Goal: Transaction & Acquisition: Purchase product/service

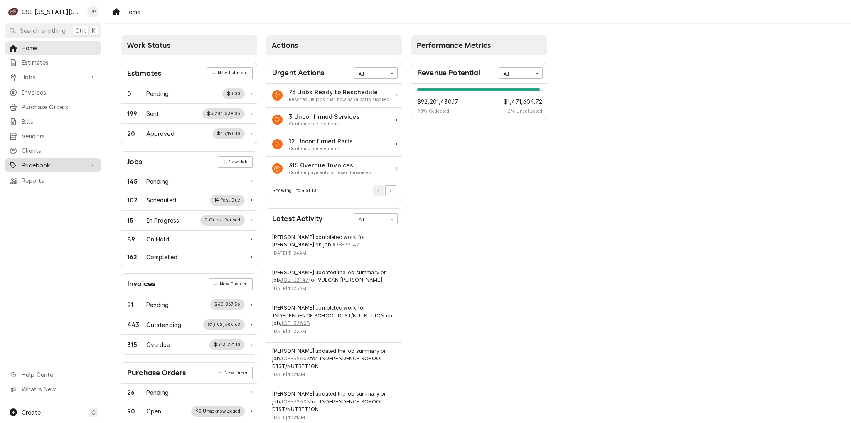
click at [41, 161] on span "Pricebook" at bounding box center [53, 165] width 63 height 9
click at [44, 190] on span "Parts & Materials" at bounding box center [59, 194] width 75 height 9
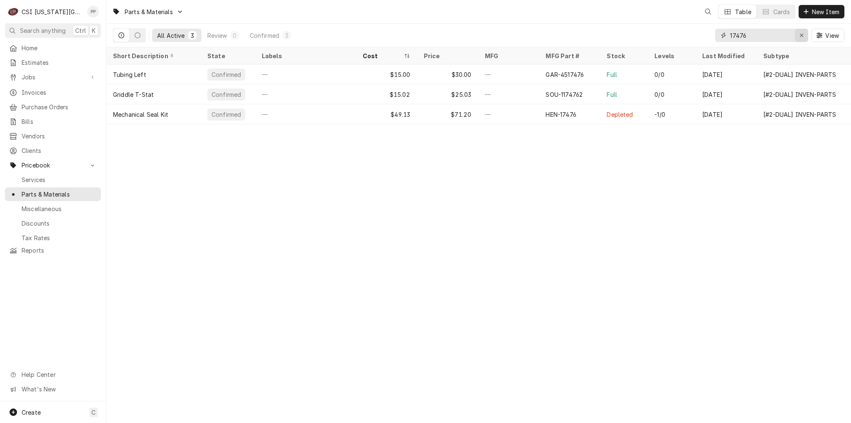
drag, startPoint x: 801, startPoint y: 35, endPoint x: 792, endPoint y: 35, distance: 9.1
click at [801, 35] on icon "Erase input" at bounding box center [801, 35] width 3 height 3
click at [767, 35] on input "Dynamic Content Wrapper" at bounding box center [769, 35] width 78 height 13
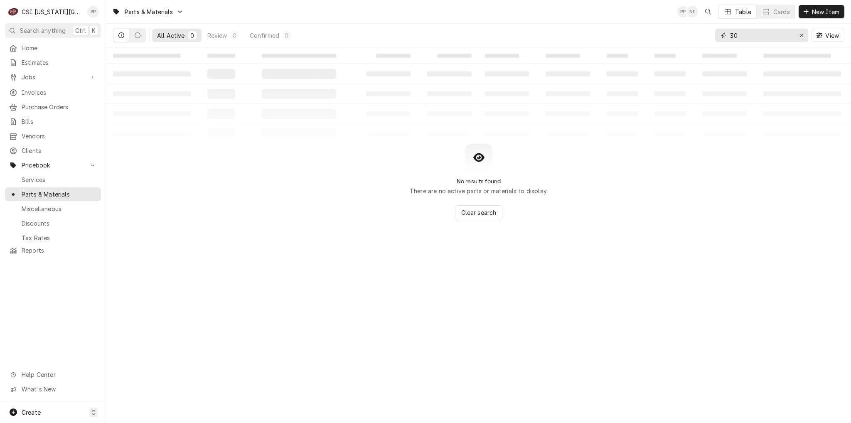
type input "3"
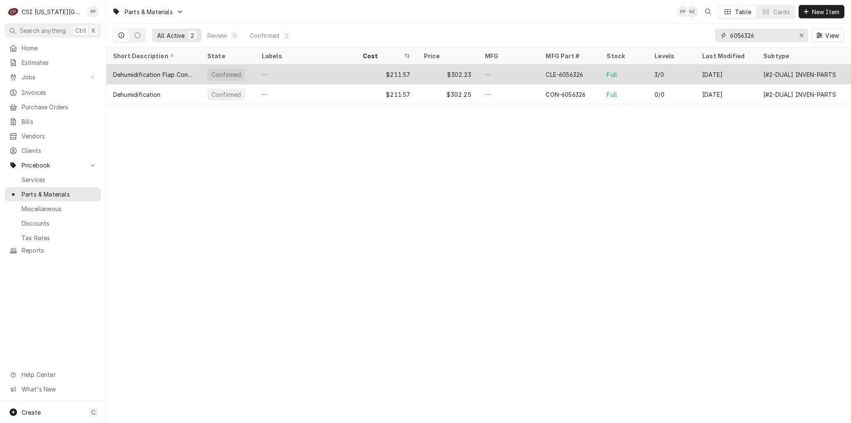
type input "6056326"
click at [621, 75] on div "Full" at bounding box center [624, 74] width 48 height 20
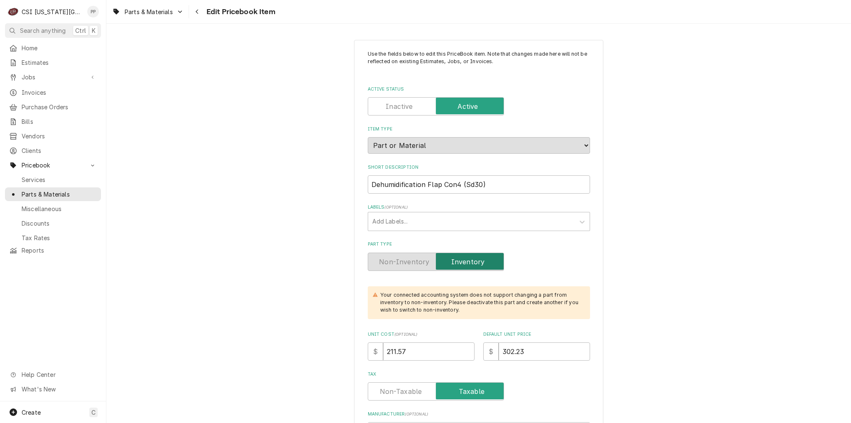
type textarea "x"
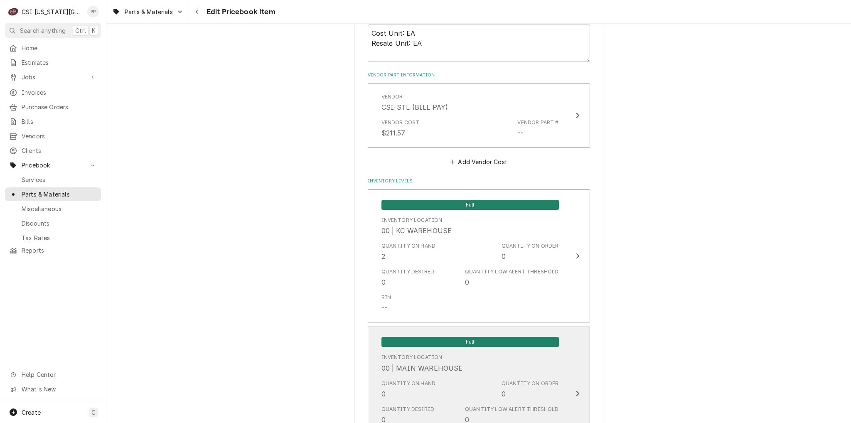
scroll to position [623, 0]
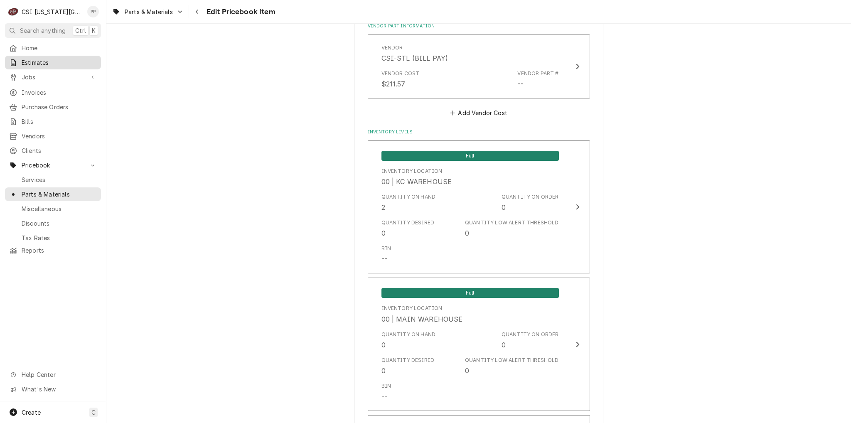
click at [44, 67] on link "Estimates" at bounding box center [53, 63] width 96 height 14
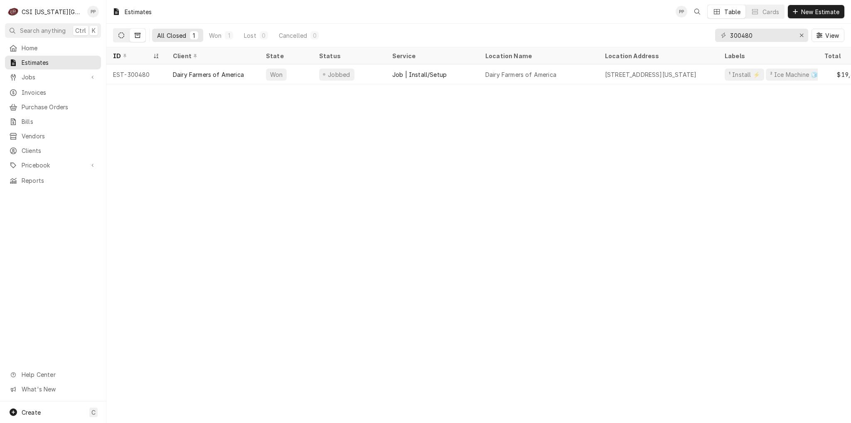
click at [123, 35] on icon "Dynamic Content Wrapper" at bounding box center [121, 35] width 6 height 6
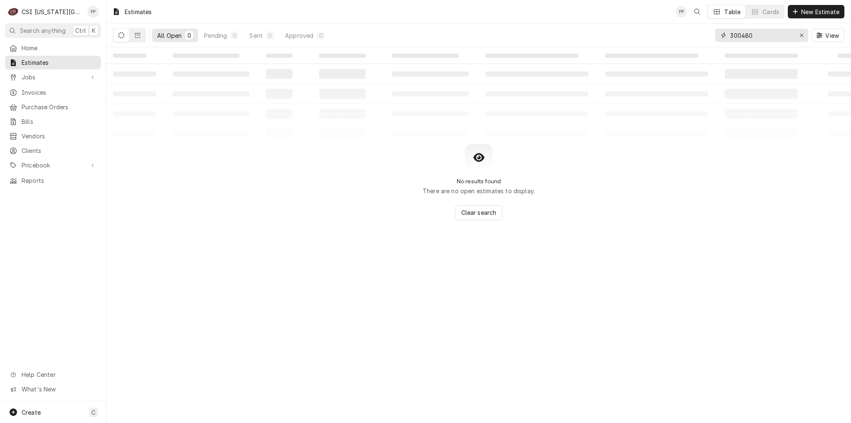
click at [796, 39] on button "Erase input" at bounding box center [801, 35] width 13 height 13
click at [797, 39] on input "Dynamic Content Wrapper" at bounding box center [769, 35] width 78 height 13
type input "olive garden"
click at [140, 37] on button "Dynamic Content Wrapper" at bounding box center [138, 35] width 16 height 13
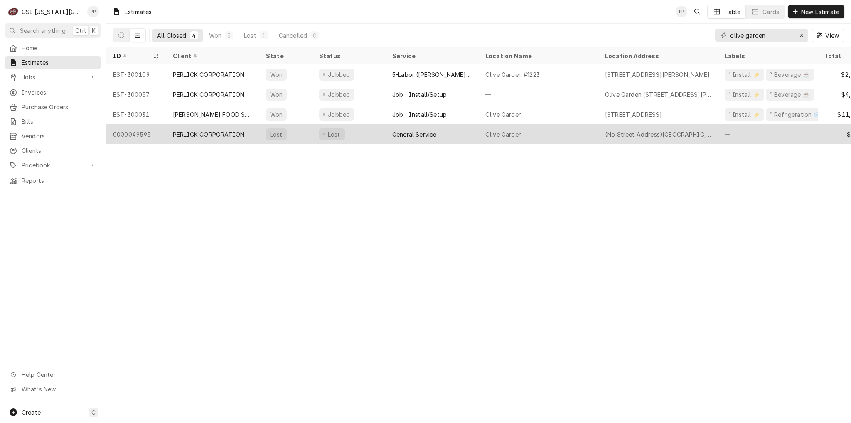
click at [433, 133] on div "General Service" at bounding box center [414, 134] width 44 height 9
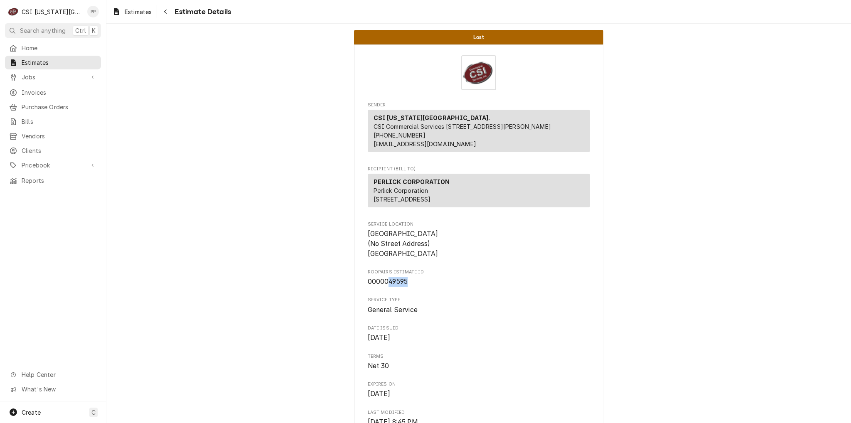
drag, startPoint x: 408, startPoint y: 297, endPoint x: 385, endPoint y: 299, distance: 22.5
click at [385, 287] on span "0000049595" at bounding box center [479, 282] width 222 height 10
copy span "49595"
click at [65, 73] on span "Jobs" at bounding box center [53, 77] width 63 height 9
click at [55, 88] on span "Jobs" at bounding box center [59, 91] width 75 height 9
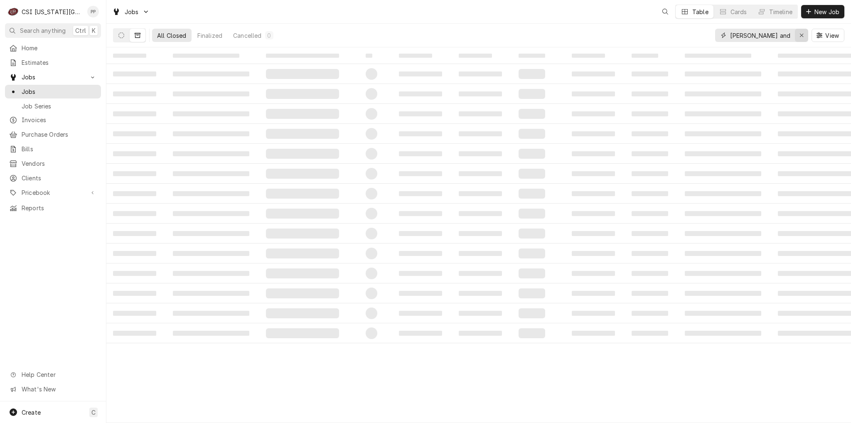
click at [799, 35] on icon "Erase input" at bounding box center [801, 35] width 5 height 6
click at [796, 36] on input "Dynamic Content Wrapper" at bounding box center [769, 35] width 78 height 13
type input "i"
type input "olive garden belton"
click at [125, 34] on button "Dynamic Content Wrapper" at bounding box center [121, 35] width 16 height 13
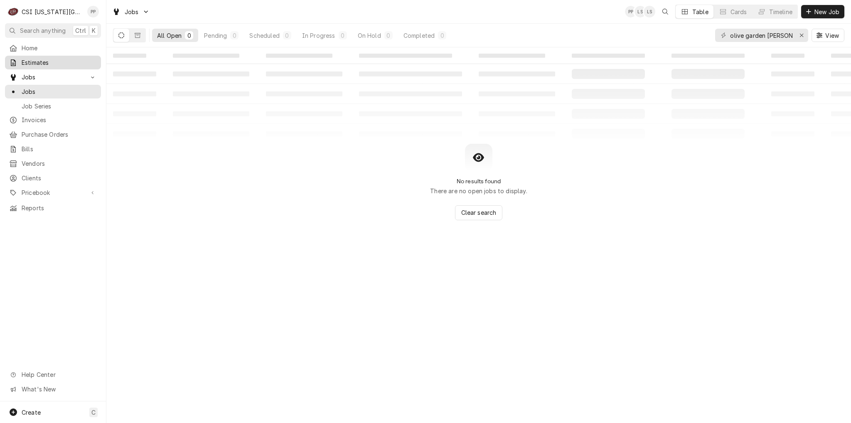
click at [60, 65] on div "Estimates" at bounding box center [53, 62] width 93 height 10
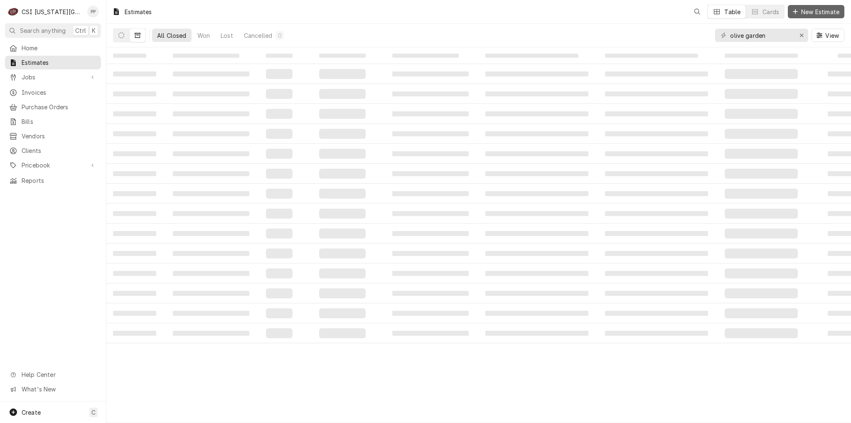
click at [808, 14] on span "New Estimate" at bounding box center [820, 11] width 42 height 9
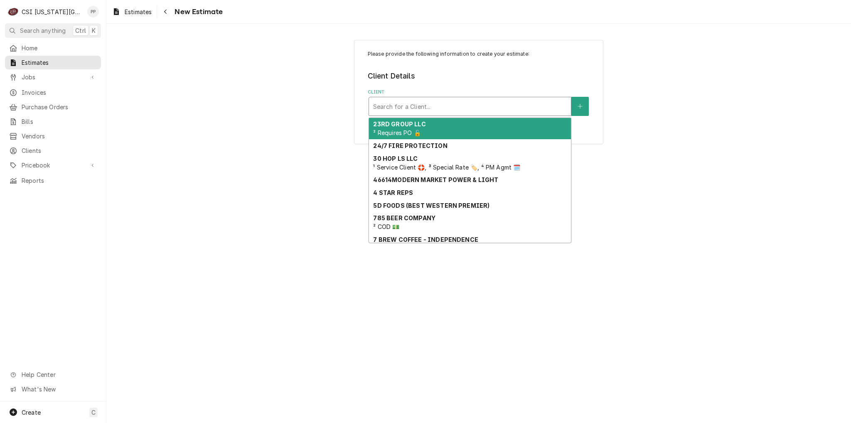
click at [439, 100] on div "Client" at bounding box center [470, 106] width 194 height 15
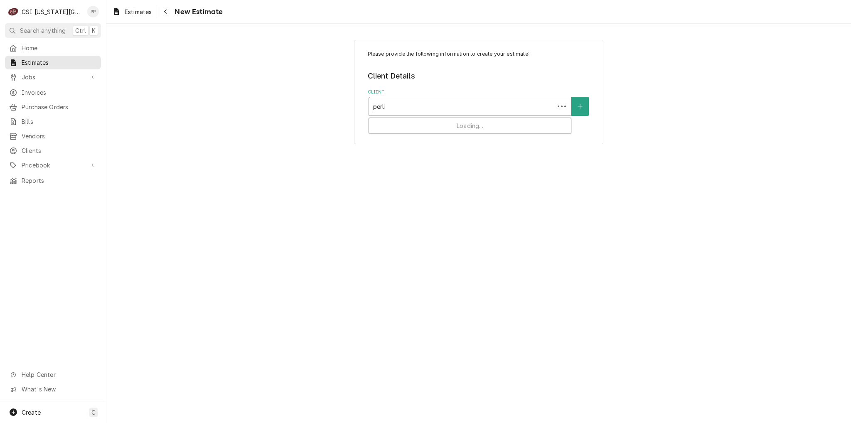
type input "perlic"
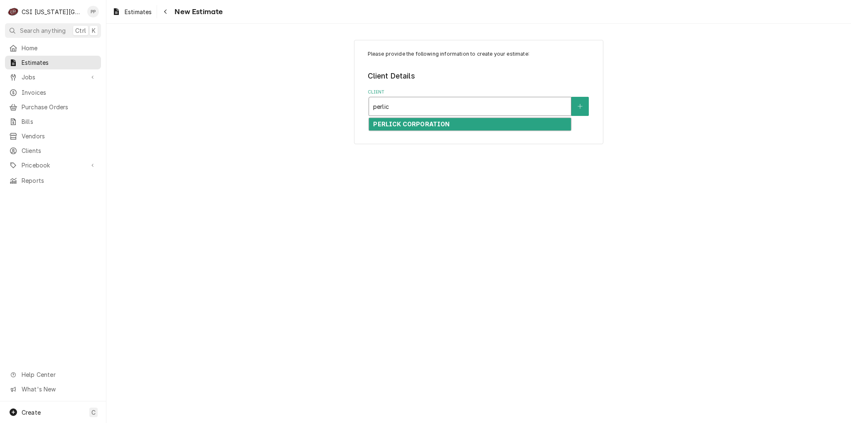
click at [432, 123] on strong "PERLICK CORPORATION" at bounding box center [411, 123] width 76 height 7
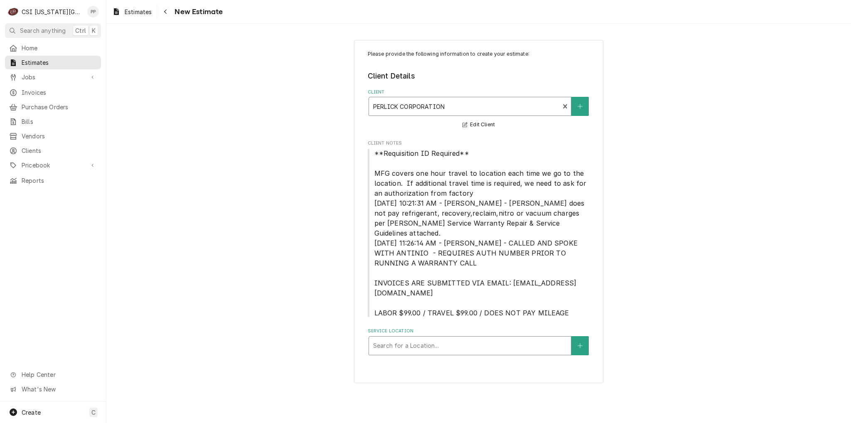
click at [552, 338] on div "Service Location" at bounding box center [470, 345] width 194 height 15
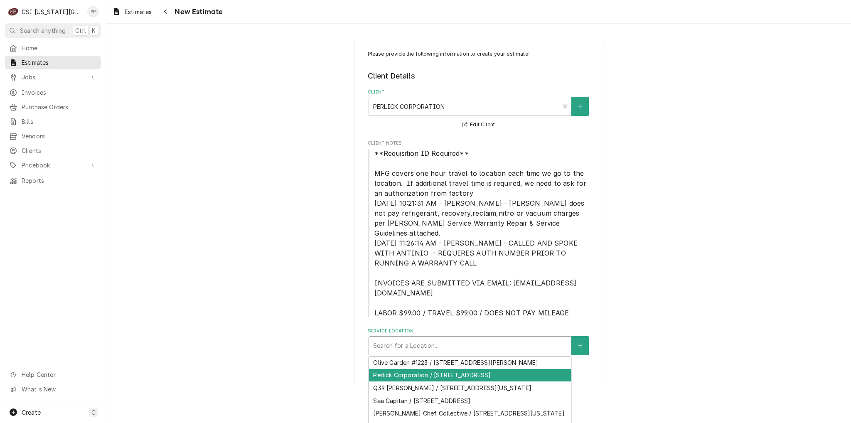
scroll to position [220, 0]
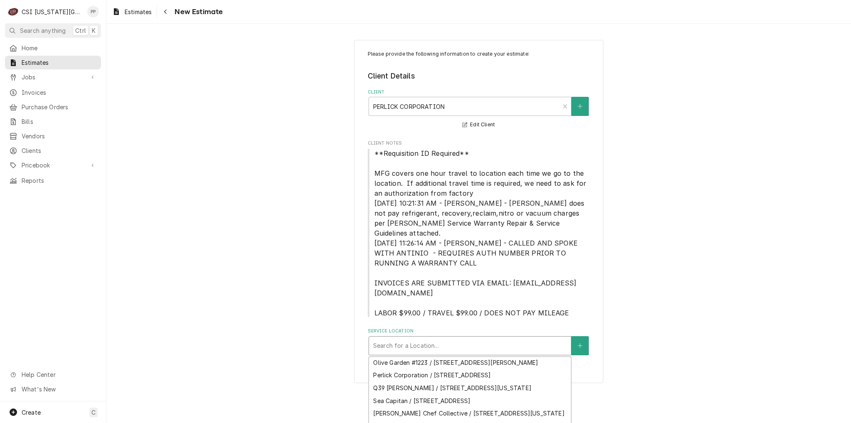
click at [500, 356] on div "Olive Garden / (No Street Address), Belton, MO" at bounding box center [470, 349] width 202 height 13
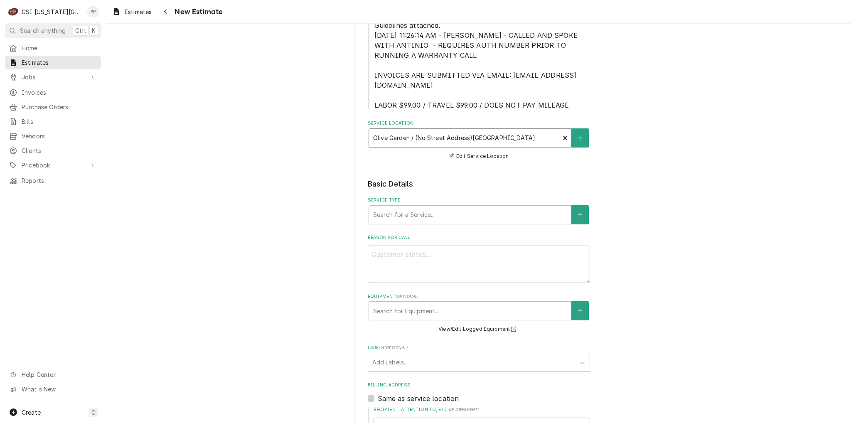
scroll to position [0, 0]
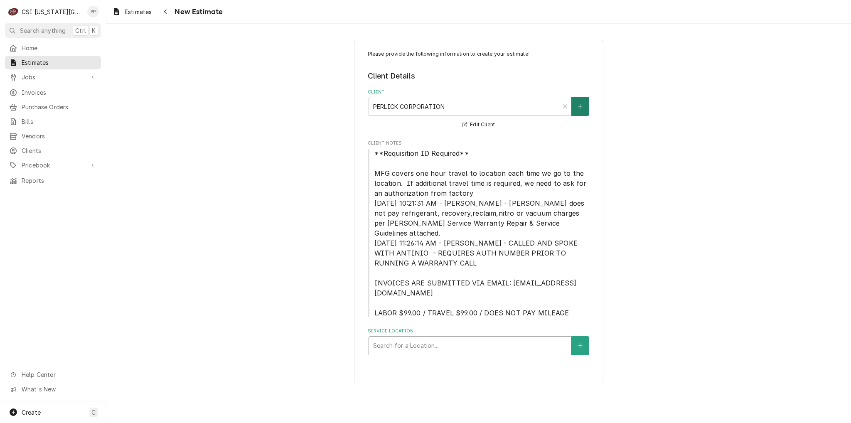
click at [585, 101] on button "Client" at bounding box center [579, 106] width 17 height 19
type textarea "x"
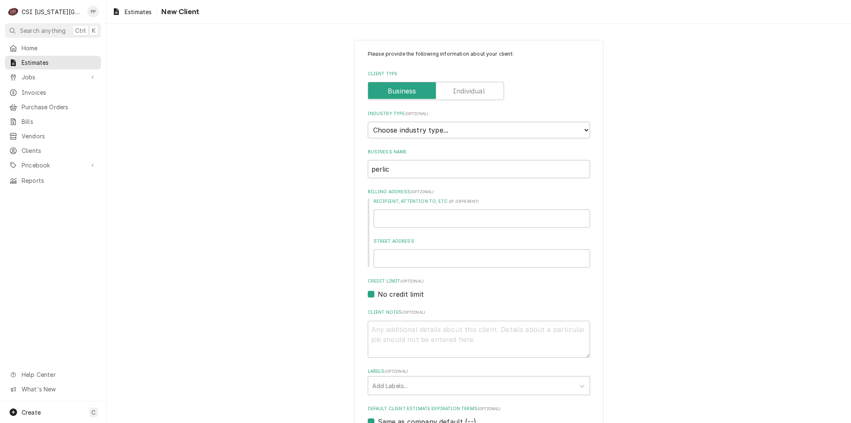
click at [660, 85] on div "Please provide the following information about your client: Client Type Industr…" at bounding box center [478, 305] width 744 height 546
click at [58, 147] on span "Clients" at bounding box center [59, 150] width 75 height 9
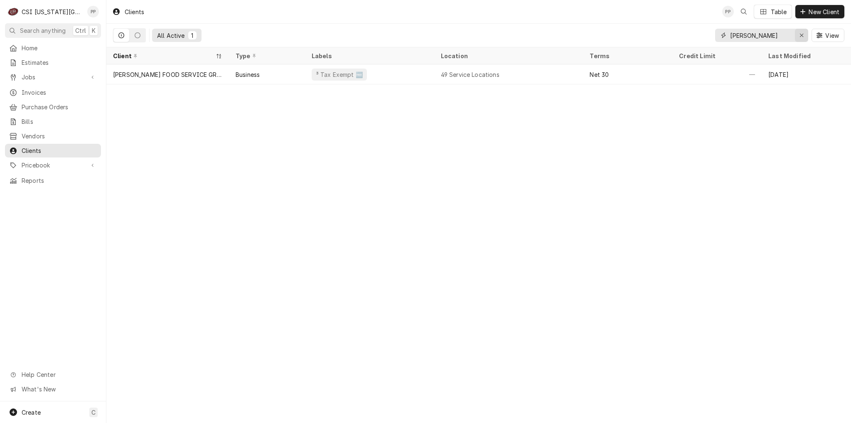
click at [799, 38] on icon "Erase input" at bounding box center [801, 35] width 5 height 6
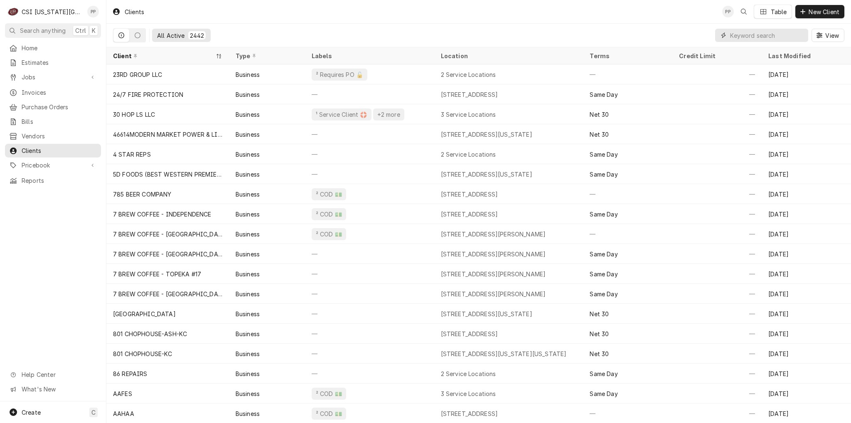
click at [760, 37] on input "Dynamic Content Wrapper" at bounding box center [767, 35] width 74 height 13
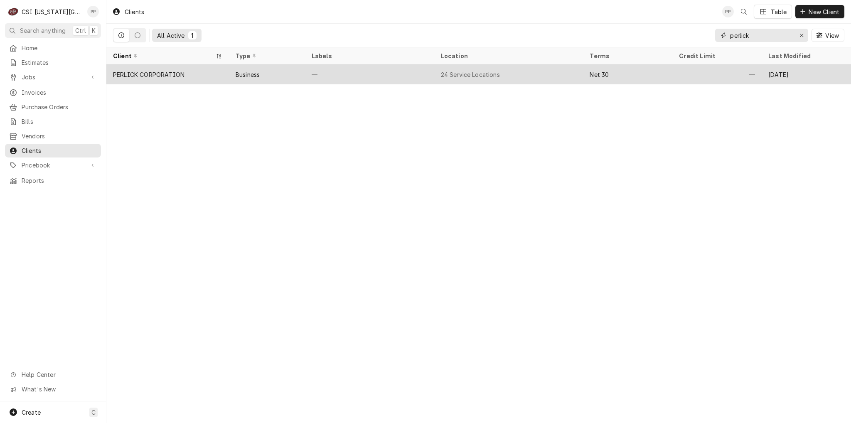
type input "perlick"
click at [268, 75] on div "Business" at bounding box center [267, 74] width 76 height 20
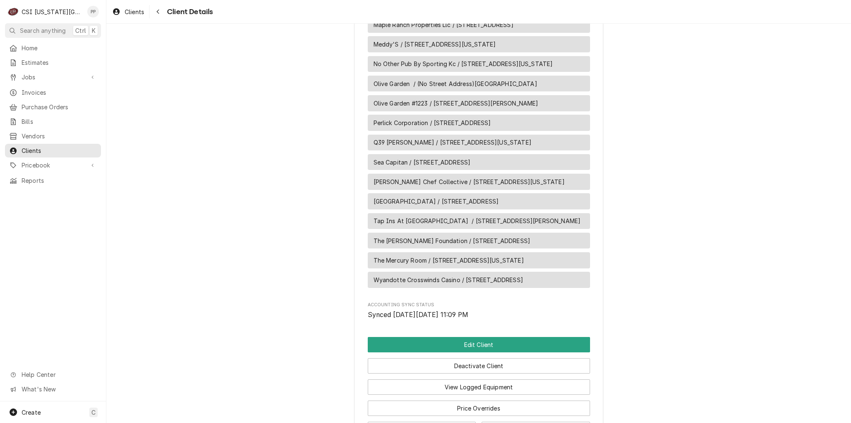
scroll to position [1121, 0]
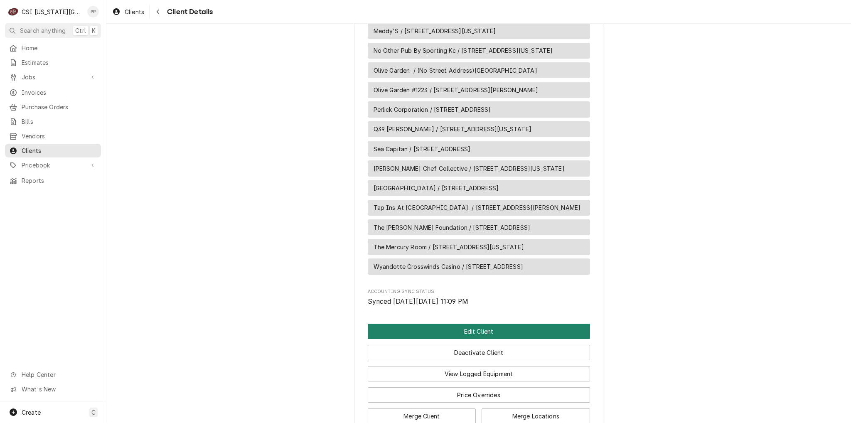
click at [474, 324] on button "Edit Client" at bounding box center [479, 331] width 222 height 15
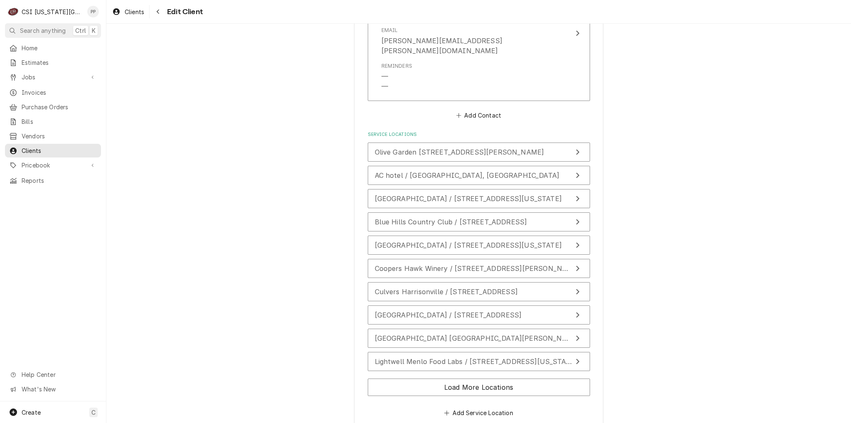
scroll to position [1518, 0]
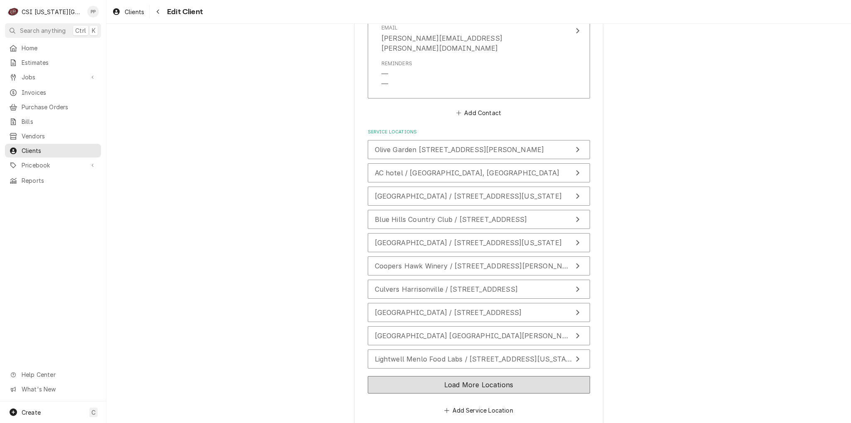
click at [487, 376] on button "Load More Locations" at bounding box center [479, 384] width 222 height 17
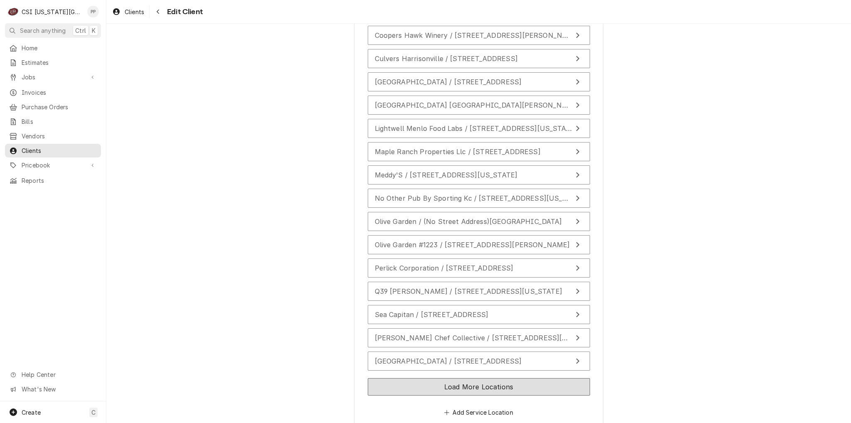
scroll to position [1749, 0]
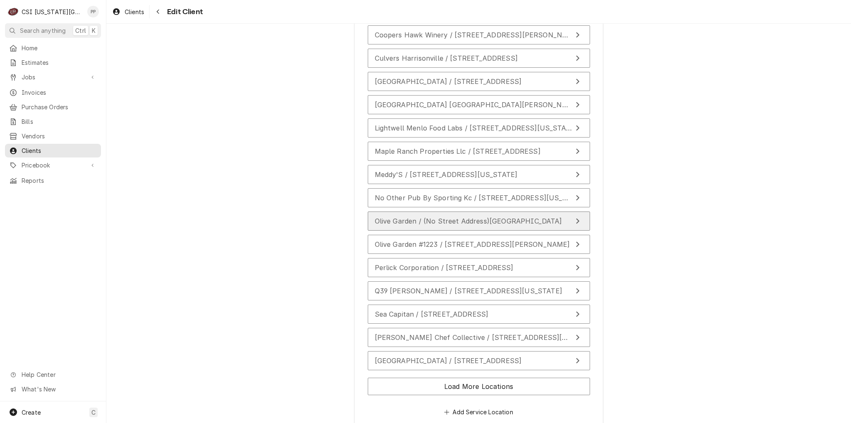
click at [485, 211] on button "Olive Garden / (No Street Address), Belton, MO" at bounding box center [479, 220] width 222 height 19
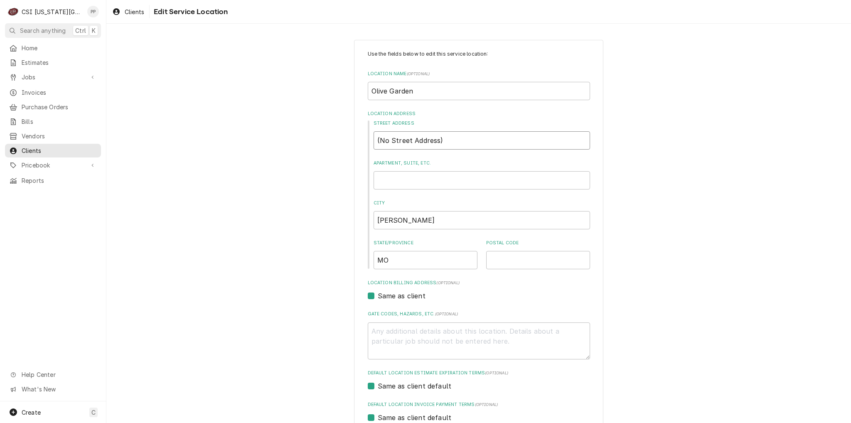
click at [443, 140] on input "(No Street Address)" at bounding box center [481, 140] width 216 height 18
drag, startPoint x: 443, startPoint y: 140, endPoint x: 346, endPoint y: 152, distance: 98.3
click at [323, 152] on div "Use the fields below to edit this service location: Location Name ( optional ) …" at bounding box center [478, 287] width 744 height 510
type textarea "x"
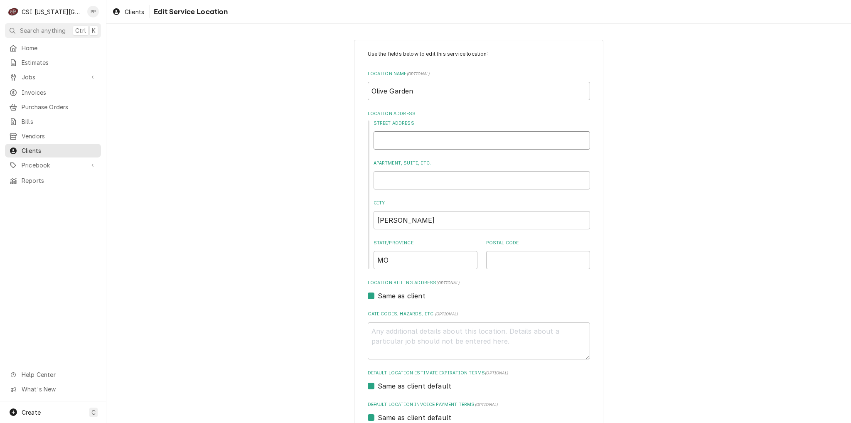
type input "1"
type textarea "x"
type input "19"
type textarea "x"
type input "190"
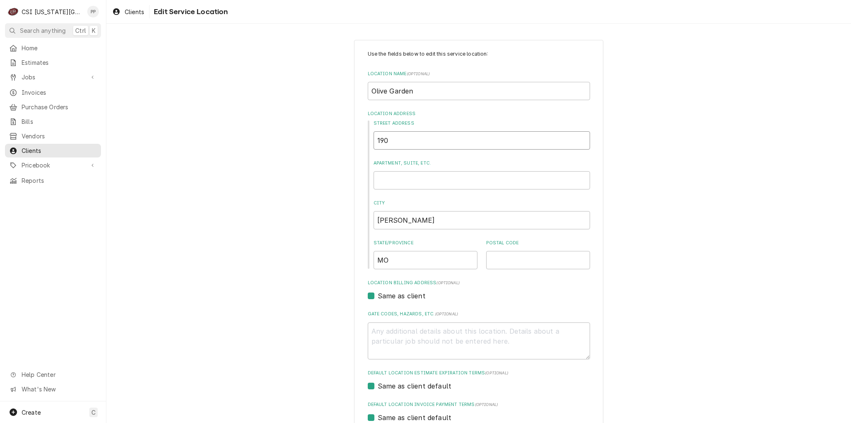
type textarea "x"
type input "1901"
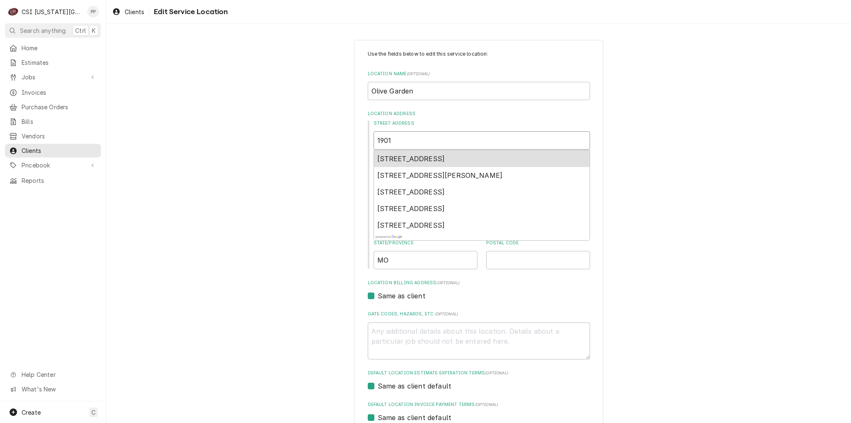
type textarea "x"
type input "1901"
type textarea "x"
type input "1901 e"
type textarea "x"
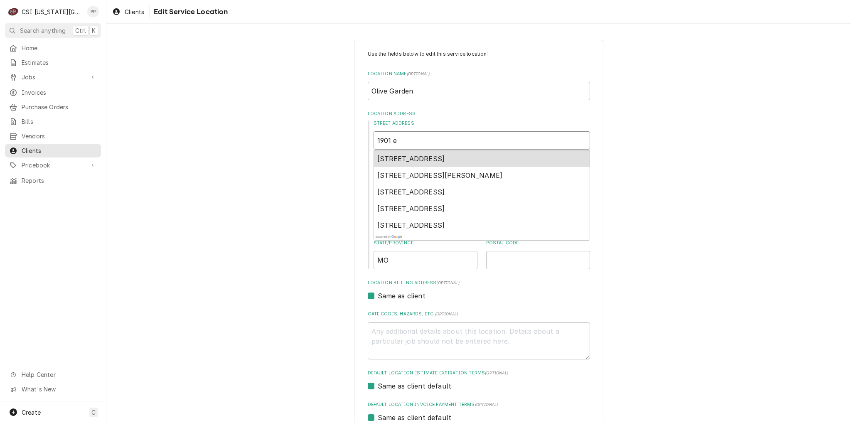
type input "1901 e"
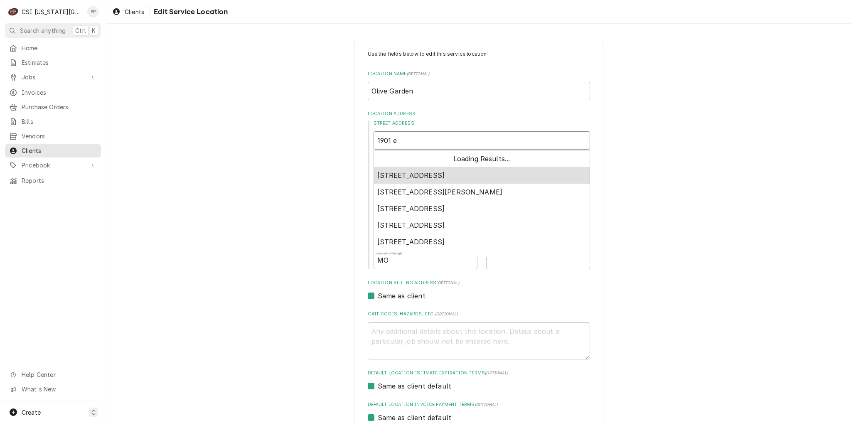
type textarea "x"
type input "1901 e n"
type textarea "x"
type input "1901 e no"
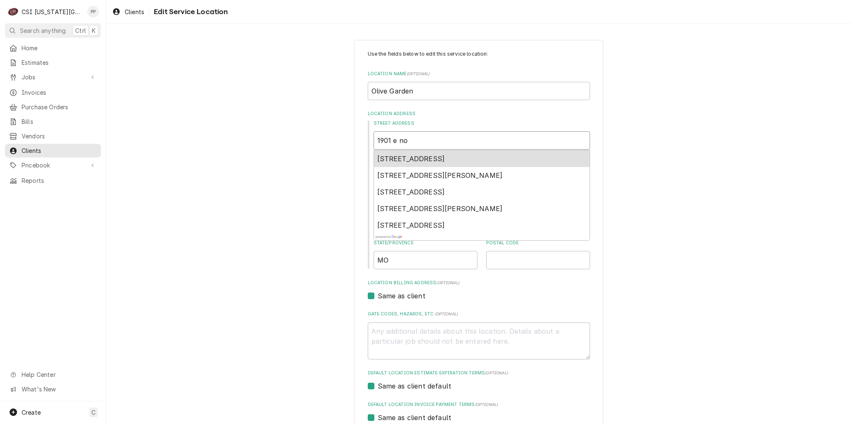
type textarea "x"
type input "1901 e nor"
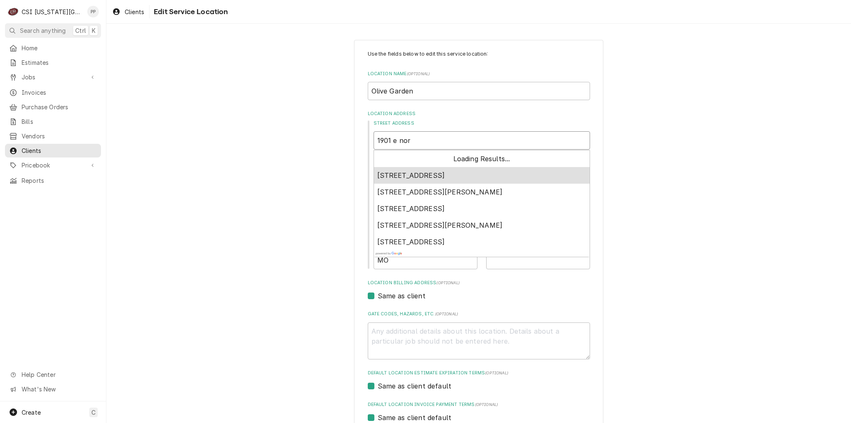
type textarea "x"
type input "1901 e nort"
type textarea "x"
type input "1901 e north"
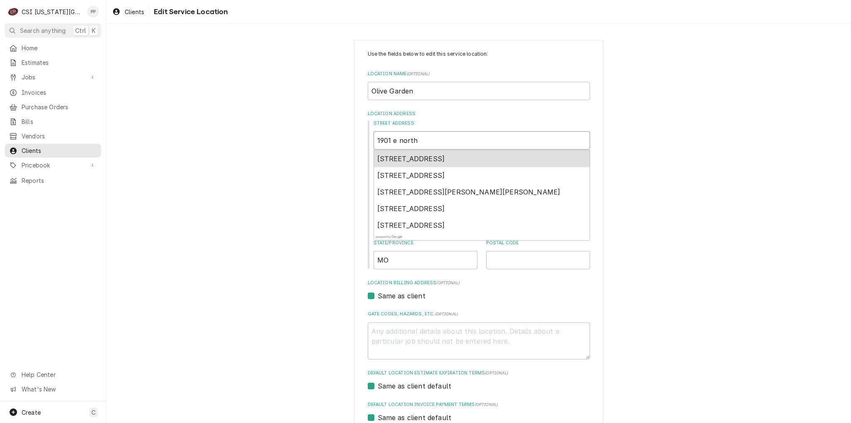
click at [415, 151] on div "1901 East North Avenue, Milwaukee, WI, USA" at bounding box center [482, 158] width 216 height 17
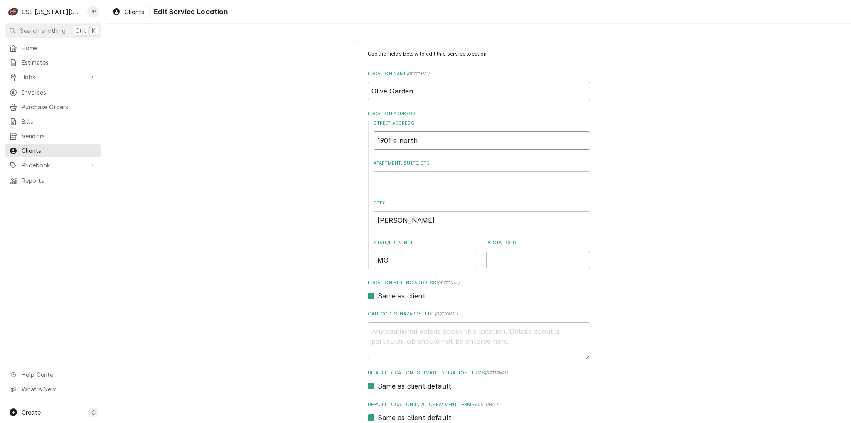
type textarea "x"
type input "1901 E North Ave"
click at [440, 144] on input "1901 E North Ave" at bounding box center [481, 140] width 216 height 18
type textarea "x"
type input "1901 E North Av"
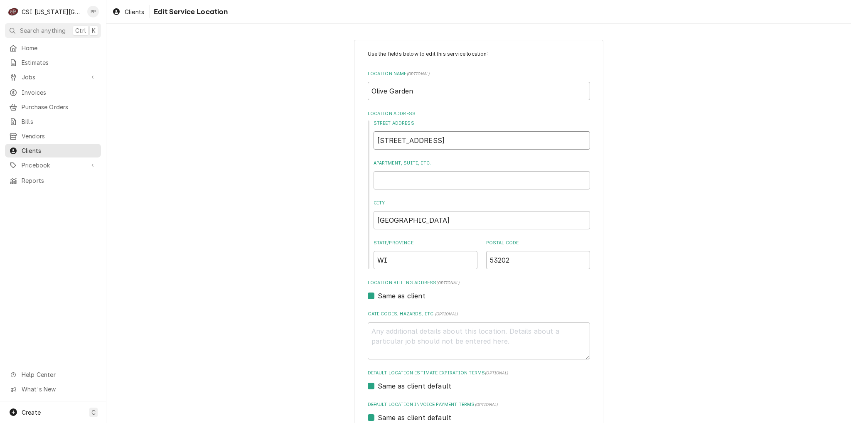
type textarea "x"
type input "1901 E North A"
type textarea "x"
type input "1901 E North"
type textarea "x"
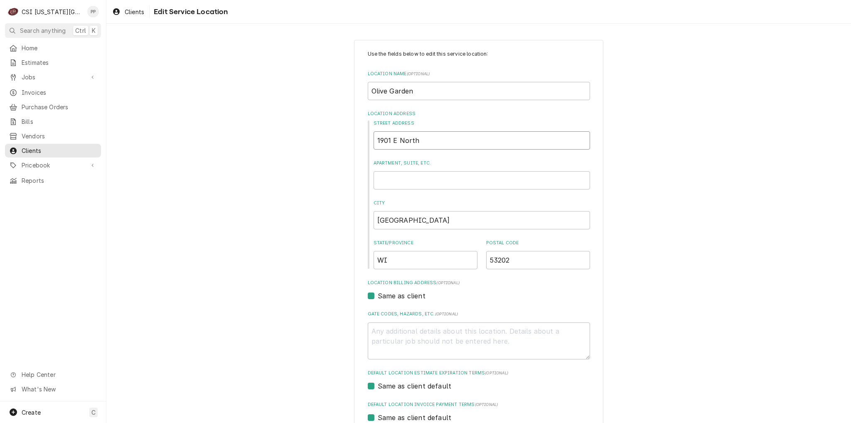
type input "1901 E North"
type textarea "x"
type input "1901 E Nort"
type textarea "x"
type input "1901 E Nor"
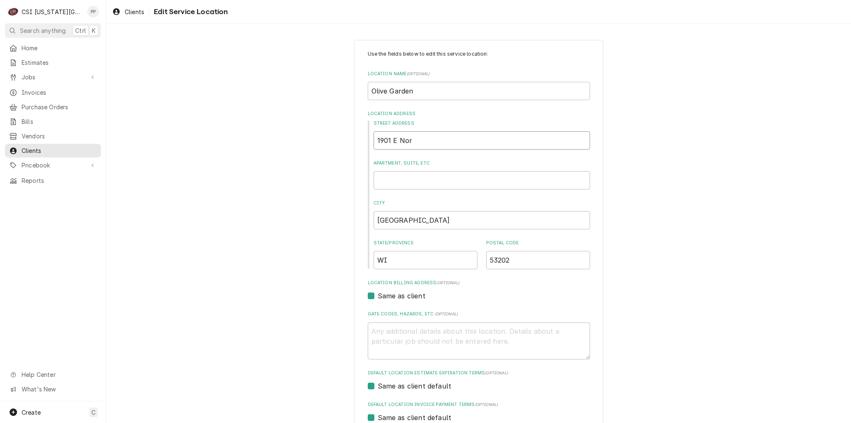
type textarea "x"
type input "1901 E No"
type textarea "x"
type input "1901 E N"
type textarea "x"
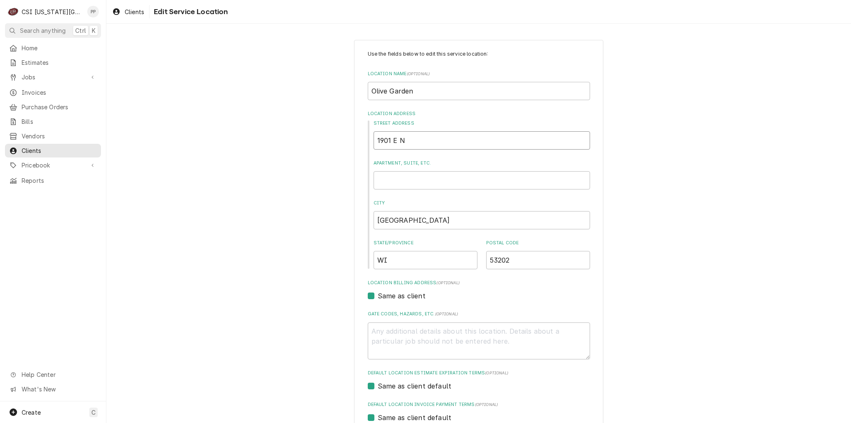
type input "1901 E"
type textarea "x"
type input "1901 E"
type textarea "x"
type input "1901"
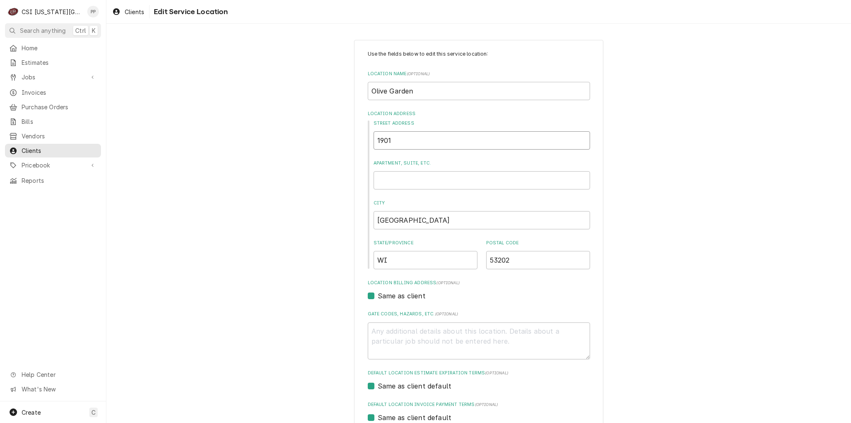
type textarea "x"
type input "1901"
type textarea "x"
type input "190"
type textarea "x"
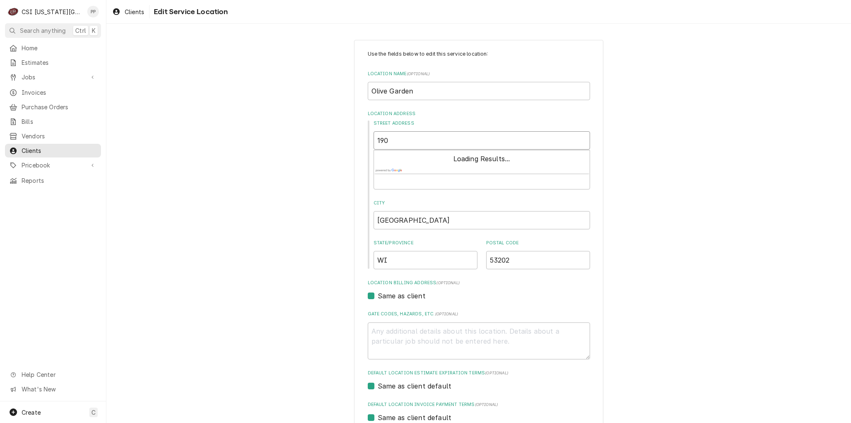
type input "19"
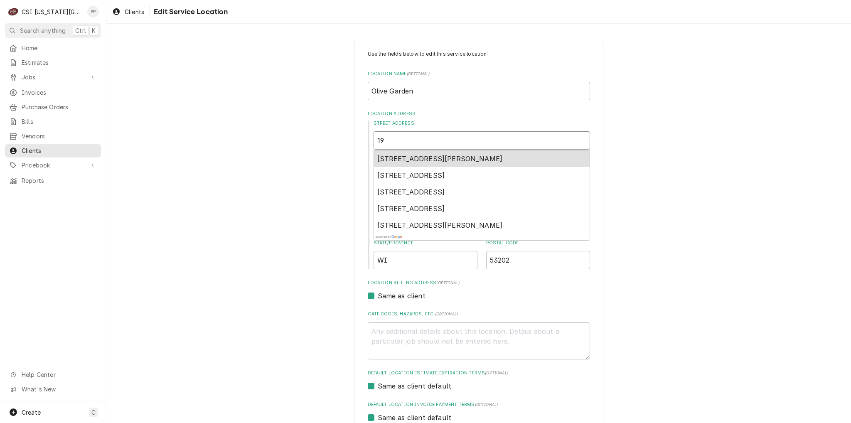
type textarea "x"
type input "190"
type textarea "x"
type input "1901"
type textarea "x"
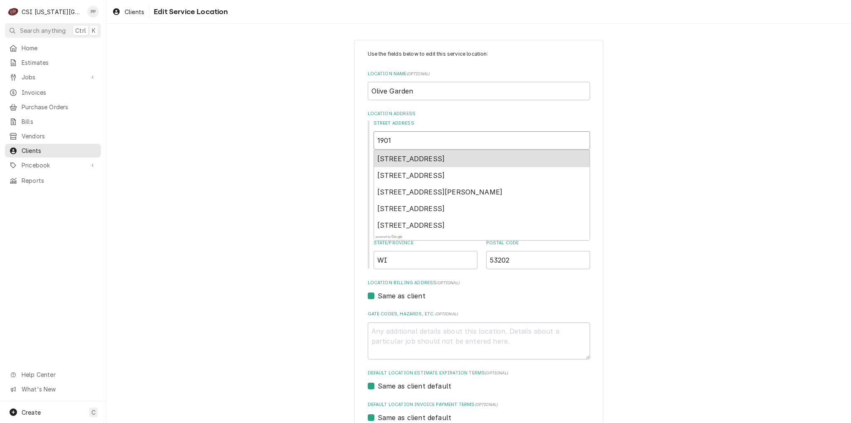
type input "1901"
type textarea "x"
type input "1901 e"
type textarea "x"
type input "1901 ea"
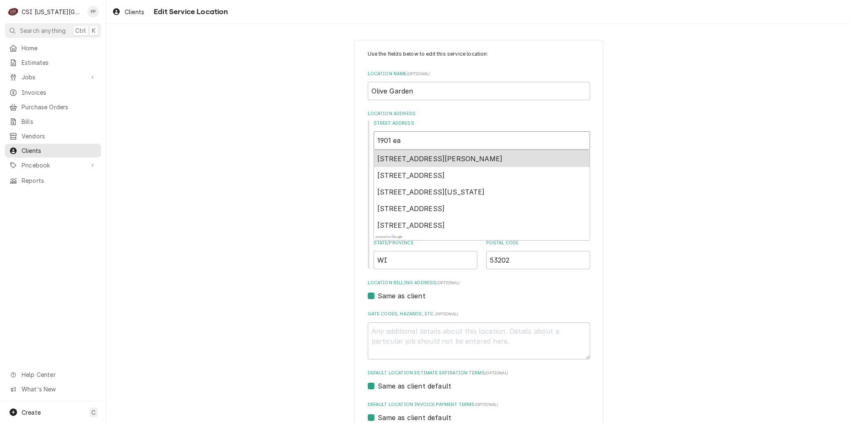
type textarea "x"
type input "1901 ea"
type textarea "x"
type input "1901 ea n"
type textarea "x"
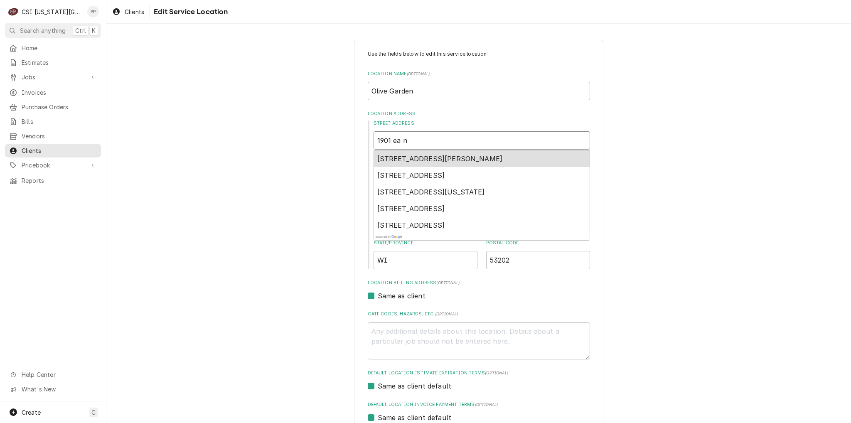
type input "1901 ea no"
type textarea "x"
type input "1901 ea not"
type textarea "x"
type input "1901 ea no"
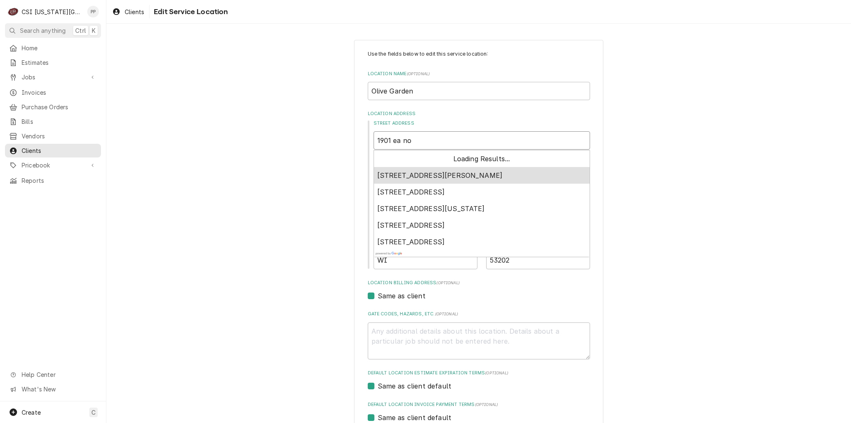
type textarea "x"
type input "1901 ea n"
type textarea "x"
type input "1901 ea"
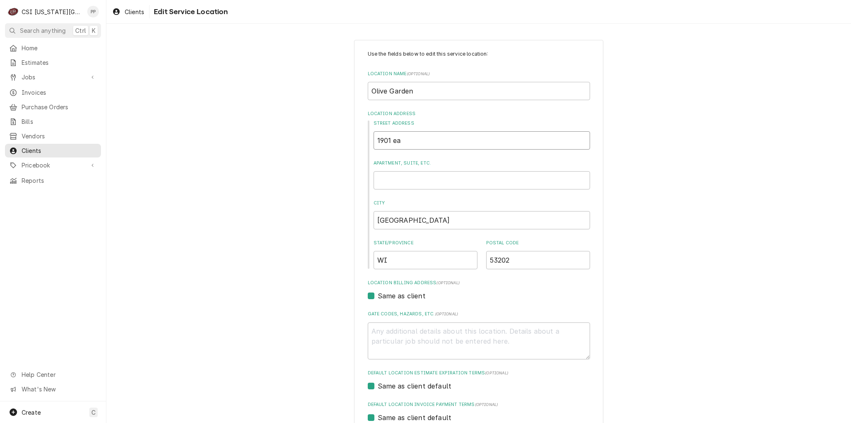
type textarea "x"
type input "1901 ea"
type textarea "x"
type input "1901 e"
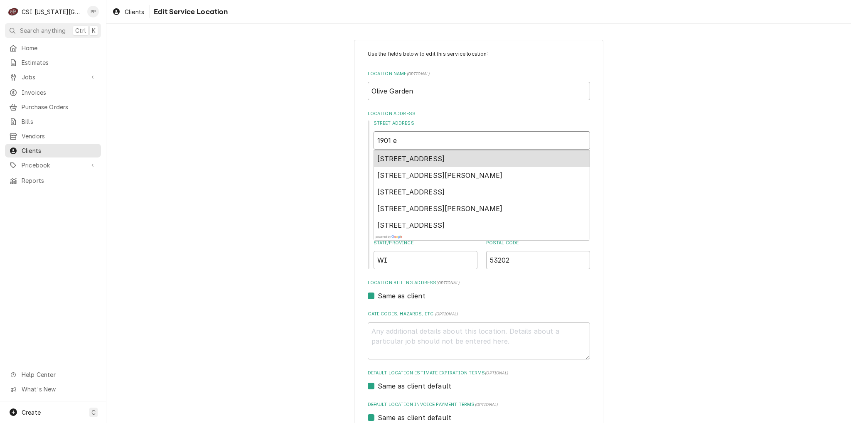
type textarea "x"
type input "1901 e"
type textarea "x"
type input "1901 e n"
type textarea "x"
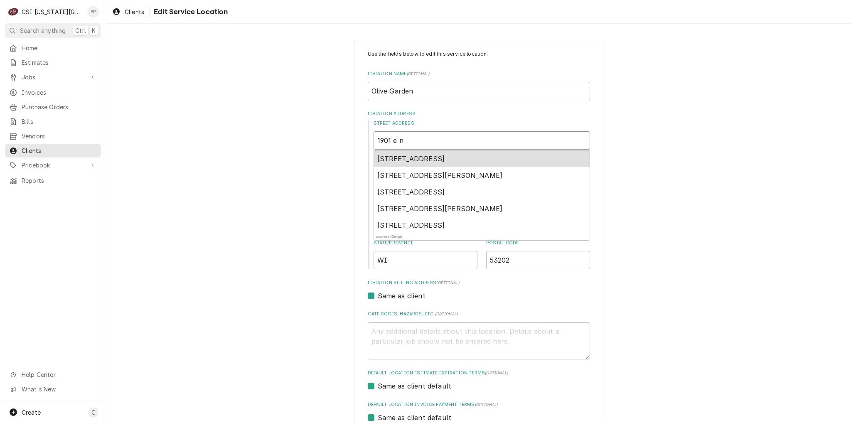
type input "1901 e no"
type textarea "x"
type input "1901 e not"
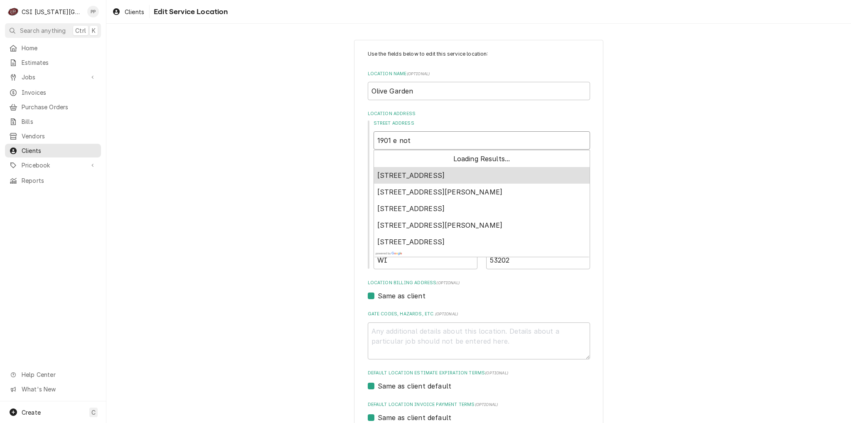
type textarea "x"
type input "1901 e no"
type textarea "x"
type input "1901 e nor"
type textarea "x"
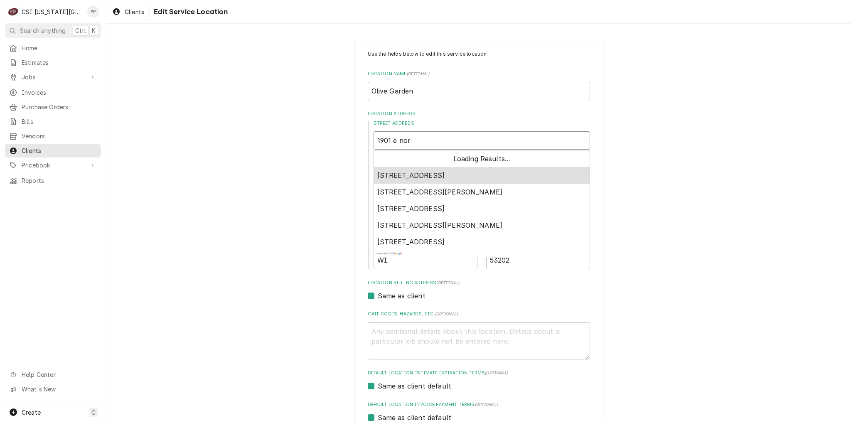
type input "1901 e nort"
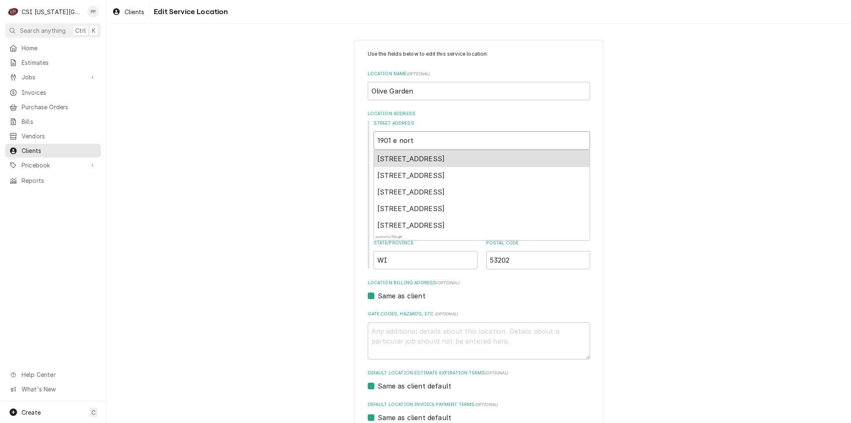
type textarea "x"
type input "1901 e north"
type textarea "x"
type input "1901 e north"
type textarea "x"
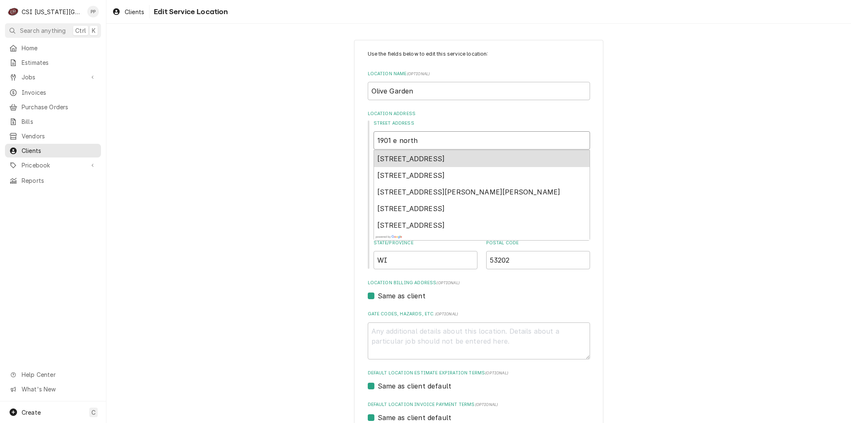
type input "1901 e north a"
type textarea "x"
type input "1901 e north av"
type textarea "x"
type input "1901 e north ave"
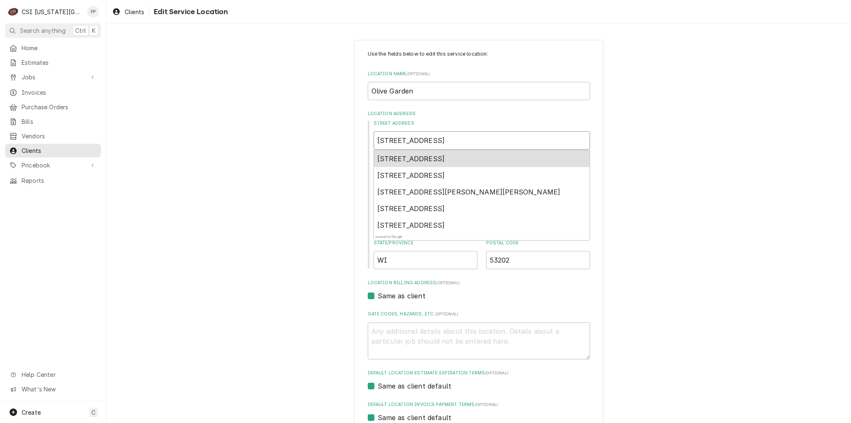
type textarea "x"
type input "1901 e north aven"
type textarea "x"
type input "1901 e north avenu"
type textarea "x"
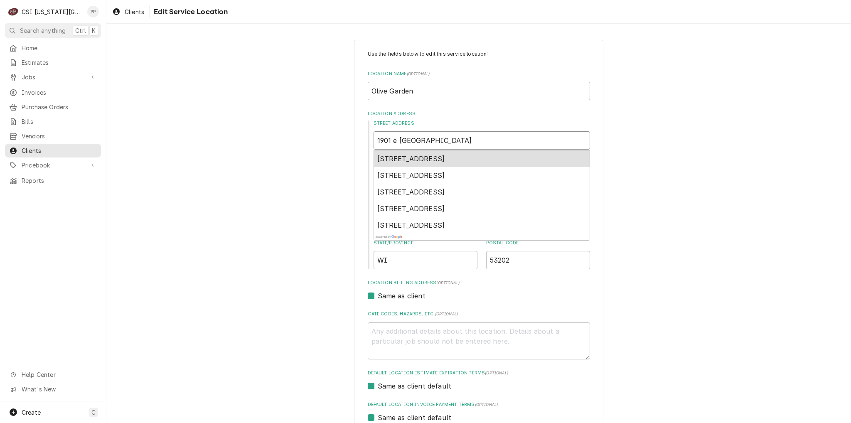
type input "1901 e north avenue"
click at [393, 141] on input "1901 e north avenue" at bounding box center [481, 140] width 216 height 18
type textarea "x"
type input "1901 ea north avenue"
type textarea "x"
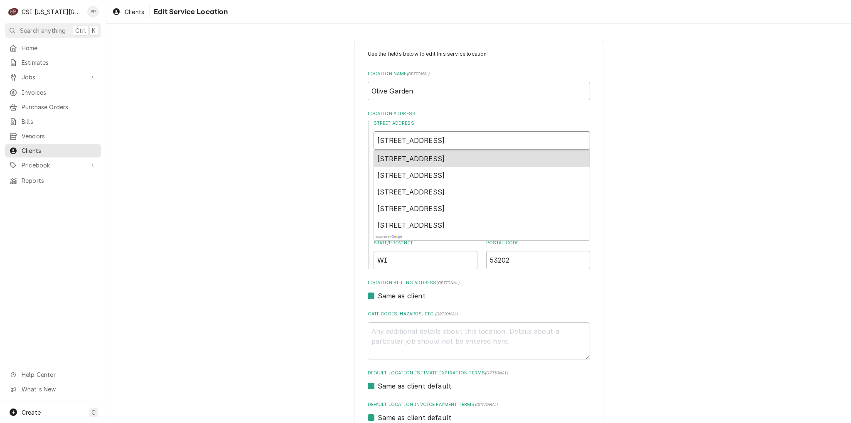
type input "1901 e north avenue"
type textarea "x"
type input "1901 north avenue"
type textarea "x"
type input "1901 e north avenue"
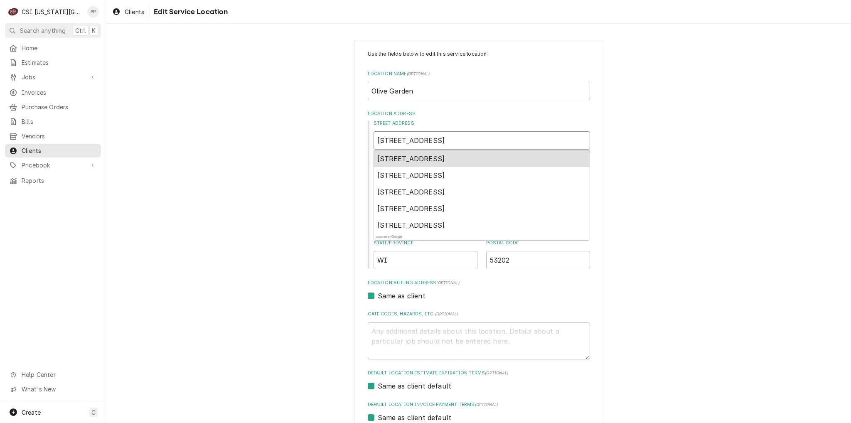
type textarea "x"
type input "1901 ea north avenue"
type textarea "x"
type input "1901 eas north avenue"
type textarea "x"
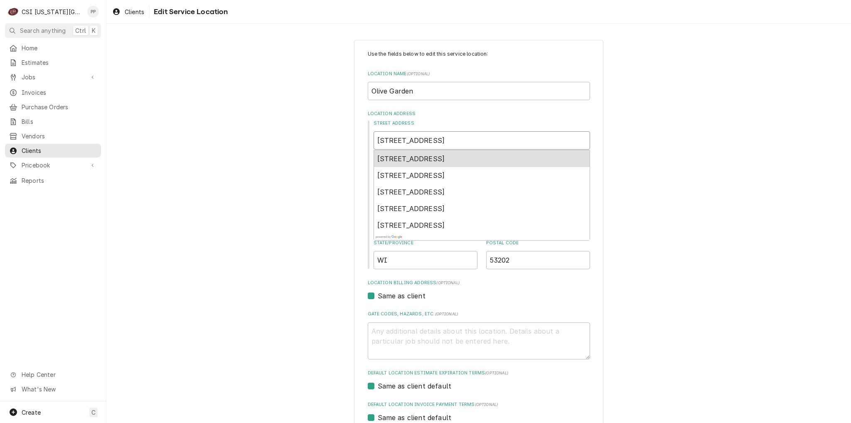
type input "1901 east north avenue"
type textarea "x"
type input "1901 eas north avenue"
type textarea "x"
type input "1901 ea north avenue"
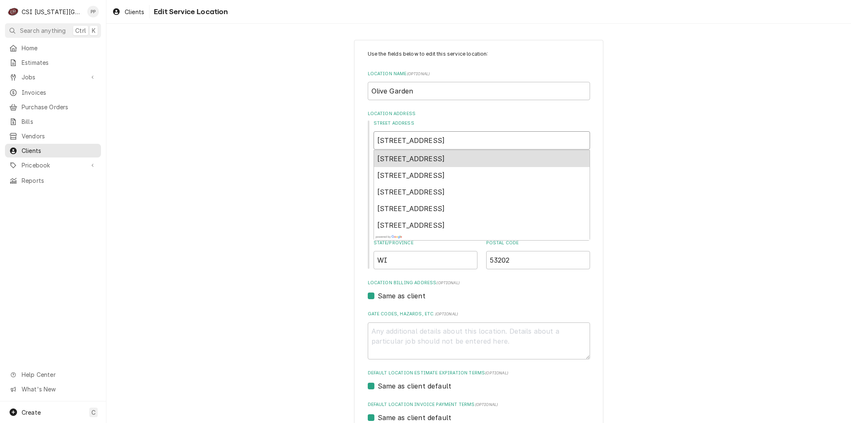
type textarea "x"
type input "1901 e north avenue"
type textarea "x"
type input "1901 north avenue"
type textarea "x"
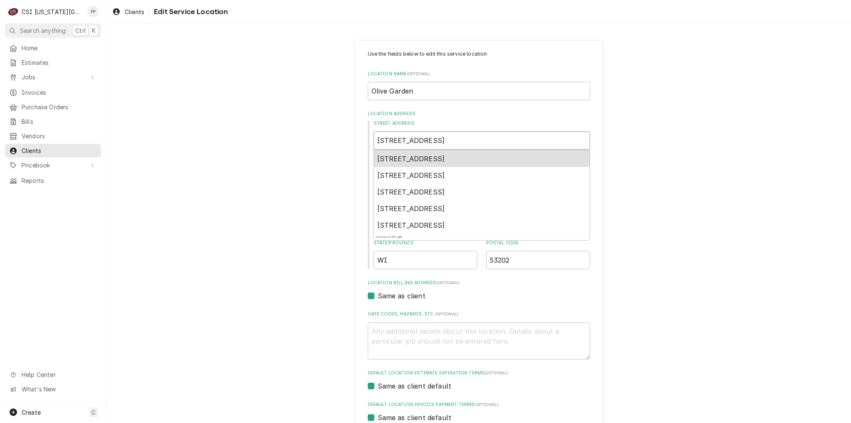
type input "1901 E north avenue"
type textarea "x"
type input "1901 Ea north avenue"
type textarea "x"
type input "1901 Eas north avenue"
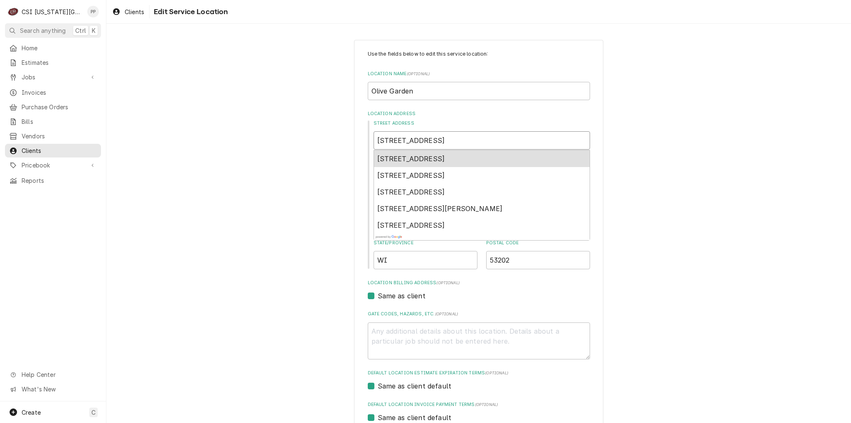
type textarea "x"
type input "1901 East north avenue"
click at [779, 132] on div "Use the fields below to edit this service location: Location Name ( optional ) …" at bounding box center [478, 287] width 744 height 510
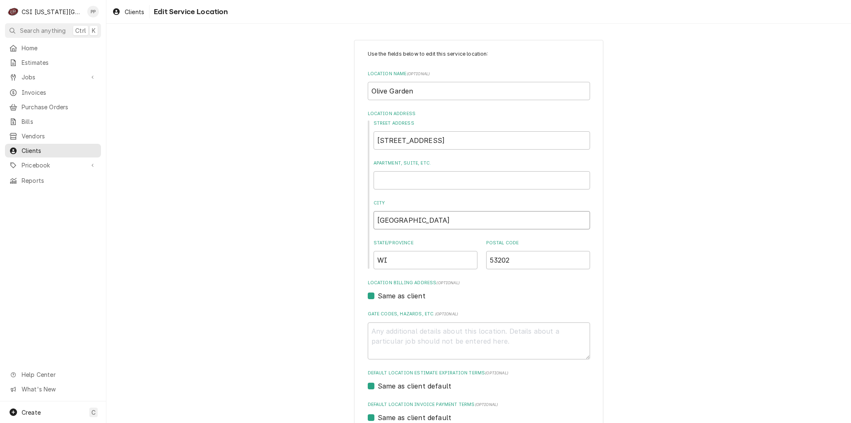
click at [448, 224] on input "Milwaukee" at bounding box center [481, 220] width 216 height 18
click at [354, 229] on div "Use the fields below to edit this service location: Location Name ( optional ) …" at bounding box center [478, 287] width 249 height 495
type textarea "x"
type input "B"
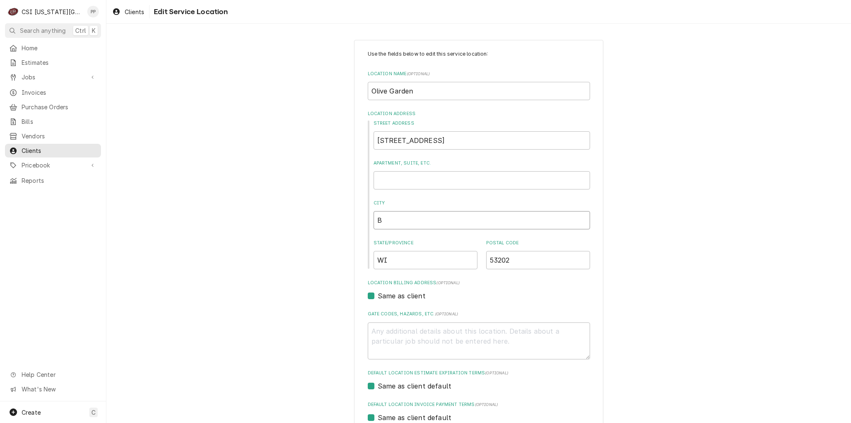
type textarea "x"
type input "Be"
type textarea "x"
type input "Bel"
type textarea "x"
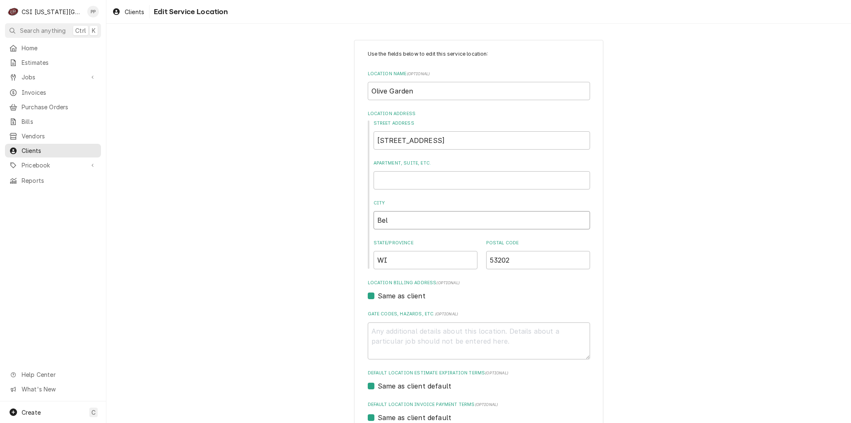
type input "Belt"
type textarea "x"
type input "Belto"
type textarea "x"
type input "Belton"
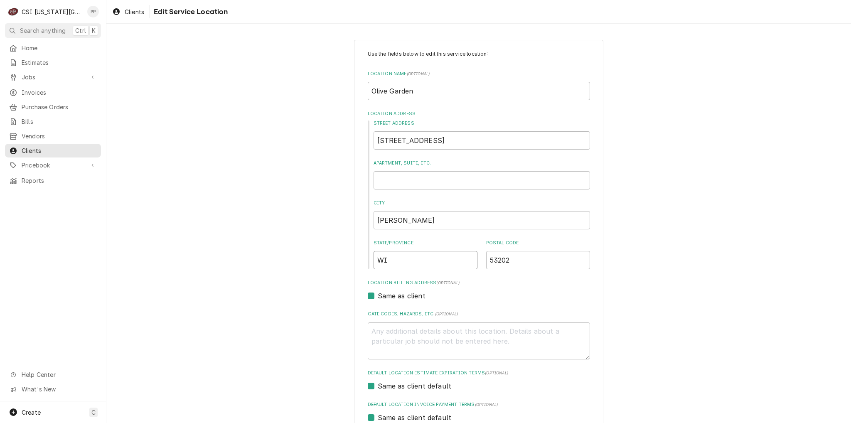
drag, startPoint x: 386, startPoint y: 260, endPoint x: 351, endPoint y: 259, distance: 35.3
click at [369, 258] on div "Street Address 1901 East north avenue Apartment, Suite, etc. City Belton State/…" at bounding box center [479, 194] width 222 height 149
type textarea "x"
type input "M"
type textarea "x"
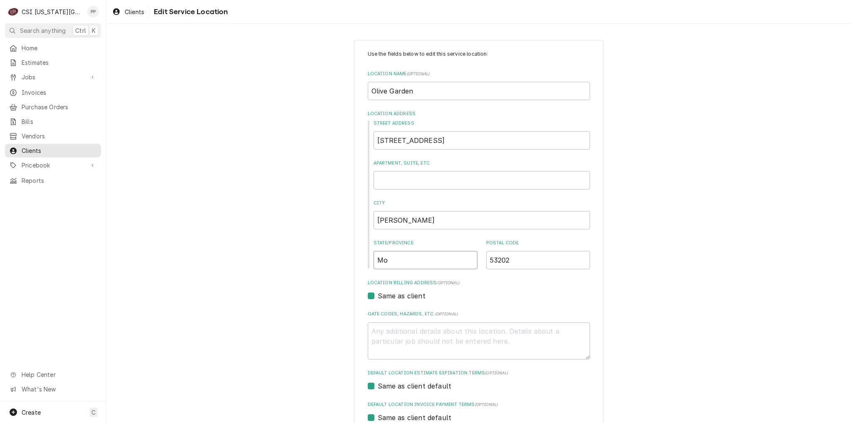
type input "Mo"
type textarea "x"
type input "6"
type textarea "x"
type input "64"
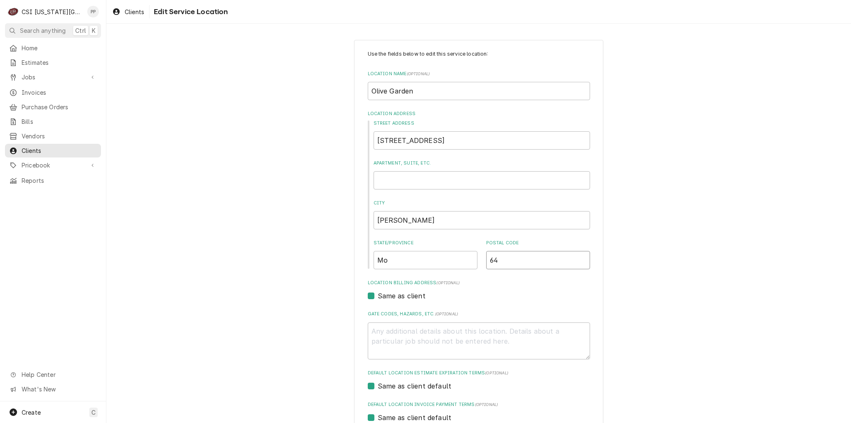
type textarea "x"
type input "640"
type textarea "x"
type input "6401"
type textarea "x"
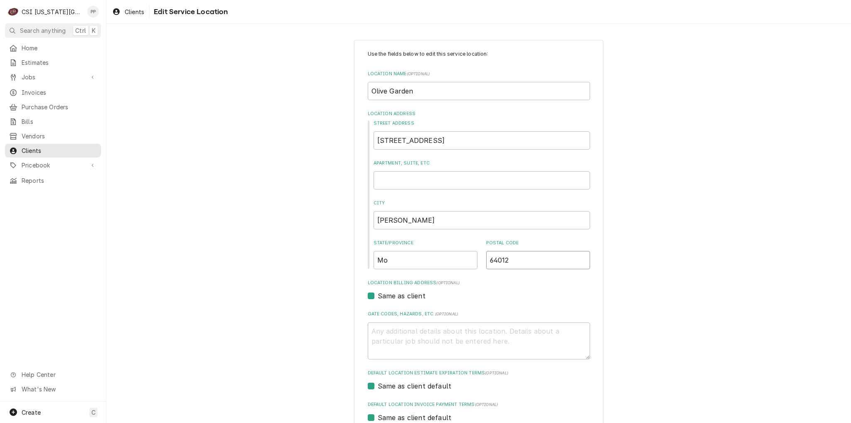
type input "64012"
drag, startPoint x: 664, startPoint y: 329, endPoint x: 635, endPoint y: 386, distance: 63.9
click at [664, 329] on div "Use the fields below to edit this service location: Location Name ( optional ) …" at bounding box center [478, 287] width 744 height 510
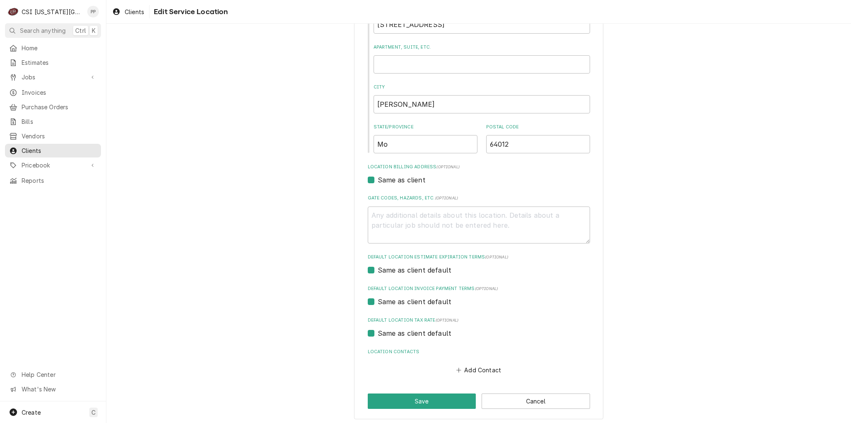
scroll to position [119, 0]
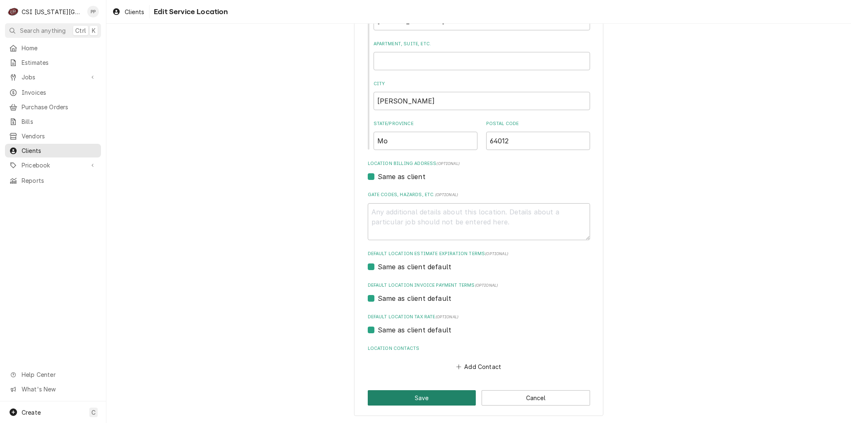
click at [430, 392] on button "Save" at bounding box center [422, 397] width 108 height 15
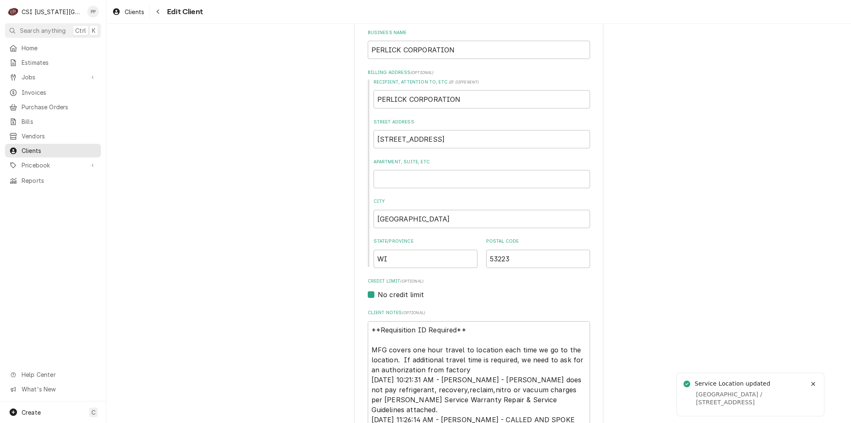
type textarea "x"
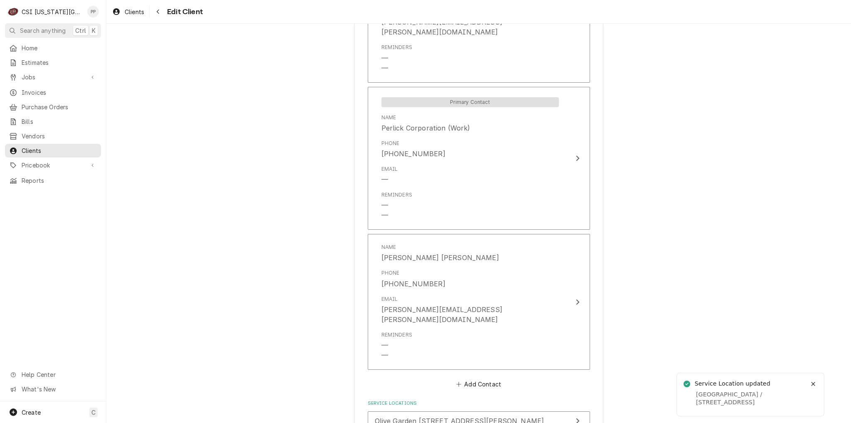
scroll to position [1238, 0]
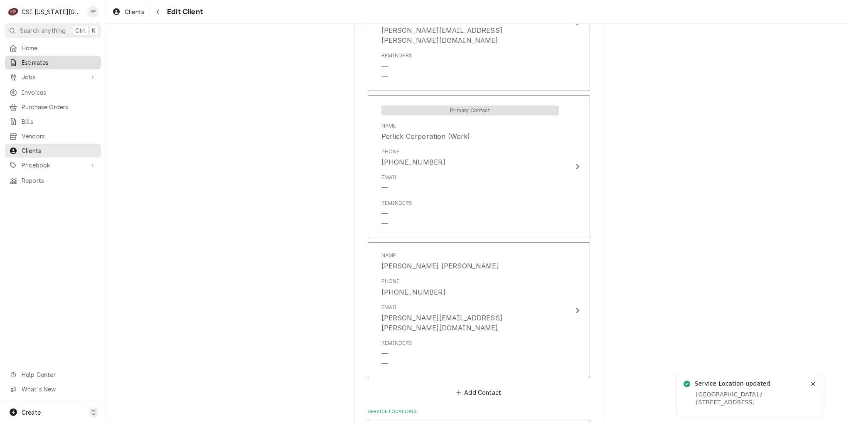
click at [47, 57] on div "Estimates" at bounding box center [53, 62] width 93 height 10
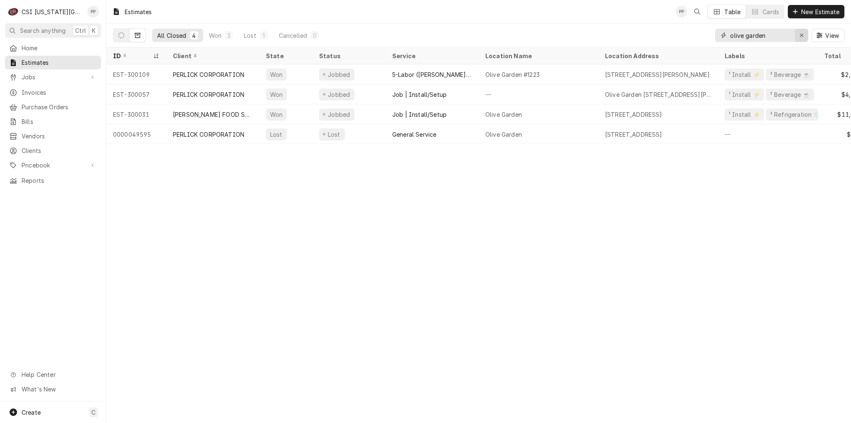
click at [800, 38] on icon "Erase input" at bounding box center [801, 35] width 5 height 6
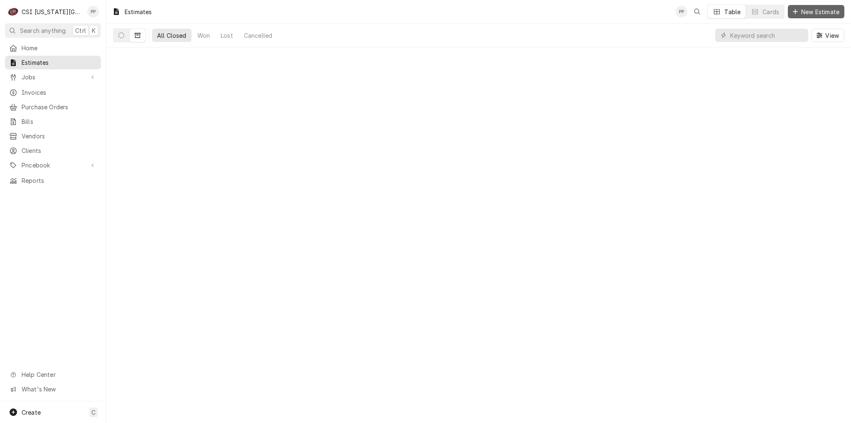
click at [802, 18] on button "New Estimate" at bounding box center [815, 11] width 56 height 13
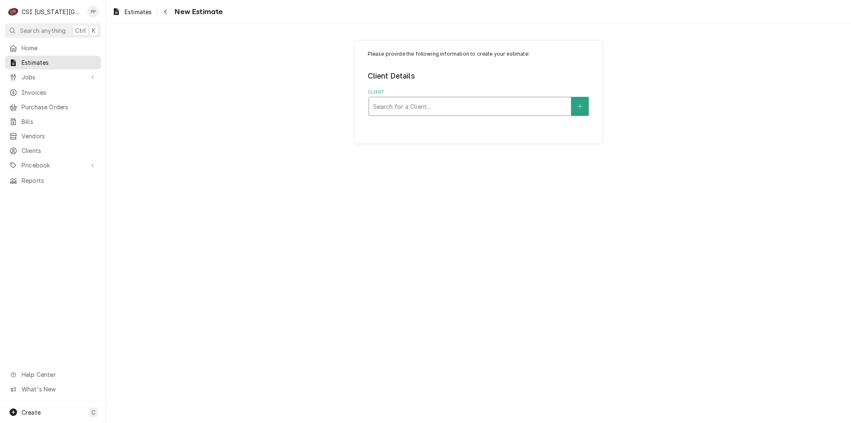
click at [453, 101] on div "Client" at bounding box center [470, 106] width 194 height 15
type input "perlick"
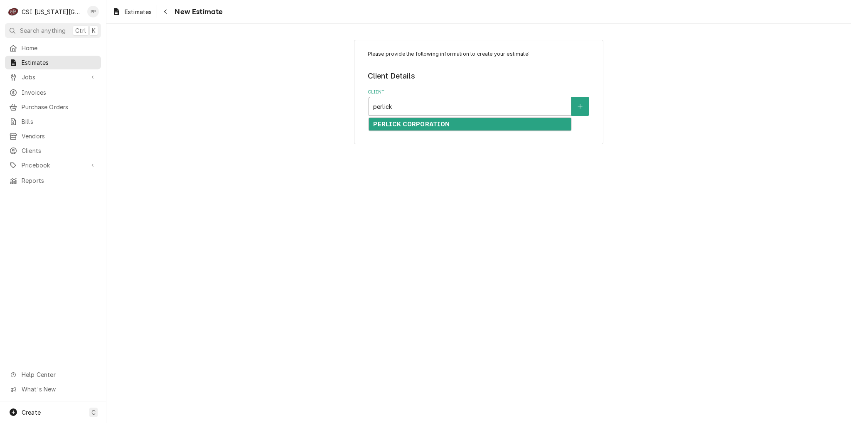
click at [433, 123] on strong "PERLICK CORPORATION" at bounding box center [411, 123] width 76 height 7
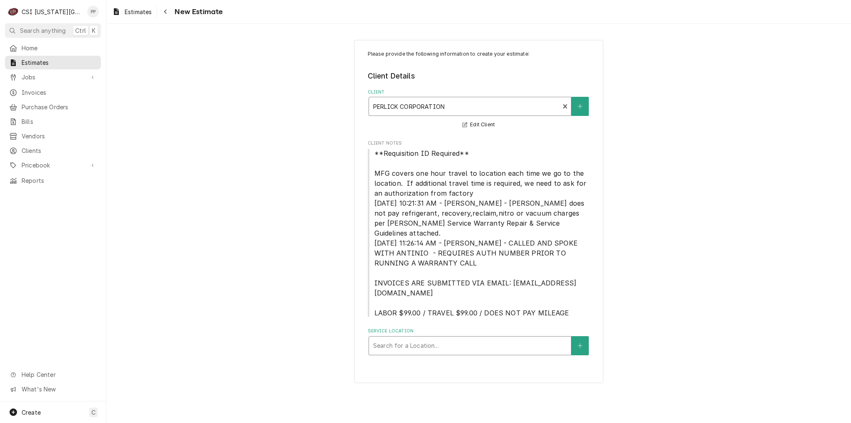
click at [416, 338] on div "Service Location" at bounding box center [470, 345] width 194 height 15
type input "[PERSON_NAME]"
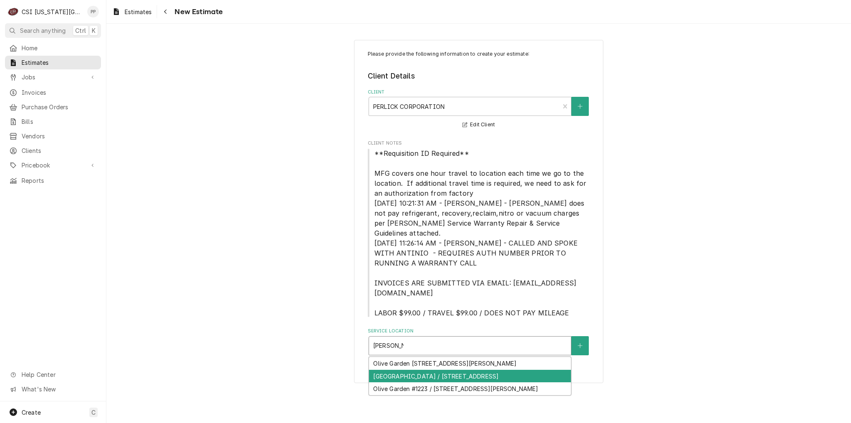
click at [446, 370] on div "[GEOGRAPHIC_DATA] / [STREET_ADDRESS]" at bounding box center [470, 376] width 202 height 13
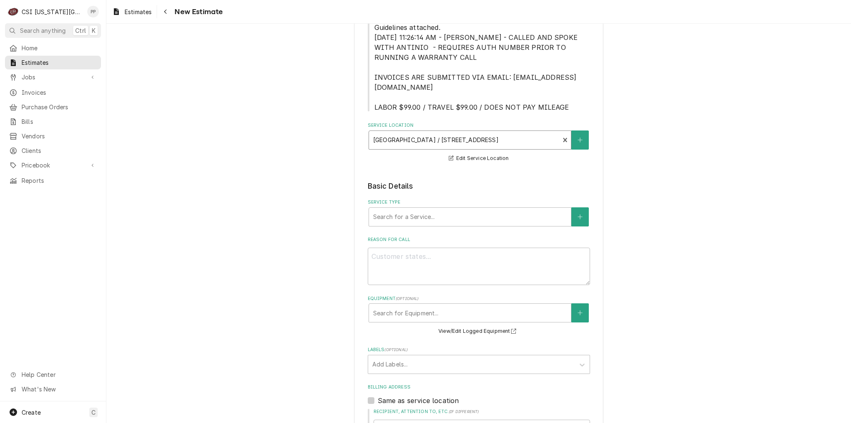
scroll to position [208, 0]
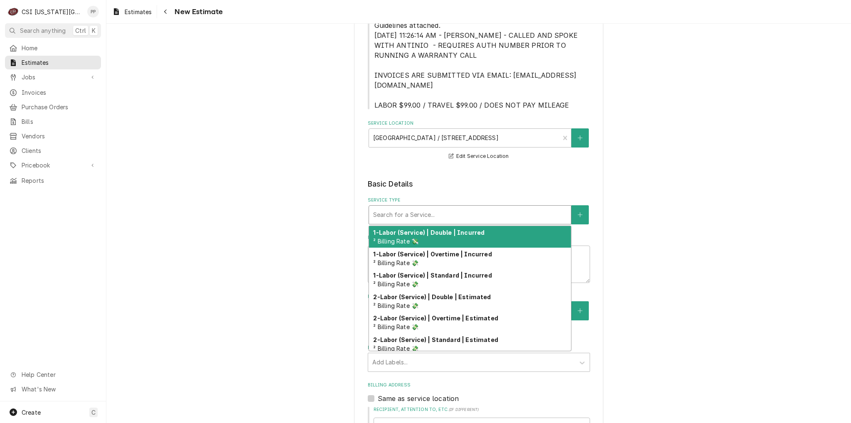
click at [425, 207] on div "Service Type" at bounding box center [470, 214] width 194 height 15
type textarea "x"
type input "j"
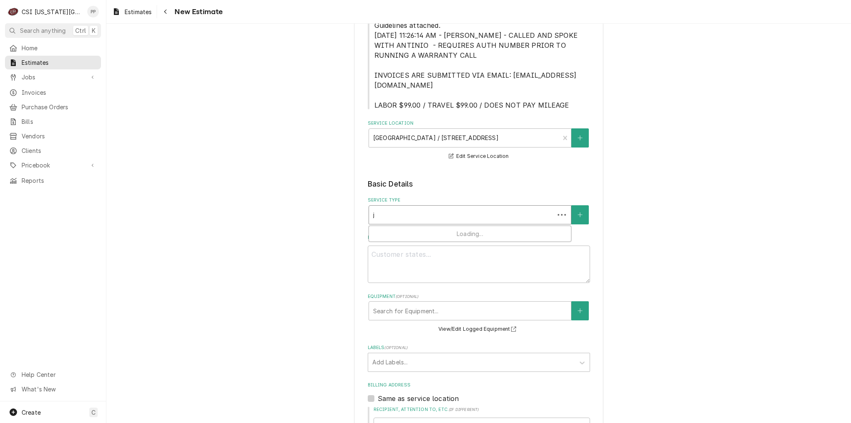
type textarea "x"
type input "jo"
type textarea "x"
type input "job"
type textarea "x"
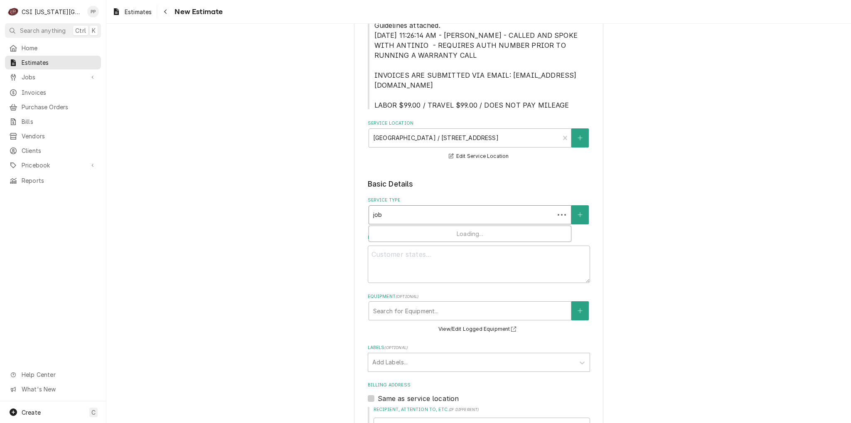
type input "job"
type textarea "x"
type input "job i"
type textarea "x"
type input "job ins"
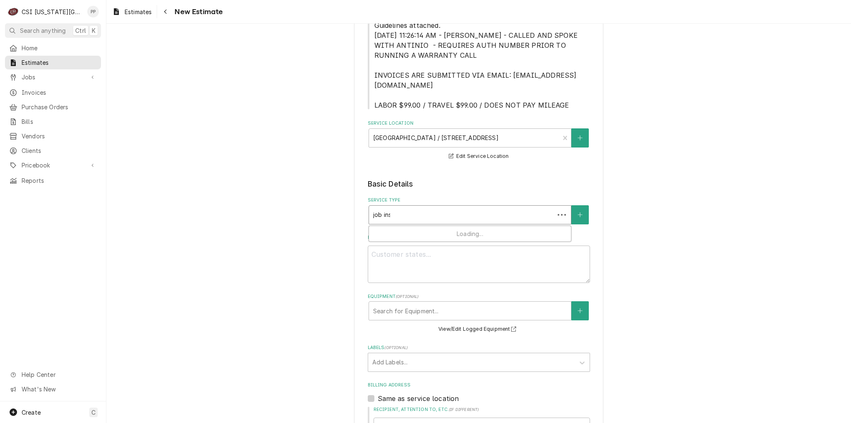
type textarea "x"
type input "job inst"
type textarea "x"
type input "job insta"
type textarea "x"
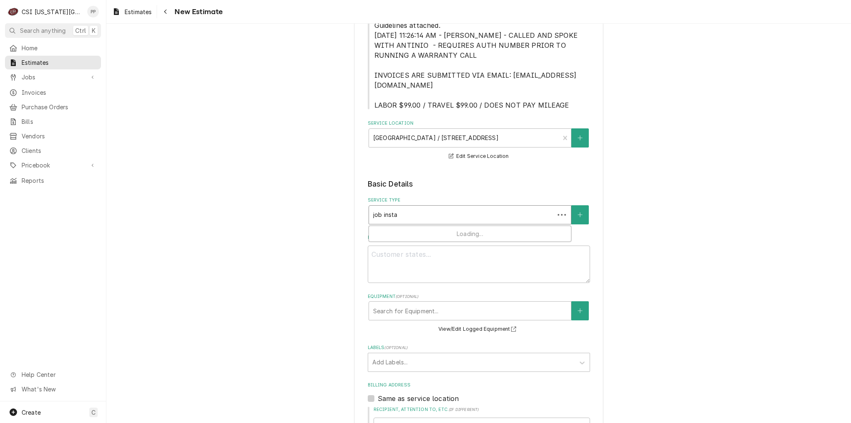
type input "job instal"
type textarea "x"
type input "job install"
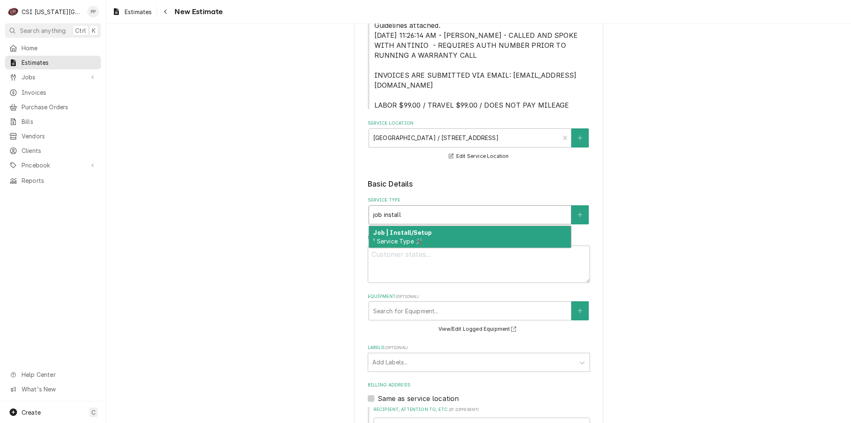
click at [441, 230] on div "Job | Install/Setup ¹ Service Type 🛠️" at bounding box center [470, 237] width 202 height 22
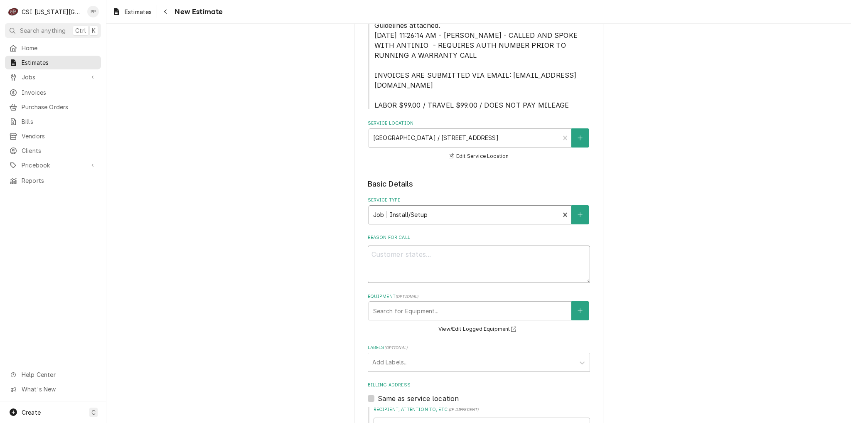
click at [419, 253] on textarea "Reason For Call" at bounding box center [479, 263] width 222 height 37
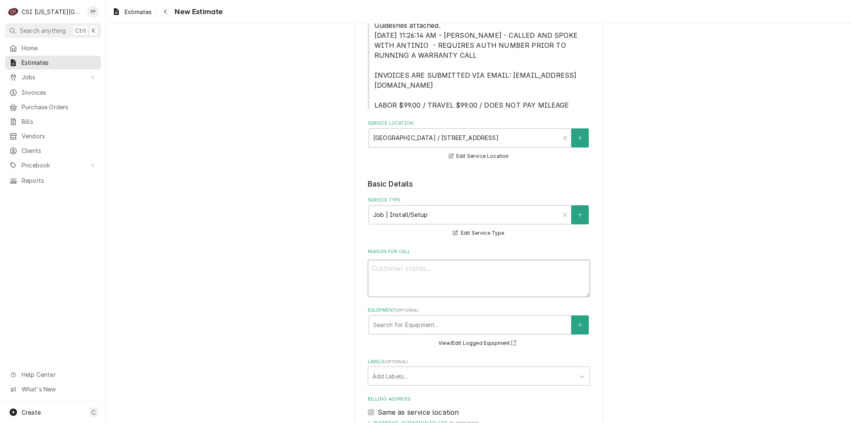
type textarea "x"
type textarea "Q"
type textarea "x"
type textarea "Qu"
type textarea "x"
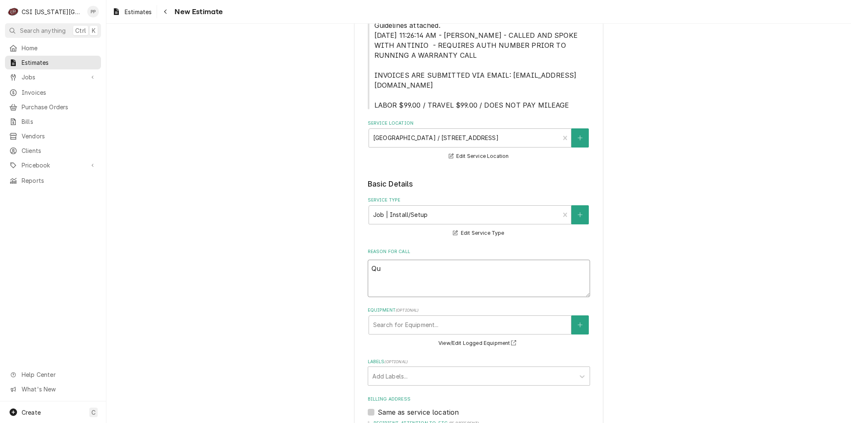
type textarea "Qut"
type textarea "x"
type textarea "Qutoe"
type textarea "x"
type textarea "Qutoe"
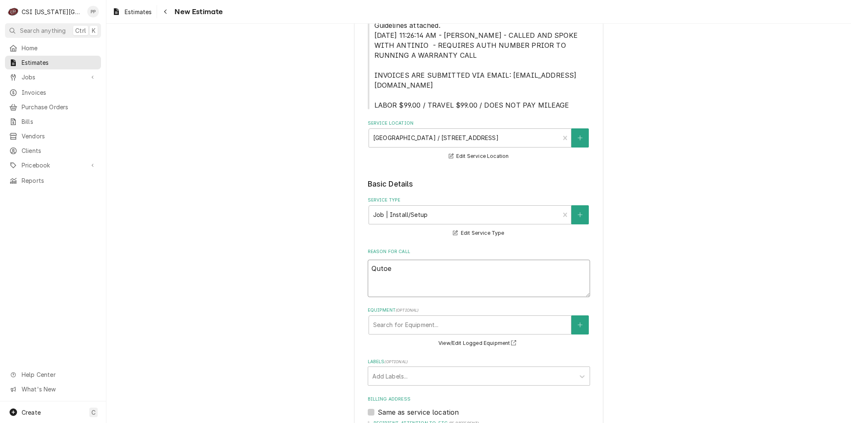
type textarea "x"
type textarea "Qutoe"
type textarea "x"
type textarea "Quto"
type textarea "x"
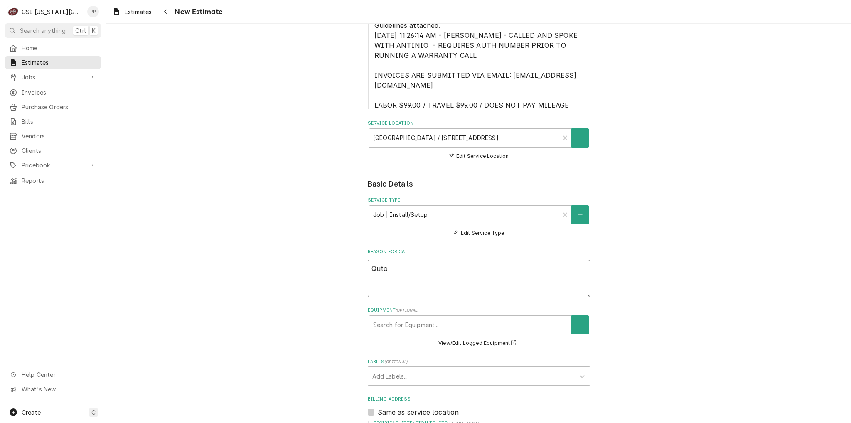
type textarea "Qut"
type textarea "x"
type textarea "Qu"
type textarea "x"
type textarea "Quot"
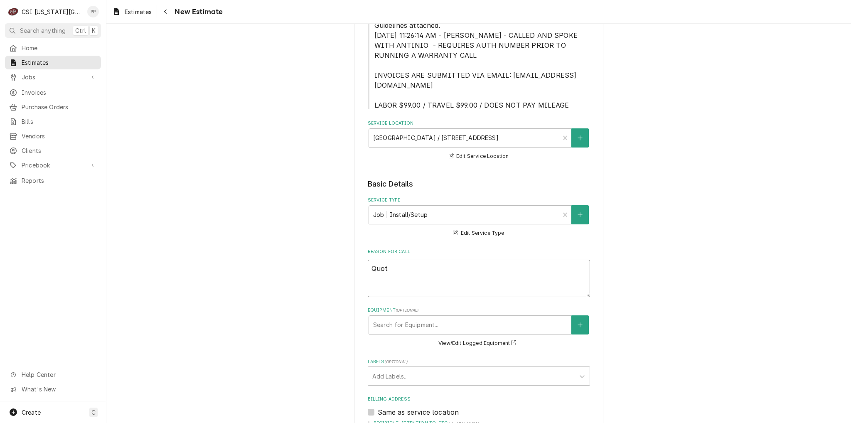
type textarea "x"
type textarea "Quote"
type textarea "x"
type textarea "Quote"
type textarea "x"
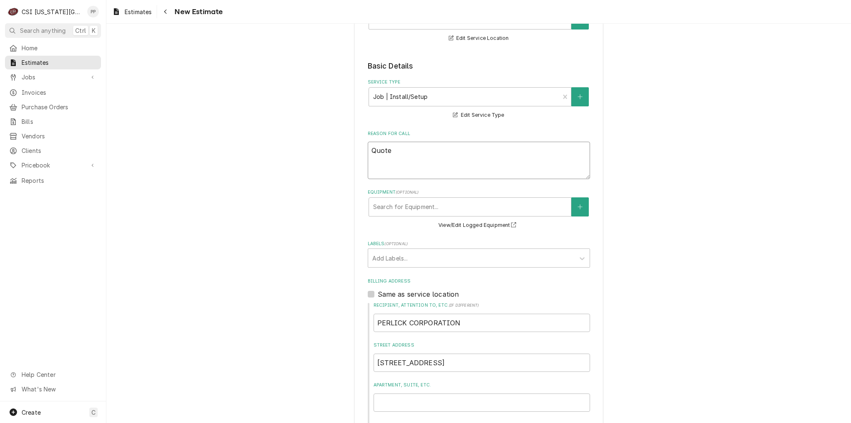
scroll to position [374, 0]
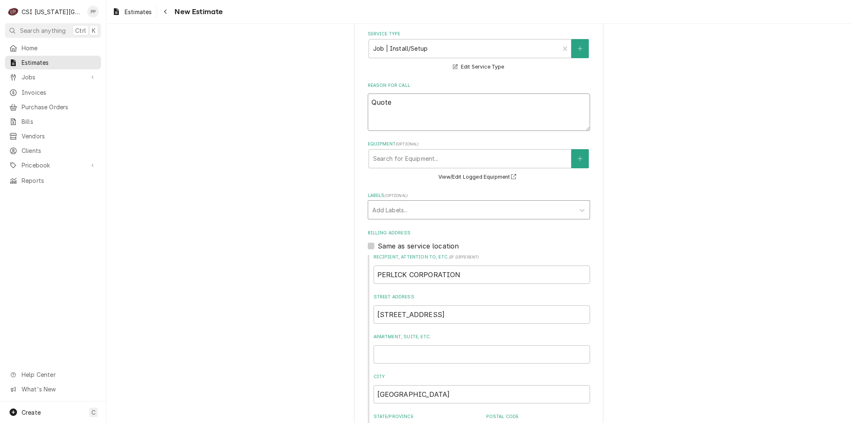
type textarea "Quote"
click at [397, 202] on div "Labels" at bounding box center [471, 209] width 198 height 15
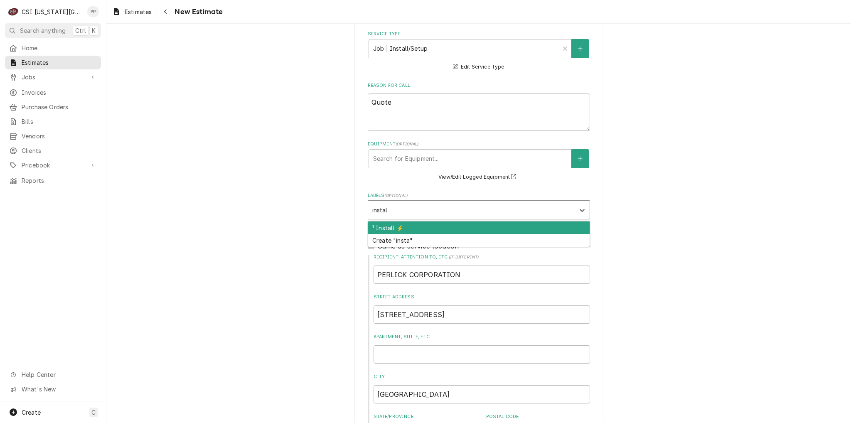
type input "install"
type textarea "x"
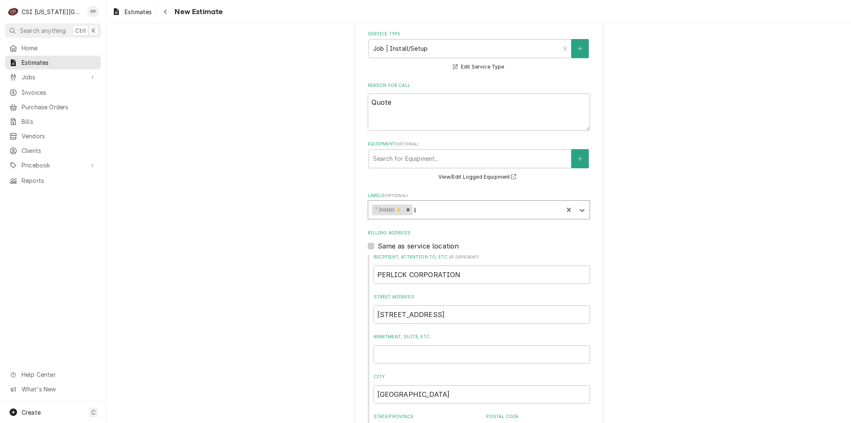
type input "be"
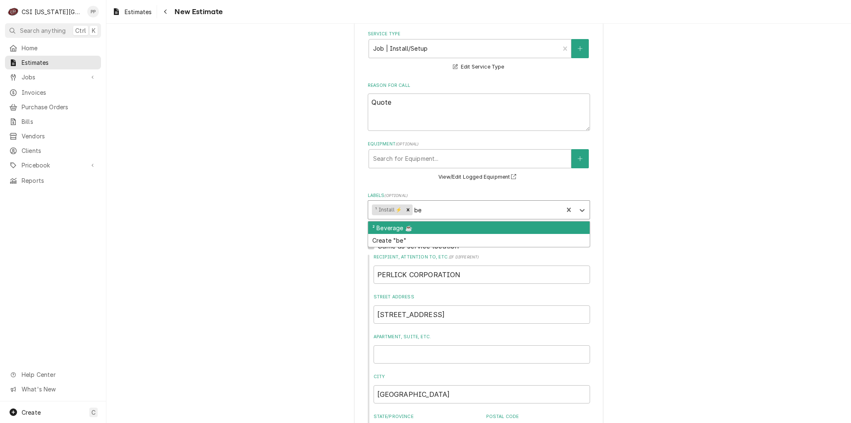
type textarea "x"
type input "bever"
type textarea "x"
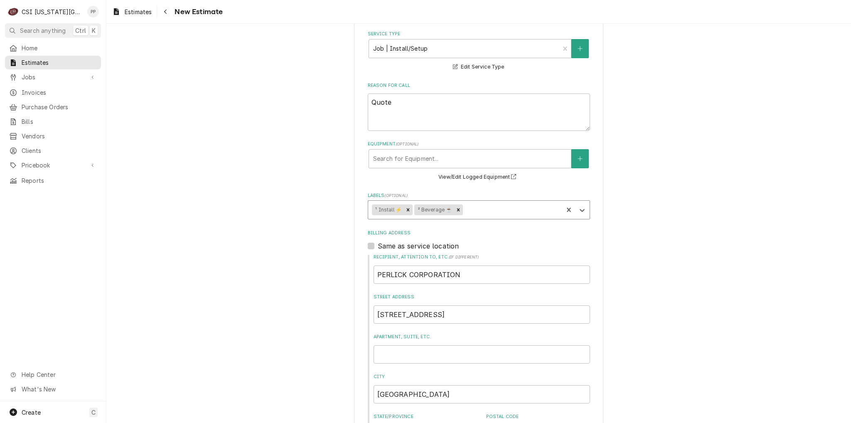
type textarea "x"
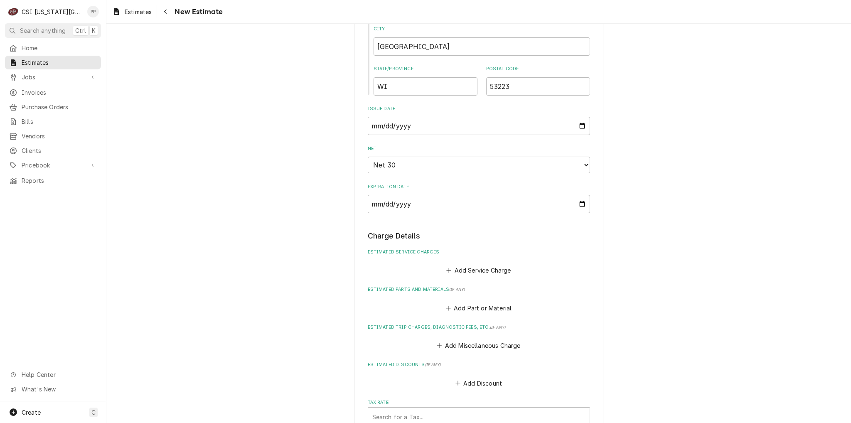
scroll to position [831, 0]
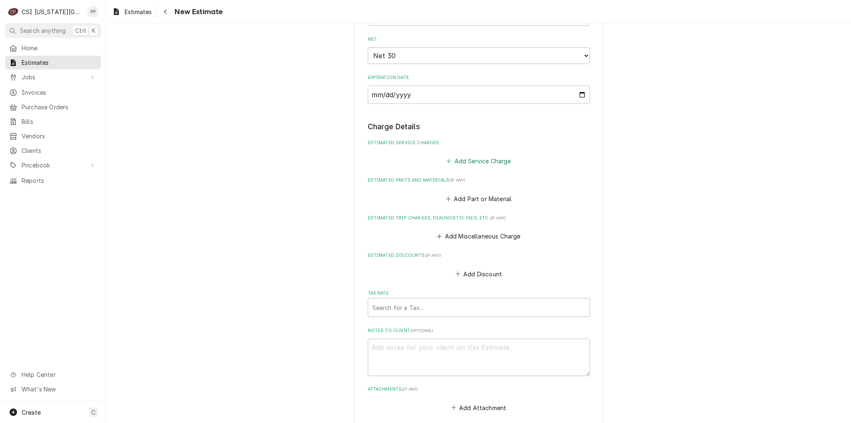
click at [490, 155] on button "Add Service Charge" at bounding box center [478, 161] width 67 height 12
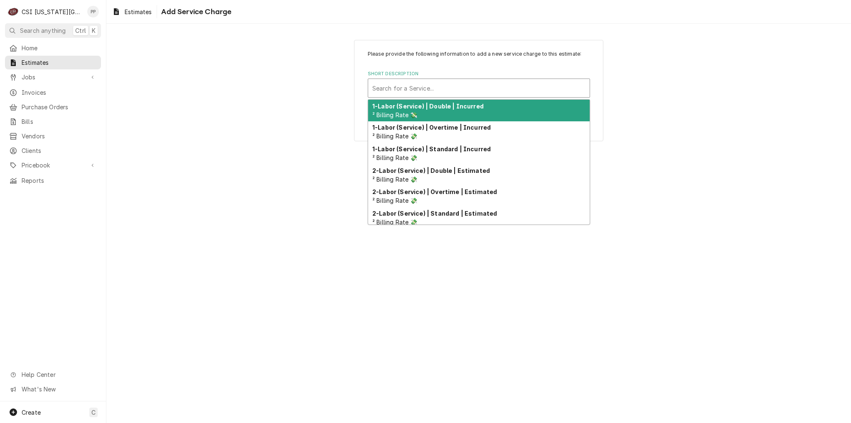
click at [454, 89] on div "Short Description" at bounding box center [478, 88] width 213 height 15
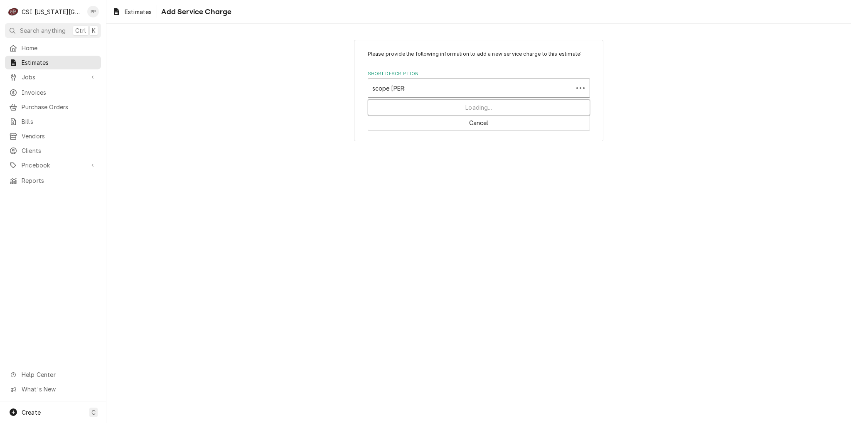
type input "scope blank"
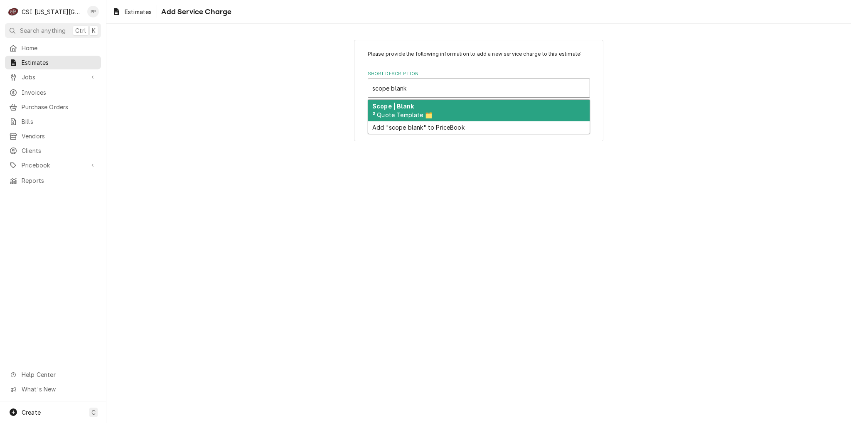
click at [442, 108] on div "Scope | Blank ³ Quote Template 🗂️" at bounding box center [478, 111] width 221 height 22
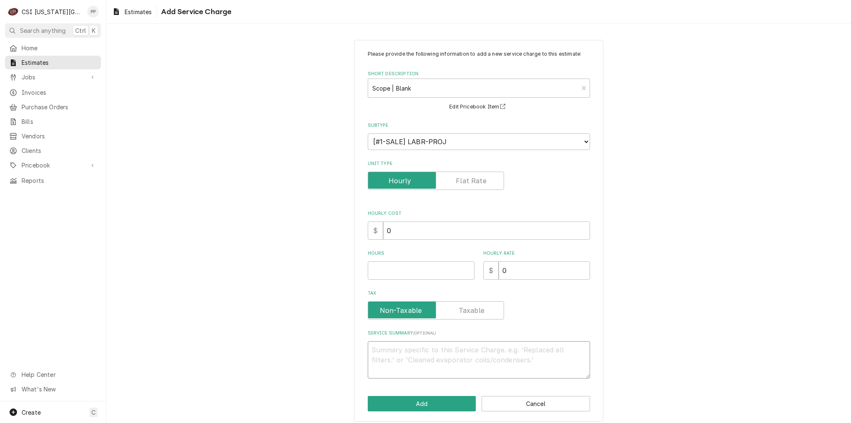
click at [452, 359] on textarea "Service Summary ( optional )" at bounding box center [479, 359] width 222 height 37
paste textarea "Quote for beer system installation. CSI to set in place and install a 4 faucet …"
type textarea "x"
type textarea "Quote for beer system installation. CSI to set in place and install a 4 faucet …"
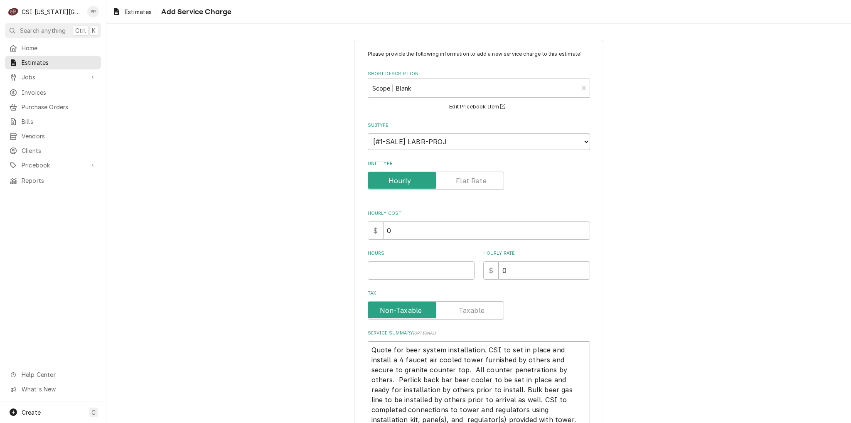
scroll to position [24, 0]
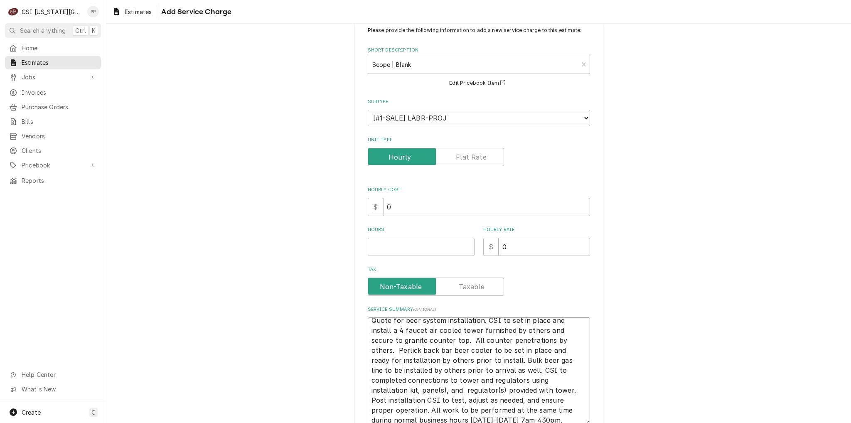
type textarea "x"
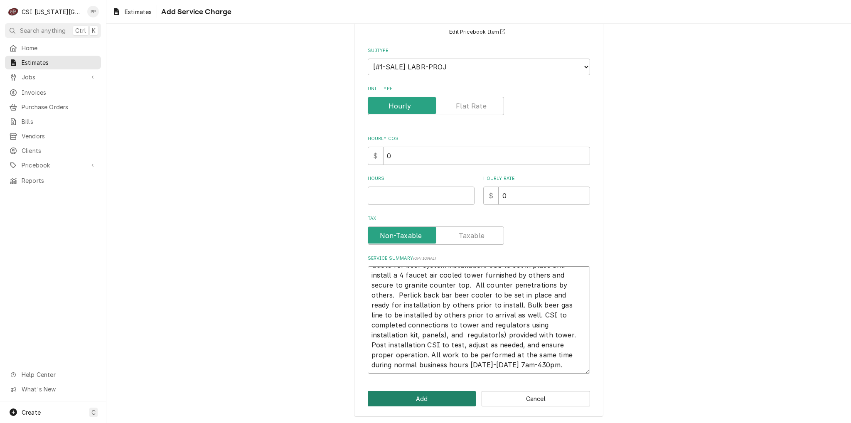
type textarea "Quote for beer system installation. CSI to set in place and install a 4 faucet …"
click at [430, 395] on button "Add" at bounding box center [422, 398] width 108 height 15
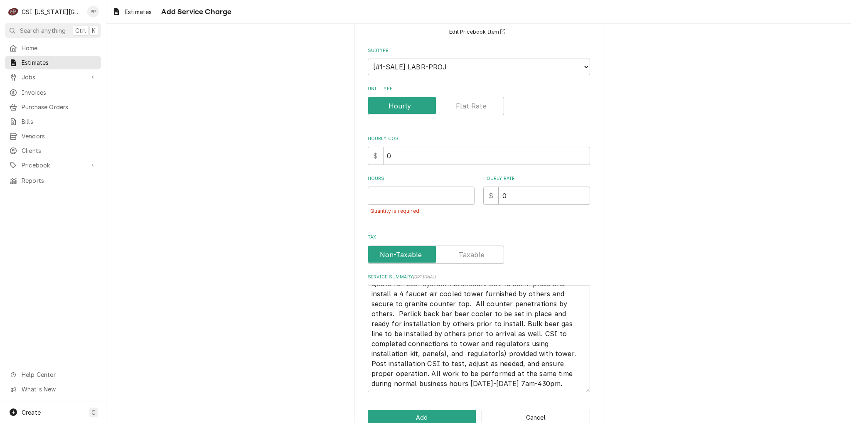
scroll to position [93, 0]
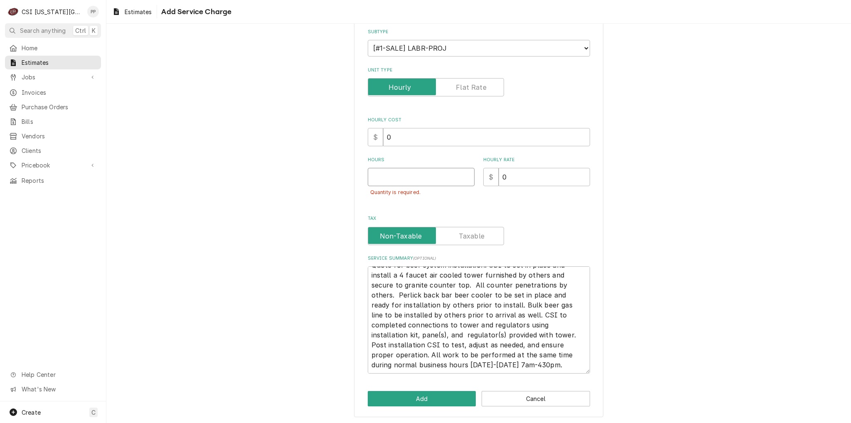
click at [391, 181] on input "Hours" at bounding box center [421, 177] width 107 height 18
type textarea "x"
type input "1"
type textarea "x"
type input "1"
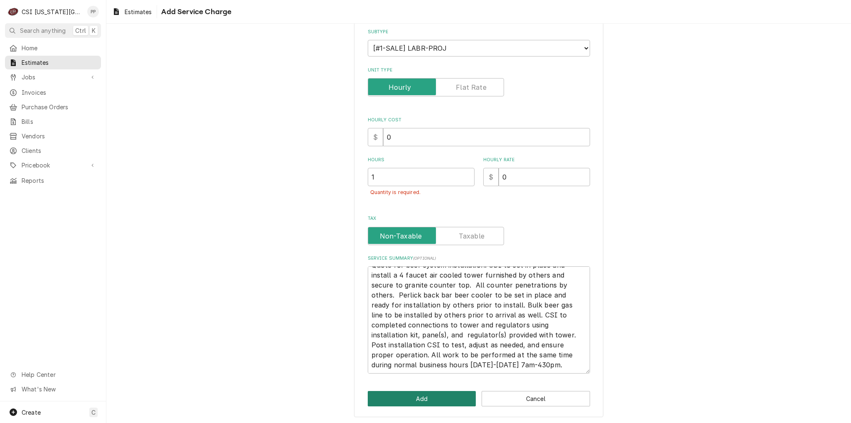
click at [420, 400] on button "Add" at bounding box center [422, 398] width 108 height 15
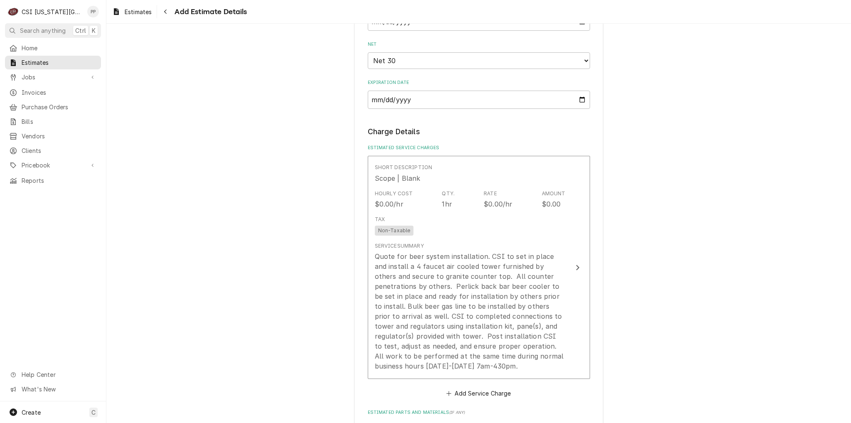
type textarea "x"
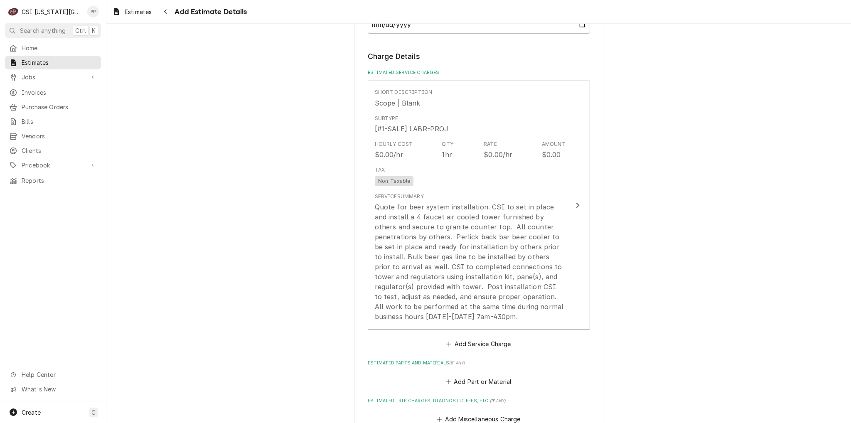
scroll to position [945, 0]
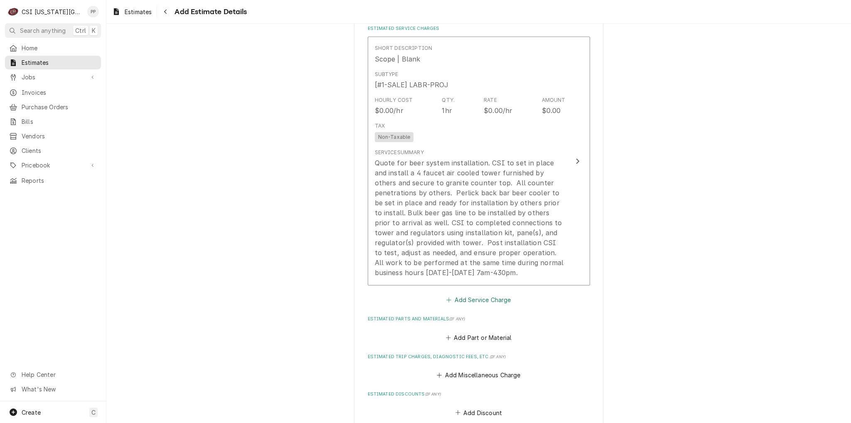
click at [472, 294] on button "Add Service Charge" at bounding box center [478, 300] width 67 height 12
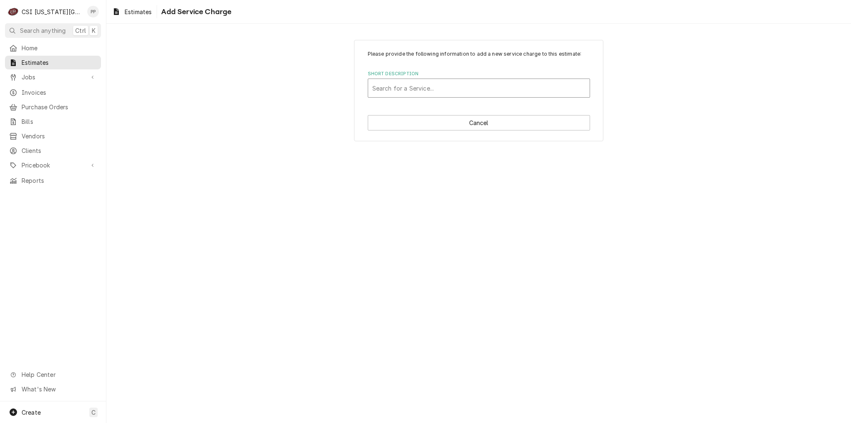
click at [427, 84] on div "Short Description" at bounding box center [478, 88] width 213 height 15
type input "v"
type input "?"
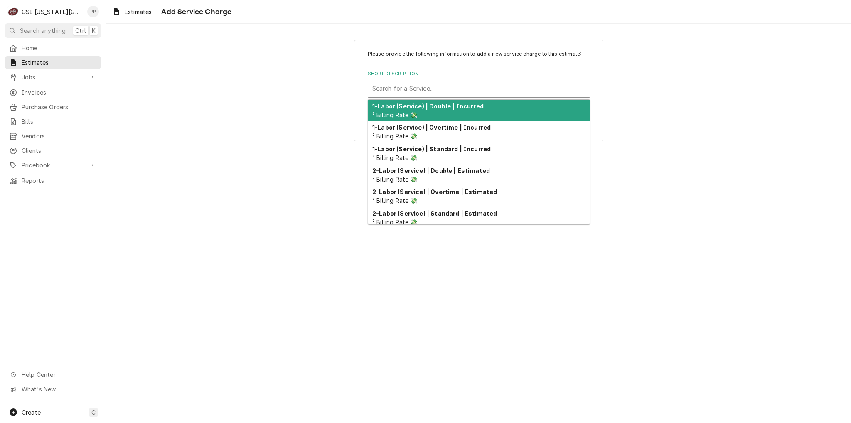
type input "e"
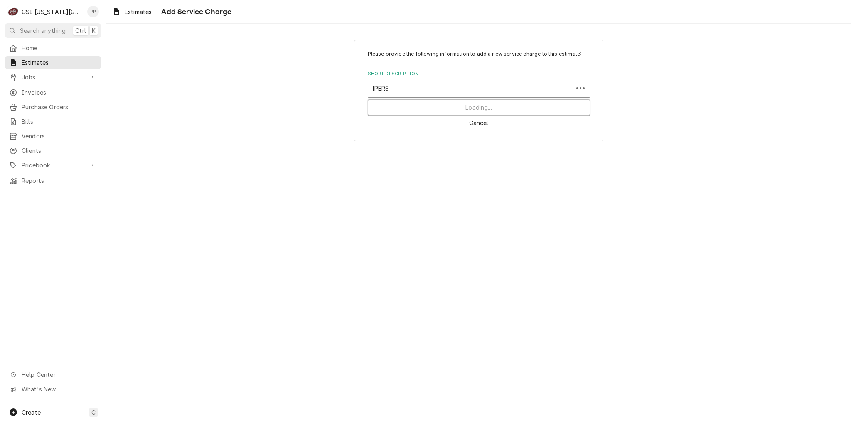
type input "bev la"
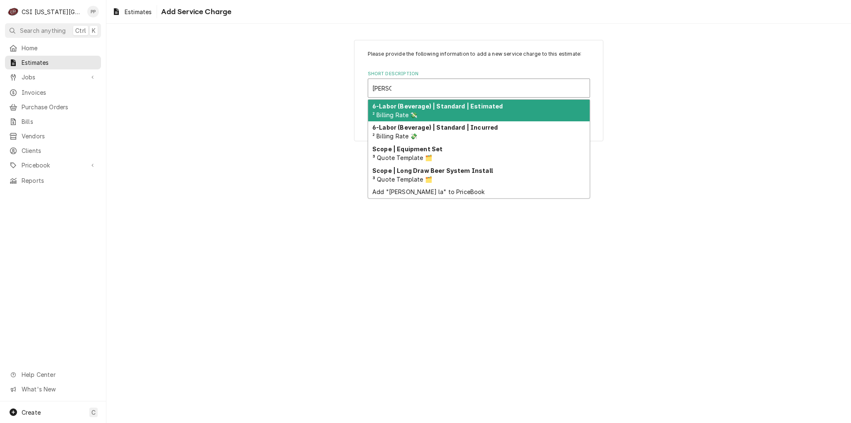
click at [426, 109] on div "6-Labor (Beverage) | Standard | Estimated ² Billing Rate 💸" at bounding box center [478, 111] width 221 height 22
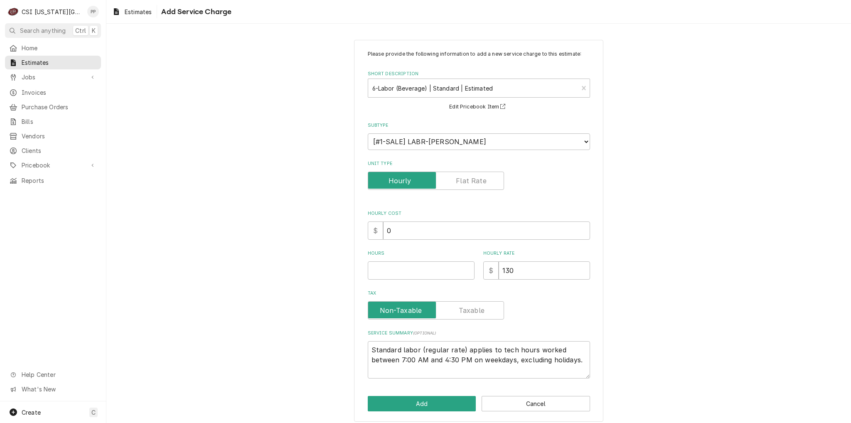
type textarea "x"
click at [453, 186] on input "Unit Type" at bounding box center [435, 181] width 129 height 18
checkbox input "true"
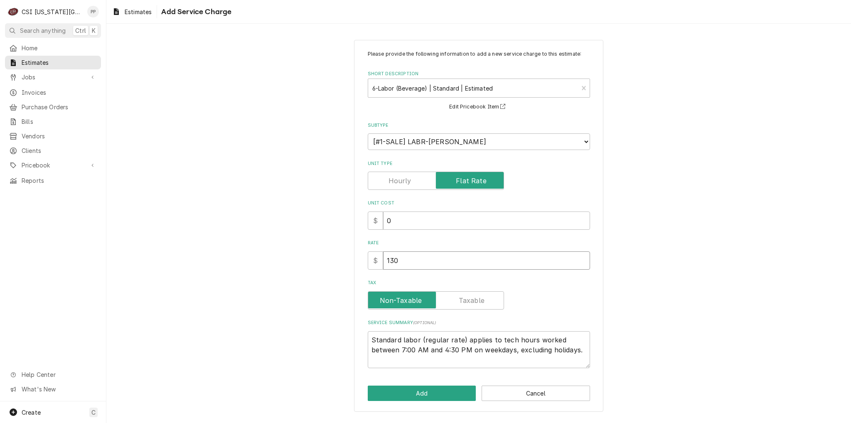
drag, startPoint x: 418, startPoint y: 258, endPoint x: 393, endPoint y: 262, distance: 25.3
click at [356, 264] on div "Please provide the following information to add a new service charge to this es…" at bounding box center [478, 226] width 249 height 372
type textarea "x"
click at [412, 260] on input "Rate" at bounding box center [486, 260] width 207 height 18
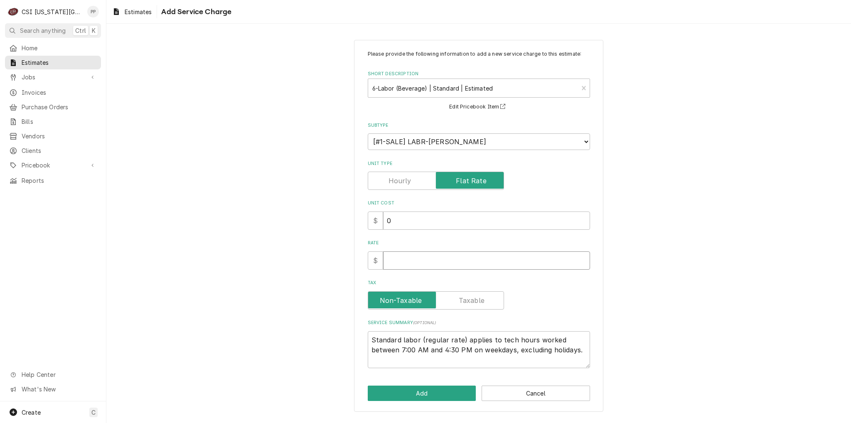
type textarea "x"
type input "1"
type textarea "x"
type input "19"
type textarea "x"
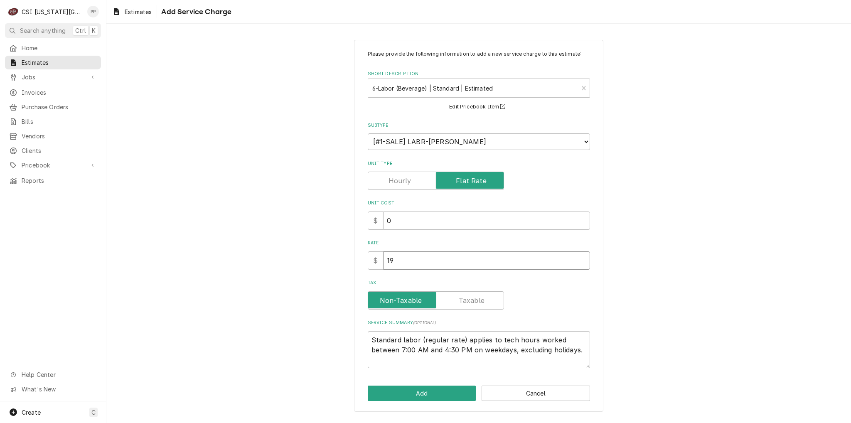
type input "195"
type textarea "x"
type input "1950"
type textarea "x"
type input "1950"
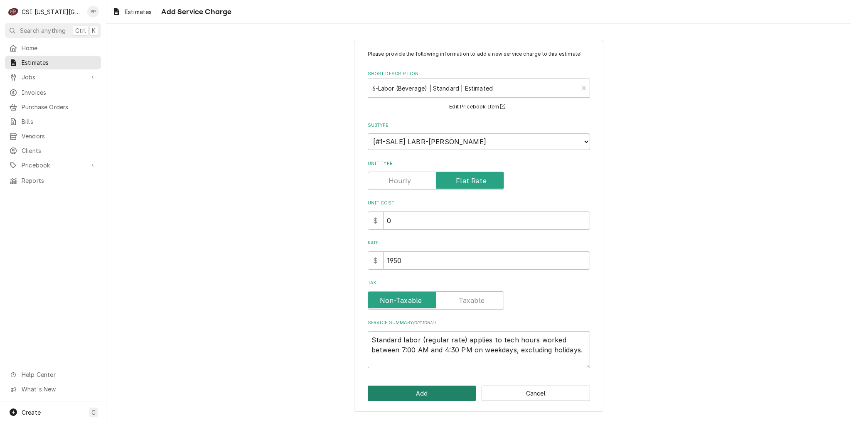
click at [432, 392] on button "Add" at bounding box center [422, 392] width 108 height 15
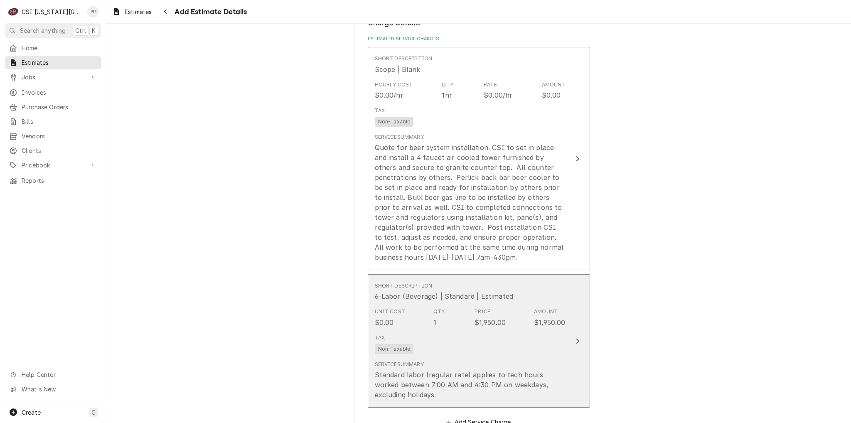
type textarea "x"
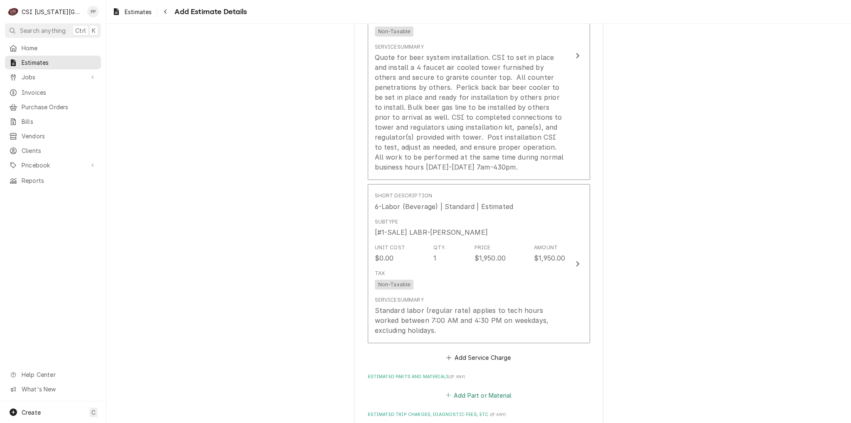
scroll to position [1101, 0]
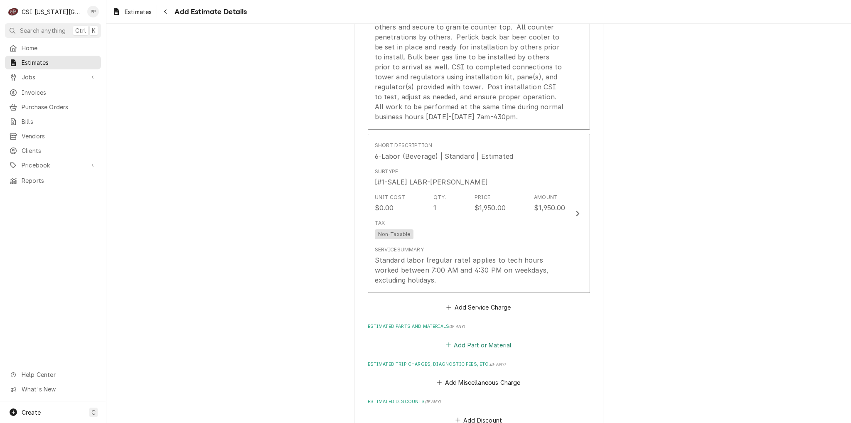
click at [472, 339] on button "Add Part or Material" at bounding box center [478, 345] width 69 height 12
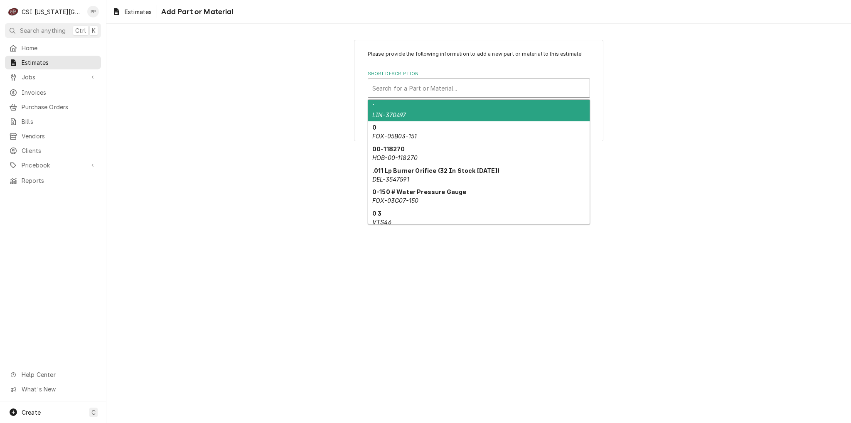
click at [446, 83] on div "Short Description" at bounding box center [478, 88] width 213 height 15
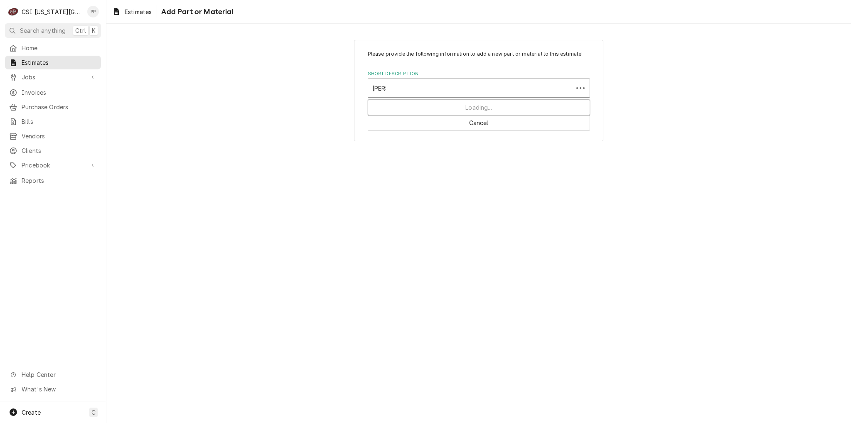
type input "bev mat"
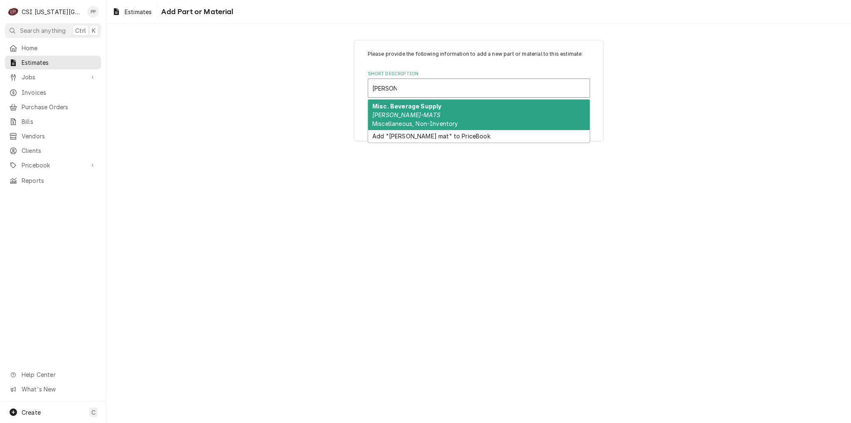
click at [455, 116] on div "Misc. Beverage Supply BEV-MATS Miscellaneous, Non-Inventory" at bounding box center [478, 115] width 221 height 30
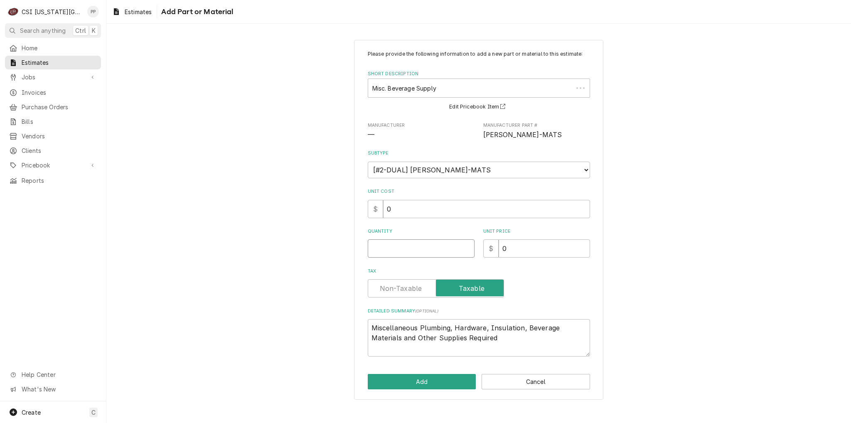
click at [434, 248] on input "Quantity" at bounding box center [421, 248] width 107 height 18
type textarea "x"
type input "1"
type textarea "x"
type input "5"
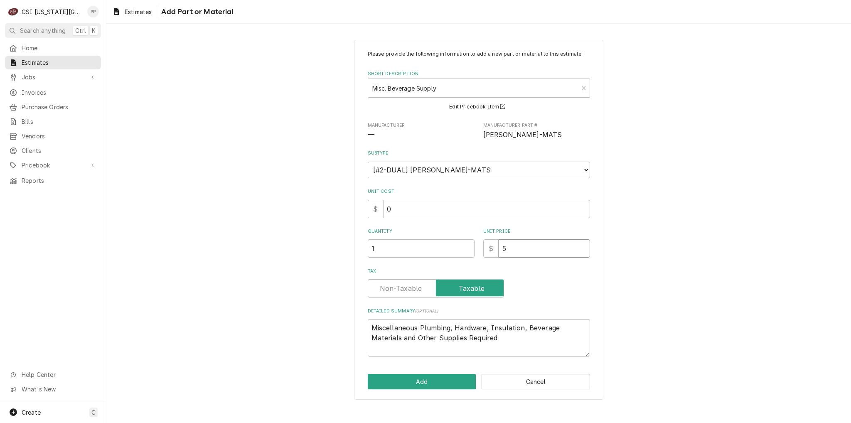
type textarea "x"
type input "50"
click at [422, 388] on button "Add" at bounding box center [422, 381] width 108 height 15
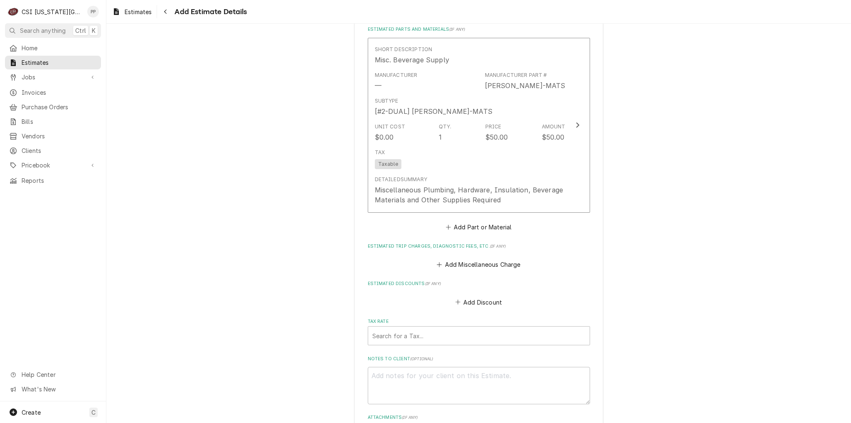
scroll to position [1449, 0]
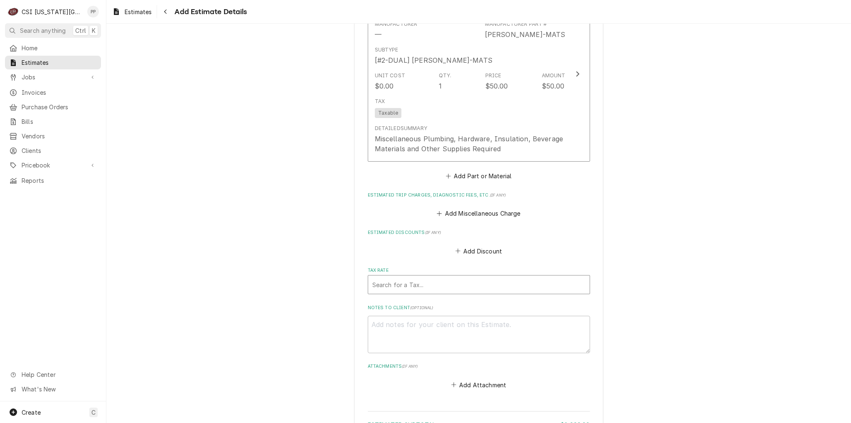
click at [418, 277] on div "Tax Rate" at bounding box center [478, 284] width 213 height 15
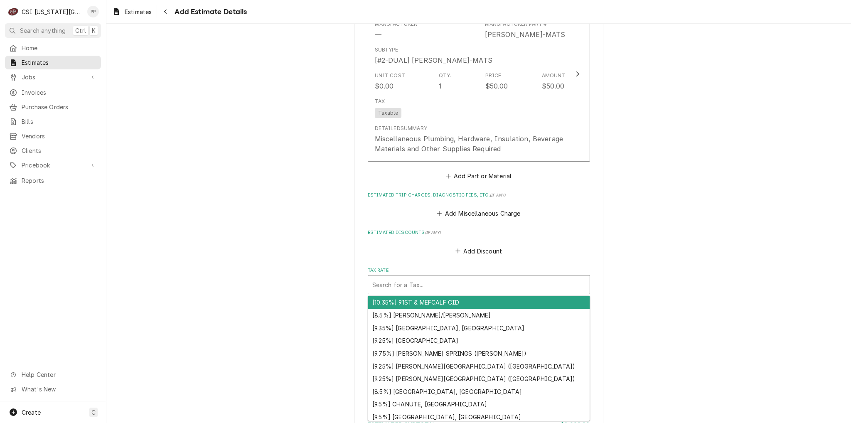
type textarea "x"
type input "e"
type textarea "x"
type input "ex"
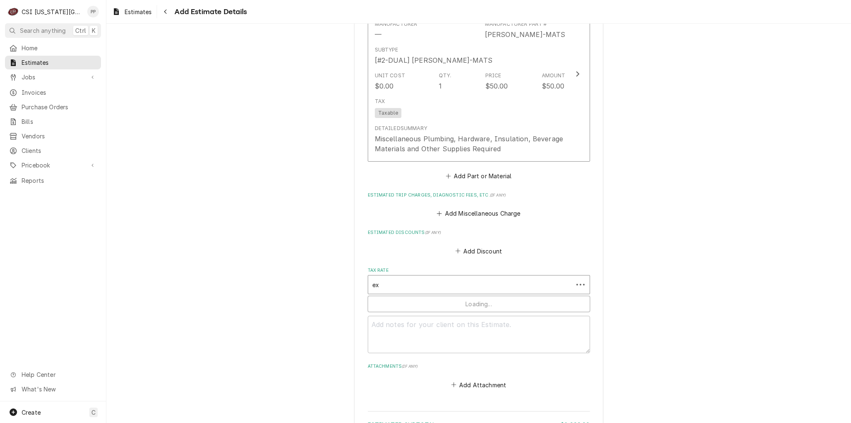
type textarea "x"
type input "exe"
type textarea "x"
type input "exem"
type textarea "x"
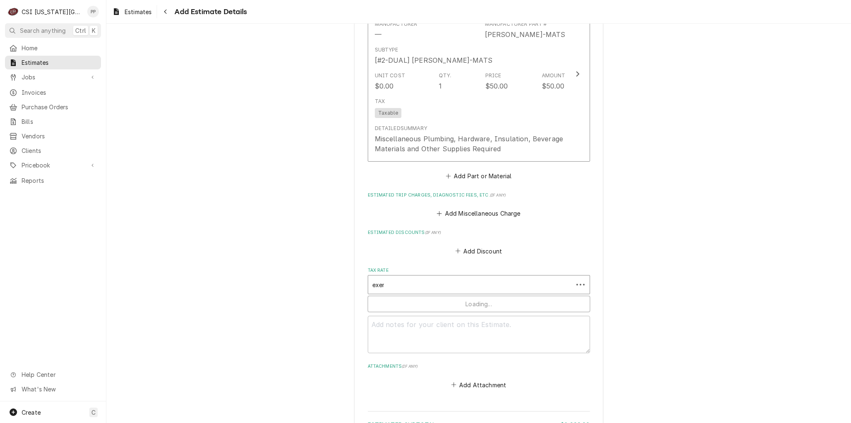
type input "exemp"
type textarea "x"
type input "exempt"
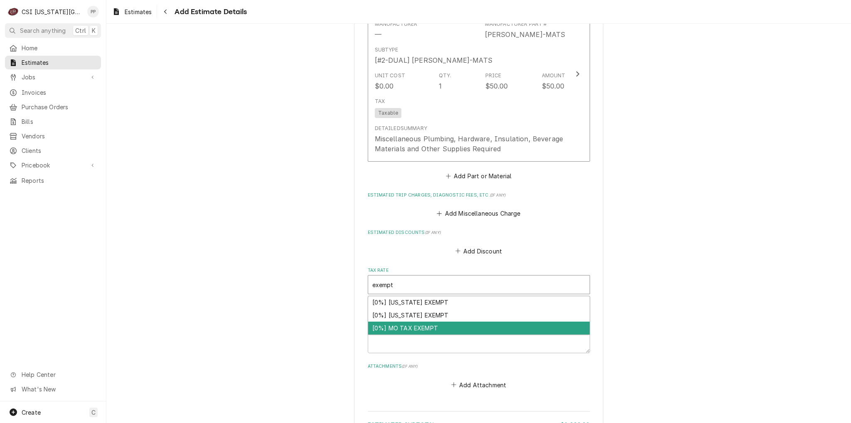
click at [412, 321] on div "[0%] MO TAX EXEMPT" at bounding box center [478, 327] width 221 height 13
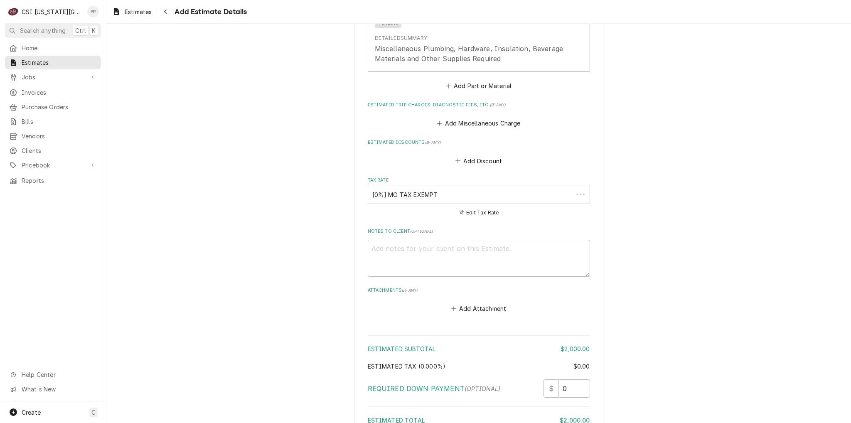
scroll to position [1620, 0]
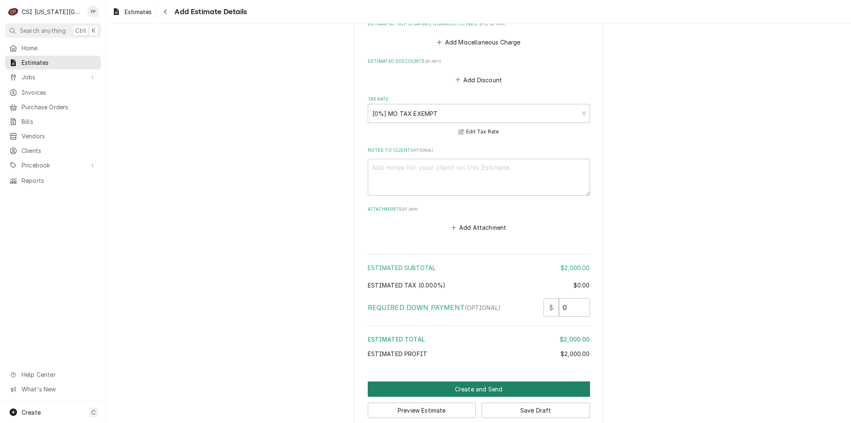
click at [472, 381] on button "Create and Send" at bounding box center [479, 388] width 222 height 15
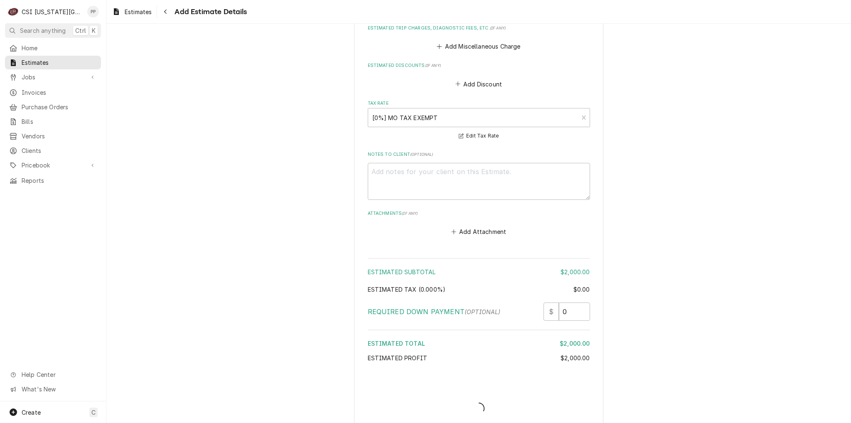
type textarea "x"
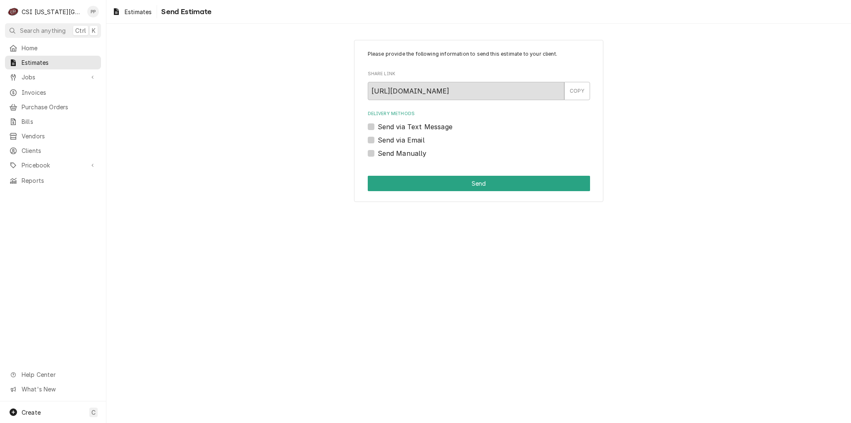
click at [378, 152] on label "Send Manually" at bounding box center [402, 153] width 49 height 10
click at [378, 152] on input "Send Manually" at bounding box center [489, 157] width 222 height 18
checkbox input "true"
click at [417, 185] on button "Send" at bounding box center [479, 183] width 222 height 15
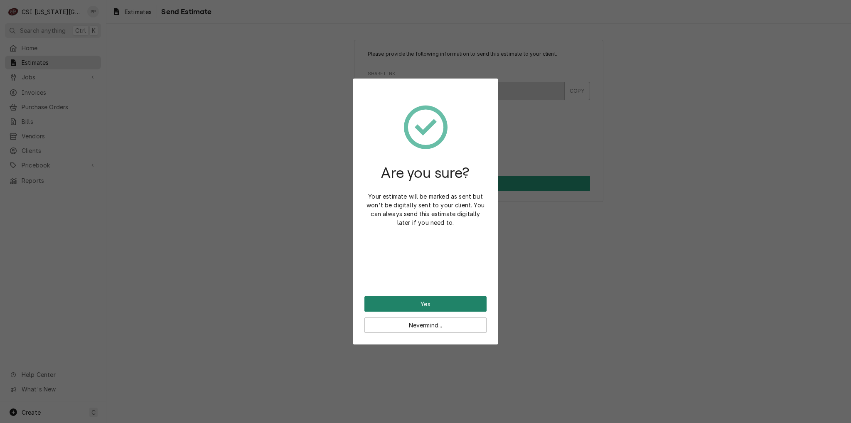
click at [447, 298] on button "Yes" at bounding box center [425, 303] width 122 height 15
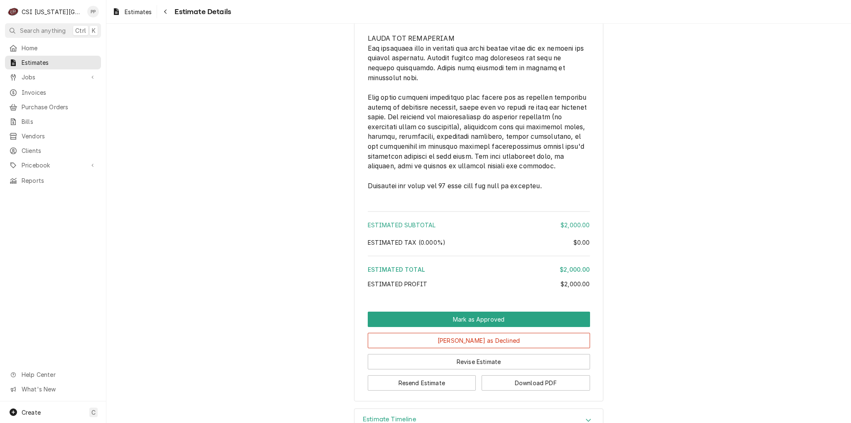
scroll to position [1328, 0]
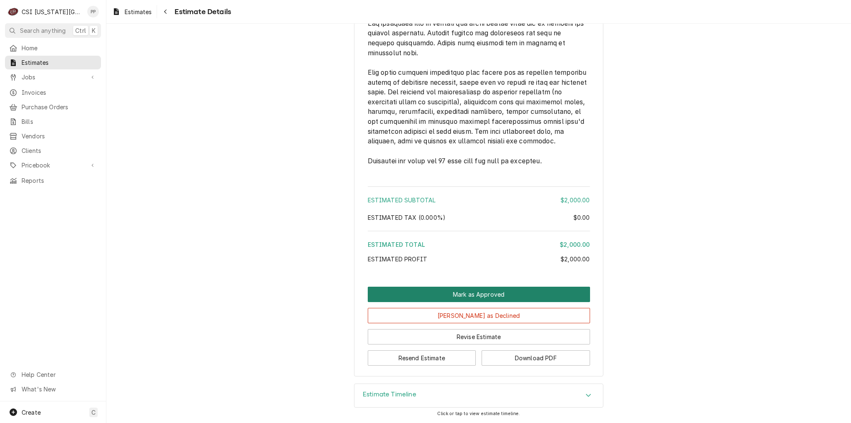
click at [488, 289] on button "Mark as Approved" at bounding box center [479, 294] width 222 height 15
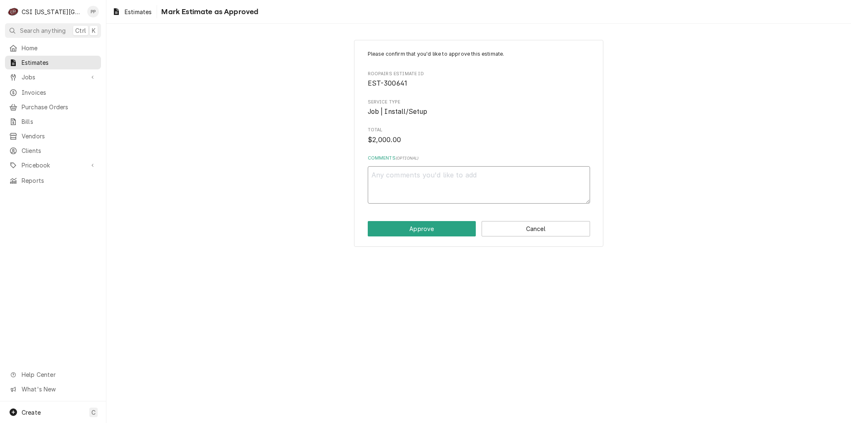
click at [412, 185] on textarea "Comments ( optional )" at bounding box center [479, 184] width 222 height 37
paste textarea "276057"
type textarea "x"
type textarea "276057"
click at [419, 219] on div "Please confirm that you'd like to approve this estimate. Roopairs Estimate ID E…" at bounding box center [478, 143] width 249 height 207
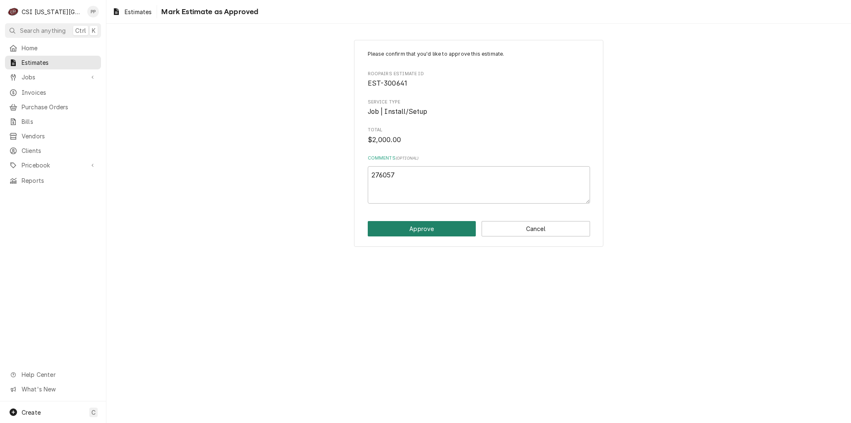
click at [423, 226] on button "Approve" at bounding box center [422, 228] width 108 height 15
type textarea "x"
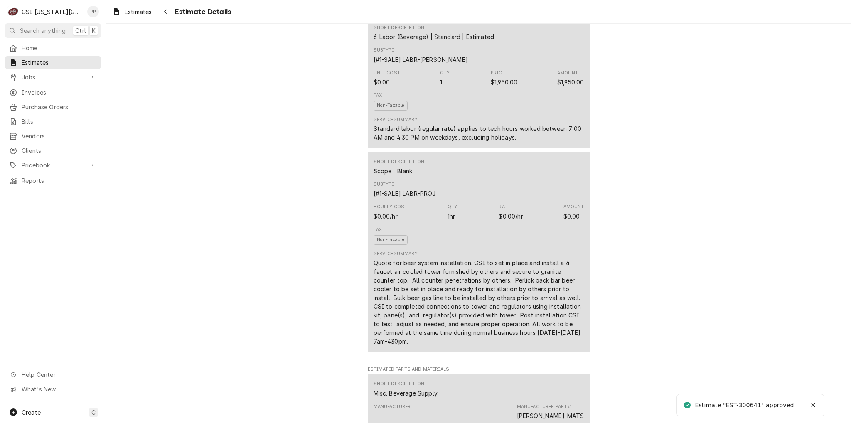
scroll to position [540, 0]
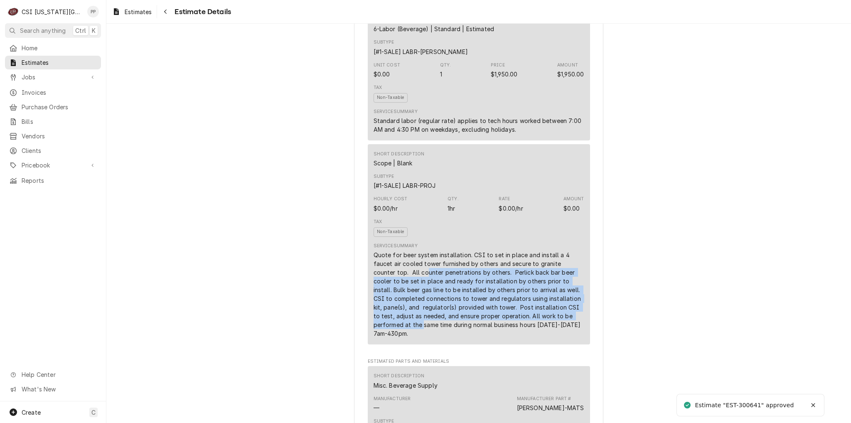
drag, startPoint x: 570, startPoint y: 346, endPoint x: 407, endPoint y: 298, distance: 170.2
click at [400, 298] on div "Quote for beer system installation. CSI to set in place and install a 4 faucet …" at bounding box center [478, 293] width 211 height 87
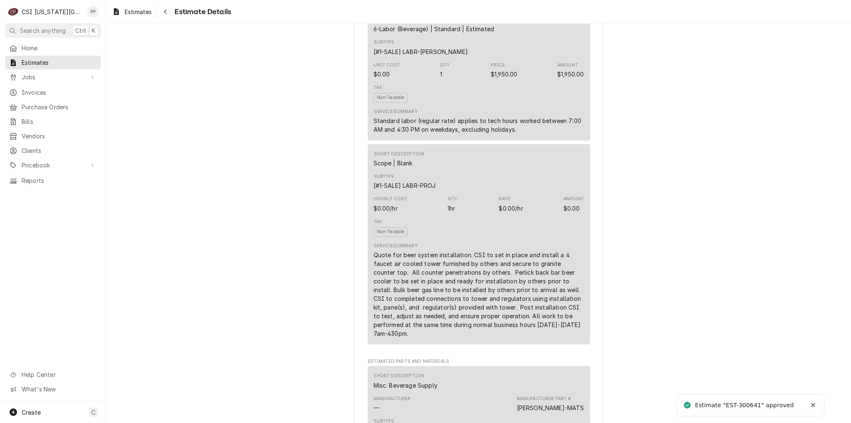
click at [571, 338] on div "Quote for beer system installation. CSI to set in place and install a 4 faucet …" at bounding box center [478, 293] width 211 height 87
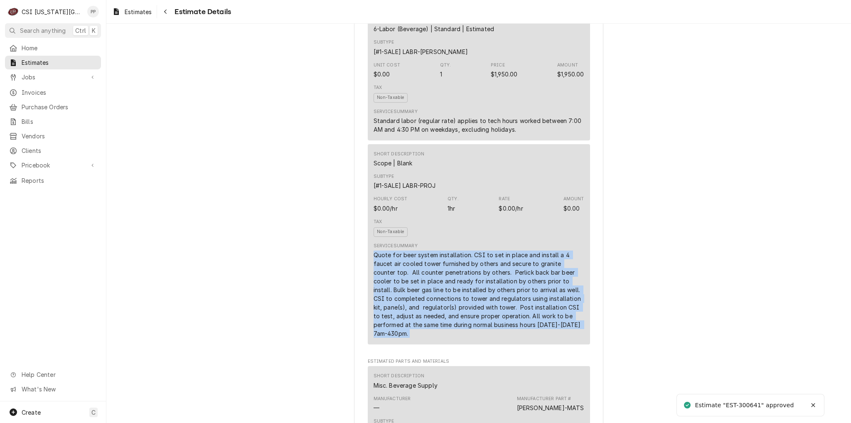
drag, startPoint x: 571, startPoint y: 352, endPoint x: 363, endPoint y: 279, distance: 220.0
click at [363, 279] on div "Sender CSI [US_STATE][GEOGRAPHIC_DATA]. CSI Commercial Services Inc1021 [STREET…" at bounding box center [478, 341] width 249 height 1672
copy div "Quote for beer system installation. CSI to set in place and install a 4 faucet …"
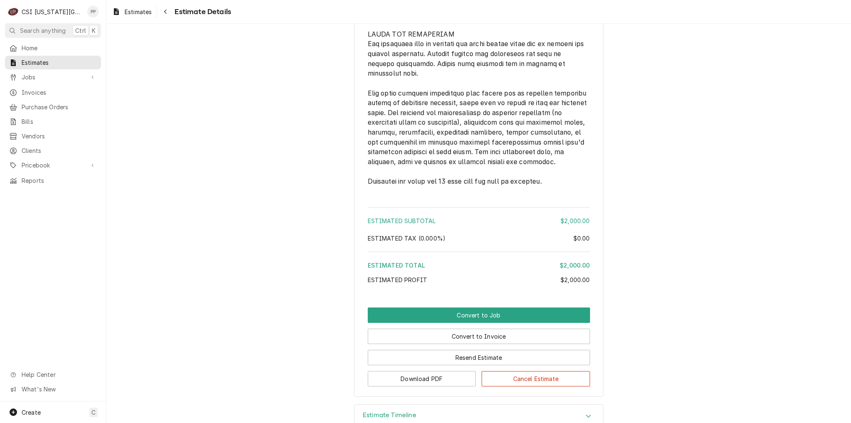
scroll to position [1356, 0]
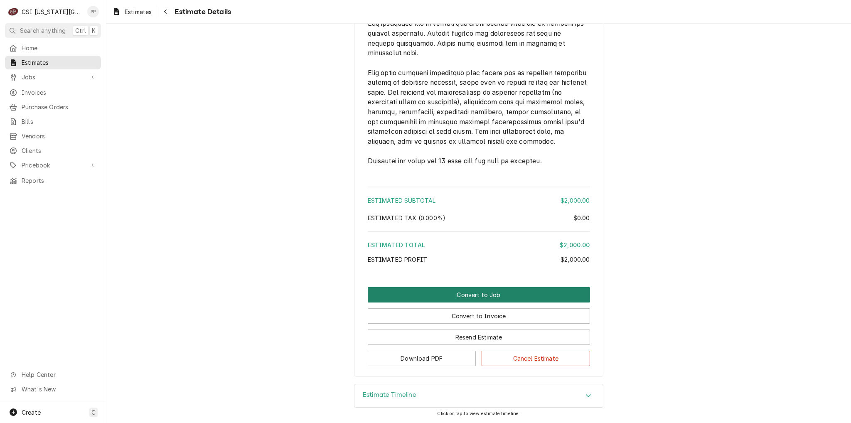
click at [472, 299] on button "Convert to Job" at bounding box center [479, 294] width 222 height 15
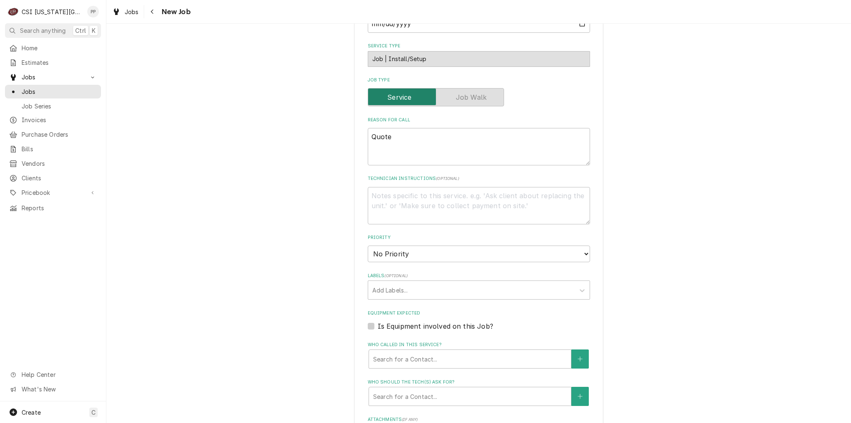
scroll to position [415, 0]
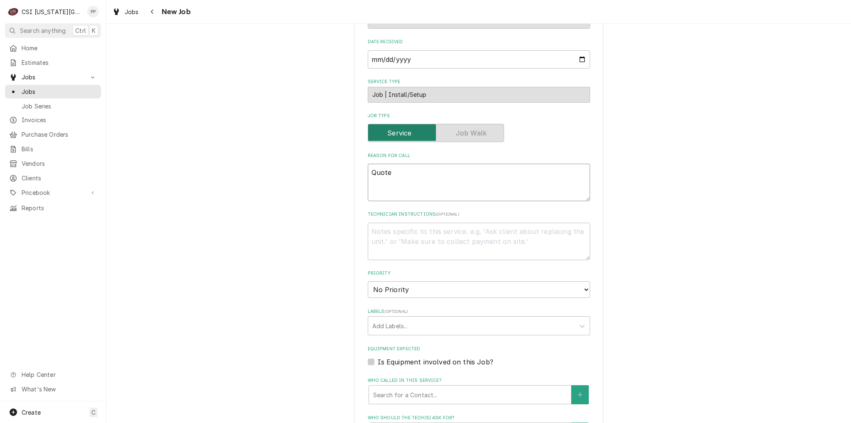
drag, startPoint x: 415, startPoint y: 157, endPoint x: 329, endPoint y: 150, distance: 86.3
click at [344, 152] on div "Please provide the following information to create a job: Client Details Client…" at bounding box center [478, 142] width 744 height 1051
paste textarea "for beer system installation. CSI to set in place and install a 4 faucet air co…"
type textarea "x"
type textarea "Quote for beer system installation. CSI to set in place and install a 4 faucet …"
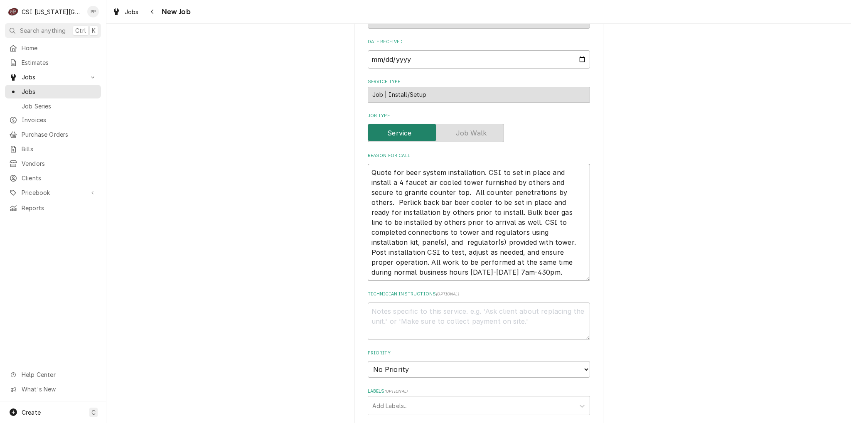
scroll to position [5, 0]
click at [368, 164] on textarea "Quote for beer system installation. CSI to set in place and install a 4 faucet …" at bounding box center [479, 222] width 222 height 117
type textarea "x"
type textarea "Quote for beer system installation. CSI to set in place and install a 4 faucet …"
type textarea "x"
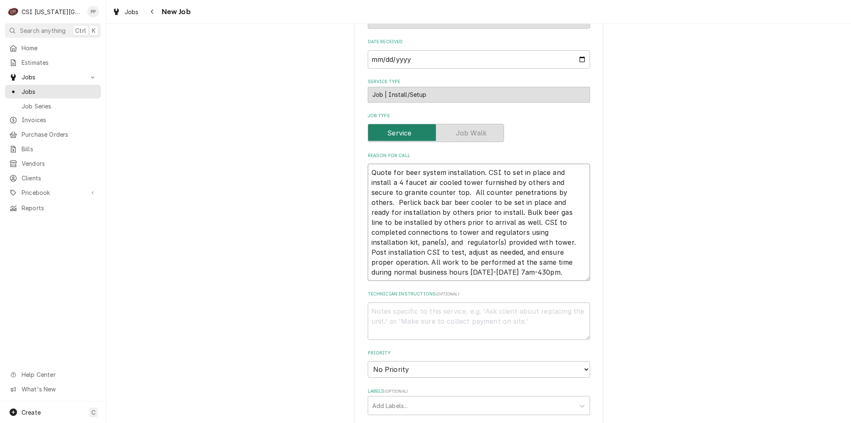
type textarea "Quote for beer system installation. CSI to set in place and install a 4 faucet …"
type textarea "x"
type textarea "P Quote for beer system installation. CSI to set in place and install a 4 fauce…"
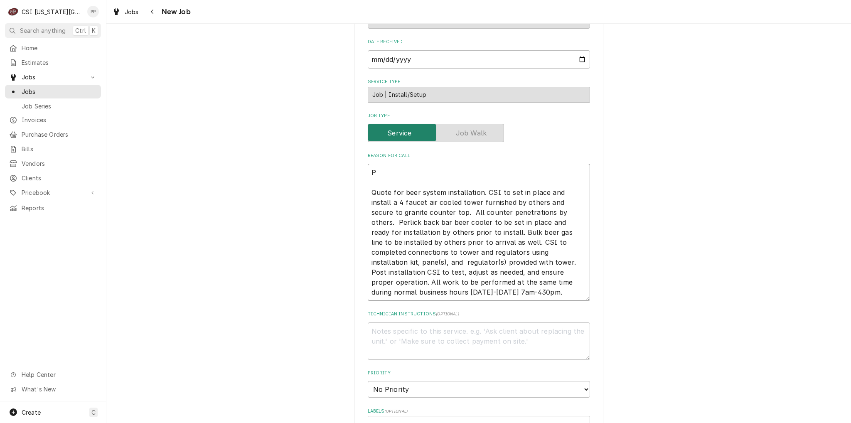
type textarea "x"
type textarea "PO Quote for beer system installation. CSI to set in place and install a 4 fauc…"
type textarea "x"
type textarea "PO Quote for beer system installation. CSI to set in place and install a 4 fauc…"
type textarea "x"
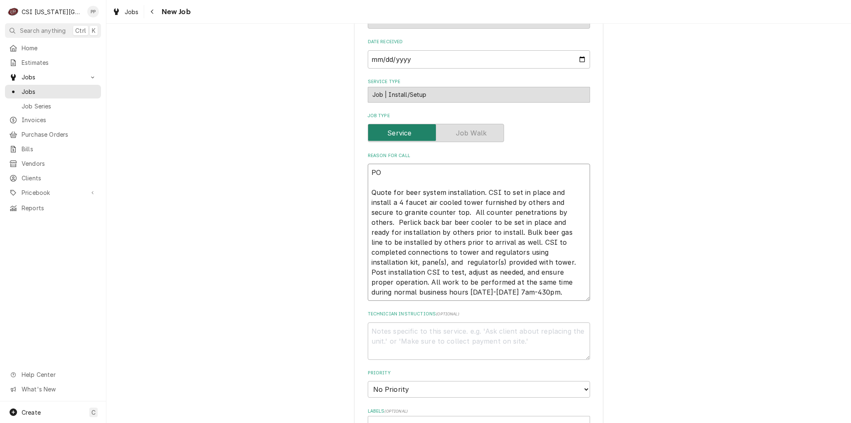
type textarea "PO # Quote for beer system installation. CSI to set in place and install a 4 fa…"
type textarea "x"
type textarea "PO # Quote for beer system installation. CSI to set in place and install a 4 fa…"
type textarea "x"
type textarea "PO # 2 Quote for beer system installation. CSI to set in place and install a 4 …"
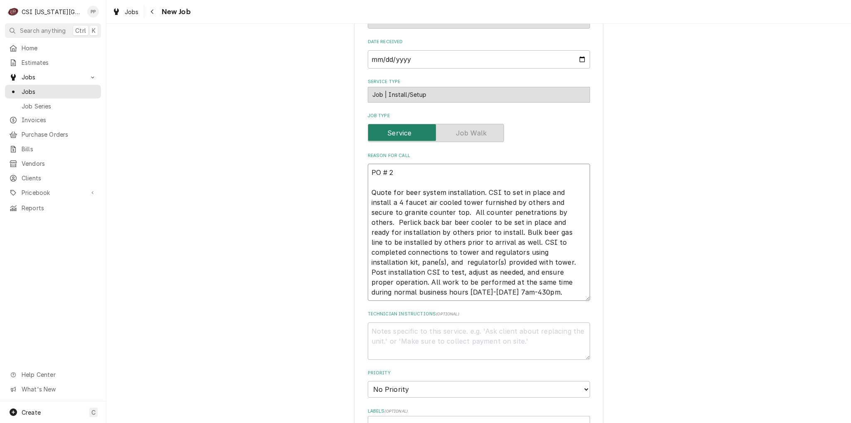
type textarea "x"
type textarea "PO # 27 Quote for beer system installation. CSI to set in place and install a 4…"
type textarea "x"
type textarea "PO # 276 Quote for beer system installation. CSI to set in place and install a …"
type textarea "x"
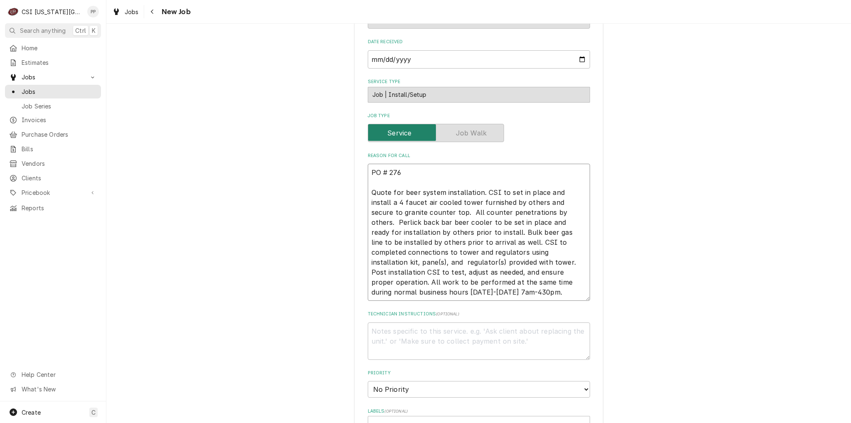
type textarea "PO # 2760 Quote for beer system installation. CSI to set in place and install a…"
type textarea "x"
type textarea "PO # 27605 Quote for beer system installation. CSI to set in place and install …"
type textarea "x"
type textarea "PO # 276057 Quote for beer system installation. CSI to set in place and install…"
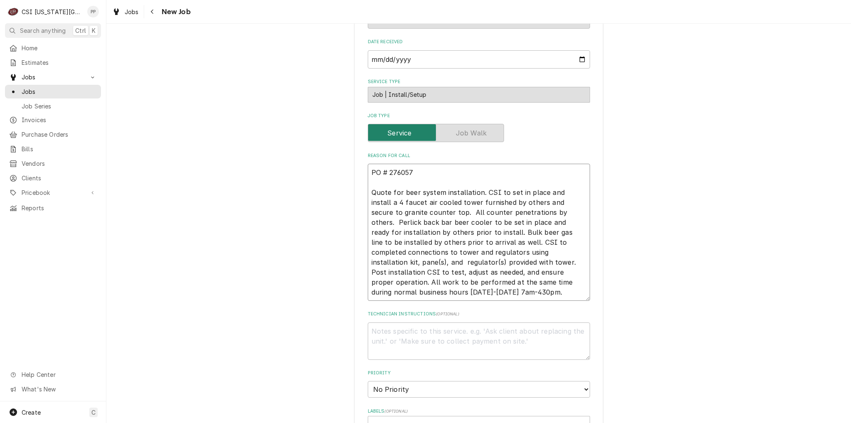
type textarea "x"
type textarea "PO # 276057 Quote for beer system installation. CSI to set in place and install…"
type textarea "x"
type textarea "PO # 276057 Quote for beer system installation. CSI to set in place and install…"
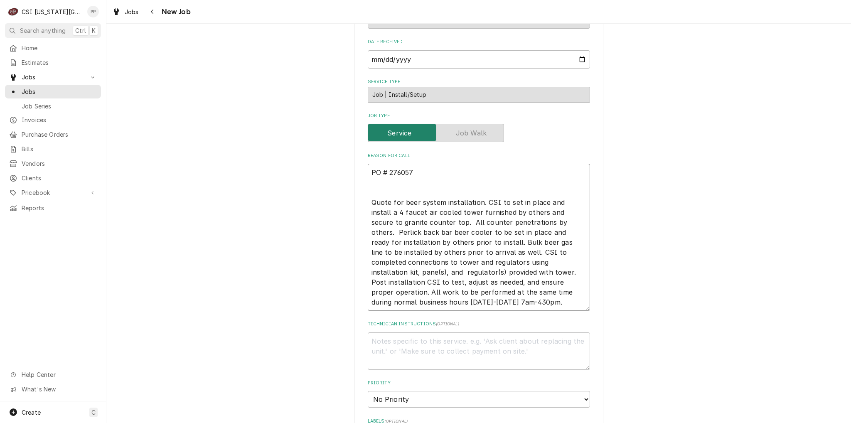
scroll to position [10, 0]
type textarea "x"
type textarea "PO # 276057 C Quote for beer system installation. CSI to set in place and insta…"
type textarea "x"
type textarea "PO # 276057 Co Quote for beer system installation. CSI to set in place and inst…"
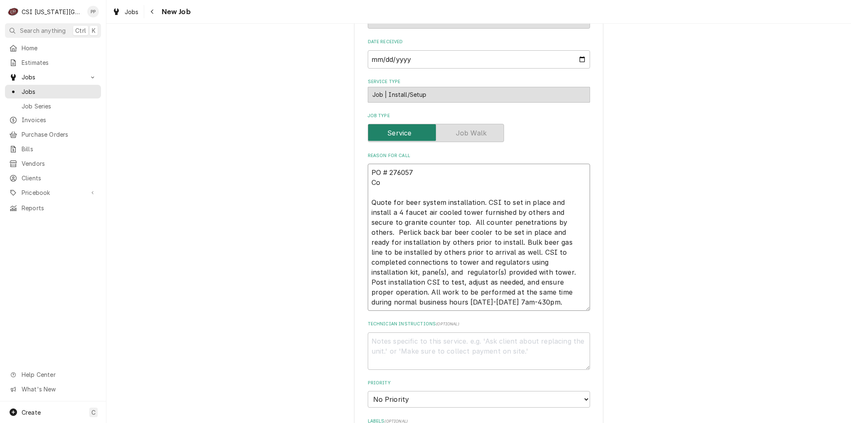
type textarea "x"
type textarea "PO # 276057 Con Quote for beer system installation. CSI to set in place and ins…"
type textarea "x"
type textarea "PO # 276057 Cont Quote for beer system installation. CSI to set in place and in…"
type textarea "x"
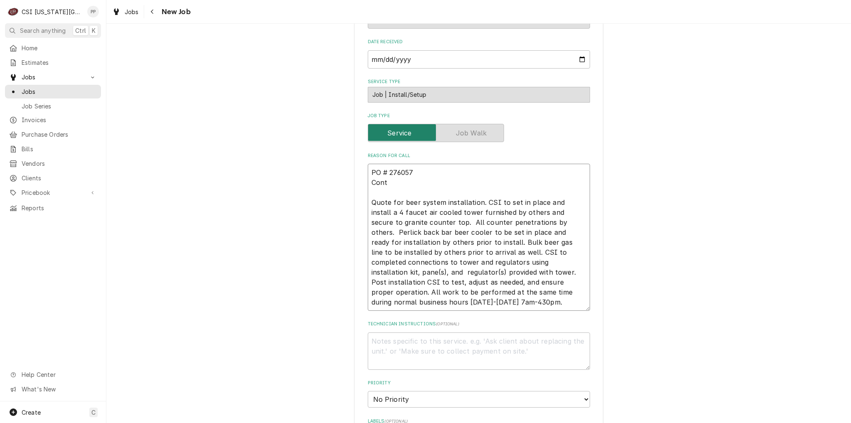
type textarea "PO # 276057 Contr Quote for beer system installation. CSI to set in place and i…"
type textarea "x"
type textarea "PO # 276057 Contra Quote for beer system installation. CSI to set in place and …"
type textarea "x"
type textarea "PO # 276057 Contrac Quote for beer system installation. CSI to set in place and…"
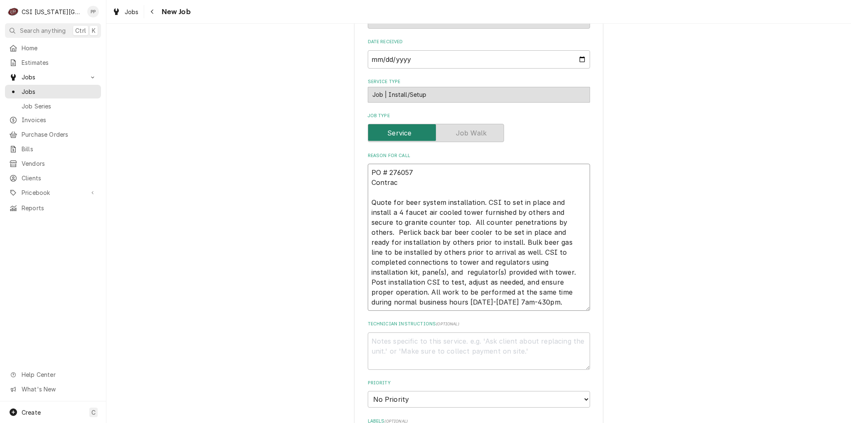
type textarea "x"
type textarea "PO # 276057 Contract Quote for beer system installation. CSI to set in place an…"
type textarea "x"
type textarea "PO # 276057 Contract Quote for beer system installation. CSI to set in place an…"
type textarea "x"
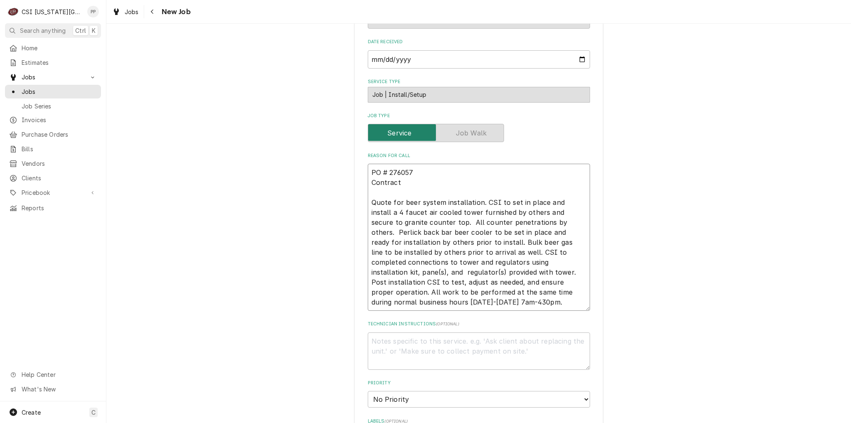
type textarea "PO # 276057 Contract # Quote for beer system installation. CSI to set in place …"
type textarea "x"
type textarea "PO # 276057 Contract # Quote for beer system installation. CSI to set in place …"
type textarea "x"
type textarea "PO # 276057 Contract # C Quote for beer system installation. CSI to set in plac…"
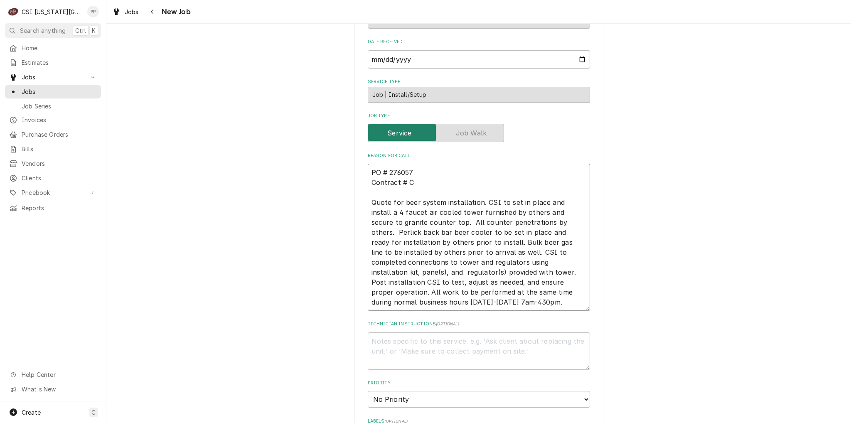
type textarea "x"
type textarea "PO # 276057 Contract # C5 Quote for beer system installation. CSI to set in pla…"
type textarea "x"
type textarea "PO # 276057 Contract # C58 Quote for beer system installation. CSI to set in pl…"
type textarea "x"
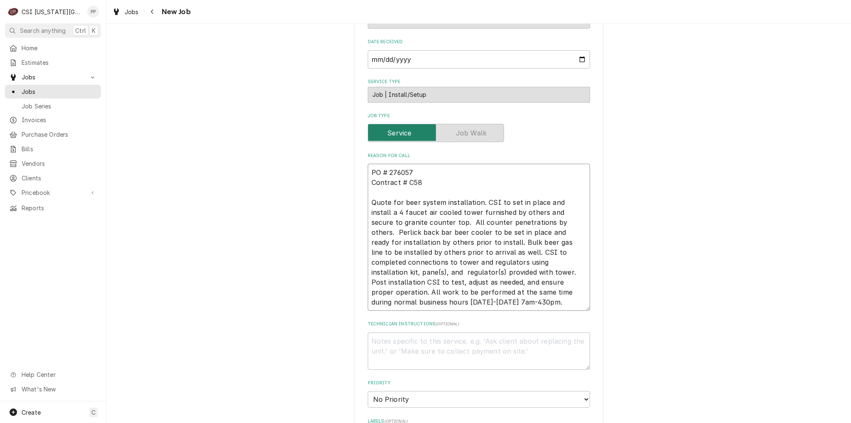
type textarea "PO # 276057 Contract # C584 Quote for beer system installation. CSI to set in p…"
type textarea "x"
type textarea "PO # 276057 Contract # C5846 Quote for beer system installation. CSI to set in …"
type textarea "x"
type textarea "PO # 276057 Contract # C58461 Quote for beer system installation. CSI to set in…"
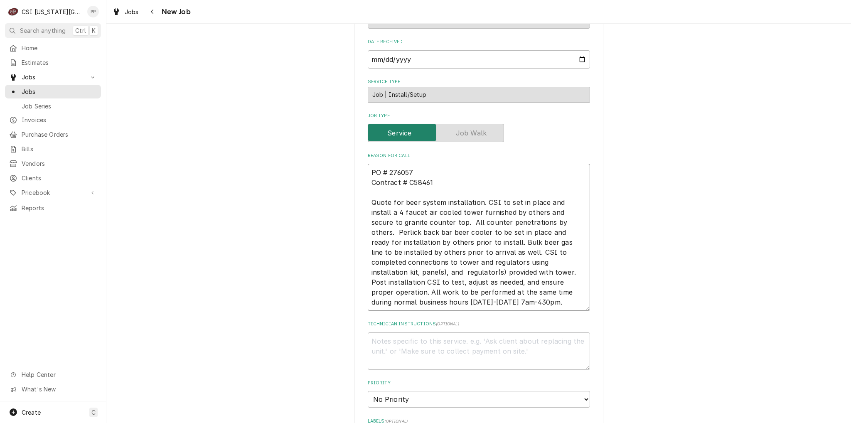
type textarea "x"
type textarea "PO # 276057 Contract # C584616 Quote for beer system installation. CSI to set i…"
type textarea "x"
click at [462, 168] on textarea "PO # 276057 Contract # C584616 Quote for beer system installation. CSI to set i…" at bounding box center [479, 237] width 222 height 147
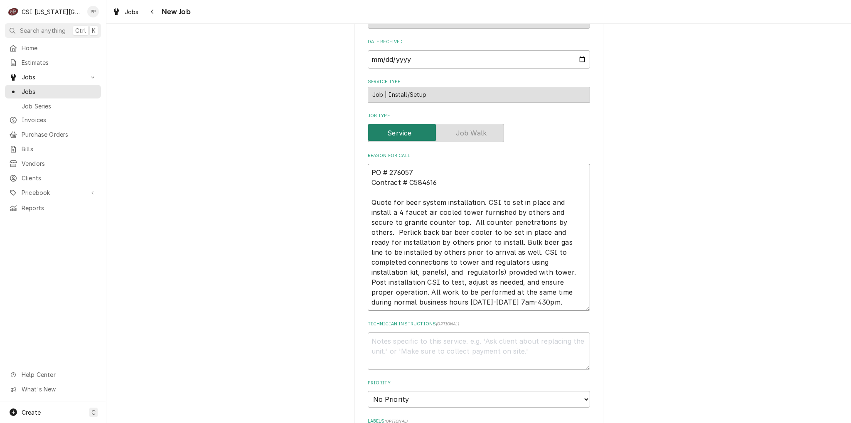
click at [462, 172] on textarea "PO # 276057 Contract # C584616 Quote for beer system installation. CSI to set i…" at bounding box center [479, 237] width 222 height 147
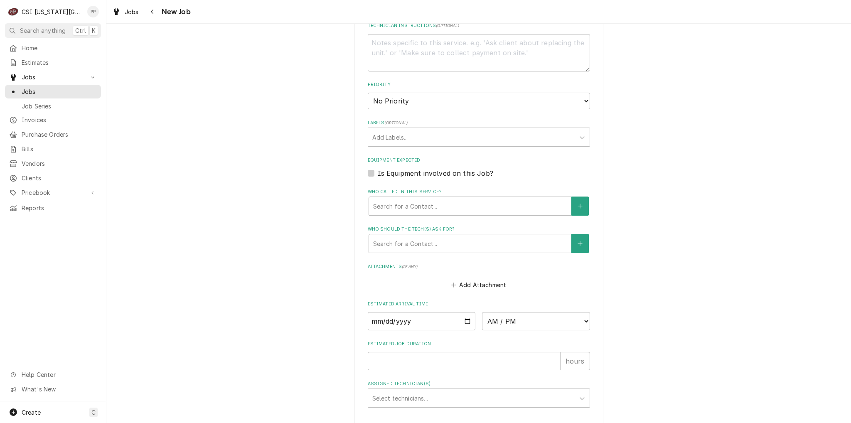
scroll to position [748, 0]
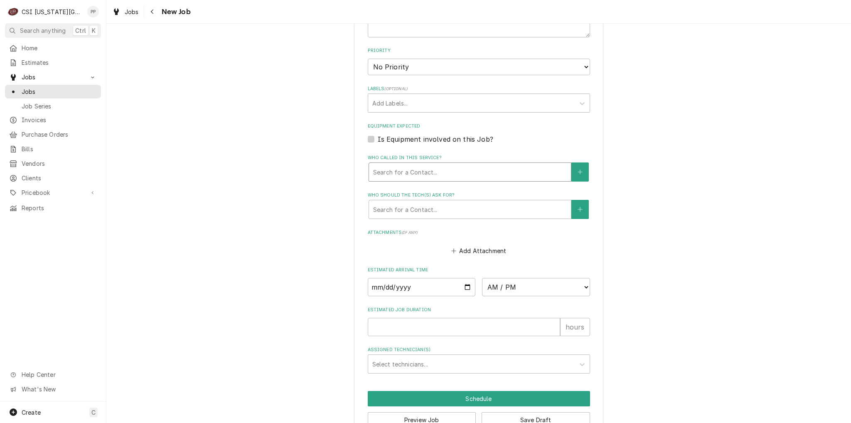
type textarea "PO # 276057 Contract # C584616 Quote for beer system installation. CSI to set i…"
type textarea "x"
click at [410, 165] on div "Who called in this service?" at bounding box center [470, 171] width 194 height 15
drag, startPoint x: 432, startPoint y: 115, endPoint x: 440, endPoint y: 97, distance: 19.7
click at [432, 123] on label "Equipment Expected" at bounding box center [479, 126] width 222 height 7
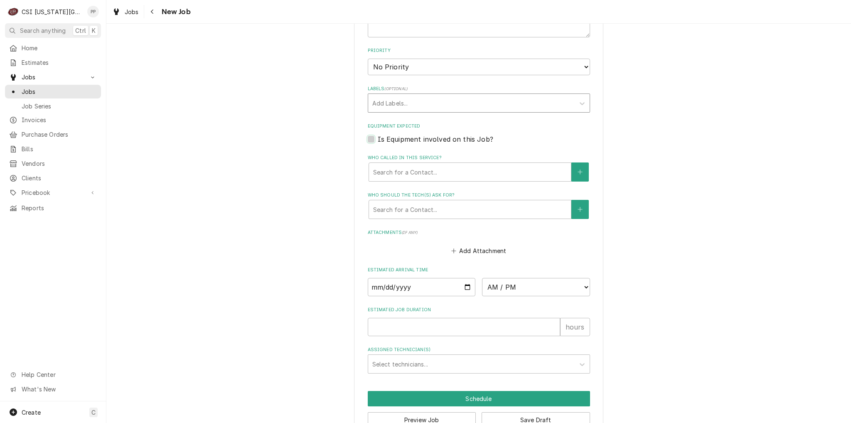
click at [432, 134] on input "Equipment Expected" at bounding box center [489, 143] width 222 height 18
checkbox input "true"
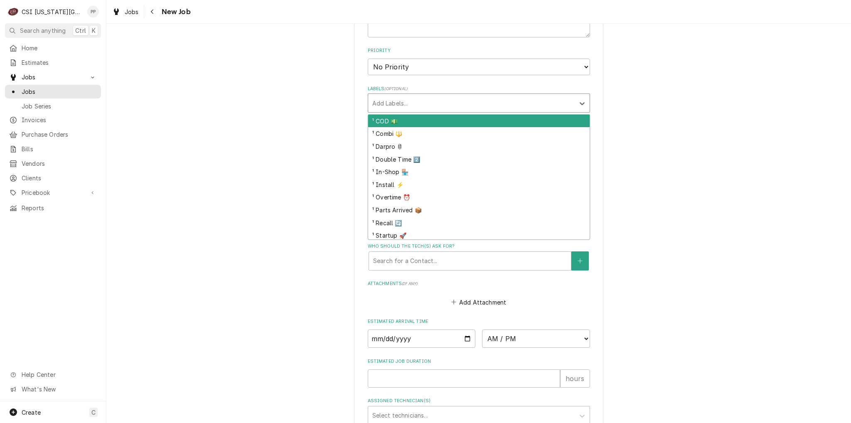
click at [440, 96] on div "Labels" at bounding box center [471, 103] width 198 height 15
type textarea "x"
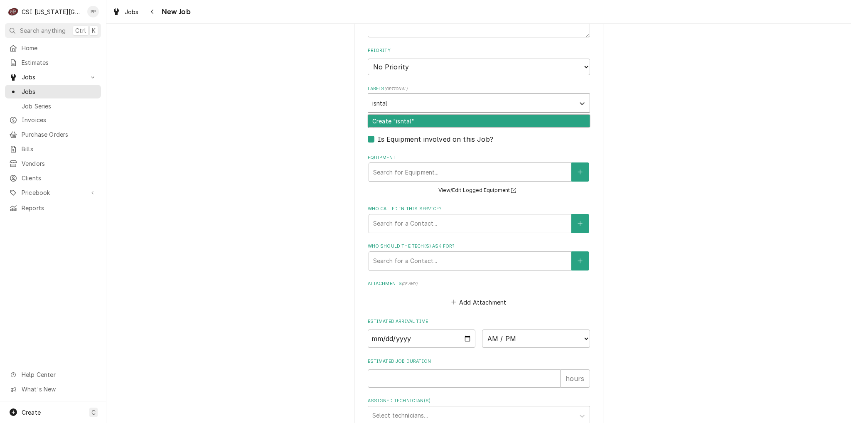
type input "isntall"
type textarea "x"
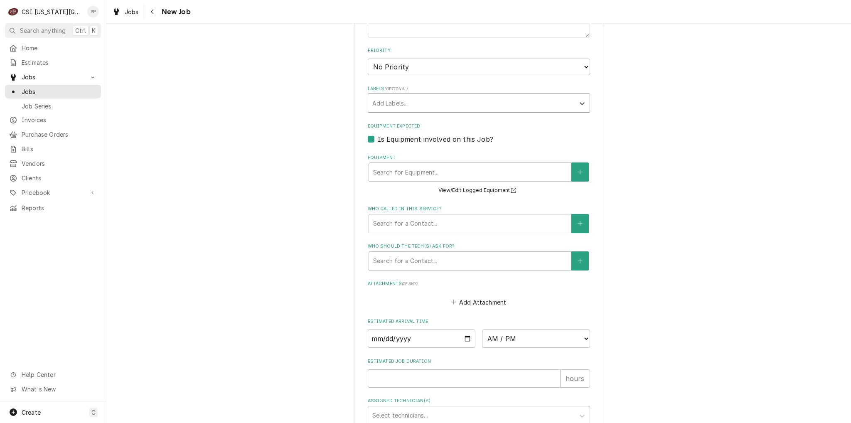
type textarea "x"
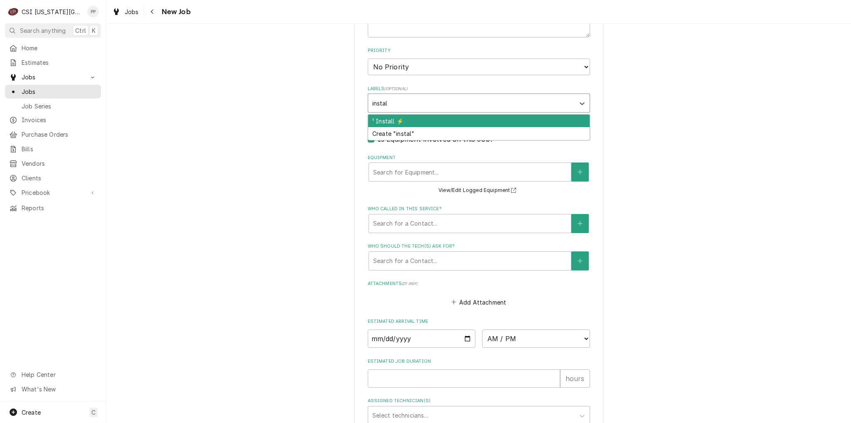
type input "install"
type textarea "x"
type input "be"
type textarea "x"
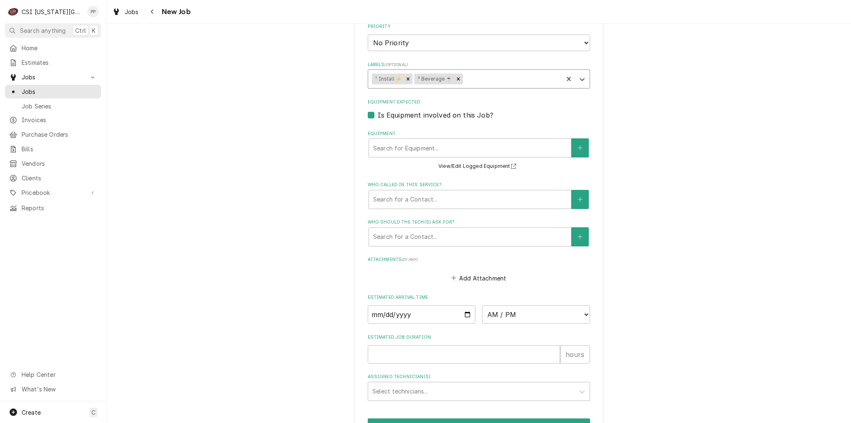
scroll to position [808, 0]
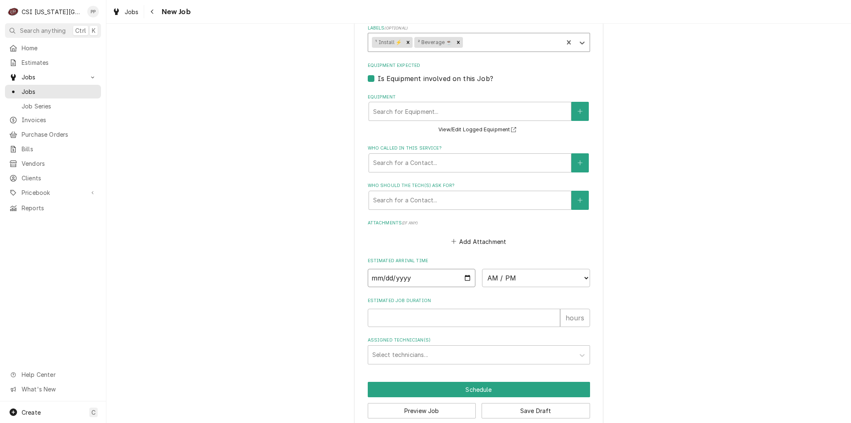
click at [466, 269] on input "Date" at bounding box center [422, 278] width 108 height 18
type textarea "x"
type input "2025-09-11"
click at [563, 269] on select "AM / PM 6:00 AM 6:15 AM 6:30 AM 6:45 AM 7:00 AM 7:15 AM 7:30 AM 7:45 AM 8:00 AM…" at bounding box center [536, 278] width 108 height 18
type textarea "x"
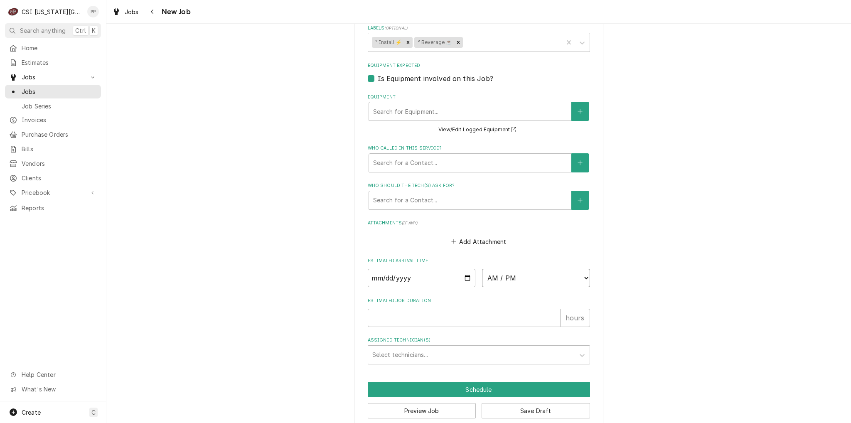
select select "07:00:00"
click at [482, 269] on select "AM / PM 6:00 AM 6:15 AM 6:30 AM 6:45 AM 7:00 AM 7:15 AM 7:30 AM 7:45 AM 8:00 AM…" at bounding box center [536, 278] width 108 height 18
click at [437, 309] on input "Estimated Job Duration" at bounding box center [464, 318] width 192 height 18
type textarea "x"
type input "8"
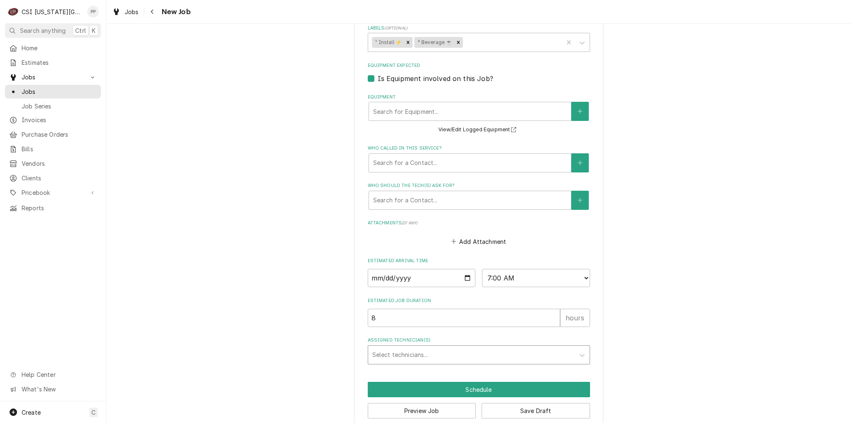
type textarea "x"
click at [419, 347] on div "Assigned Technician(s)" at bounding box center [471, 354] width 198 height 15
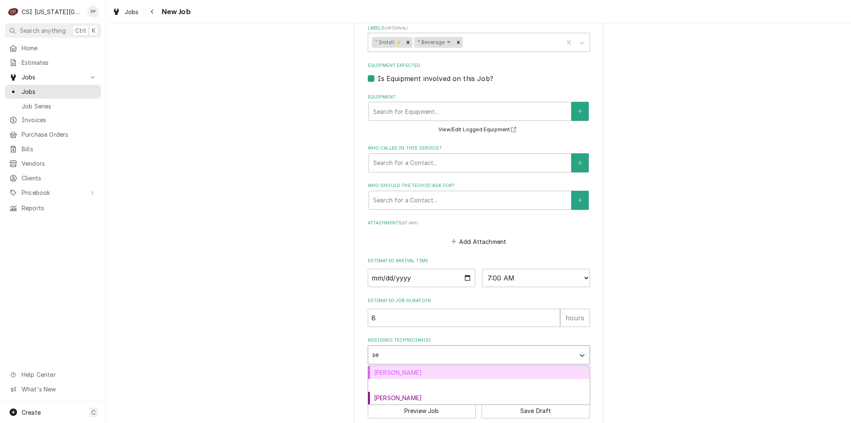
type input "sea"
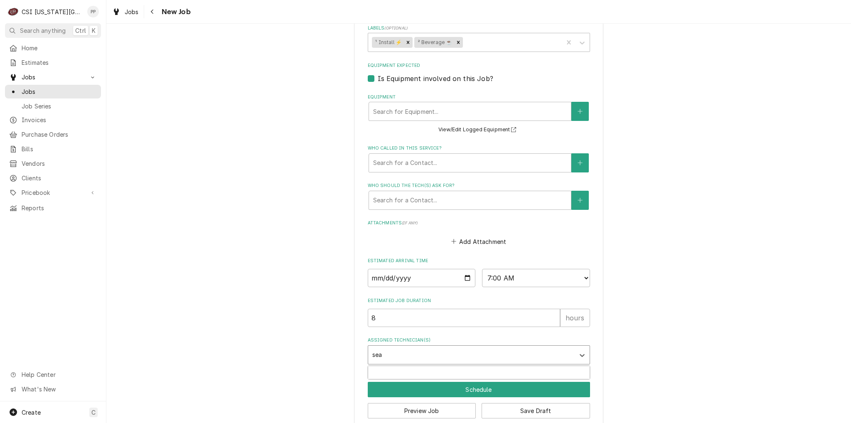
click at [412, 366] on div "Sean Mckelvey" at bounding box center [478, 372] width 221 height 13
type textarea "x"
click at [447, 382] on button "Schedule" at bounding box center [479, 389] width 222 height 15
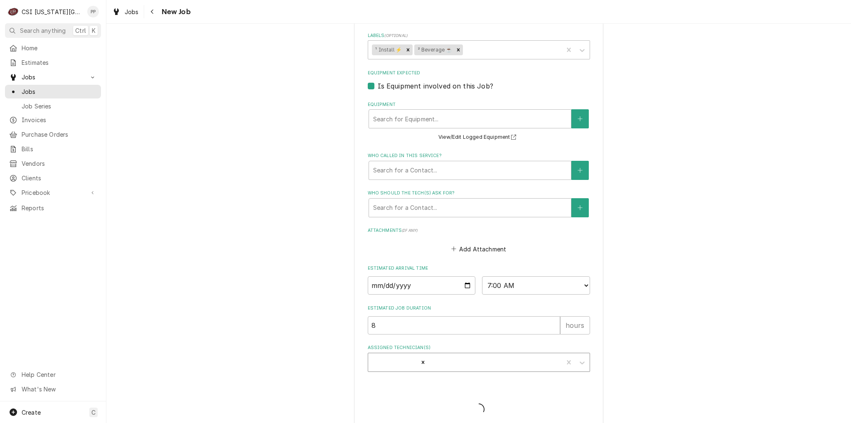
type textarea "x"
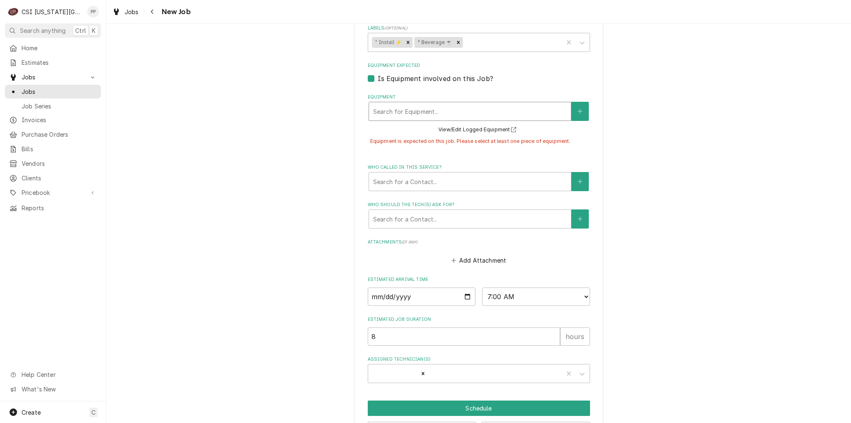
click at [455, 104] on div "Equipment" at bounding box center [470, 111] width 194 height 15
click at [459, 127] on span "No Equipment Found. Click "+" to add one." at bounding box center [470, 135] width 60 height 16
click at [478, 105] on div "Equipment" at bounding box center [470, 111] width 194 height 15
click at [577, 108] on icon "Create New Equipment" at bounding box center [579, 111] width 5 height 6
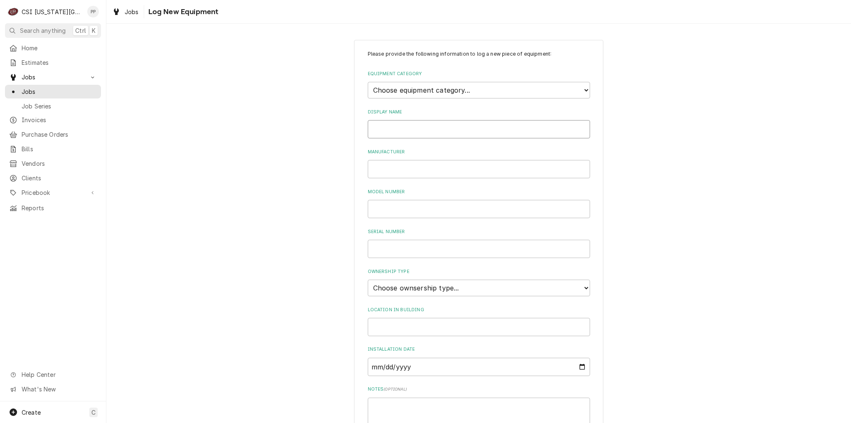
click at [418, 129] on input "Display Name" at bounding box center [479, 129] width 222 height 18
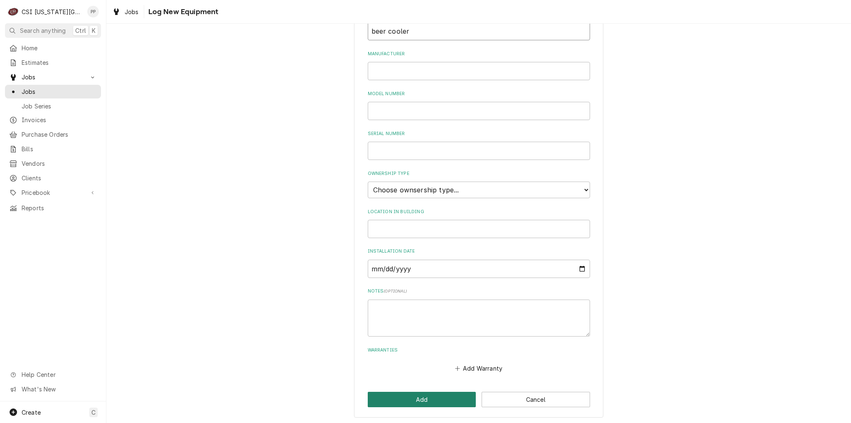
type input "beer cooler"
click at [447, 392] on button "Add" at bounding box center [422, 399] width 108 height 15
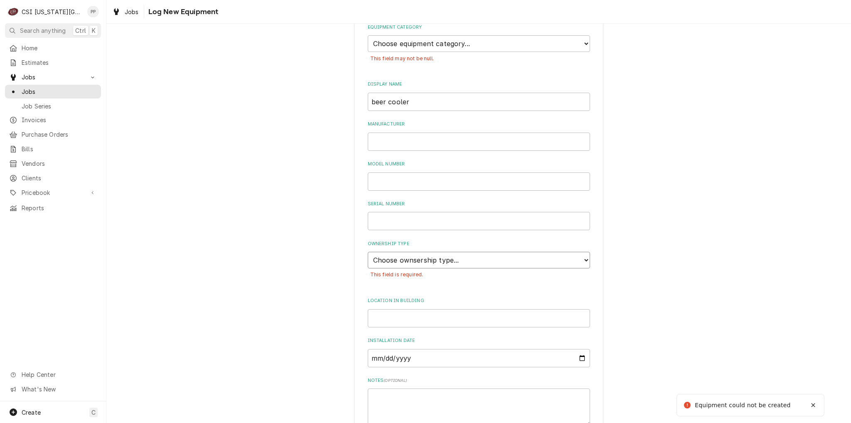
click at [456, 261] on select "Choose ownsership type... Unknown Owned Leased Rented" at bounding box center [479, 260] width 222 height 17
select select "0"
click at [368, 252] on select "Choose ownsership type... Unknown Owned Leased Rented" at bounding box center [479, 260] width 222 height 17
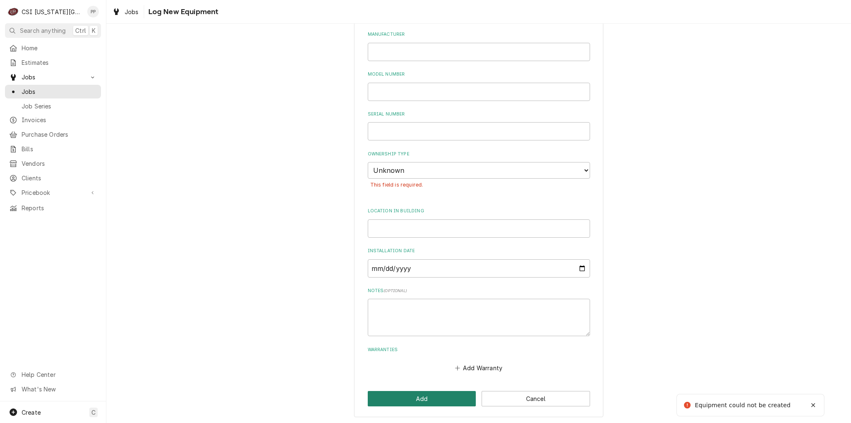
click at [433, 392] on button "Add" at bounding box center [422, 398] width 108 height 15
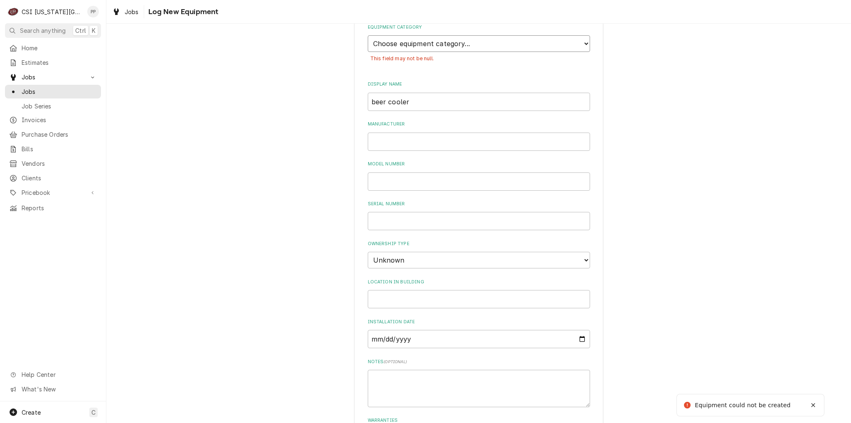
click at [533, 47] on select "Choose equipment category... Cooking Equipment Fryers Ice Machines Ovens and Ra…" at bounding box center [479, 43] width 222 height 17
select select "0"
click at [368, 35] on select "Choose equipment category... Cooking Equipment Fryers Ice Machines Ovens and Ra…" at bounding box center [479, 43] width 222 height 17
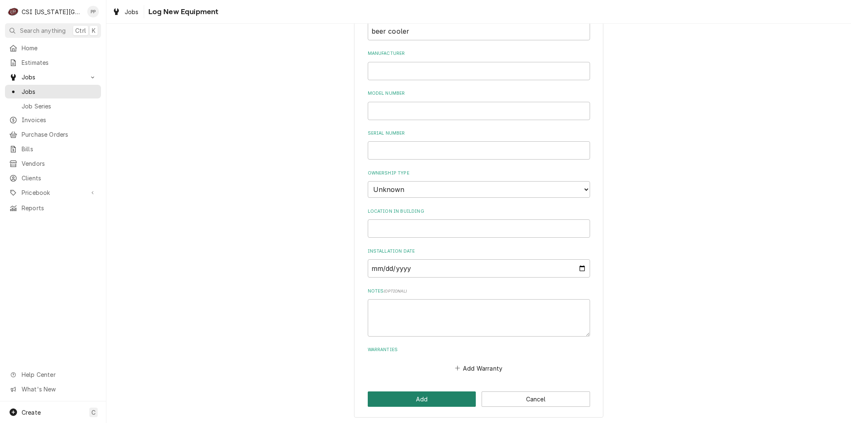
click at [438, 404] on button "Add" at bounding box center [422, 398] width 108 height 15
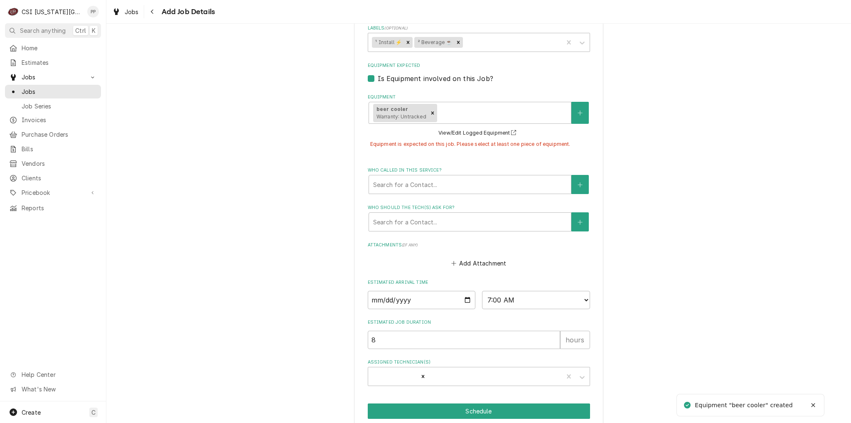
scroll to position [830, 0]
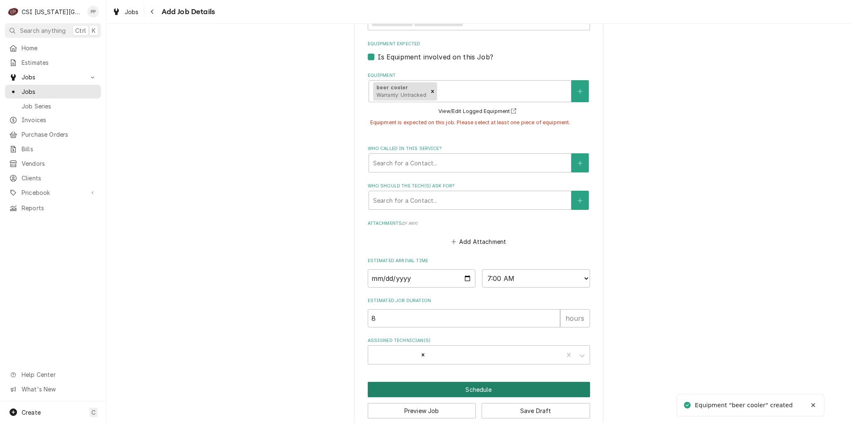
click at [475, 382] on button "Schedule" at bounding box center [479, 389] width 222 height 15
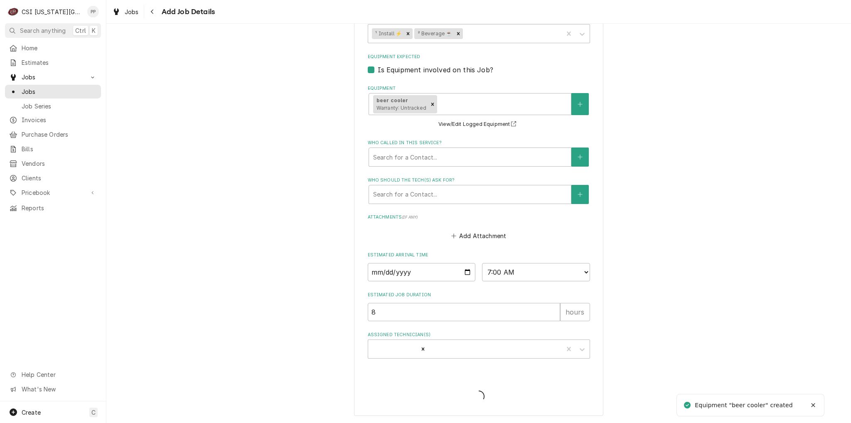
scroll to position [804, 0]
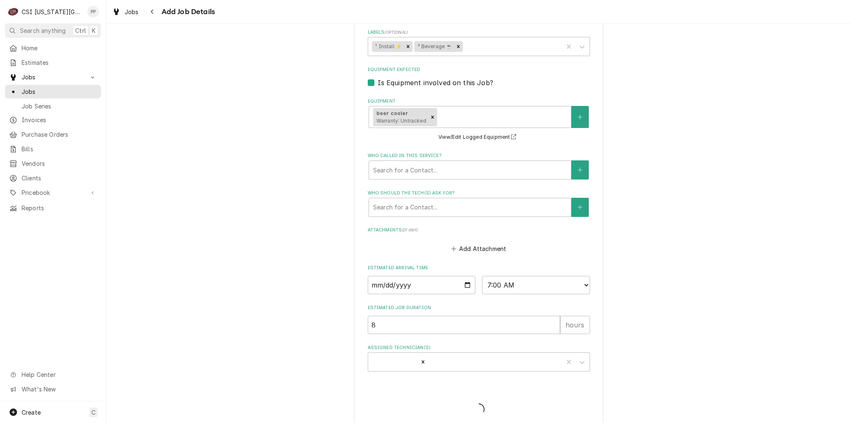
type textarea "x"
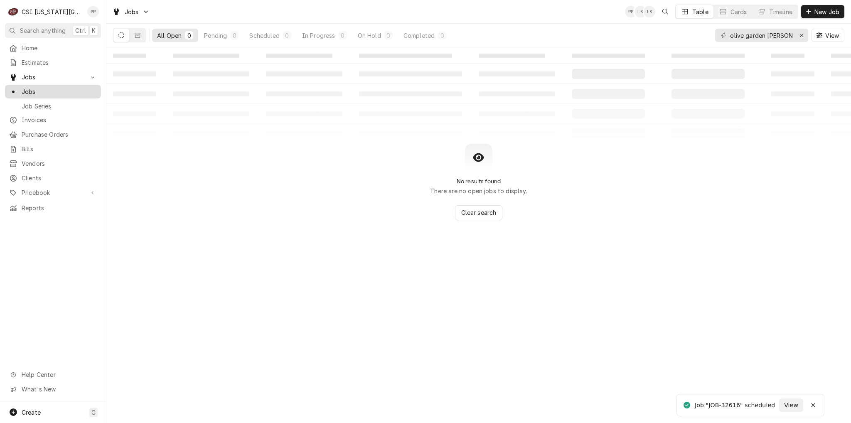
drag, startPoint x: 39, startPoint y: 88, endPoint x: 46, endPoint y: 88, distance: 6.2
click at [39, 88] on span "Jobs" at bounding box center [59, 91] width 75 height 9
click at [794, 36] on div "olive garden [PERSON_NAME]" at bounding box center [761, 35] width 93 height 13
click at [797, 34] on div "Erase input" at bounding box center [801, 35] width 8 height 8
click at [790, 34] on input "Dynamic Content Wrapper" at bounding box center [761, 35] width 62 height 13
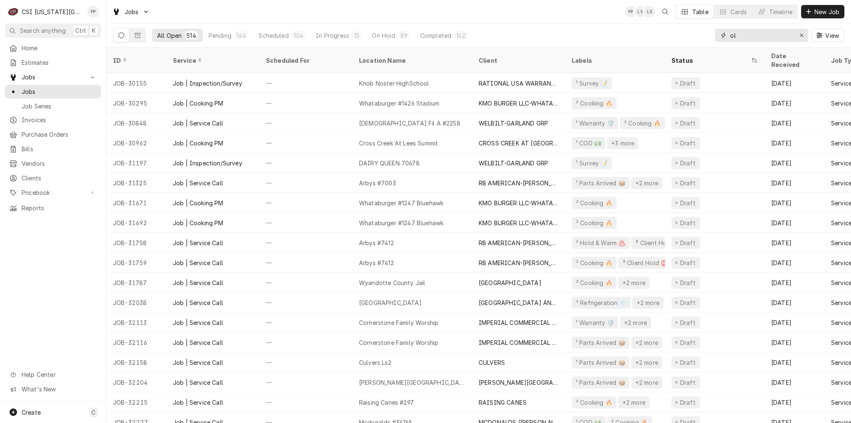
type input "o"
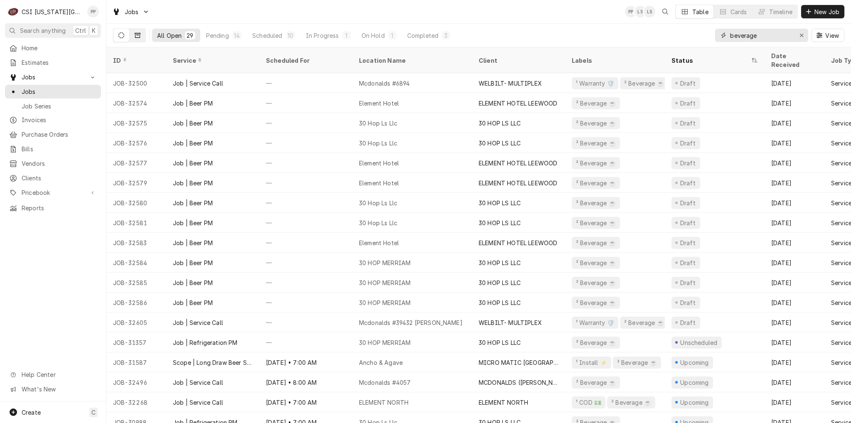
type input "beverage"
click at [140, 37] on button "Dynamic Content Wrapper" at bounding box center [138, 35] width 16 height 13
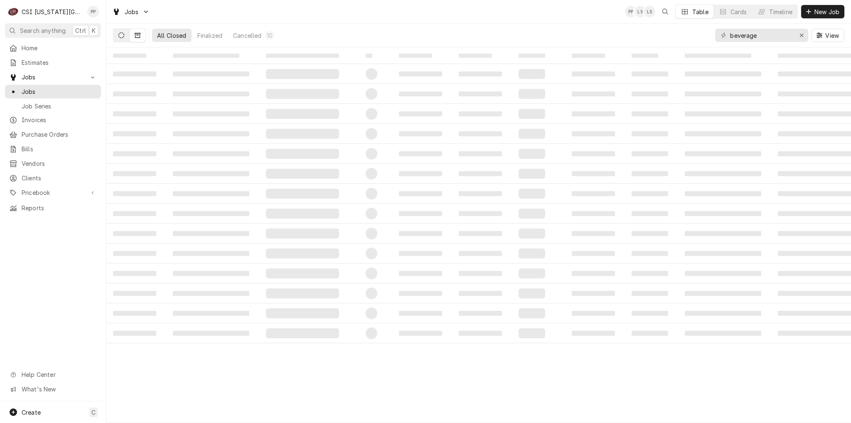
click at [125, 33] on button "Dynamic Content Wrapper" at bounding box center [121, 35] width 16 height 13
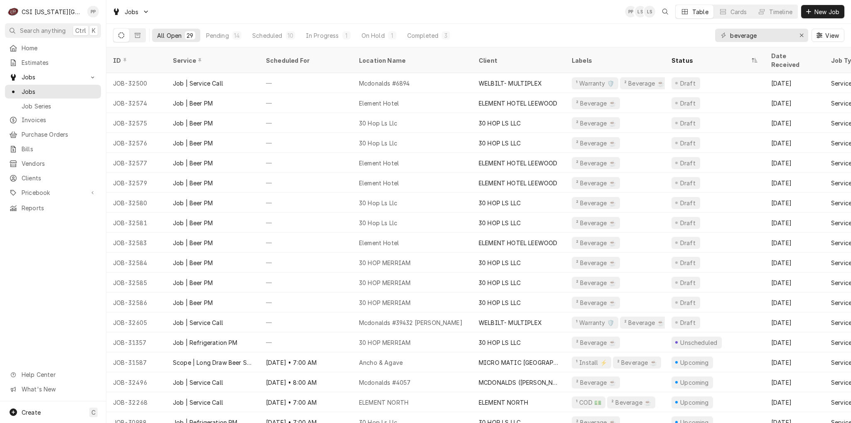
click at [29, 51] on div "Home" at bounding box center [53, 48] width 93 height 10
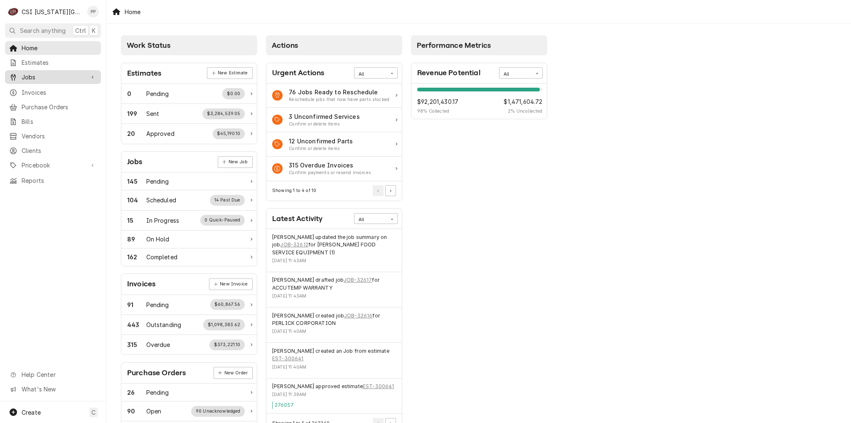
click at [47, 78] on span "Jobs" at bounding box center [53, 77] width 63 height 9
click at [47, 89] on span "Jobs" at bounding box center [59, 91] width 75 height 9
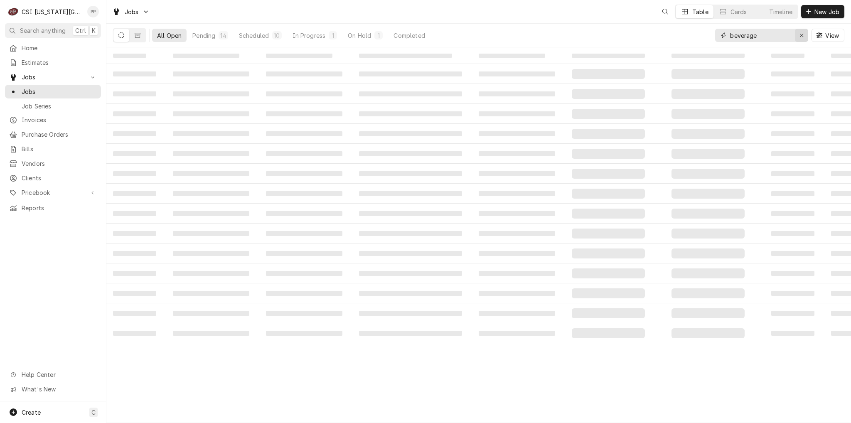
click at [801, 36] on icon "Erase input" at bounding box center [801, 35] width 5 height 6
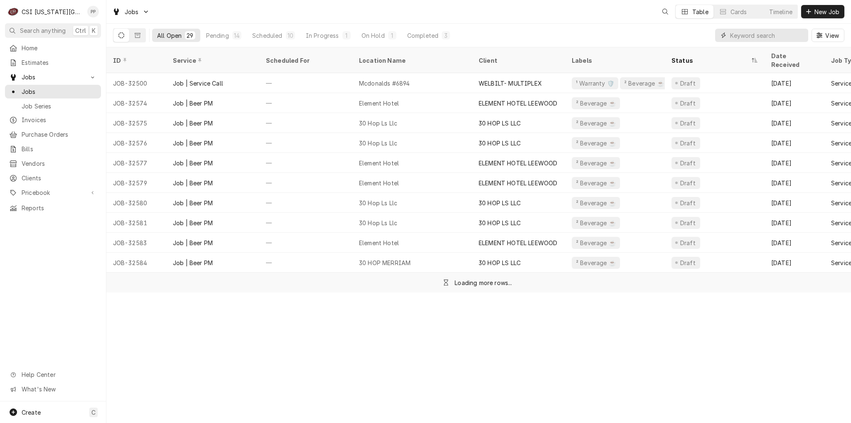
click at [773, 37] on input "Dynamic Content Wrapper" at bounding box center [769, 35] width 78 height 13
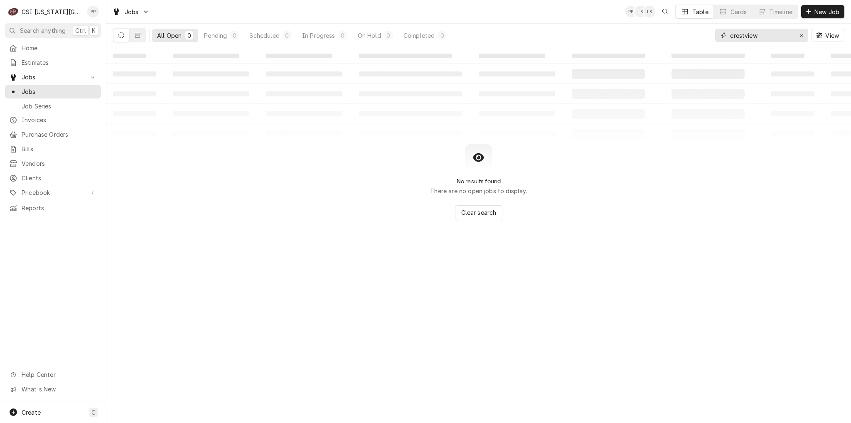
type input "crestview"
click at [807, 35] on button "Erase input" at bounding box center [801, 35] width 13 height 13
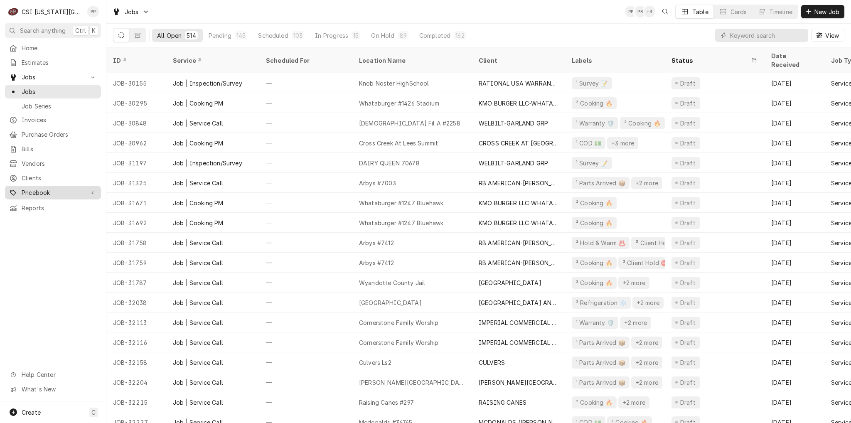
click at [35, 188] on span "Pricebook" at bounding box center [53, 192] width 63 height 9
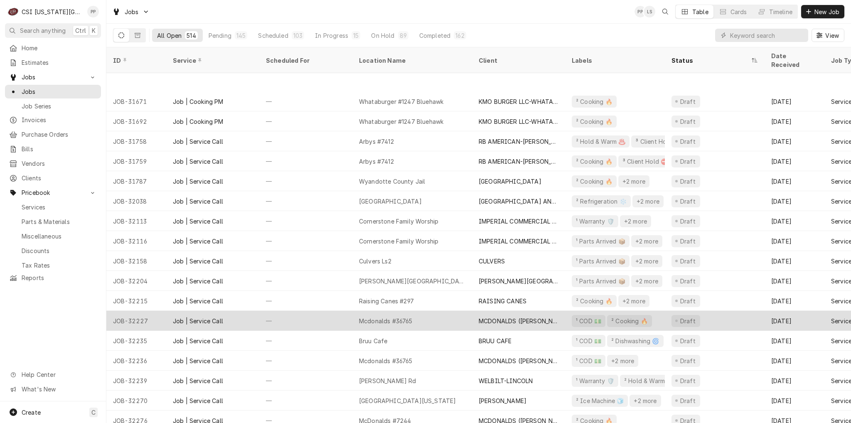
scroll to position [145, 0]
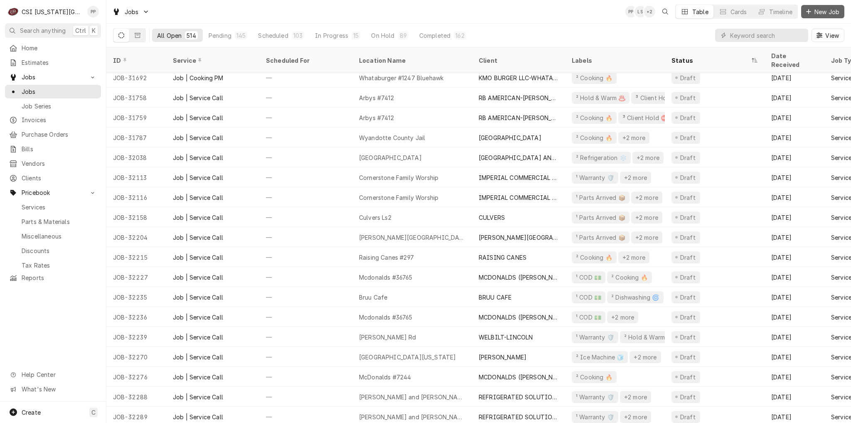
click at [808, 11] on icon "Dynamic Content Wrapper" at bounding box center [808, 11] width 5 height 5
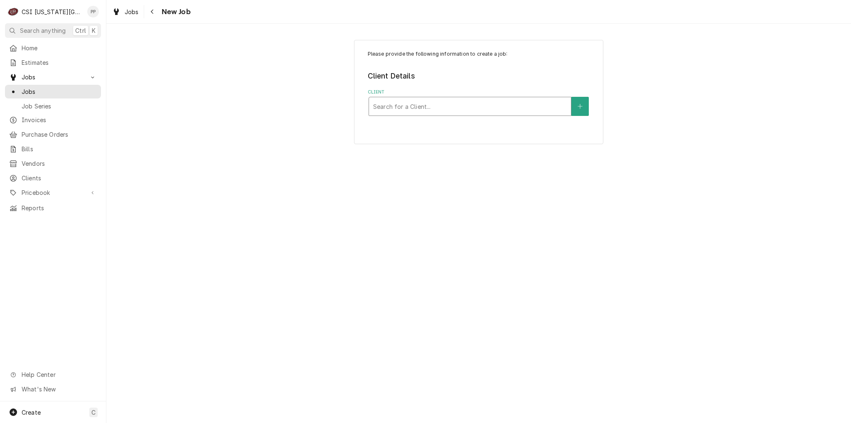
click at [424, 110] on div "Client" at bounding box center [470, 106] width 194 height 15
type input "c"
type input "welbil"
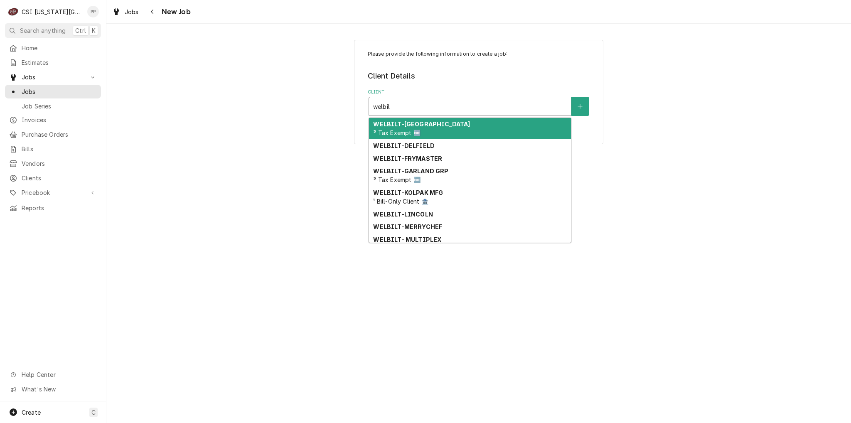
click at [432, 125] on strong "WELBILT-[GEOGRAPHIC_DATA]" at bounding box center [421, 123] width 97 height 7
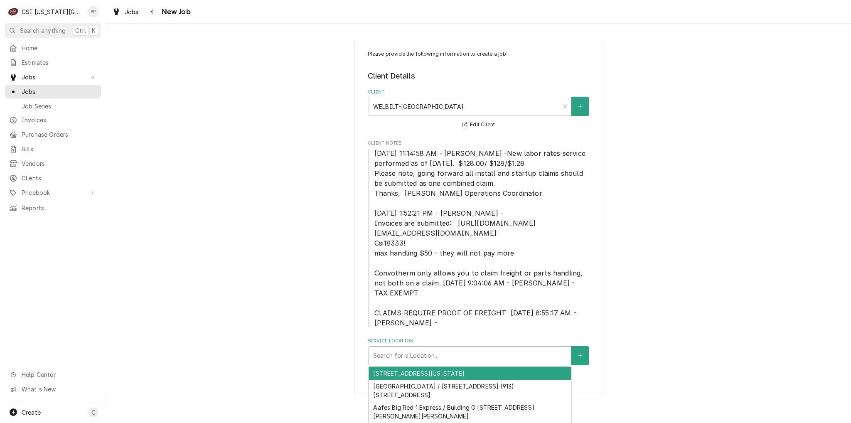
click at [419, 364] on div "Search for a Location..." at bounding box center [470, 355] width 202 height 18
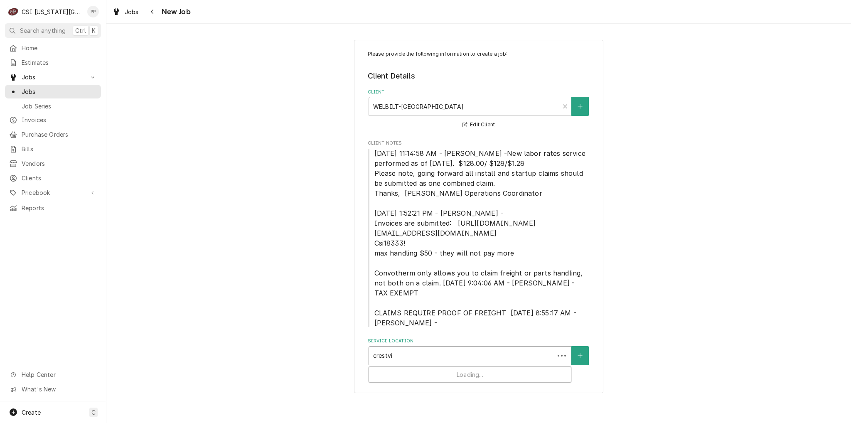
type input "crestvie"
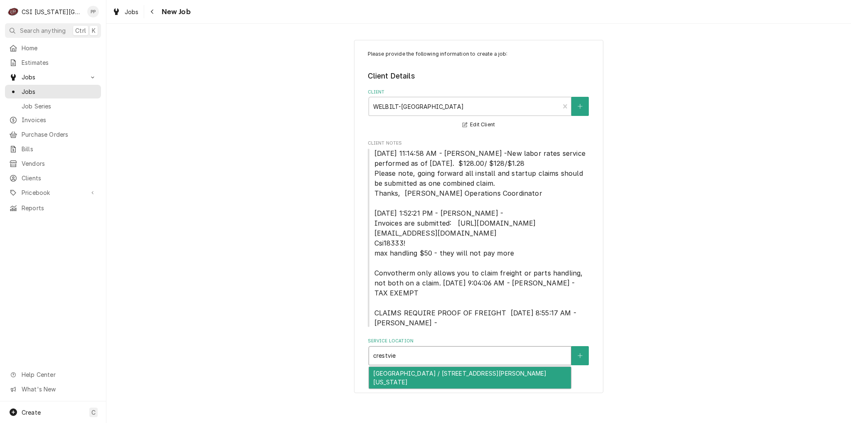
click at [422, 375] on div "[GEOGRAPHIC_DATA] / [STREET_ADDRESS][PERSON_NAME][US_STATE]" at bounding box center [470, 378] width 202 height 22
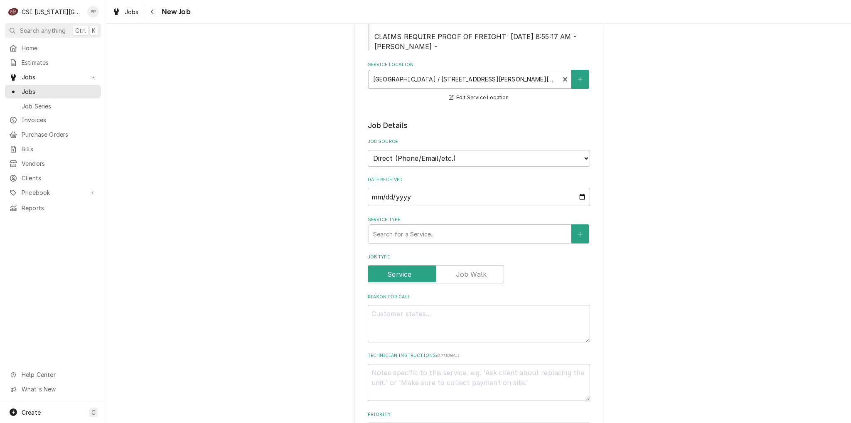
scroll to position [332, 0]
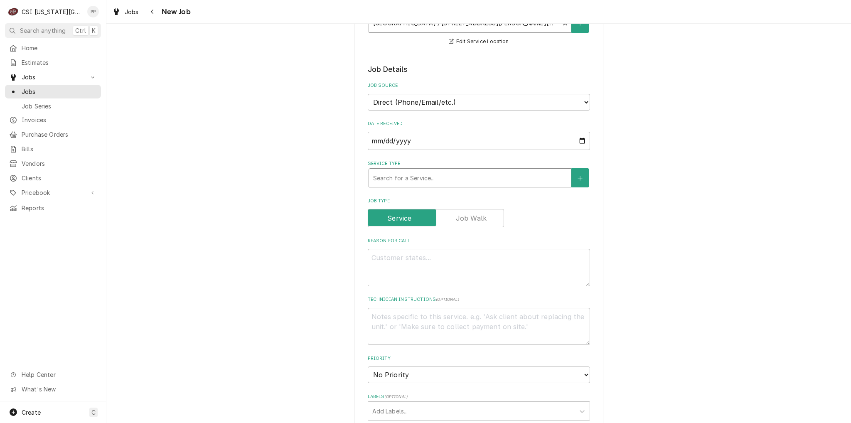
click at [431, 172] on div "Service Type" at bounding box center [470, 177] width 194 height 15
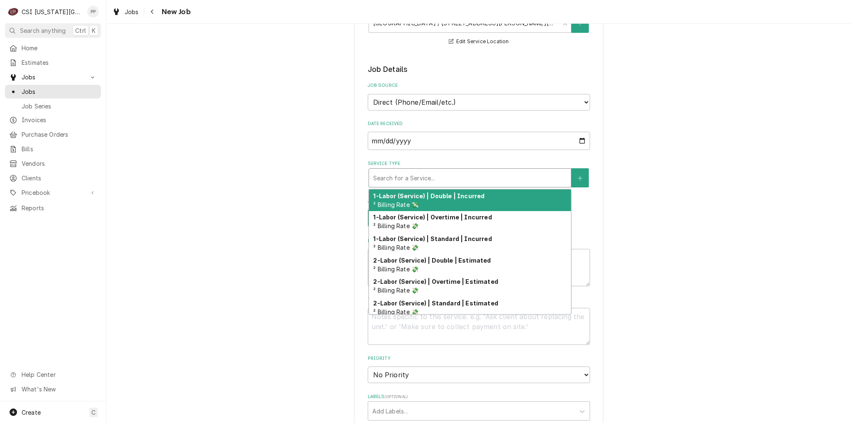
type textarea "x"
type input "j"
type textarea "x"
type input "jo"
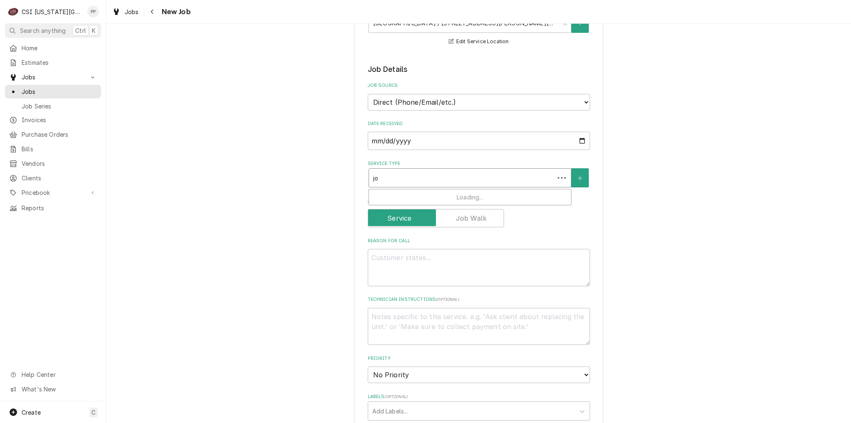
type textarea "x"
type input "job"
type textarea "x"
type input "job"
type textarea "x"
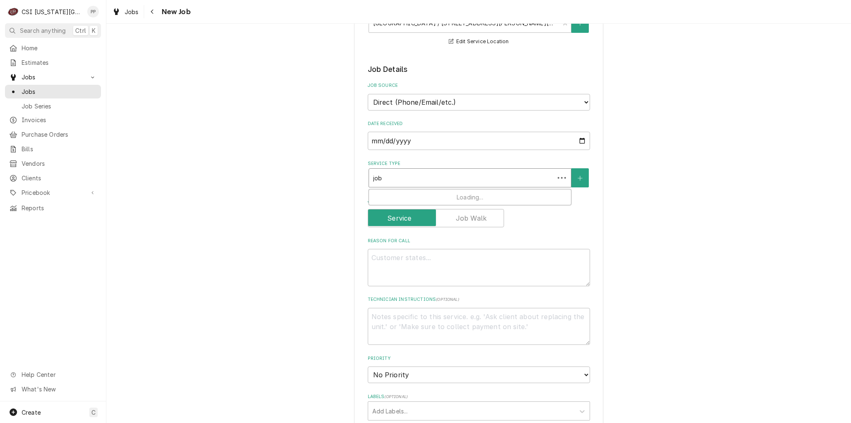
type input "job s"
type textarea "x"
type input "job se"
type textarea "x"
type input "job ser"
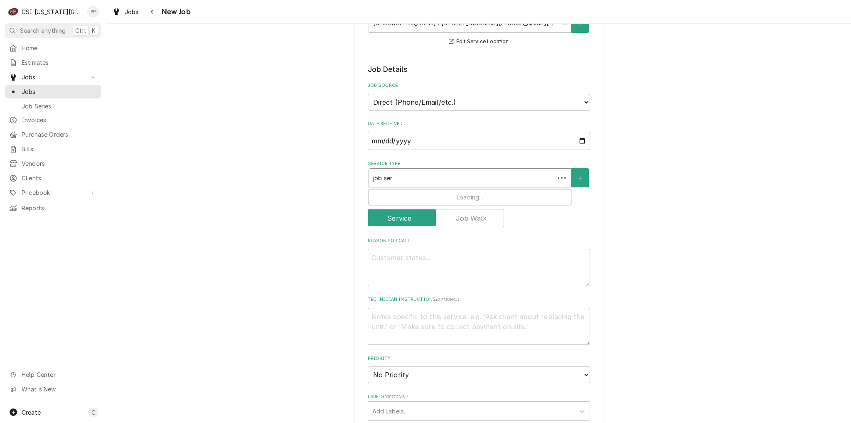
type textarea "x"
type input "job serv"
type textarea "x"
type input "job servic"
type textarea "x"
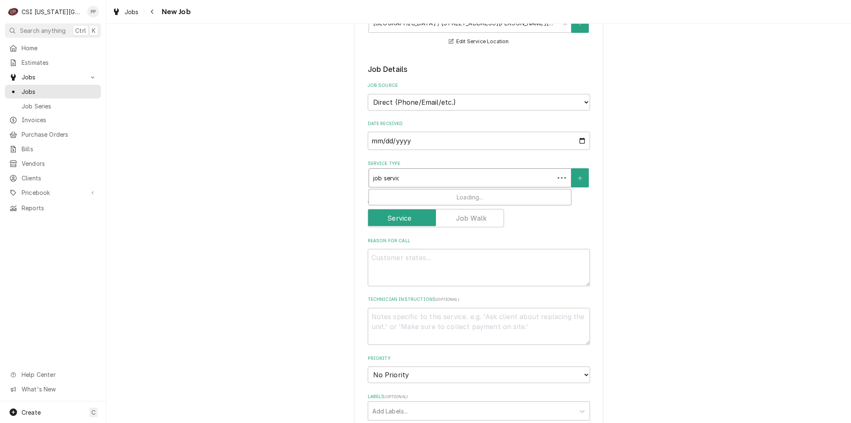
type input "job service"
type textarea "x"
type input "job service"
type textarea "x"
type input "job service c"
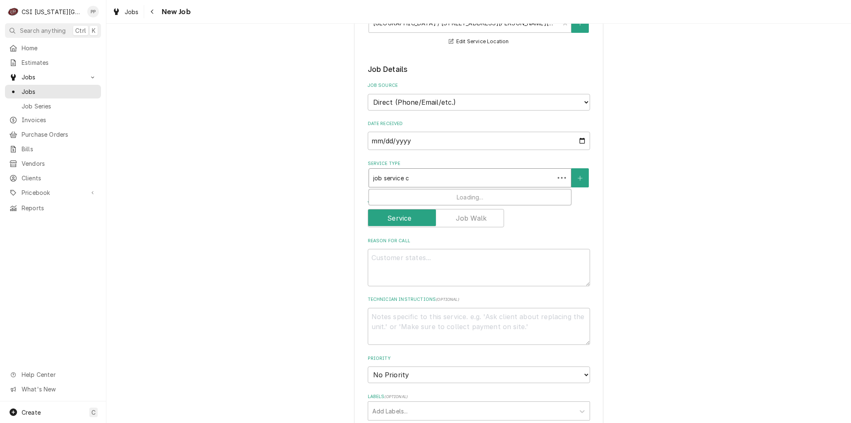
type textarea "x"
type input "job service cal"
type textarea "x"
type input "job service call"
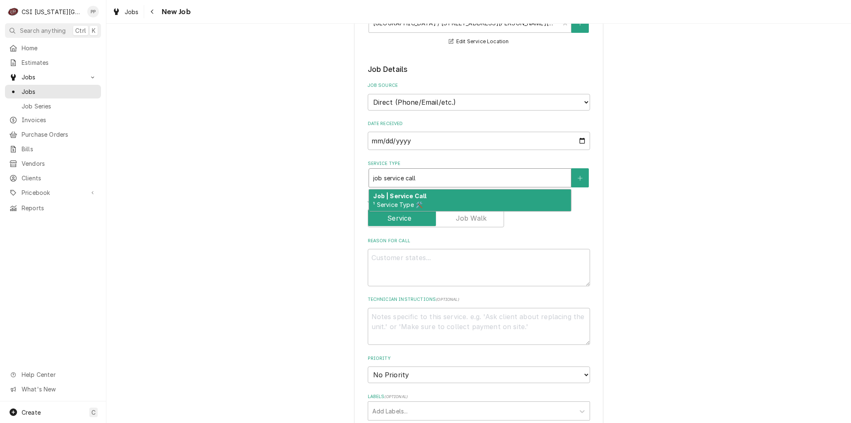
click at [423, 193] on div "Job | Service Call ¹ Service Type 🛠️" at bounding box center [470, 200] width 202 height 22
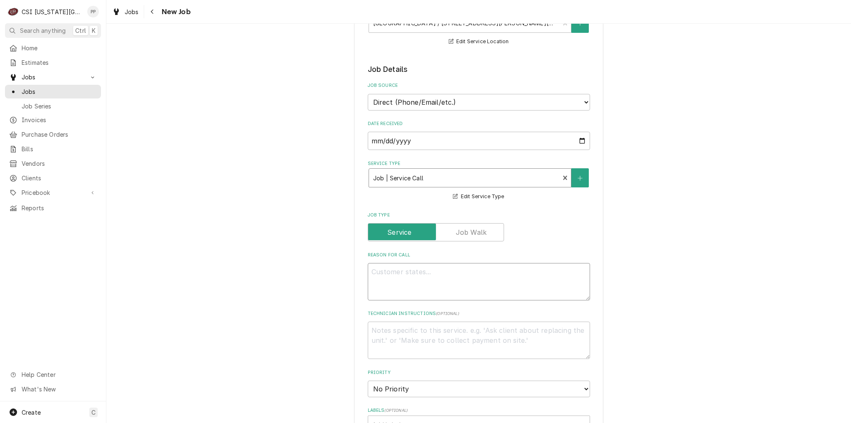
click at [441, 287] on textarea "Reason For Call" at bounding box center [479, 281] width 222 height 37
type textarea "x"
type textarea "W"
type textarea "x"
type textarea "Wa"
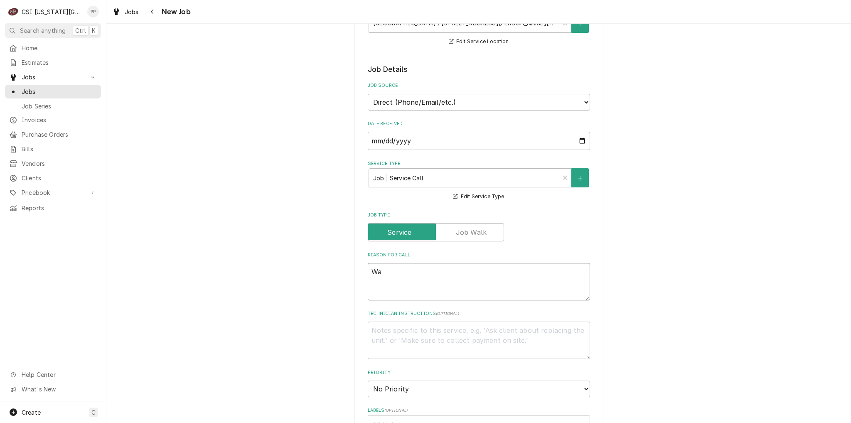
type textarea "x"
type textarea "Wal"
type textarea "x"
type textarea "Wa"
type textarea "x"
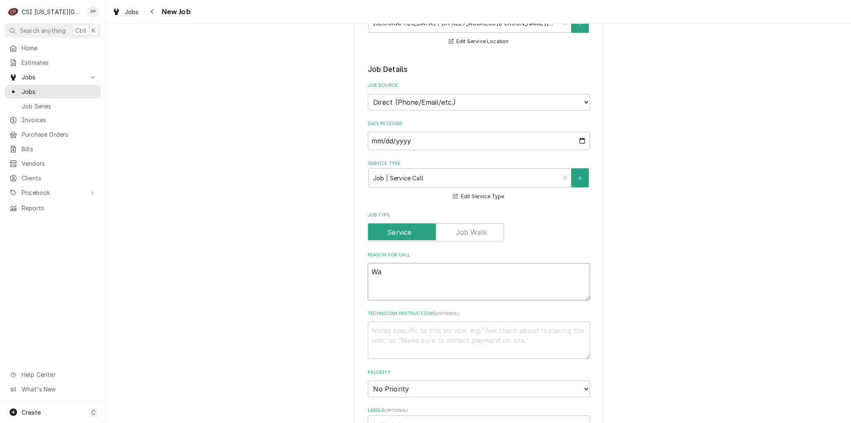
type textarea "W"
type textarea "x"
type textarea "C"
type textarea "x"
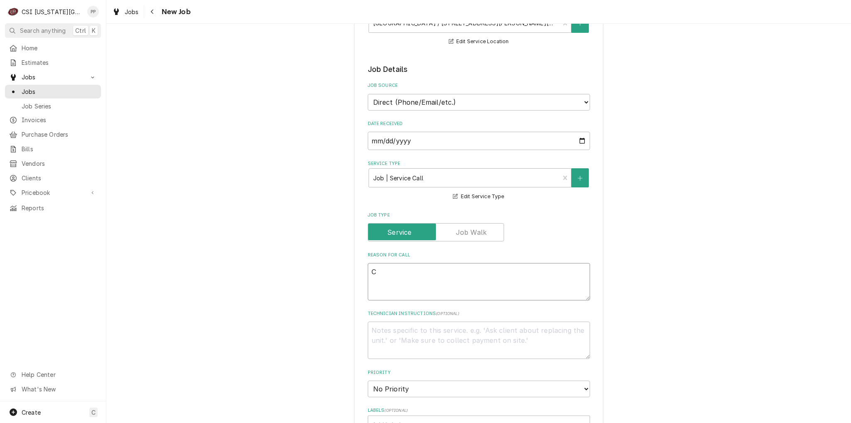
type textarea "Co"
type textarea "x"
type textarea "C"
type textarea "x"
click at [428, 269] on textarea "Reason For Call" at bounding box center [479, 281] width 222 height 37
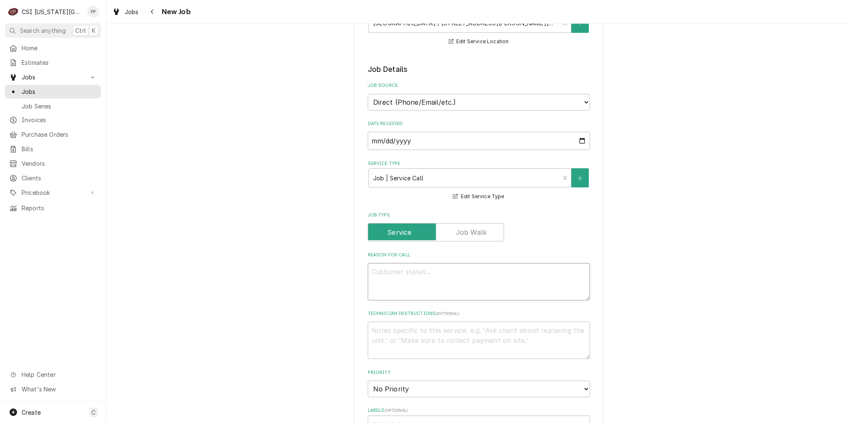
paste textarea "Brand: Convotherm / Model: C4eT 6.20ES -N / Serial: VS224010191"
type textarea "x"
type textarea "Brand: Convotherm / Model: C4eT 6.20ES -N / Serial: VS224010191"
type textarea "x"
type textarea "Brand: Convotherm / Model: C4eT 6.20ES -N / Serial: VS224010191"
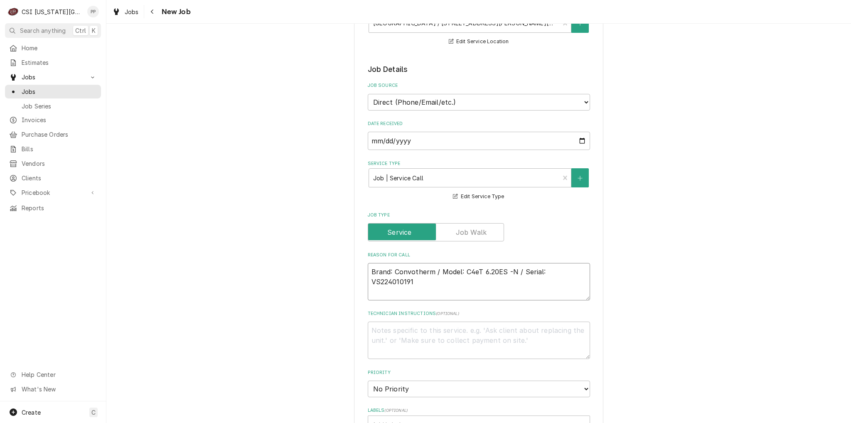
type textarea "x"
type textarea "Brand: Convotherm / Model: C4eT 6.20ES -N / Serial: VS224010191 ""
type textarea "x"
type textarea "Brand: Convotherm / Model: C4eT 6.20ES -N / Serial: VS224010191 "U"
type textarea "x"
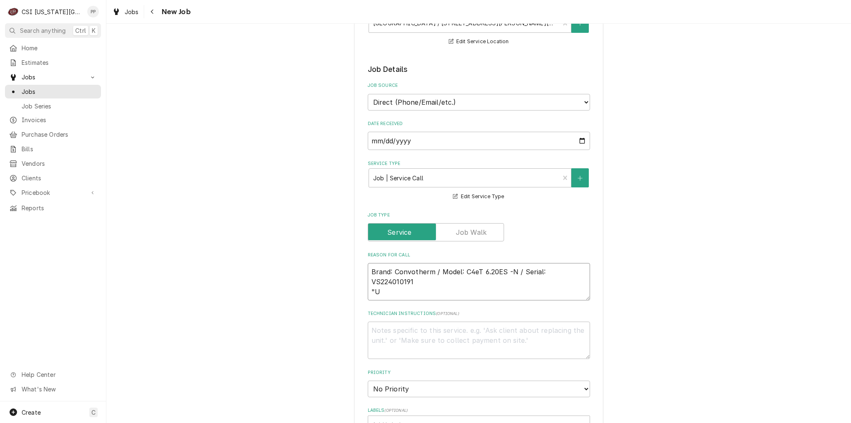
type textarea "Brand: Convotherm / Model: C4eT 6.20ES -N / Serial: VS224010191 "Un"
type textarea "x"
type textarea "Brand: Convotherm / Model: C4eT 6.20ES -N / Serial: VS224010191 "Uni"
type textarea "x"
type textarea "Brand: Convotherm / Model: C4eT 6.20ES -N / Serial: VS224010191 "Unit"
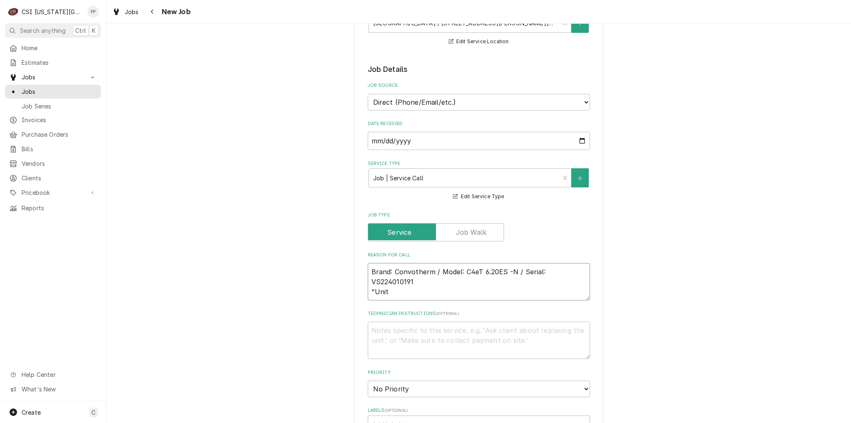
type textarea "x"
type textarea "Brand: Convotherm / Model: C4eT 6.20ES -N / Serial: VS224010191 "Unit"
type textarea "x"
type textarea "Brand: Convotherm / Model: C4eT 6.20ES -N / Serial: VS224010191 "Unit i"
type textarea "x"
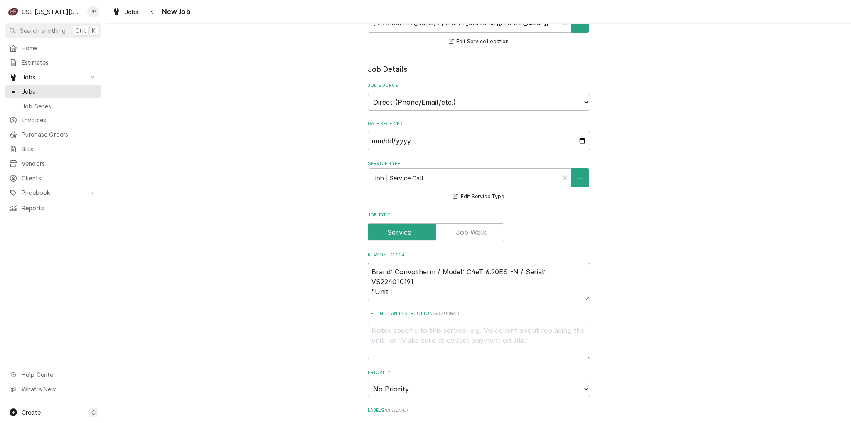
type textarea "Brand: Convotherm / Model: C4eT 6.20ES -N / Serial: VS224010191 "Unit"
type textarea "x"
type textarea "Brand: Convotherm / Model: C4eT 6.20ES -N / Serial: VS224010191 "Unit"
type textarea "x"
type textarea "Brand: Convotherm / Model: C4eT 6.20ES -N / Serial: VS224010191 "Uni"
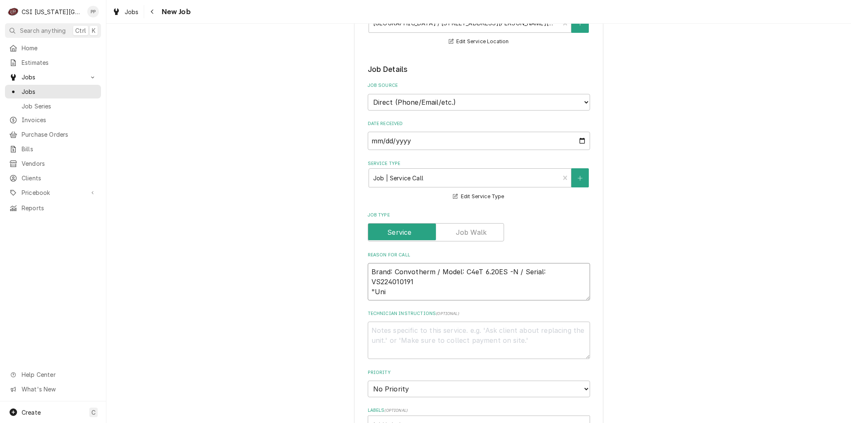
type textarea "x"
type textarea "Brand: Convotherm / Model: C4eT 6.20ES -N / Serial: VS224010191 "Un"
type textarea "x"
type textarea "Brand: Convotherm / Model: C4eT 6.20ES -N / Serial: VS224010191 "U"
type textarea "x"
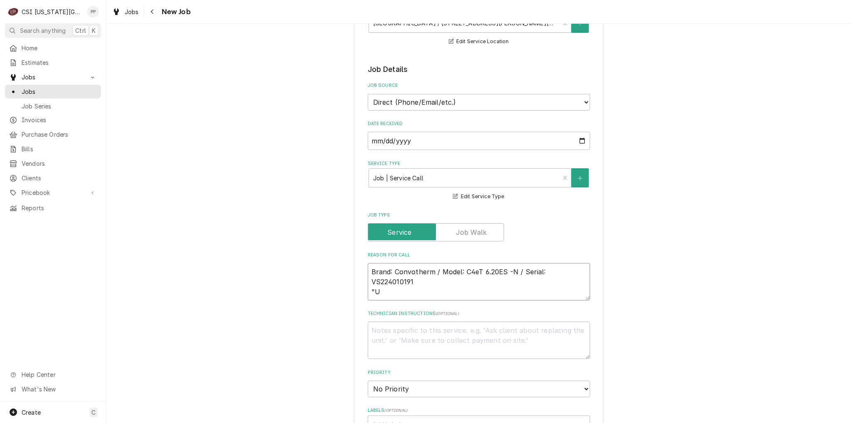
type textarea "Brand: Convotherm / Model: C4eT 6.20ES -N / Serial: VS224010191 ""
type textarea "x"
type textarea "Brand: Convotherm / Model: C4eT 6.20ES -N / Serial: VS224010191"
type textarea "x"
type textarea "Brand: Convotherm / Model: C4eT 6.20ES -N / Serial: VS224010191"
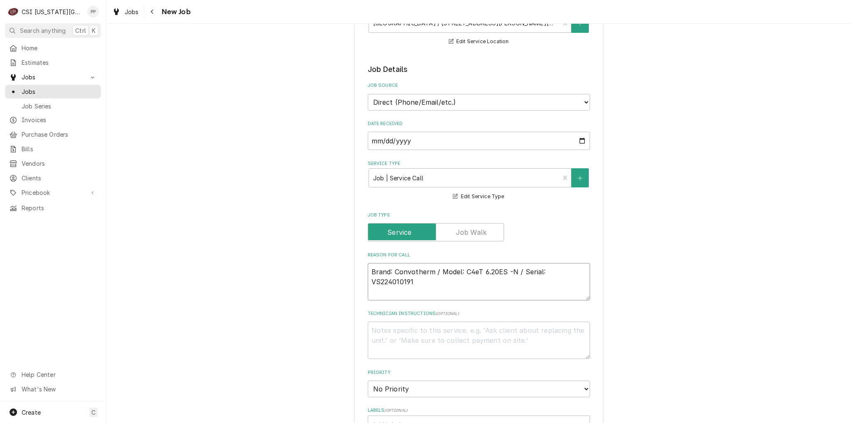
type textarea "x"
type textarea "Brand: Convotherm / Model: C4eT 6.20ES -N / Serial: VS224010191 N"
type textarea "x"
type textarea "Brand: Convotherm / Model: C4eT 6.20ES -N / Serial: VS224010191 Ne"
type textarea "x"
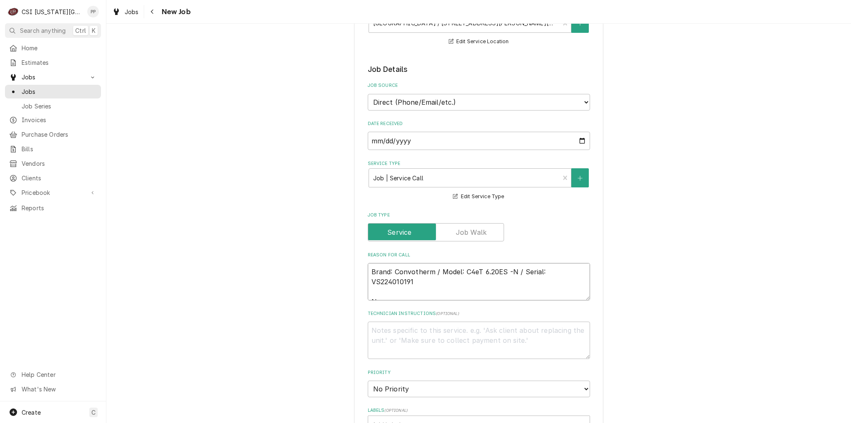
type textarea "Brand: Convotherm / Model: C4eT 6.20ES -N / Serial: VS224010191 New"
type textarea "x"
type textarea "Brand: Convotherm / Model: C4eT 6.20ES -N / Serial: VS224010191 New"
type textarea "x"
type textarea "Brand: Convotherm / Model: C4eT 6.20ES -N / Serial: VS224010191 New c"
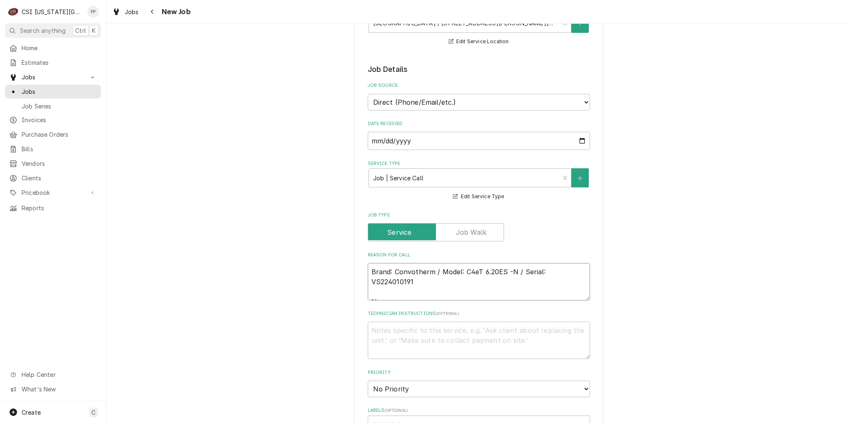
type textarea "x"
type textarea "Brand: Convotherm / Model: C4eT 6.20ES -N / Serial: VS224010191 New co"
type textarea "x"
type textarea "Brand: Convotherm / Model: C4eT 6.20ES -N / Serial: VS224010191 New com"
type textarea "x"
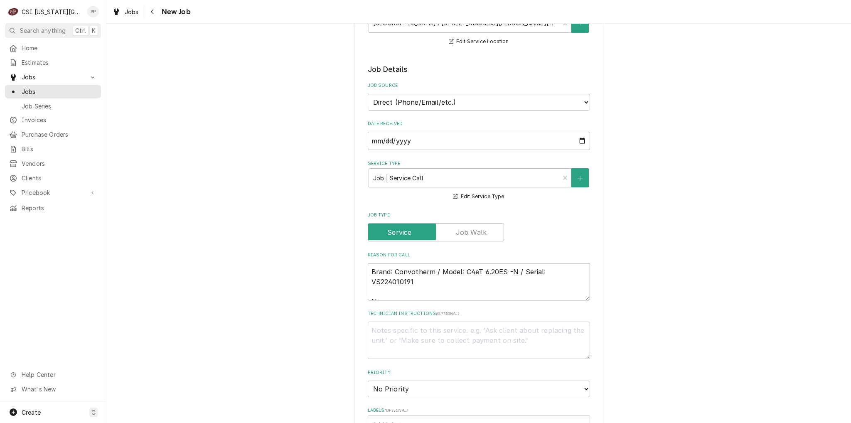
type textarea "Brand: Convotherm / Model: C4eT 6.20ES -N / Serial: VS224010191 New comb"
type textarea "x"
type textarea "Brand: Convotherm / Model: C4eT 6.20ES -N / Serial: VS224010191 New combi"
type textarea "x"
type textarea "Brand: Convotherm / Model: C4eT 6.20ES -N / Serial: VS224010191 New combi"
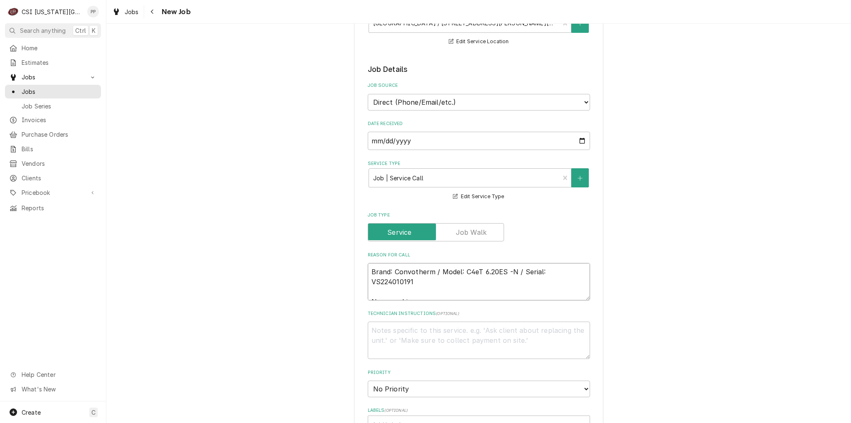
type textarea "x"
type textarea "Brand: Convotherm / Model: C4eT 6.20ES -N / Serial: VS224010191 New combi u"
type textarea "x"
type textarea "Brand: Convotherm / Model: C4eT 6.20ES -N / Serial: VS224010191 New combi un"
type textarea "x"
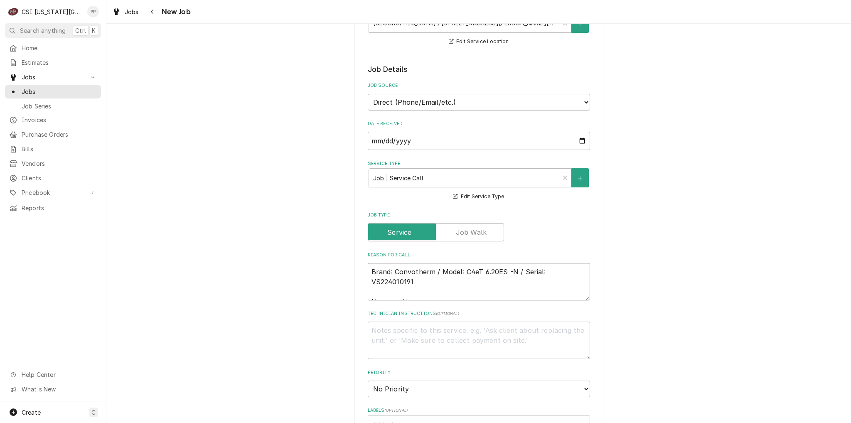
type textarea "Brand: Convotherm / Model: C4eT 6.20ES -N / Serial: VS224010191 New combi und"
type textarea "x"
type textarea "Brand: Convotherm / Model: C4eT 6.20ES -N / Serial: VS224010191 New combi unde"
type textarea "x"
type textarea "Brand: Convotherm / Model: C4eT 6.20ES -N / Serial: VS224010191 New combi under"
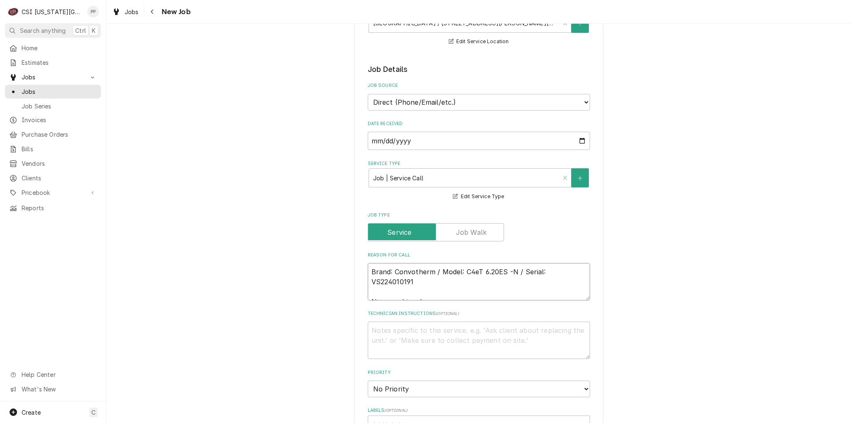
type textarea "x"
type textarea "Brand: Convotherm / Model: C4eT 6.20ES -N / Serial: VS224010191 New combi under…"
type textarea "x"
type textarea "Brand: Convotherm / Model: C4eT 6.20ES -N / Serial: VS224010191 New combi under…"
type textarea "x"
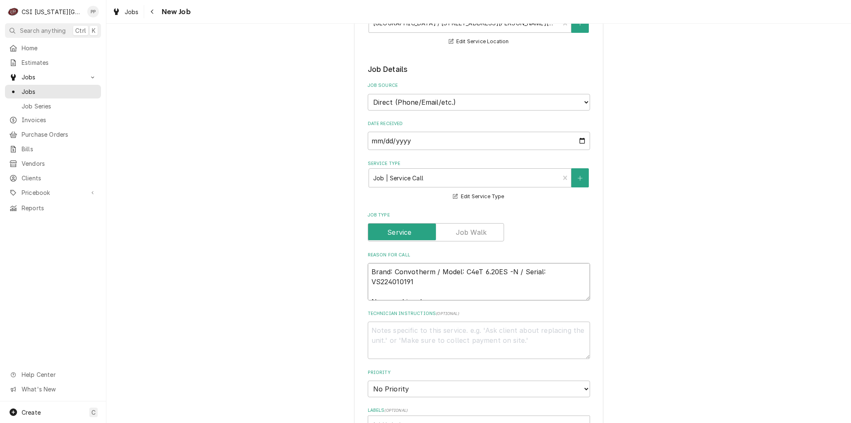
type textarea "Brand: Convotherm / Model: C4eT 6.20ES -N / Serial: VS224010191 New combi under…"
type textarea "x"
type textarea "Brand: Convotherm / Model: C4eT 6.20ES -N / Serial: VS224010191 New combi under…"
type textarea "x"
type textarea "Brand: Convotherm / Model: C4eT 6.20ES -N / Serial: VS224010191 New combi under…"
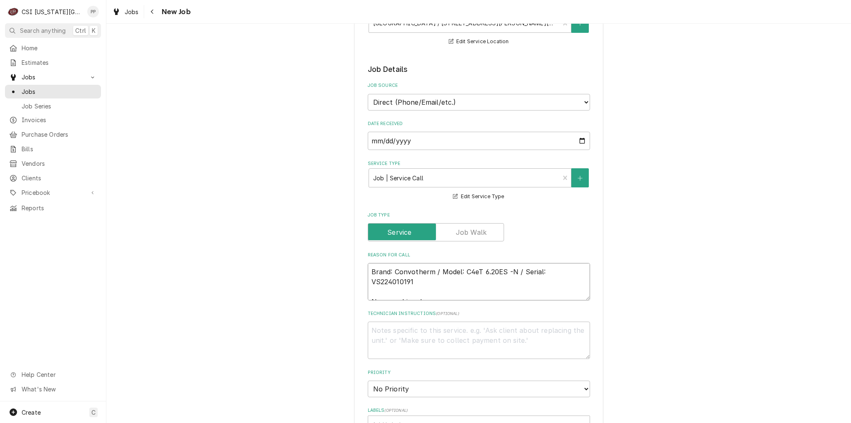
type textarea "x"
type textarea "Brand: Convotherm / Model: C4eT 6.20ES -N / Serial: VS224010191 New combi under…"
type textarea "x"
type textarea "Brand: Convotherm / Model: C4eT 6.20ES -N / Serial: VS224010191 New combi under…"
type textarea "x"
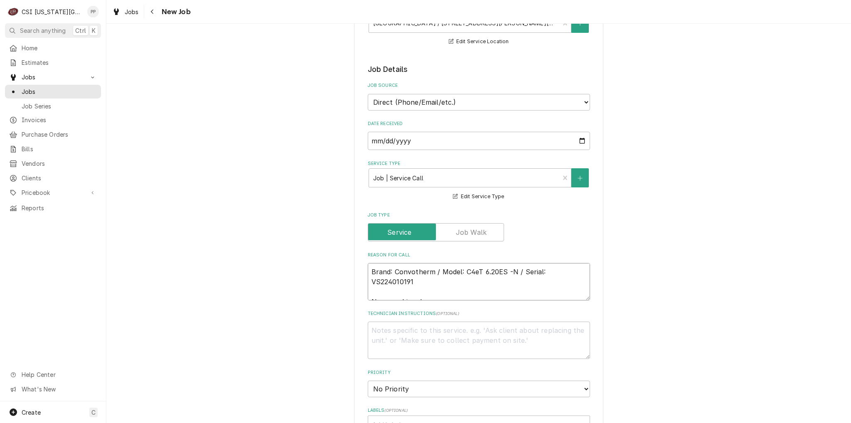
type textarea "Brand: Convotherm / Model: C4eT 6.20ES -N / Serial: VS224010191 New combi under…"
type textarea "x"
type textarea "Brand: Convotherm / Model: C4eT 6.20ES -N / Serial: VS224010191 New combi under…"
type textarea "x"
type textarea "Brand: Convotherm / Model: C4eT 6.20ES -N / Serial: VS224010191 New combi under…"
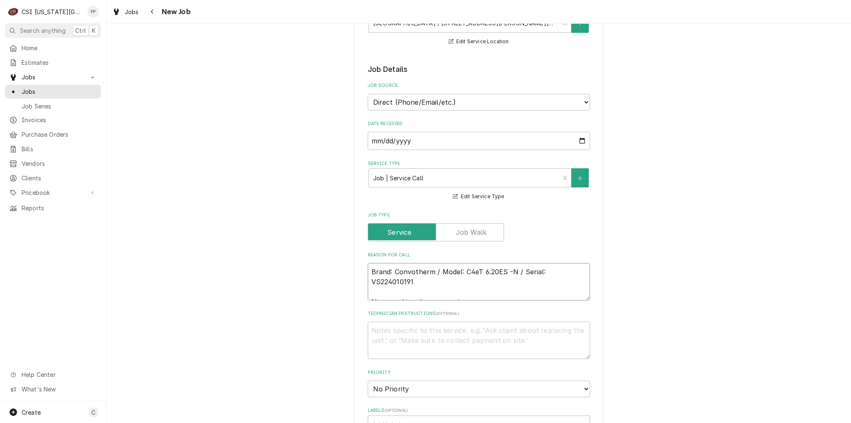
type textarea "x"
type textarea "Brand: Convotherm / Model: C4eT 6.20ES -N / Serial: VS224010191 New combi under…"
type textarea "x"
type textarea "Brand: Convotherm / Model: C4eT 6.20ES -N / Serial: VS224010191 New combi under…"
type textarea "x"
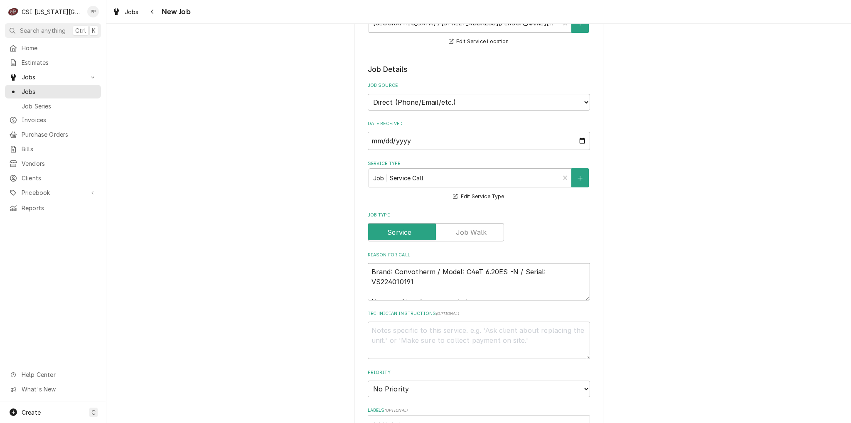
type textarea "Brand: Convotherm / Model: C4eT 6.20ES -N / Serial: VS224010191 New combi under…"
type textarea "x"
type textarea "Brand: Convotherm / Model: C4eT 6.20ES -N / Serial: VS224010191 New combi under…"
type textarea "x"
type textarea "Brand: Convotherm / Model: C4eT 6.20ES -N / Serial: VS224010191 New combi under…"
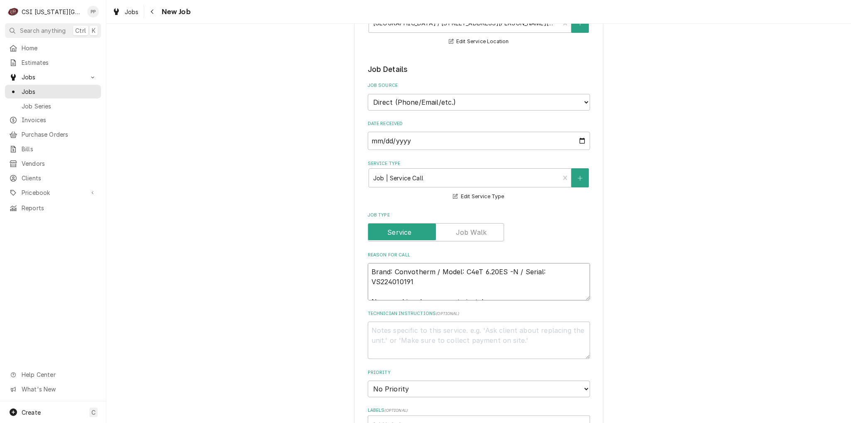
type textarea "x"
type textarea "Brand: Convotherm / Model: C4eT 6.20ES -N / Serial: VS224010191 New combi under…"
type textarea "x"
type textarea "Brand: Convotherm / Model: C4eT 6.20ES -N / Serial: VS224010191 New combi under…"
type textarea "x"
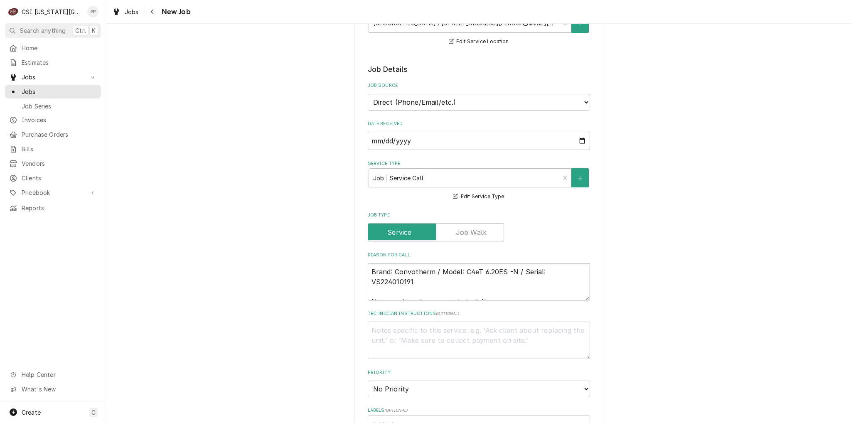
type textarea "Brand: Convotherm / Model: C4eT 6.20ES -N / Serial: VS224010191 New combi under…"
type textarea "x"
type textarea "Brand: Convotherm / Model: C4eT 6.20ES -N / Serial: VS224010191 New combi under…"
type textarea "x"
type textarea "Brand: Convotherm / Model: C4eT 6.20ES -N / Serial: VS224010191 New combi under…"
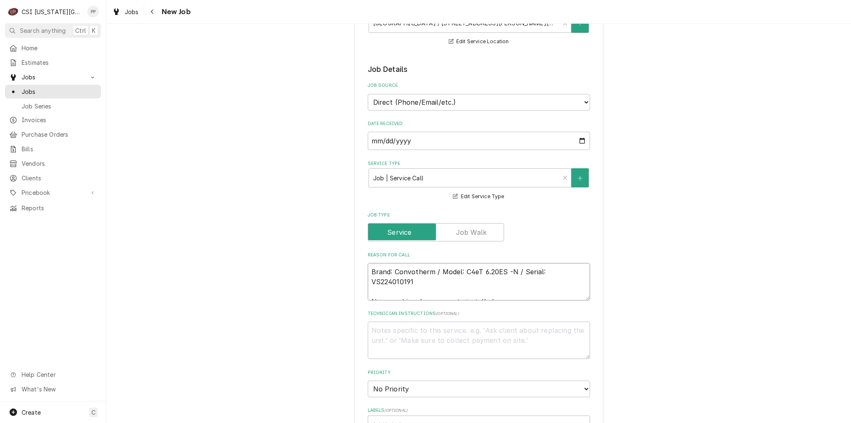
type textarea "x"
type textarea "Brand: Convotherm / Model: C4eT 6.20ES -N / Serial: VS224010191 New combi under…"
type textarea "x"
type textarea "Brand: Convotherm / Model: C4eT 6.20ES -N / Serial: VS224010191 New combi under…"
type textarea "x"
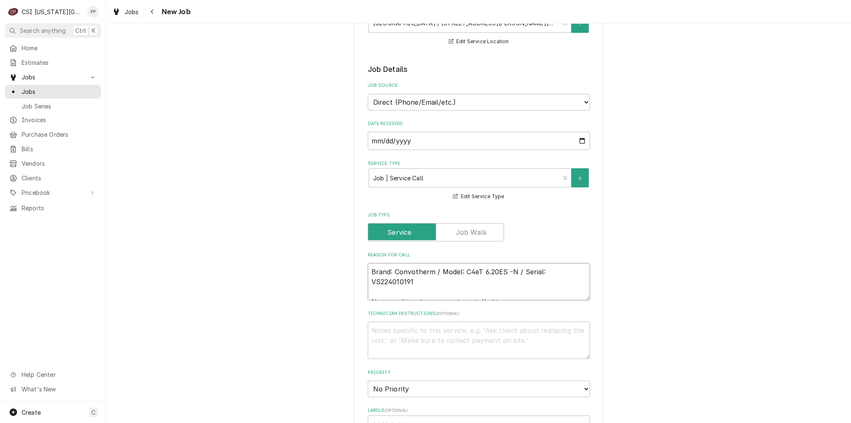
type textarea "Brand: Convotherm / Model: C4eT 6.20ES -N / Serial: VS224010191 New combi under…"
type textarea "x"
type textarea "Brand: Convotherm / Model: C4eT 6.20ES -N / Serial: VS224010191 New combi under…"
type textarea "x"
type textarea "Brand: Convotherm / Model: C4eT 6.20ES -N / Serial: VS224010191 New combi under…"
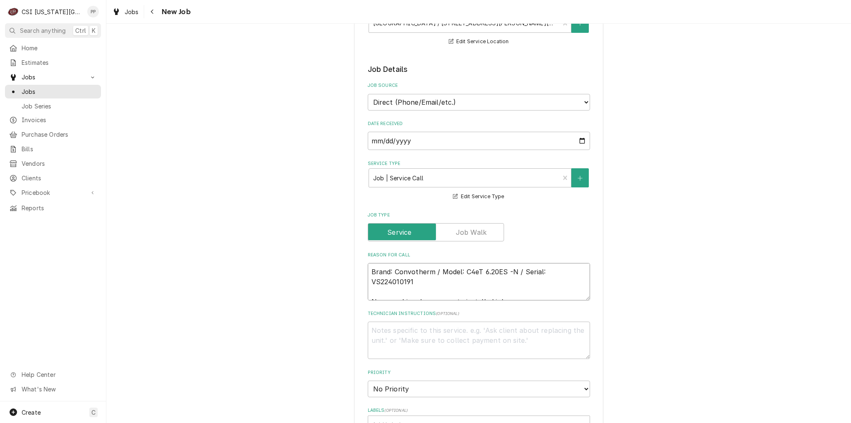
type textarea "x"
type textarea "Brand: Convotherm / Model: C4eT 6.20ES -N / Serial: VS224010191 New combi under…"
type textarea "x"
type textarea "Brand: Convotherm / Model: C4eT 6.20ES -N / Serial: VS224010191 New combi under…"
type textarea "x"
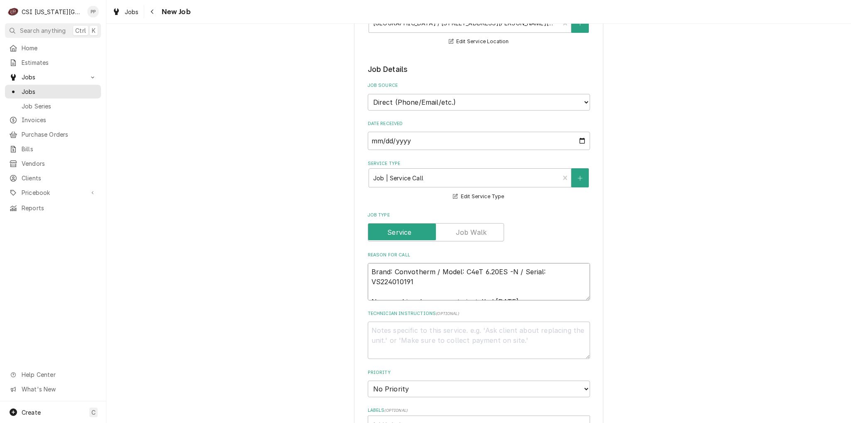
type textarea "Brand: Convotherm / Model: C4eT 6.20ES -N / Serial: VS224010191 New combi under…"
type textarea "x"
type textarea "Brand: Convotherm / Model: C4eT 6.20ES -N / Serial: VS224010191 New combi under…"
type textarea "x"
type textarea "Brand: Convotherm / Model: C4eT 6.20ES -N / Serial: VS224010191 New combi under…"
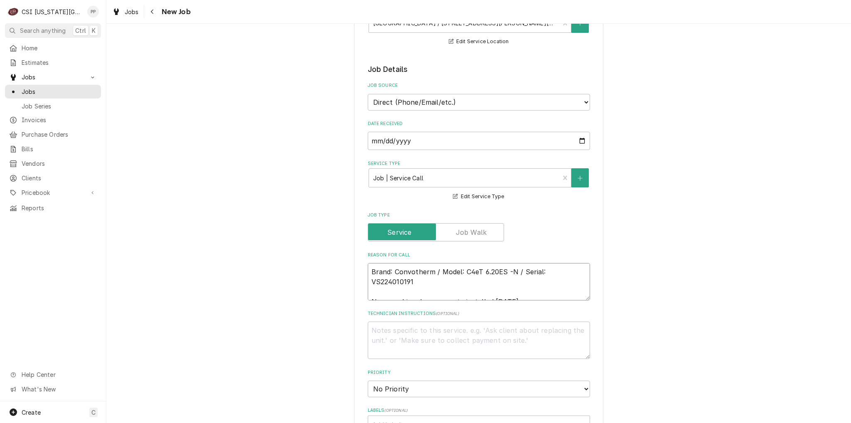
type textarea "x"
type textarea "Brand: Convotherm / Model: C4eT 6.20ES -N / Serial: VS224010191 New combi under…"
type textarea "x"
type textarea "Brand: Convotherm / Model: C4eT 6.20ES -N / Serial: VS224010191 New combi under…"
type textarea "x"
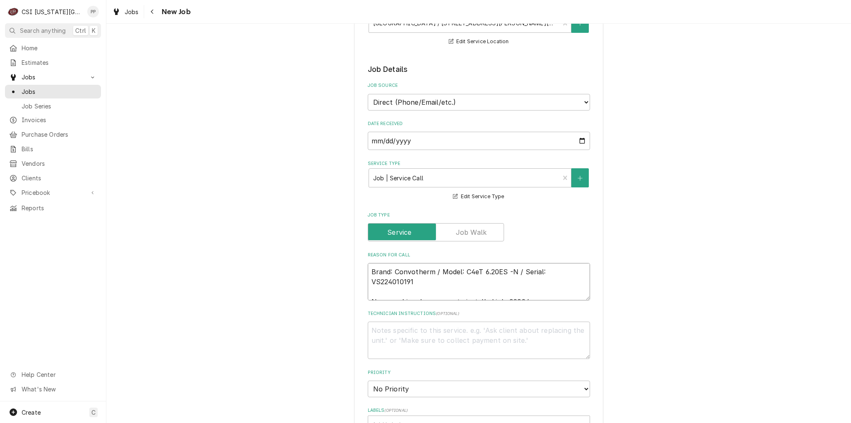
type textarea "Brand: Convotherm / Model: C4eT 6.20ES -N / Serial: VS224010191 New combi under…"
type textarea "x"
type textarea "Brand: Convotherm / Model: C4eT 6.20ES -N / Serial: VS224010191 New combi under…"
type textarea "x"
type textarea "Brand: Convotherm / Model: C4eT 6.20ES -N / Serial: VS224010191 New combi under…"
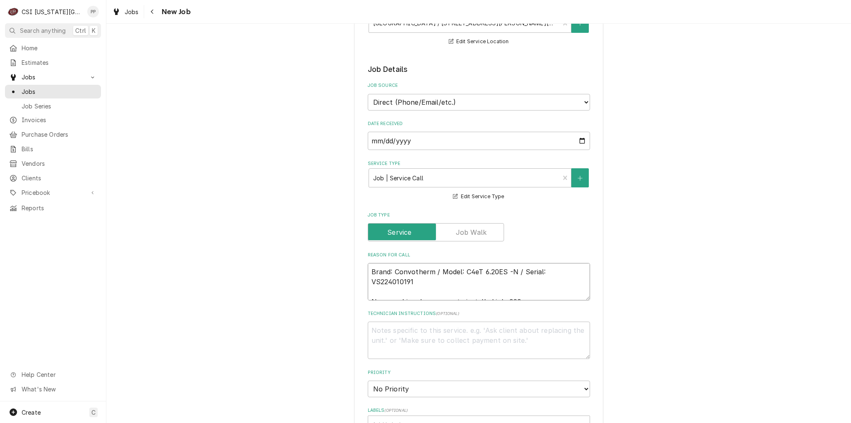
type textarea "x"
type textarea "Brand: Convotherm / Model: C4eT 6.20ES -N / Serial: VS224010191 New combi under…"
type textarea "x"
type textarea "Brand: Convotherm / Model: C4eT 6.20ES -N / Serial: VS224010191 New combi under…"
type textarea "x"
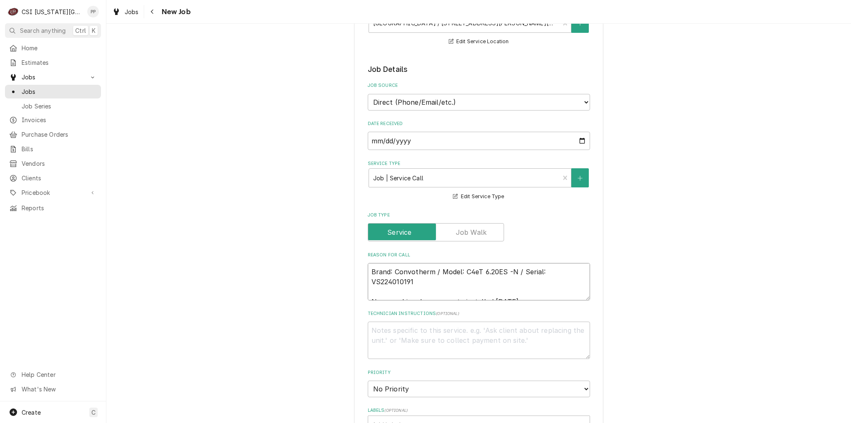
type textarea "Brand: Convotherm / Model: C4eT 6.20ES -N / Serial: VS224010191 New combi under…"
type textarea "x"
type textarea "Brand: Convotherm / Model: C4eT 6.20ES -N / Serial: VS224010191 New combi under…"
type textarea "x"
type textarea "Brand: Convotherm / Model: C4eT 6.20ES -N / Serial: VS224010191 New combi under…"
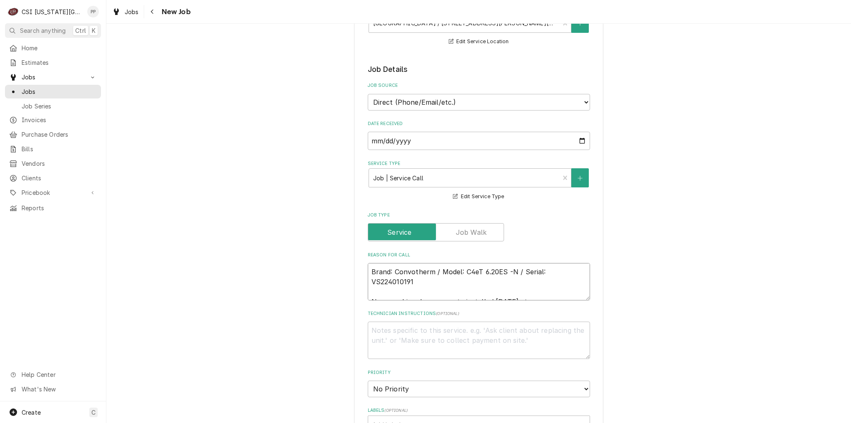
type textarea "x"
type textarea "Brand: Convotherm / Model: C4eT 6.20ES -N / Serial: VS224010191 New combi under…"
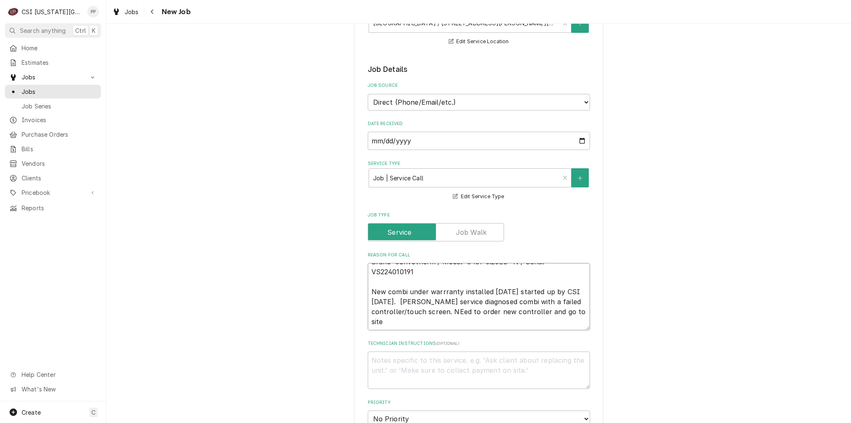
scroll to position [10, 0]
click at [475, 324] on textarea "Brand: Convotherm / Model: C4eT 6.20ES -N / Serial: VS224010191 New combi under…" at bounding box center [479, 296] width 222 height 67
click at [444, 293] on textarea "Brand: Convotherm / Model: C4eT 6.20ES -N / Serial: VS224010191 New combi under…" at bounding box center [479, 296] width 222 height 67
click at [492, 289] on textarea "Brand: Convotherm / Model: C4eT 6.20ES -N / Serial: VS224010191 New combi under…" at bounding box center [479, 296] width 222 height 67
click at [460, 312] on textarea "Brand: Convotherm / Model: C4eT 6.20ES -N / Serial: VS224010191 New combi under…" at bounding box center [479, 296] width 222 height 67
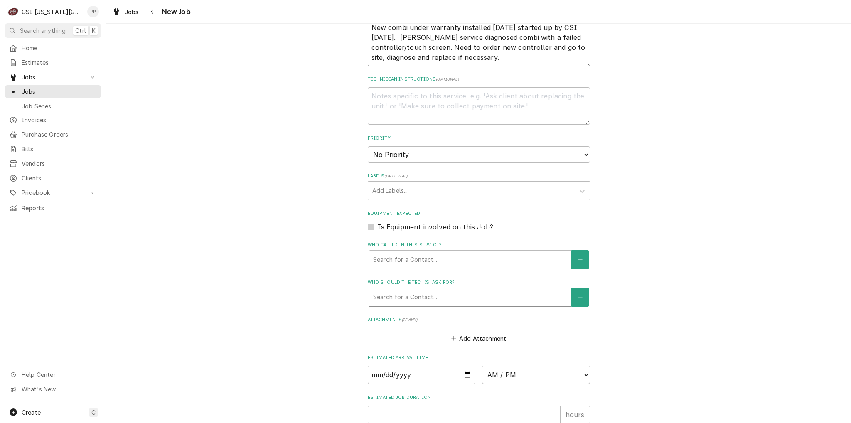
scroll to position [623, 0]
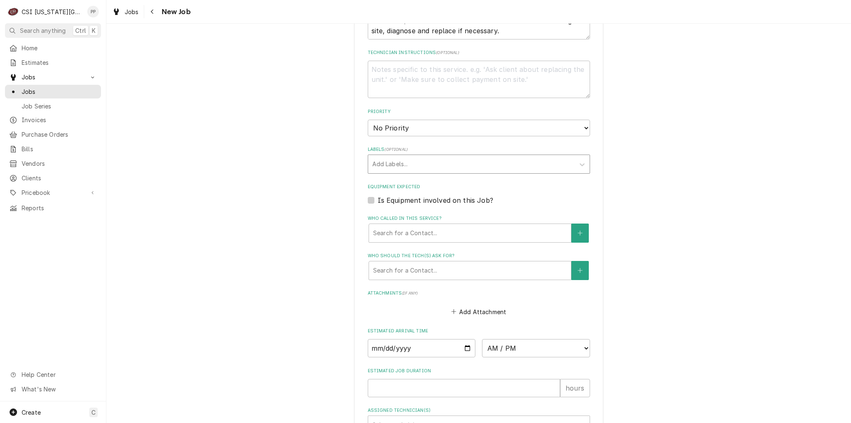
click at [410, 164] on div "Labels" at bounding box center [471, 164] width 198 height 15
click at [417, 125] on select "No Priority Urgent High Medium Low" at bounding box center [479, 128] width 222 height 17
click at [368, 120] on select "No Priority Urgent High Medium Low" at bounding box center [479, 128] width 222 height 17
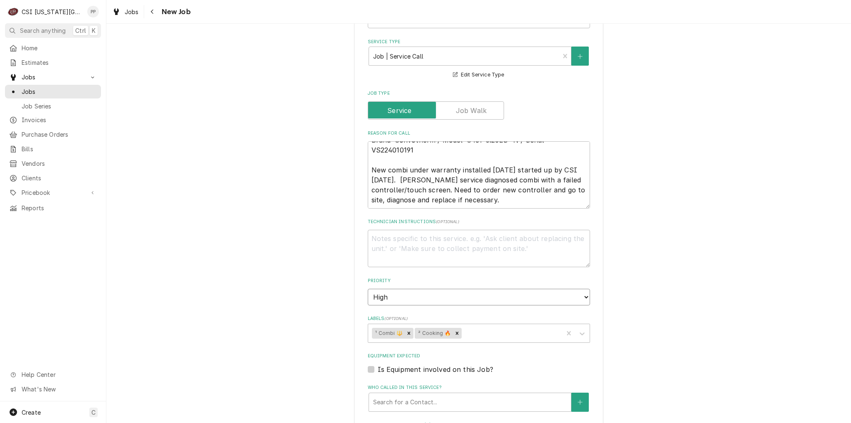
scroll to position [0, 0]
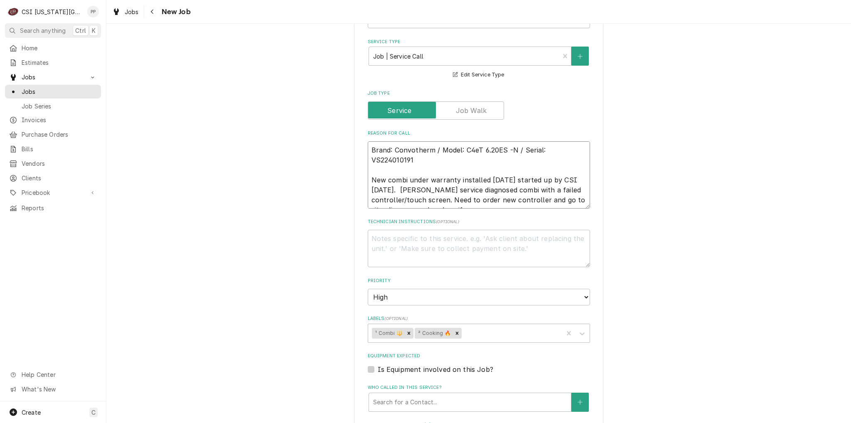
drag, startPoint x: 435, startPoint y: 161, endPoint x: 359, endPoint y: 143, distance: 78.5
click at [359, 143] on div "Please provide the following information to create a job: Client Details Client…" at bounding box center [478, 127] width 249 height 1082
drag, startPoint x: 391, startPoint y: 152, endPoint x: 688, endPoint y: 149, distance: 297.0
click at [688, 149] on div "Please provide the following information to create a job: Client Details Client…" at bounding box center [478, 126] width 744 height 1097
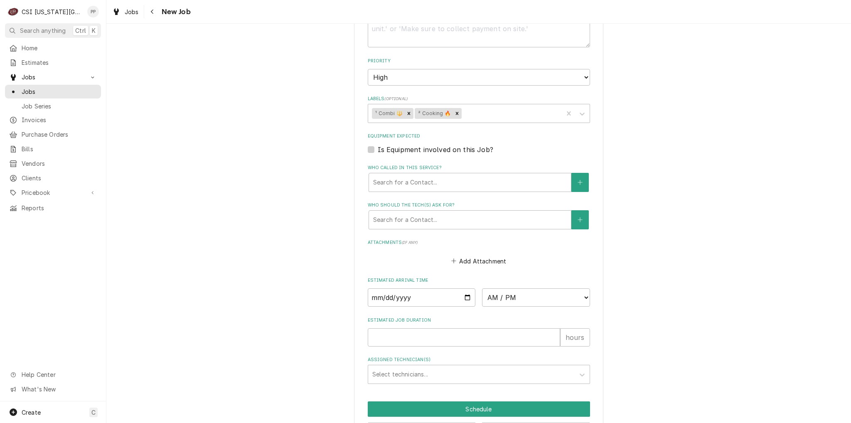
scroll to position [703, 0]
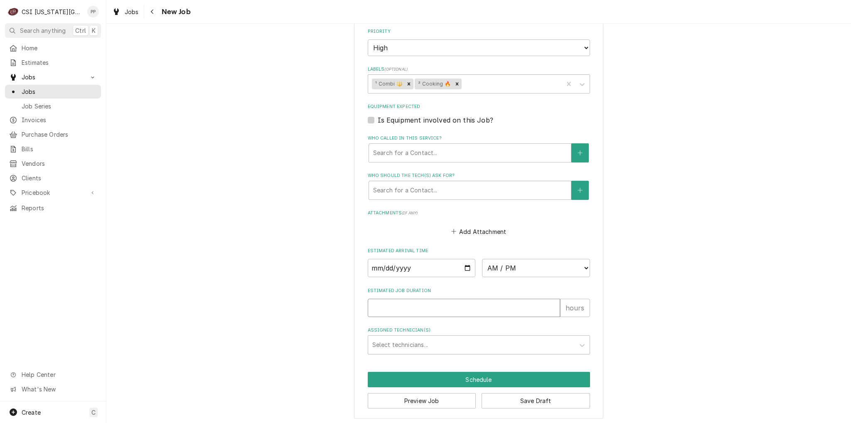
click at [424, 306] on input "Estimated Job Duration" at bounding box center [464, 308] width 192 height 18
click at [520, 393] on button "Save Draft" at bounding box center [535, 400] width 108 height 15
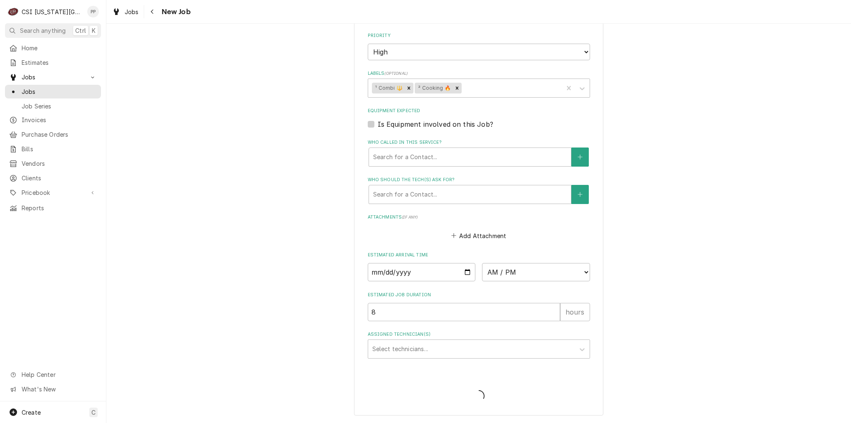
scroll to position [696, 0]
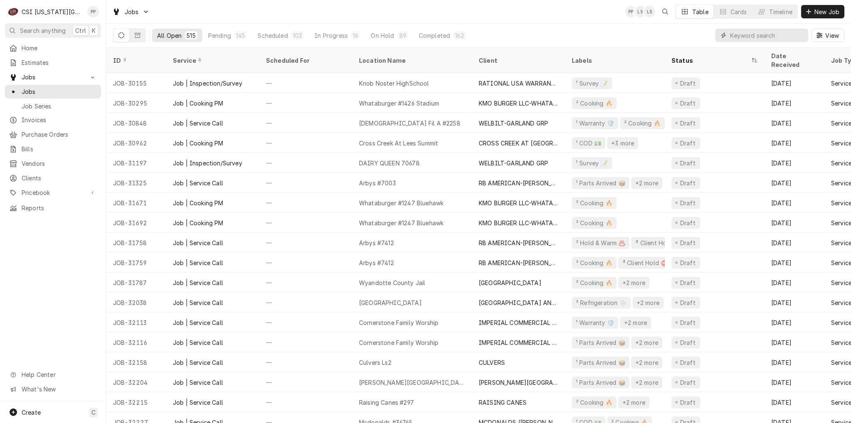
click at [766, 34] on input "Dynamic Content Wrapper" at bounding box center [767, 35] width 74 height 13
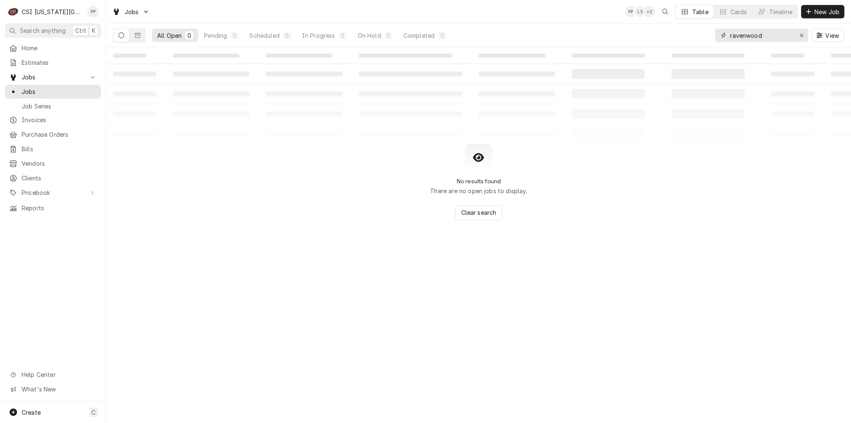
click at [748, 37] on input "ravenwood" at bounding box center [761, 35] width 62 height 13
type input "[PERSON_NAME]"
click at [136, 36] on icon "Dynamic Content Wrapper" at bounding box center [138, 35] width 6 height 6
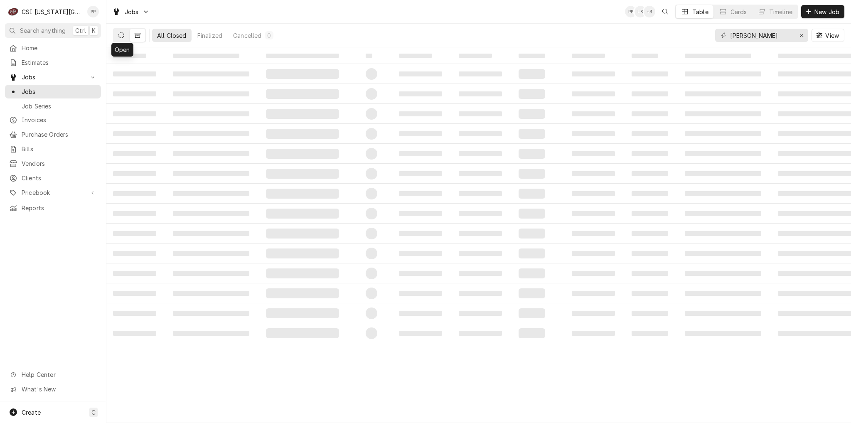
click at [123, 36] on icon "Dynamic Content Wrapper" at bounding box center [121, 35] width 6 height 6
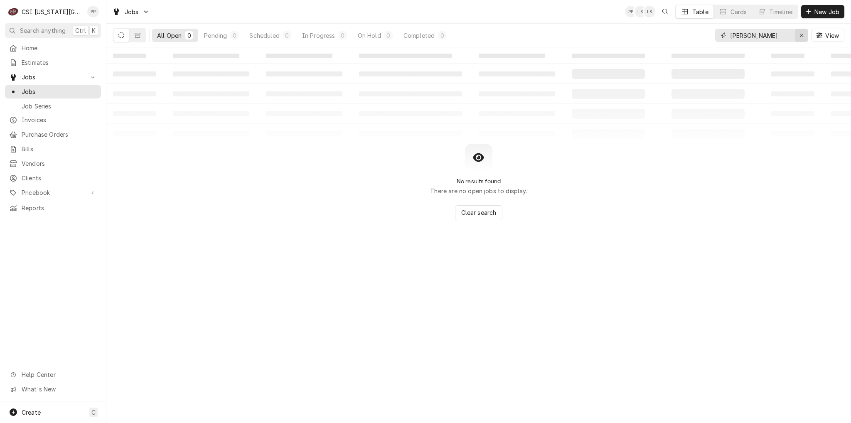
click at [799, 35] on icon "Erase input" at bounding box center [801, 35] width 5 height 6
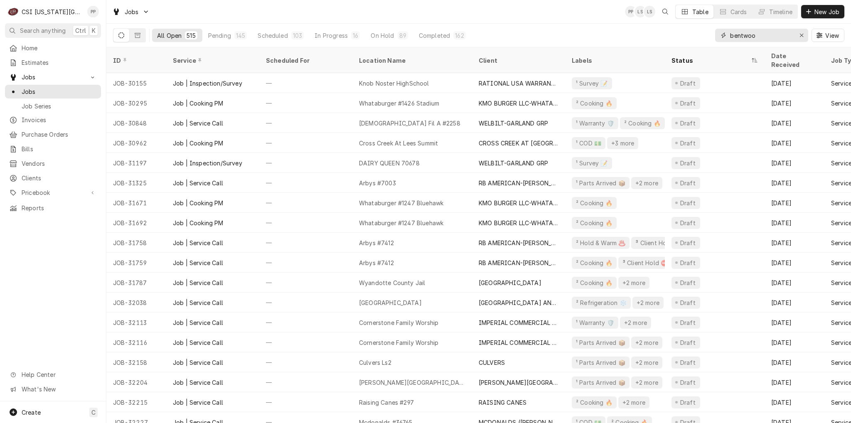
type input "bentwood"
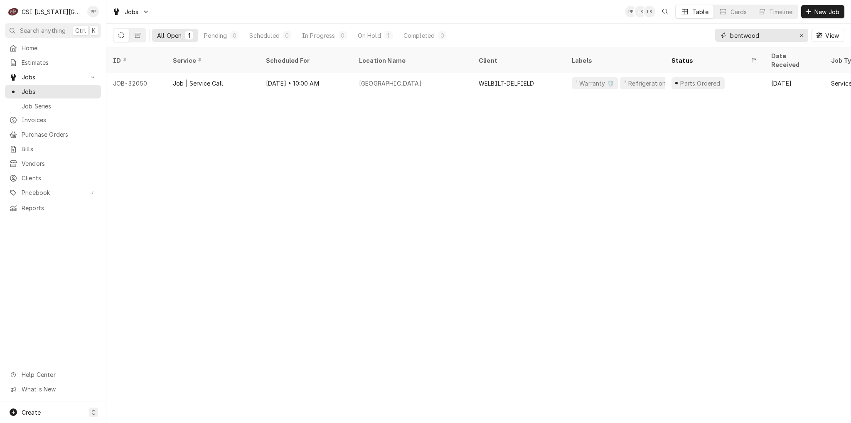
drag, startPoint x: 770, startPoint y: 34, endPoint x: 709, endPoint y: 37, distance: 60.8
click at [674, 40] on div "All Open 1 Pending 0 Scheduled 0 In Progress 0 On Hold 1 Completed 0 bentwood V…" at bounding box center [478, 35] width 731 height 23
type input "cedar creek"
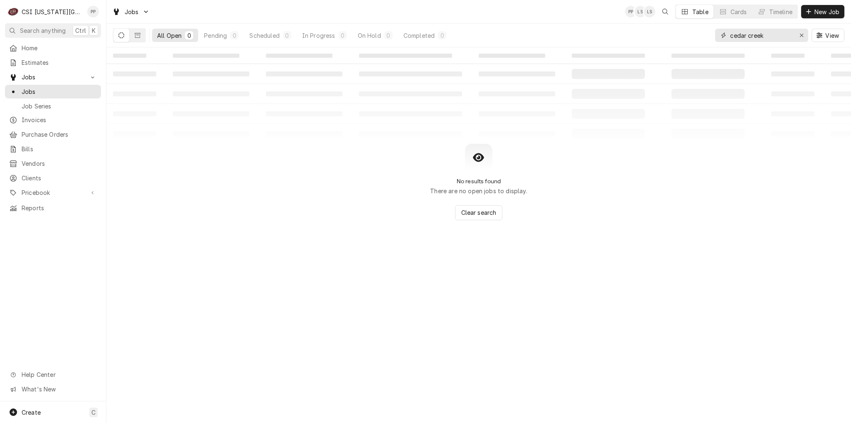
drag, startPoint x: 781, startPoint y: 37, endPoint x: 719, endPoint y: 37, distance: 61.9
click at [719, 37] on div "cedar creek" at bounding box center [761, 35] width 93 height 13
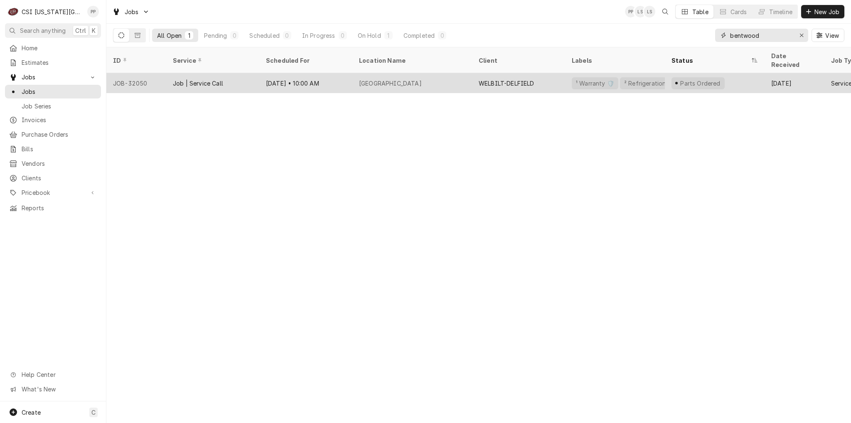
type input "bentwood"
click at [422, 73] on div "[GEOGRAPHIC_DATA]" at bounding box center [412, 83] width 120 height 20
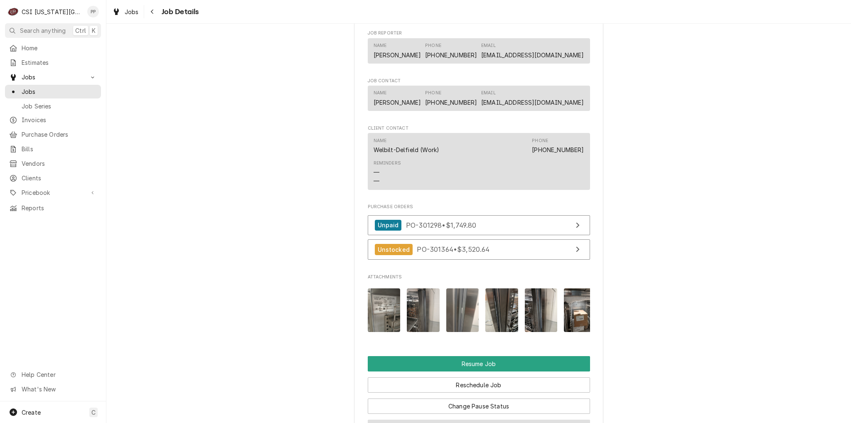
scroll to position [1427, 0]
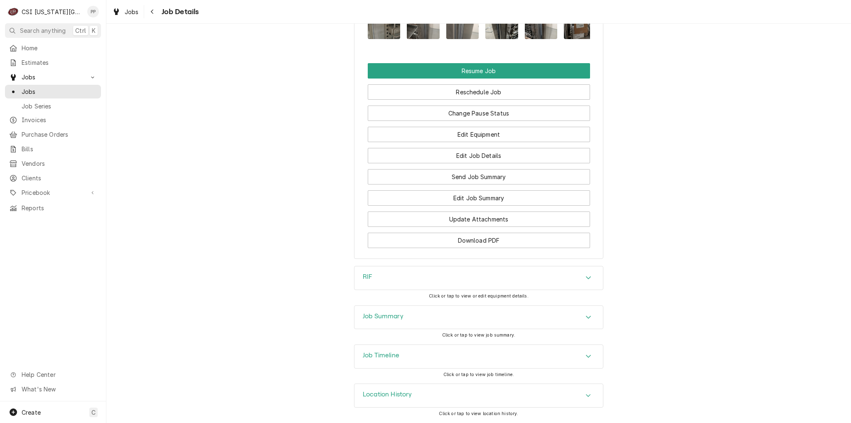
click at [480, 325] on div "Job Summary" at bounding box center [478, 317] width 248 height 23
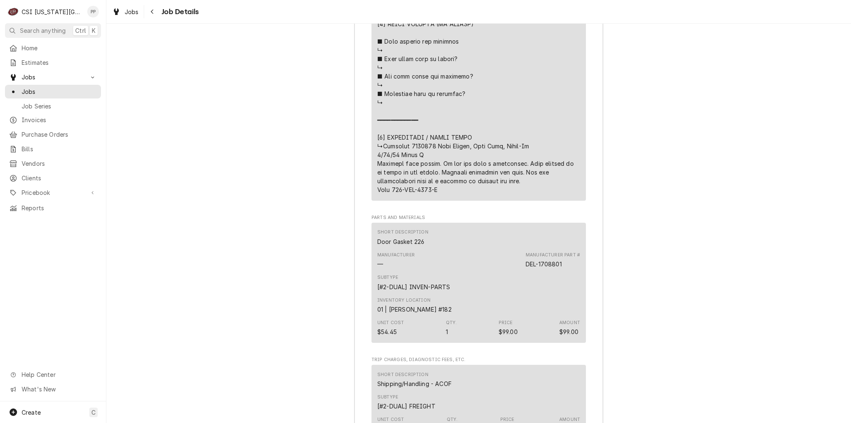
scroll to position [2465, 0]
drag, startPoint x: 376, startPoint y: 184, endPoint x: 461, endPoint y: 184, distance: 85.1
drag, startPoint x: 432, startPoint y: 181, endPoint x: 564, endPoint y: 204, distance: 133.7
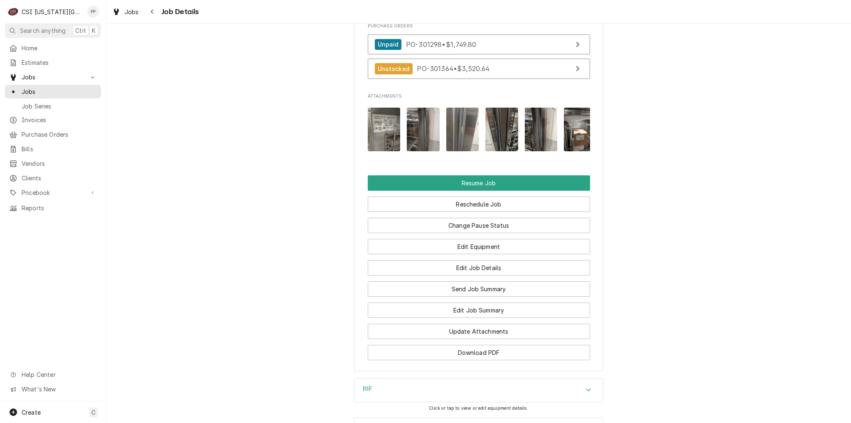
scroll to position [1053, 0]
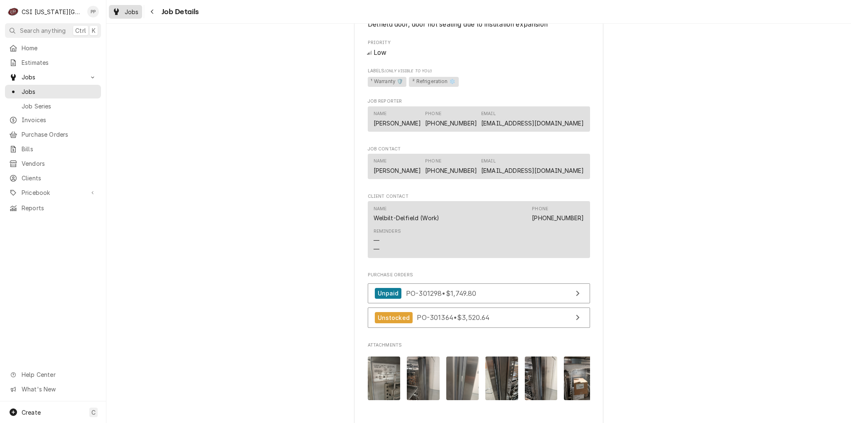
click at [136, 8] on span "Jobs" at bounding box center [132, 11] width 14 height 9
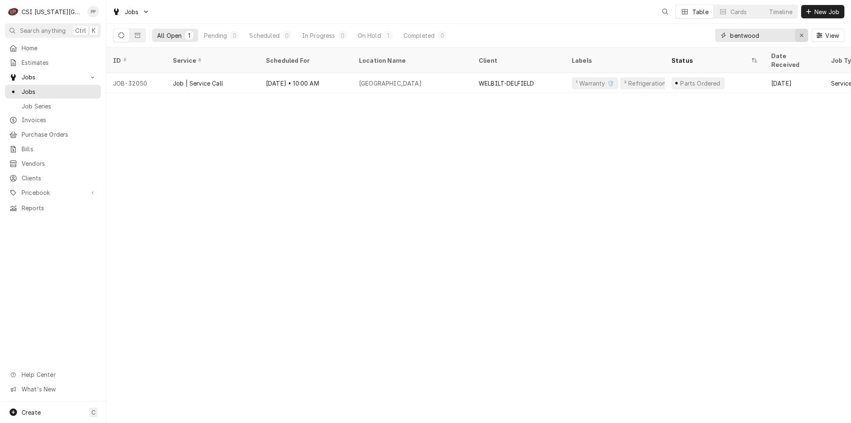
click at [797, 34] on div "Erase input" at bounding box center [801, 35] width 8 height 8
click at [784, 34] on input "Dynamic Content Wrapper" at bounding box center [769, 35] width 78 height 13
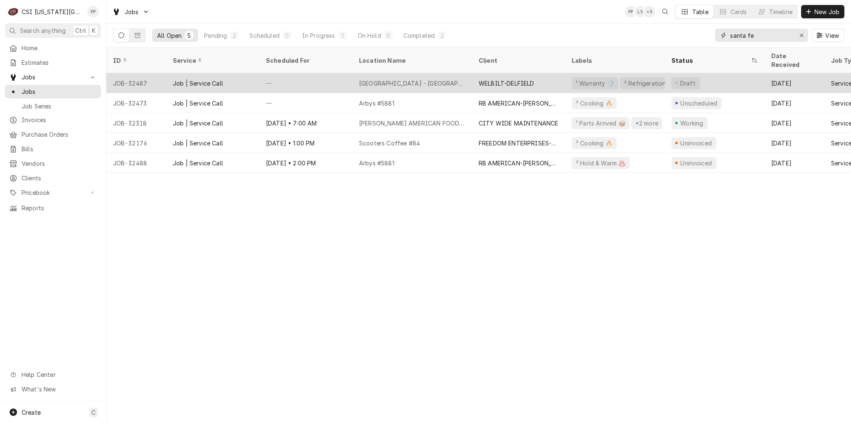
type input "santa fe"
click at [446, 79] on div "Santa Fe Trails Middle School - Olathe" at bounding box center [412, 83] width 106 height 9
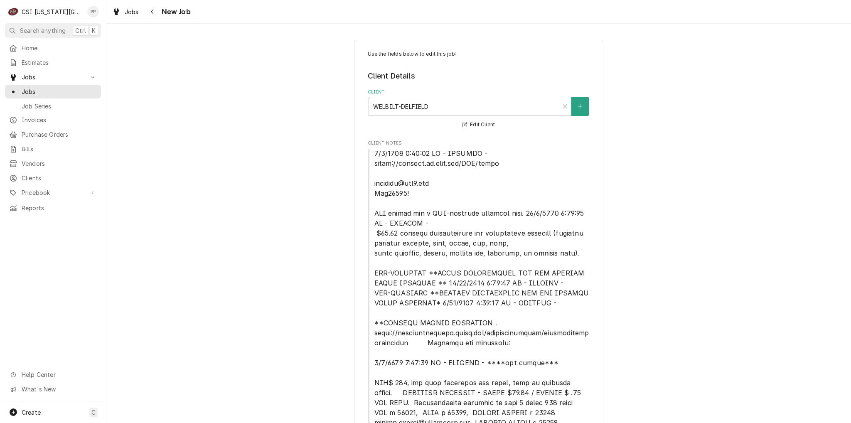
type textarea "x"
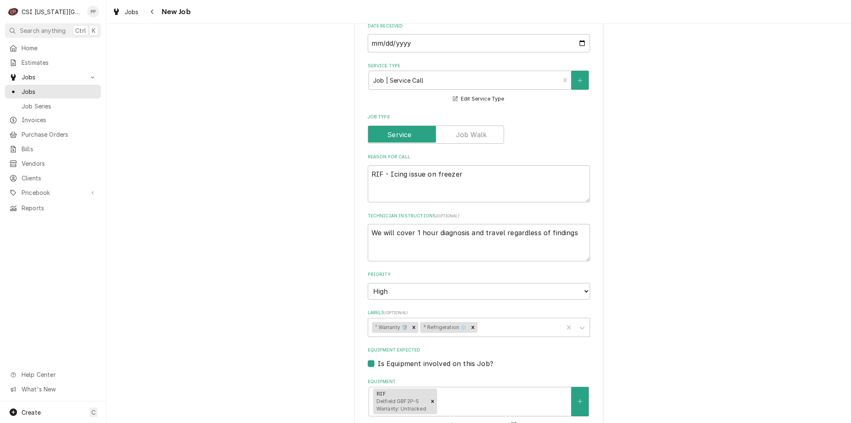
scroll to position [831, 0]
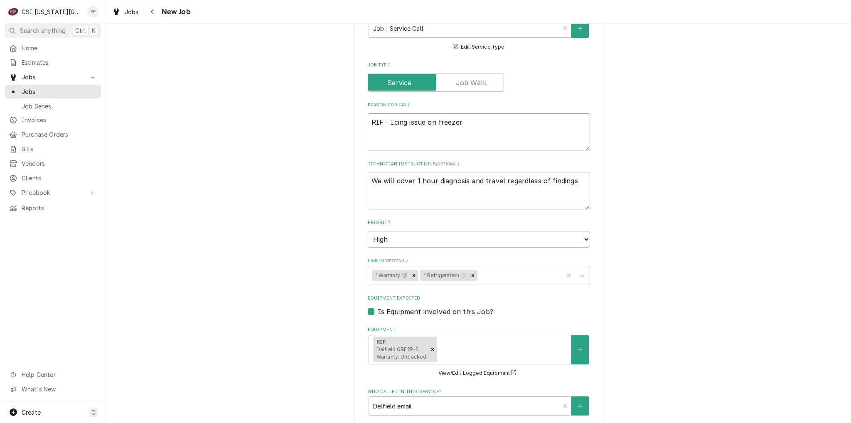
drag, startPoint x: 369, startPoint y: 111, endPoint x: 474, endPoint y: 108, distance: 105.5
click at [474, 113] on textarea "RIF - Icing issue on freezer" at bounding box center [479, 131] width 222 height 37
click at [475, 113] on textarea "RIF - Icing issue on freezer" at bounding box center [479, 131] width 222 height 37
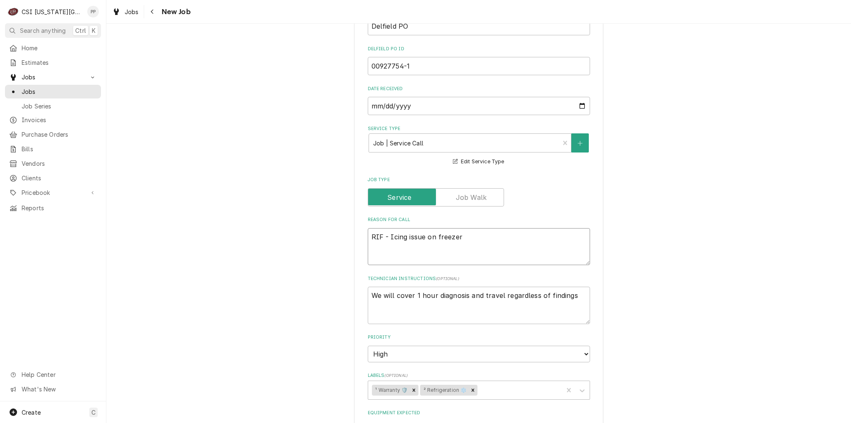
scroll to position [748, 0]
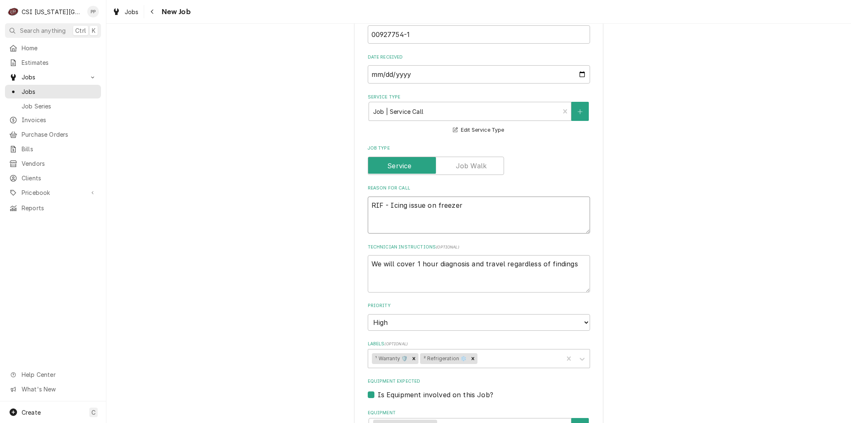
click at [486, 199] on textarea "RIF - Icing issue on freezer" at bounding box center [479, 214] width 222 height 37
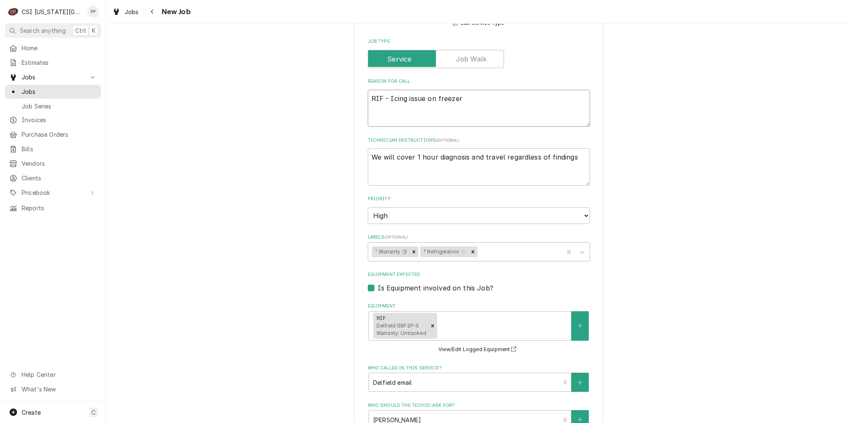
scroll to position [872, 0]
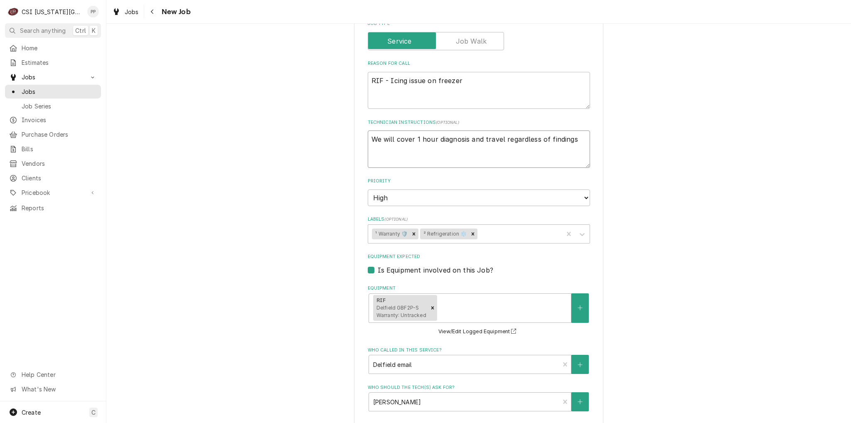
drag, startPoint x: 402, startPoint y: 136, endPoint x: 485, endPoint y: 139, distance: 83.1
click at [485, 139] on textarea "We will cover 1 hour diagnosis and travel regardless of findings" at bounding box center [479, 148] width 222 height 37
click at [485, 143] on textarea "We will cover 1 hour diagnosis and travel regardless of findings" at bounding box center [479, 148] width 222 height 37
click at [501, 150] on textarea "We will cover 1 hour diagnosis and travel regardless of findings" at bounding box center [479, 148] width 222 height 37
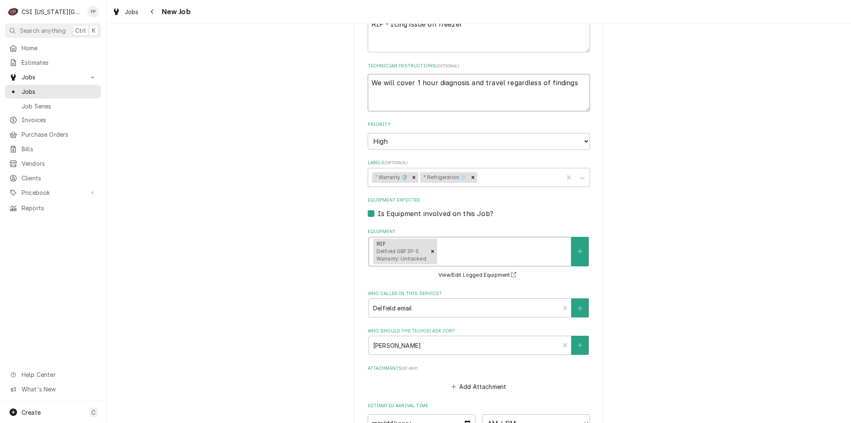
scroll to position [887, 0]
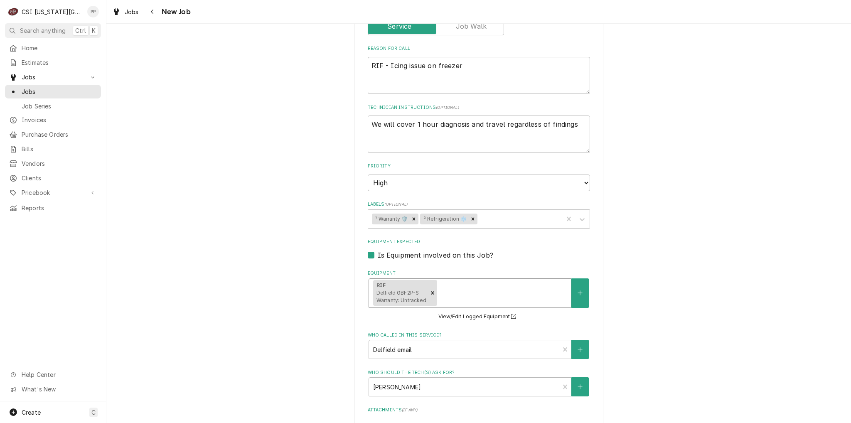
click at [407, 289] on span "Delfield GBF2P-S Warranty: Untracked" at bounding box center [401, 296] width 50 height 14
click at [514, 285] on div "Equipment" at bounding box center [503, 292] width 128 height 15
click at [404, 280] on div "RIF Delfield GBF2P-S Warranty: Untracked" at bounding box center [400, 293] width 55 height 26
click at [397, 280] on div "RIF Delfield GBF2P-S Warranty: Untracked" at bounding box center [400, 293] width 55 height 26
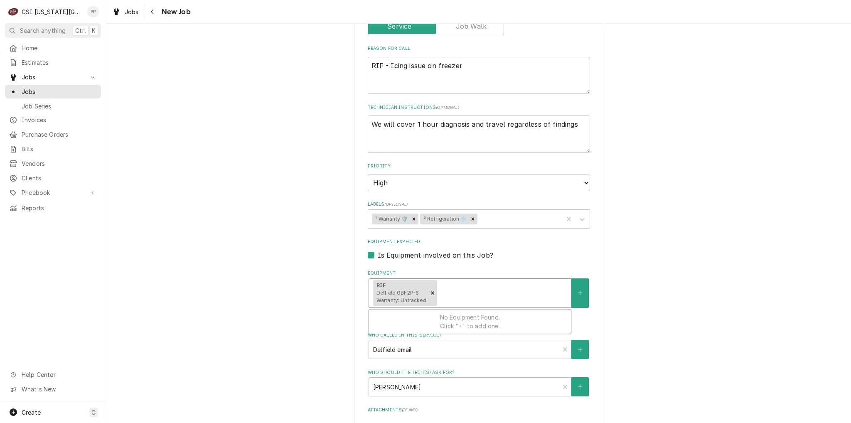
click at [530, 285] on div "Equipment" at bounding box center [503, 292] width 128 height 15
drag, startPoint x: 588, startPoint y: 278, endPoint x: 583, endPoint y: 279, distance: 5.1
click at [579, 280] on button "Equipment" at bounding box center [579, 292] width 17 height 29
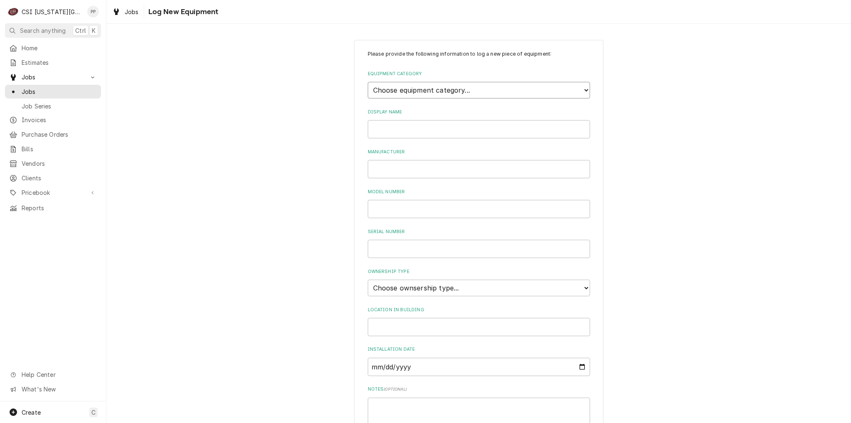
click at [477, 90] on select "Choose equipment category... Cooking Equipment Fryers Ice Machines Ovens and Ra…" at bounding box center [479, 90] width 222 height 17
select select "8"
click at [368, 82] on select "Choose equipment category... Cooking Equipment Fryers Ice Machines Ovens and Ra…" at bounding box center [479, 90] width 222 height 17
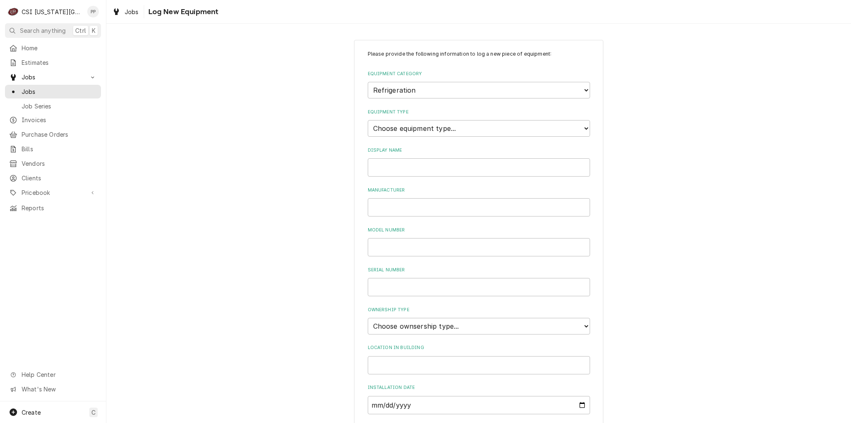
click at [453, 81] on div "Equipment Category Choose equipment category... Cooking Equipment Fryers Ice Ma…" at bounding box center [479, 85] width 222 height 28
click at [453, 88] on select "Choose equipment category... Cooking Equipment Fryers Ice Machines Ovens and Ra…" at bounding box center [479, 90] width 222 height 17
click at [731, 110] on div "Please provide the following information to log a new piece of equipment: Equip…" at bounding box center [478, 296] width 744 height 529
click at [454, 168] on input "Display Name" at bounding box center [479, 167] width 222 height 18
type input "Delfeild"
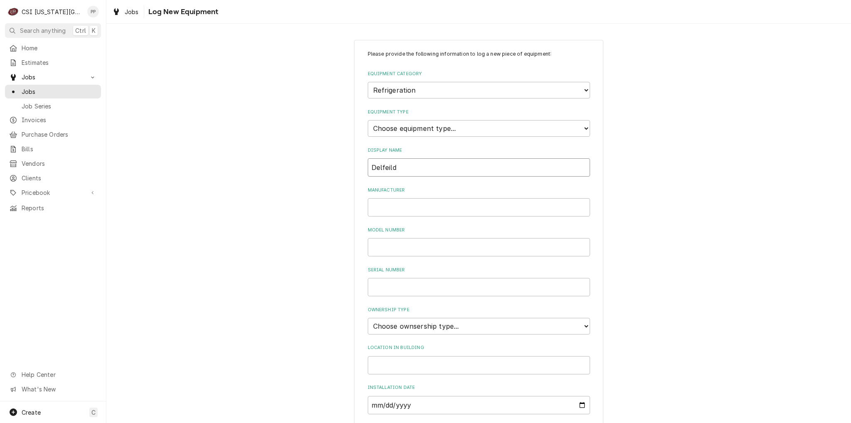
drag, startPoint x: 399, startPoint y: 167, endPoint x: 341, endPoint y: 169, distance: 57.3
click at [338, 168] on div "Please provide the following information to log a new piece of equipment: Equip…" at bounding box center [478, 296] width 744 height 529
type input "Reach in freezer"
click at [443, 200] on input "Manufacturer" at bounding box center [479, 207] width 222 height 18
type input "Delfield"
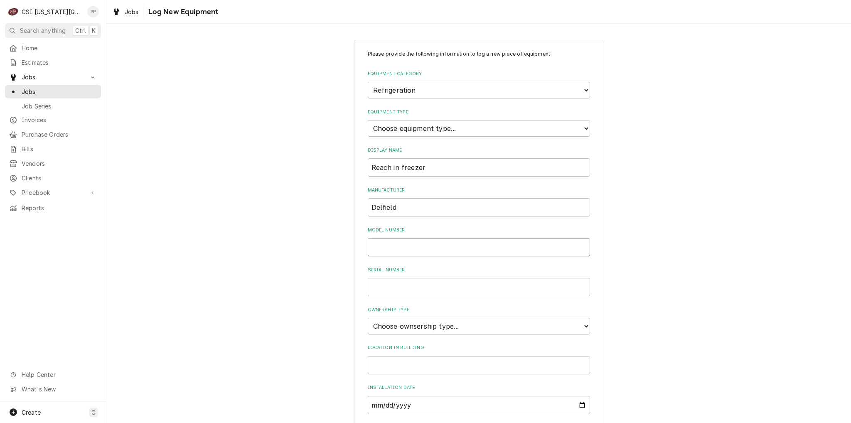
click at [423, 251] on input "Model Number" at bounding box center [479, 247] width 222 height 18
type input "GBF2P-S"
click at [386, 287] on input "Serial Number" at bounding box center [479, 287] width 222 height 18
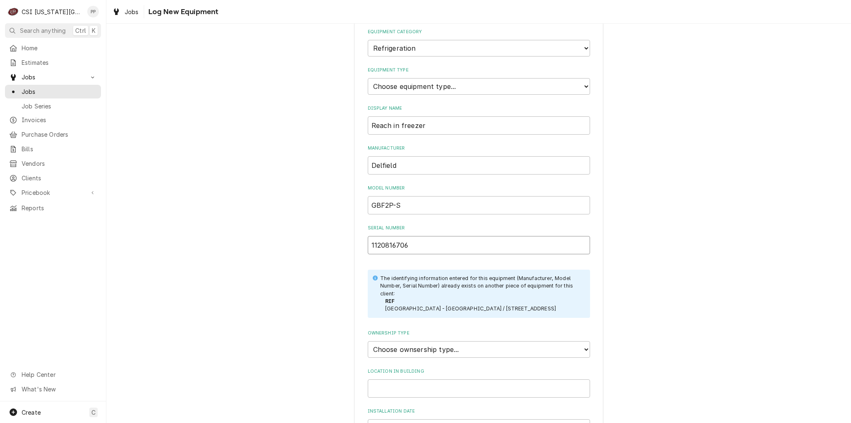
scroll to position [125, 0]
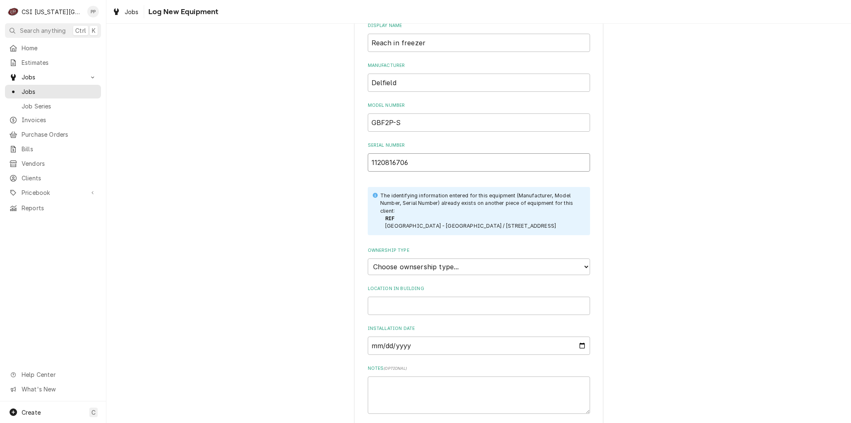
type input "1120816706"
click at [460, 269] on select "Choose ownsership type... Unknown Owned Leased Rented" at bounding box center [479, 266] width 222 height 17
select select "1"
click at [368, 258] on select "Choose ownsership type... Unknown Owned Leased Rented" at bounding box center [479, 266] width 222 height 17
click at [434, 306] on input "Location in Building" at bounding box center [479, 306] width 222 height 18
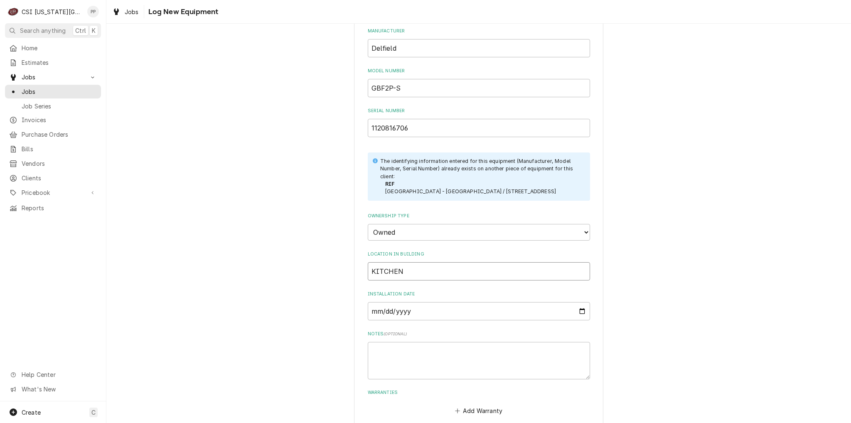
scroll to position [201, 0]
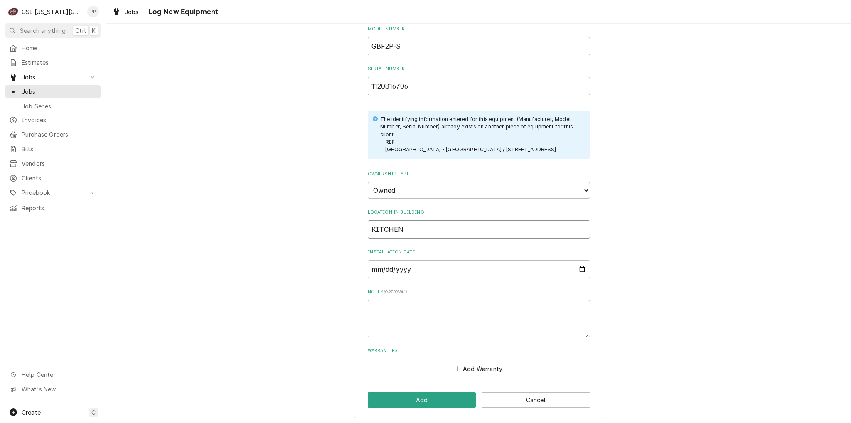
type input "KITCHEN"
click at [440, 268] on input "Installation Date" at bounding box center [479, 269] width 222 height 18
click at [568, 268] on input "Installation Date" at bounding box center [479, 269] width 222 height 18
click at [576, 266] on input "Installation Date" at bounding box center [479, 269] width 222 height 18
type input "2024-07-01"
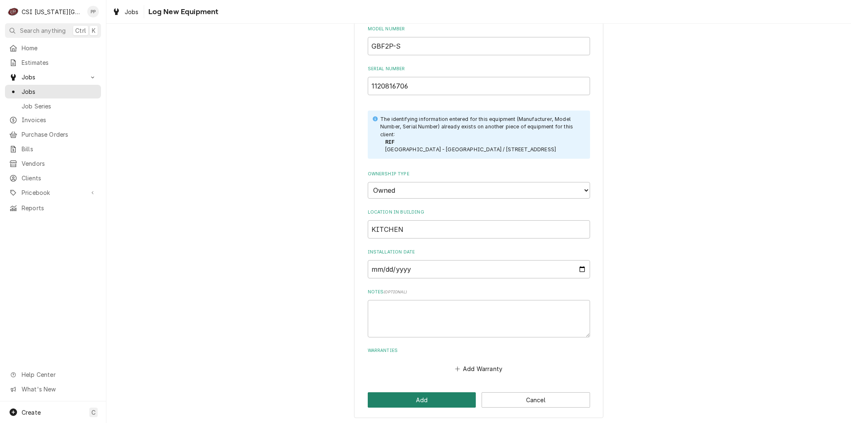
click at [417, 393] on button "Add" at bounding box center [422, 399] width 108 height 15
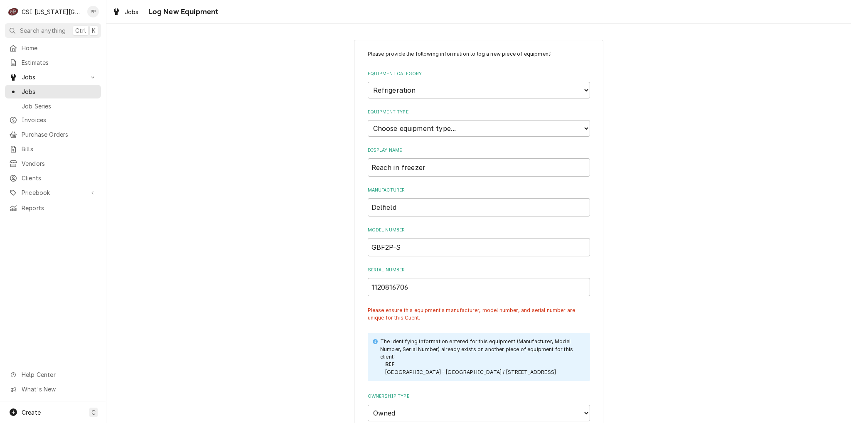
scroll to position [42, 0]
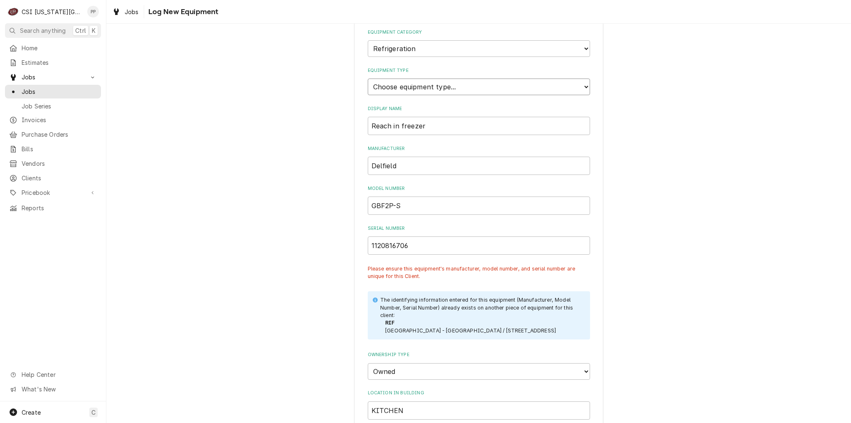
click at [476, 90] on select "Choose equipment type... Bar Refrigeration Blast Chiller Chef Base Freezer Chef…" at bounding box center [479, 86] width 222 height 17
select select "70"
click at [368, 78] on select "Choose equipment type... Bar Refrigeration Blast Chiller Chef Base Freezer Chef…" at bounding box center [479, 86] width 222 height 17
click at [640, 152] on div "Please provide the following information to log a new piece of equipment: Equip…" at bounding box center [478, 298] width 744 height 615
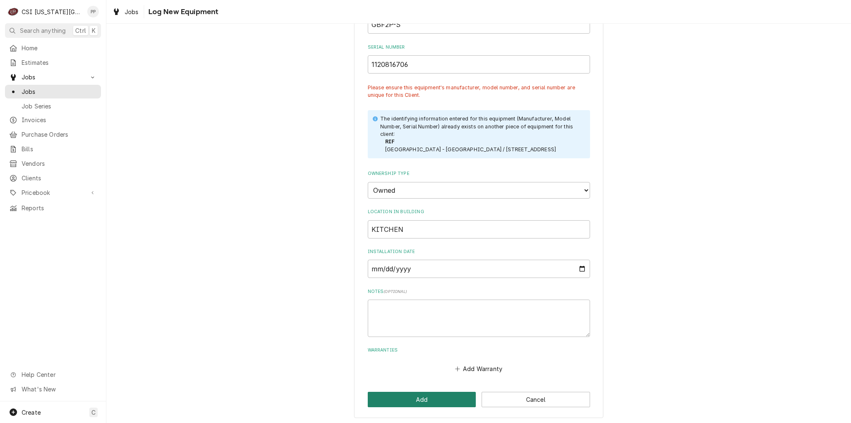
click at [419, 392] on button "Add" at bounding box center [422, 399] width 108 height 15
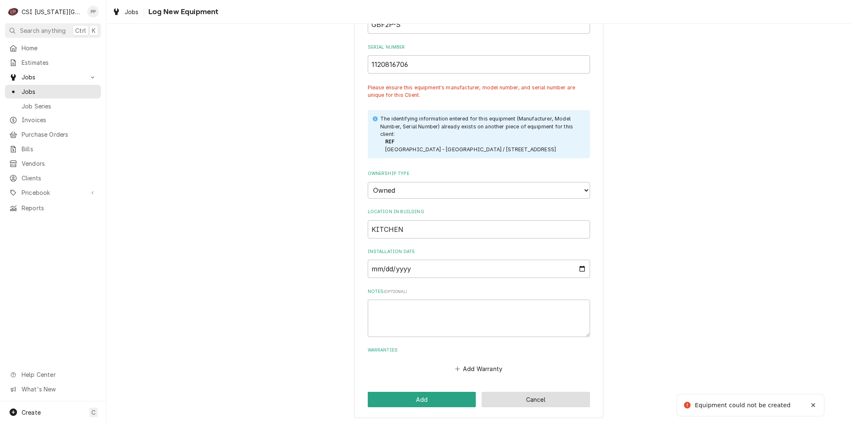
click at [533, 404] on button "Cancel" at bounding box center [535, 399] width 108 height 15
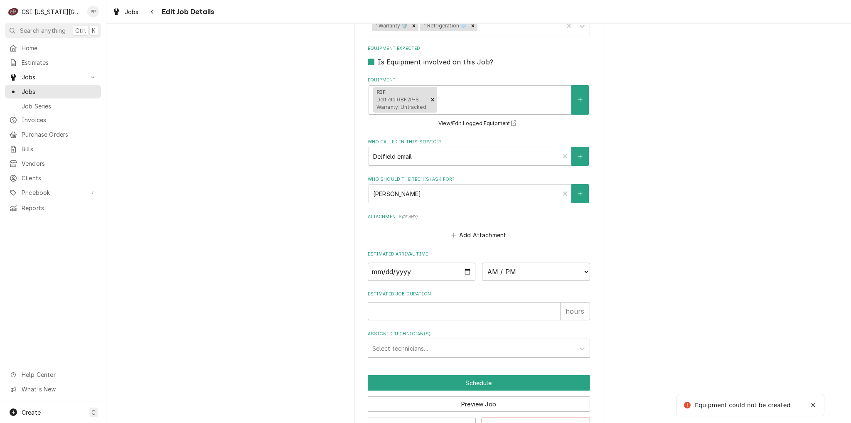
scroll to position [1095, 0]
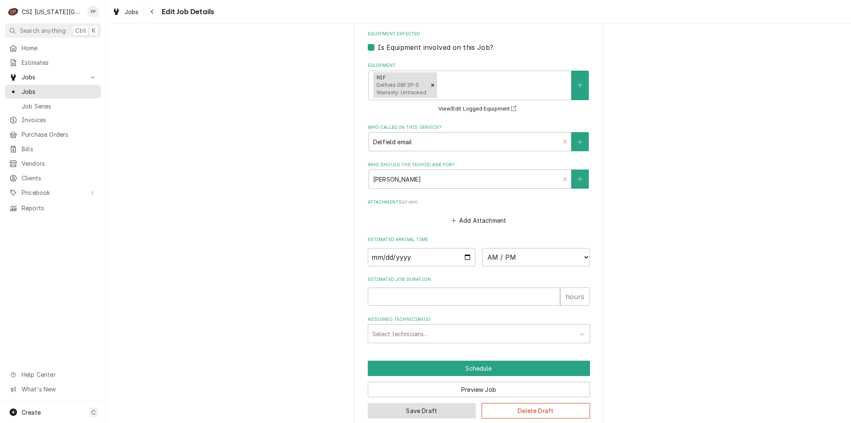
click at [427, 403] on button "Save Draft" at bounding box center [422, 410] width 108 height 15
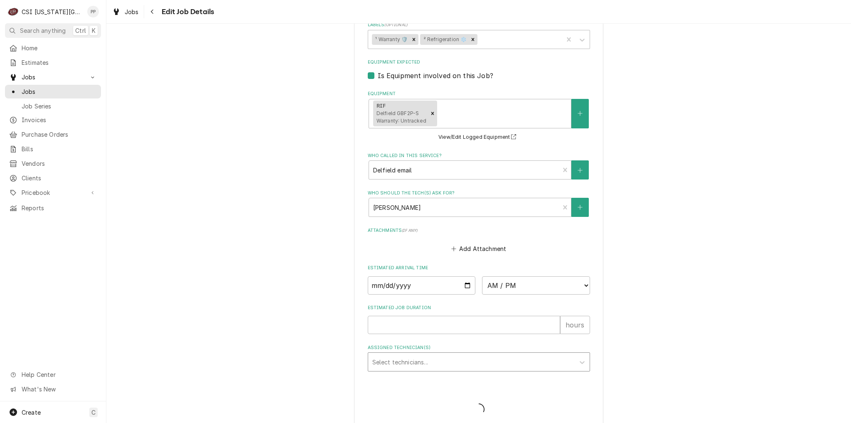
type textarea "x"
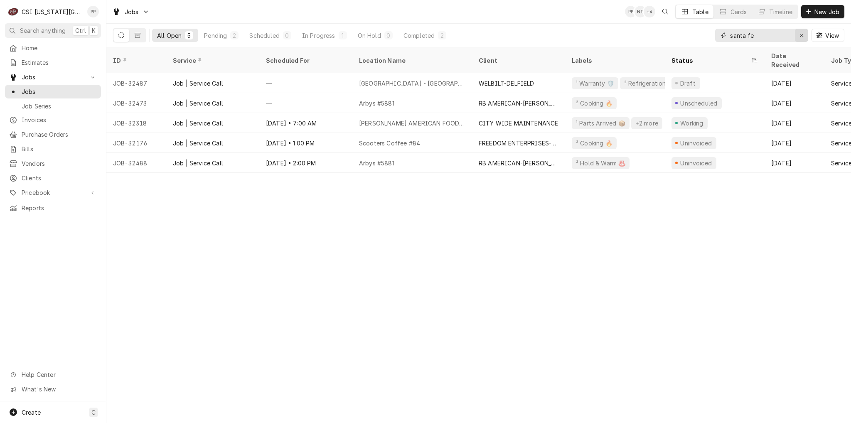
click at [802, 35] on icon "Erase input" at bounding box center [801, 35] width 5 height 6
click at [779, 37] on input "Dynamic Content Wrapper" at bounding box center [769, 35] width 78 height 13
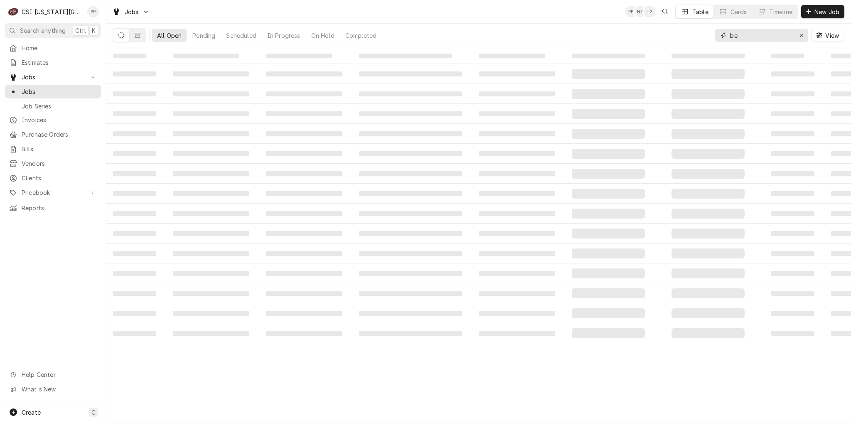
type input "b"
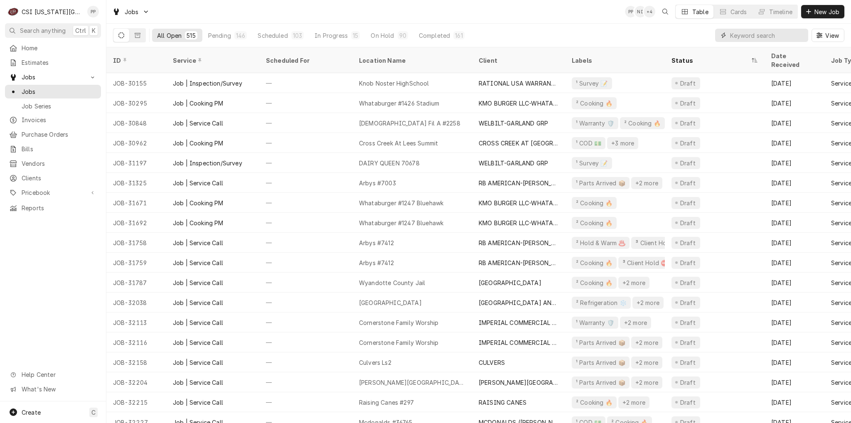
click at [772, 29] on input "Dynamic Content Wrapper" at bounding box center [767, 35] width 74 height 13
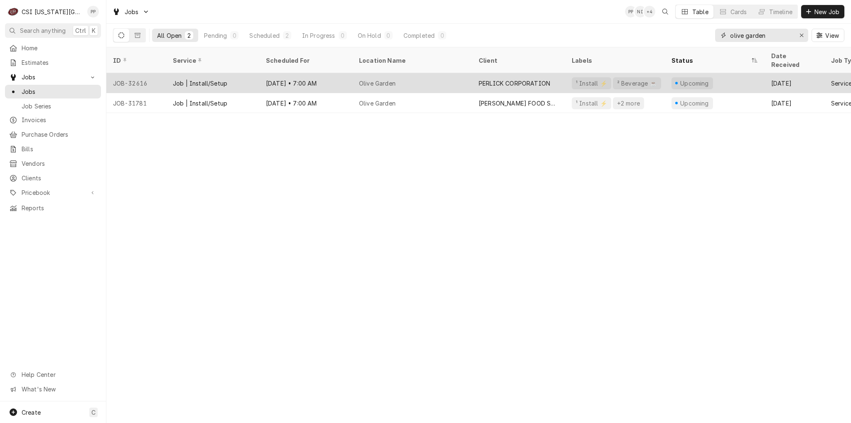
type input "olive garden"
click at [392, 78] on div "Olive Garden" at bounding box center [412, 83] width 120 height 20
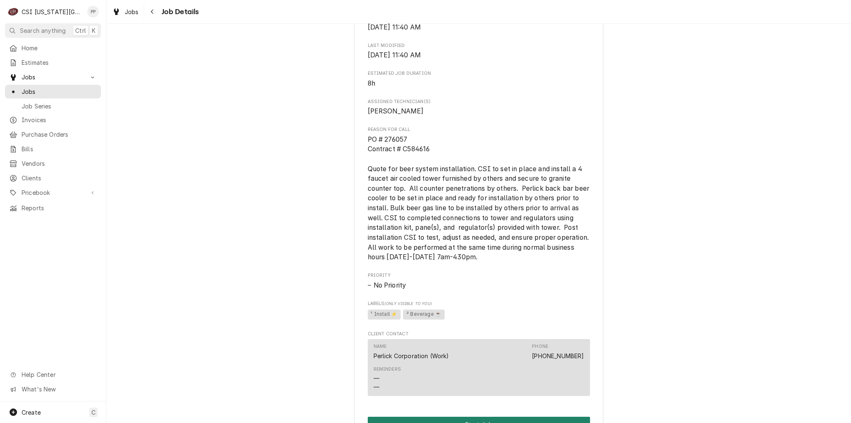
scroll to position [714, 0]
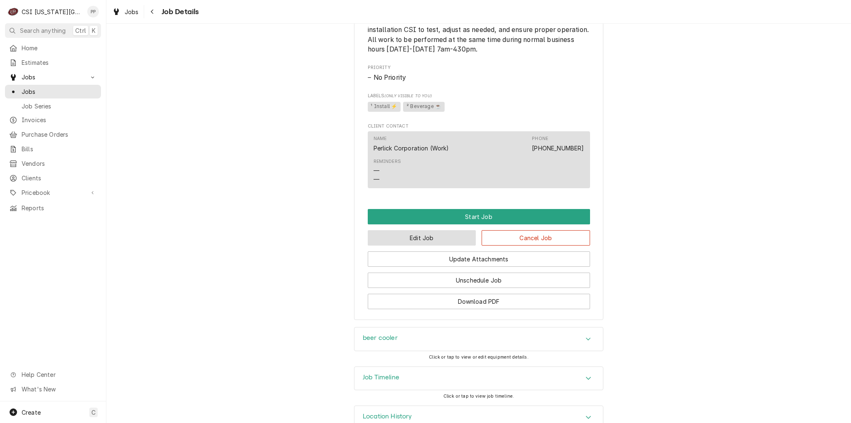
click at [436, 230] on button "Edit Job" at bounding box center [422, 237] width 108 height 15
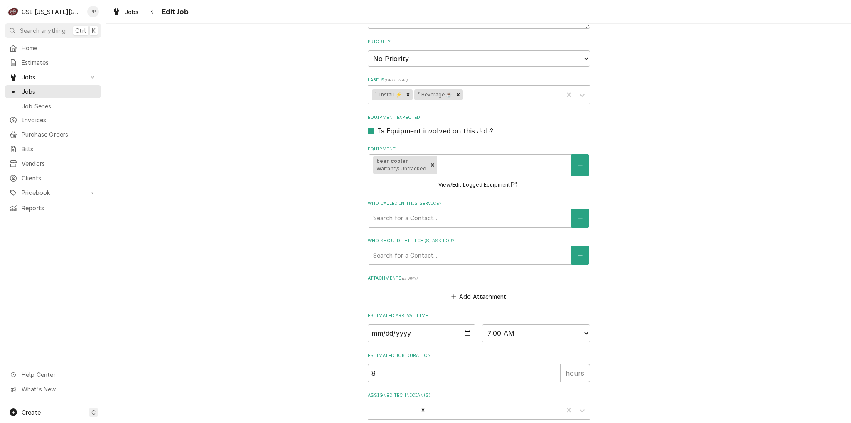
scroll to position [734, 0]
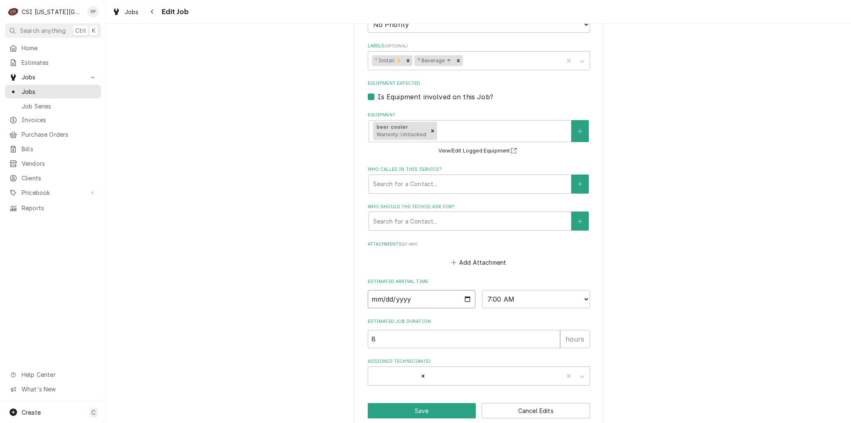
click at [465, 290] on input "2025-09-11" at bounding box center [422, 299] width 108 height 18
type textarea "x"
type input "2025-10-11"
type textarea "x"
type input "2025-11-11"
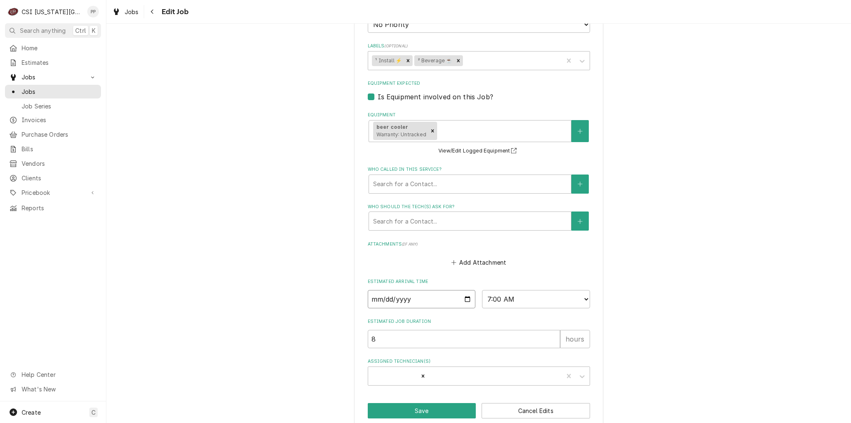
type textarea "x"
type input "2025-12-11"
type textarea "x"
type input "2025-12-01"
click at [510, 301] on fieldset "Job Details Job Source Direct (Phone/Email/etc.) Service Channel Corrigo Ecotra…" at bounding box center [479, 1] width 222 height 768
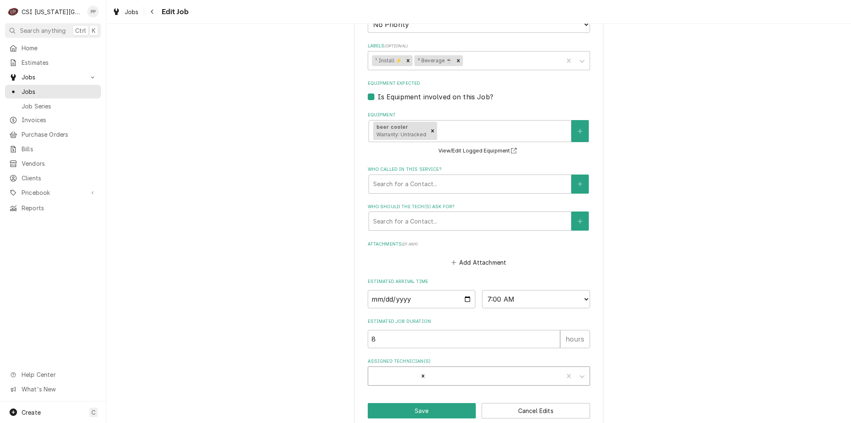
click at [420, 373] on icon "Remove Sean Mckelvey" at bounding box center [423, 376] width 6 height 6
click at [415, 403] on button "Save" at bounding box center [422, 410] width 108 height 15
type textarea "x"
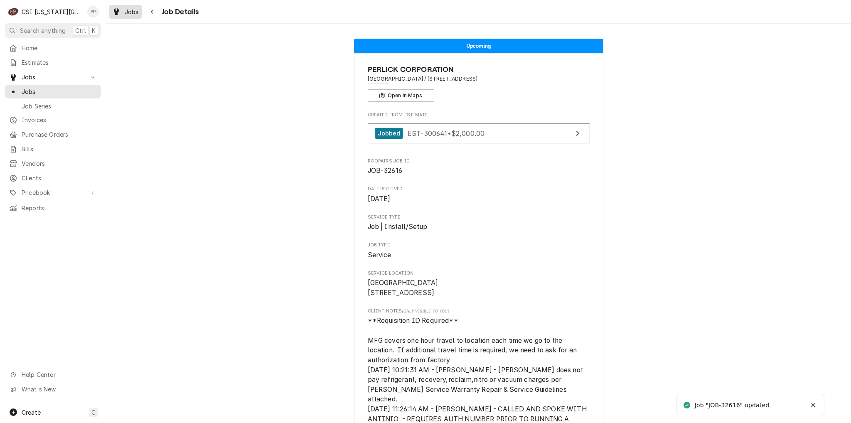
click at [136, 17] on link "Jobs" at bounding box center [125, 12] width 33 height 14
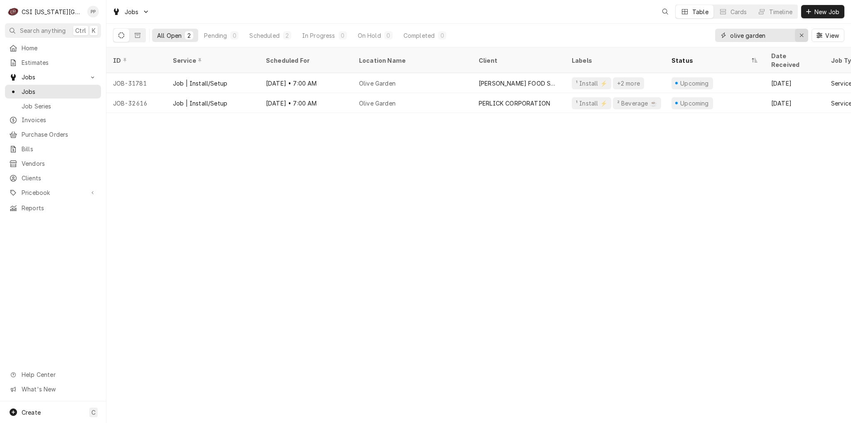
click at [803, 36] on icon "Erase input" at bounding box center [801, 35] width 5 height 6
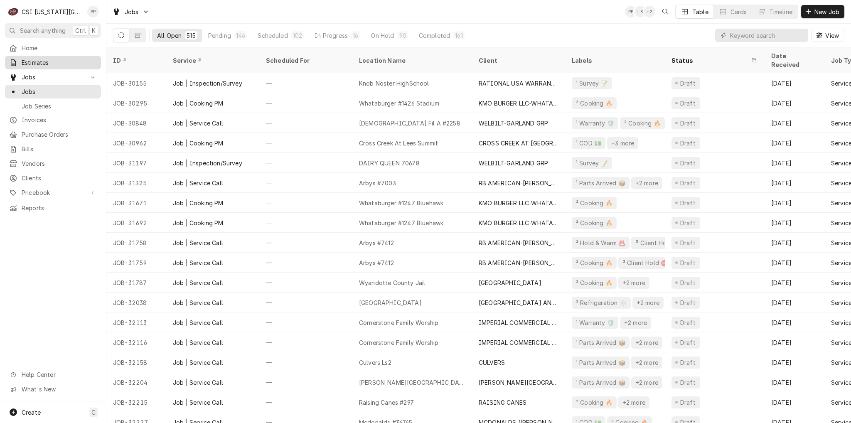
click at [34, 58] on span "Estimates" at bounding box center [59, 62] width 75 height 9
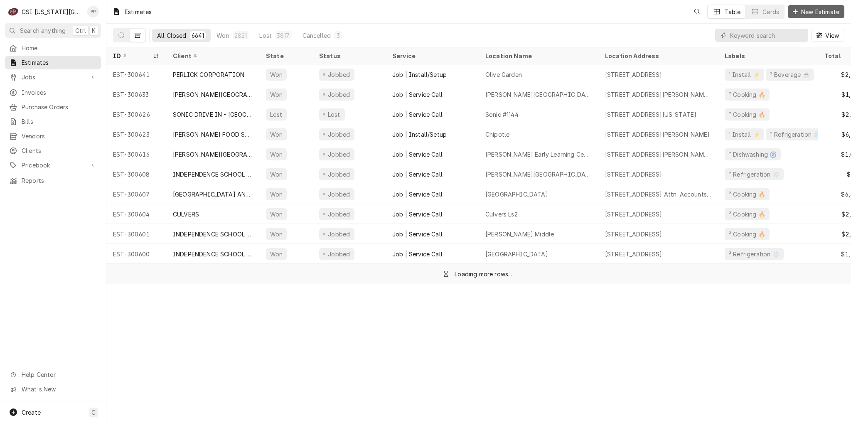
click at [816, 11] on span "New Estimate" at bounding box center [820, 11] width 42 height 9
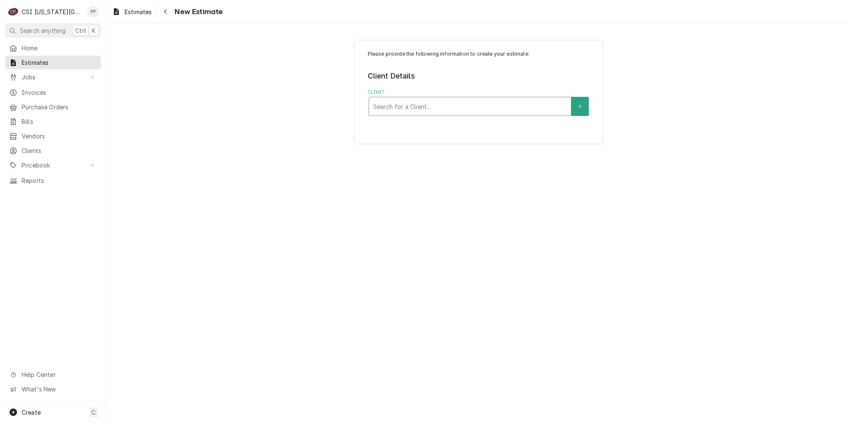
click at [522, 110] on div "Client" at bounding box center [470, 106] width 194 height 15
click at [564, 111] on div "Client" at bounding box center [470, 106] width 194 height 15
type input "perlick"
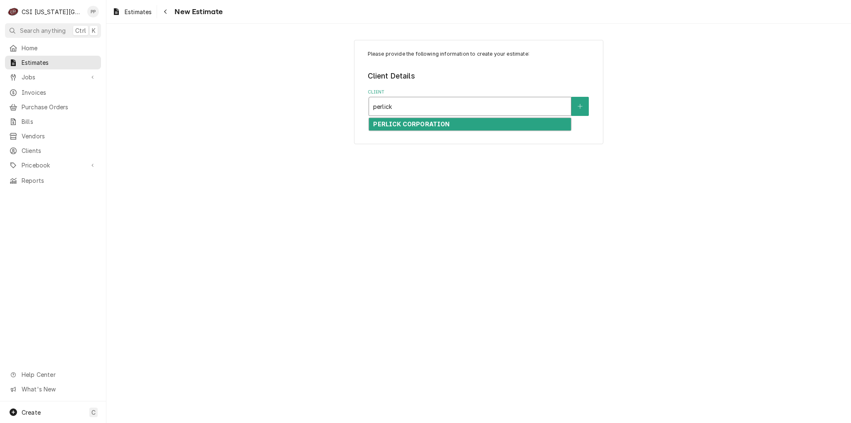
click at [478, 126] on div "PERLICK CORPORATION" at bounding box center [470, 124] width 202 height 13
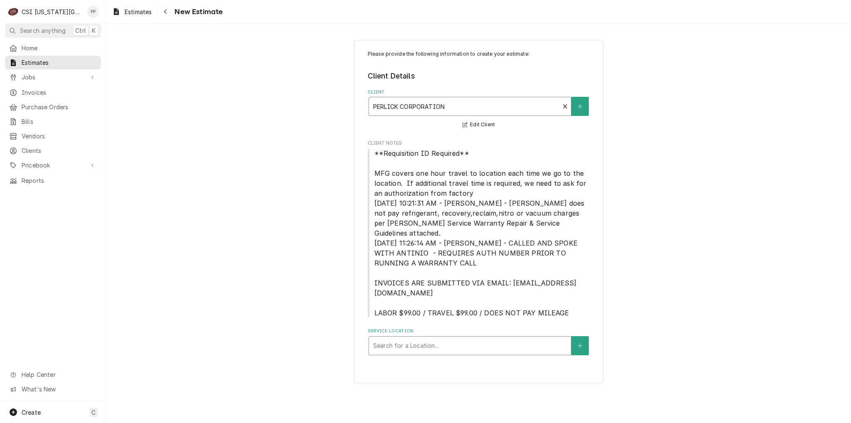
drag, startPoint x: 541, startPoint y: 344, endPoint x: 532, endPoint y: 343, distance: 8.4
click at [540, 344] on div "Please provide the following information to create your estimate: Client Detail…" at bounding box center [478, 211] width 249 height 343
click at [517, 338] on div "Service Location" at bounding box center [470, 345] width 194 height 15
click at [580, 336] on button "Service Location" at bounding box center [579, 345] width 17 height 19
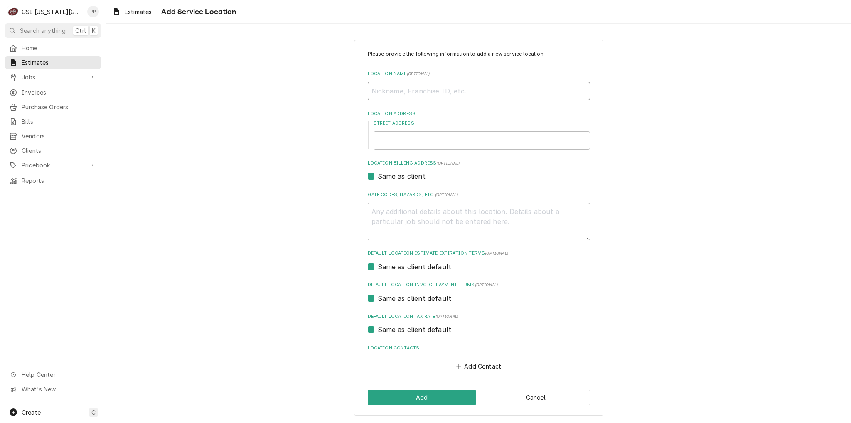
click at [382, 86] on input "Location Name ( optional )" at bounding box center [479, 91] width 222 height 18
type textarea "x"
type input "R"
type textarea "x"
type input "Ri"
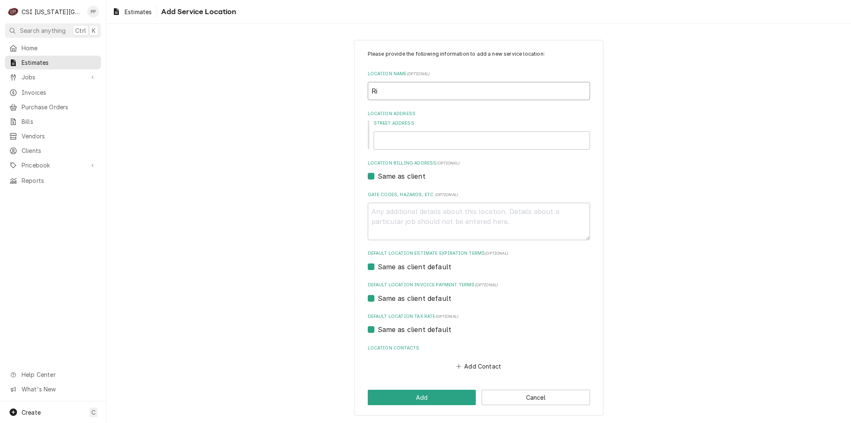
type textarea "x"
type input "Ric"
type textarea "x"
type input "Rich"
type textarea "x"
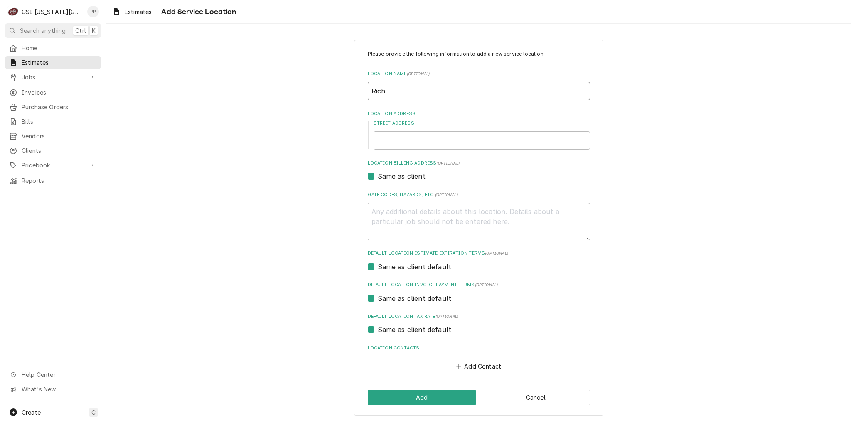
type input "Richo"
type textarea "x"
type input "Richoc"
type textarea "x"
type input "Richoch"
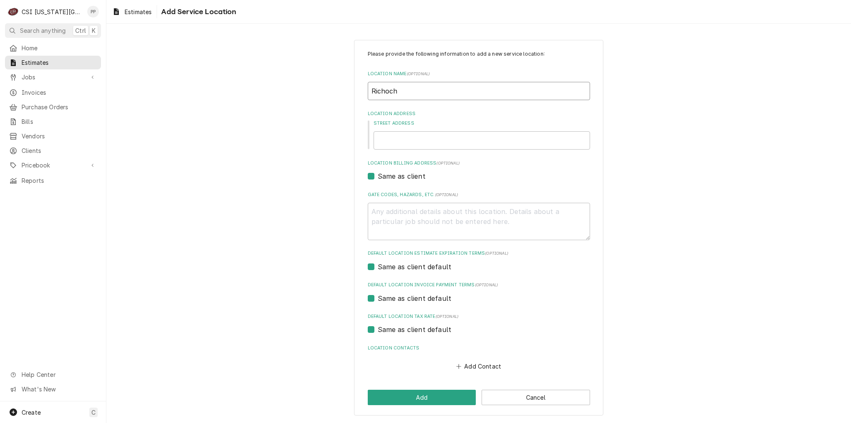
type textarea "x"
type input "Richoche"
type textarea "x"
type input "Richochet"
type textarea "x"
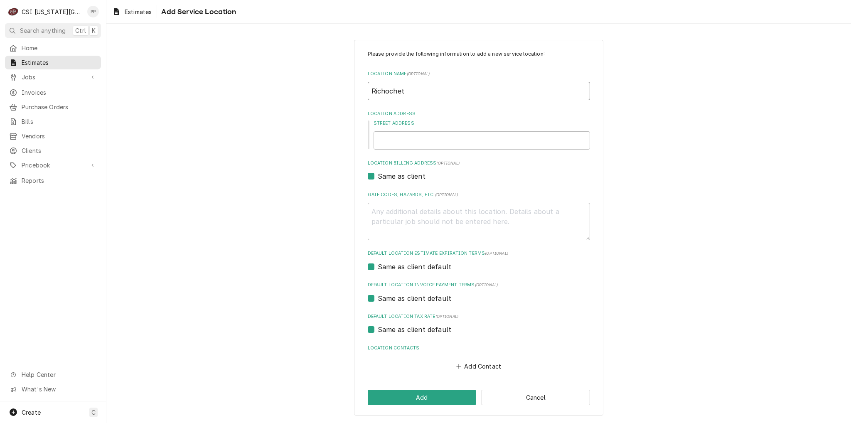
type input "Richochet"
type textarea "x"
type input "Richochet K"
type textarea "x"
type input "Richochet KC"
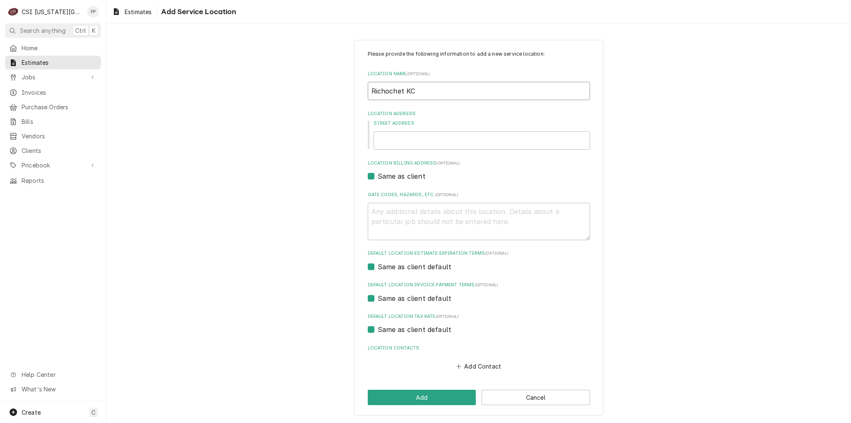
type textarea "x"
type input "Richochet KC"
click at [400, 88] on input "Richochet KC" at bounding box center [479, 91] width 222 height 18
type textarea "x"
type input "Richoche"
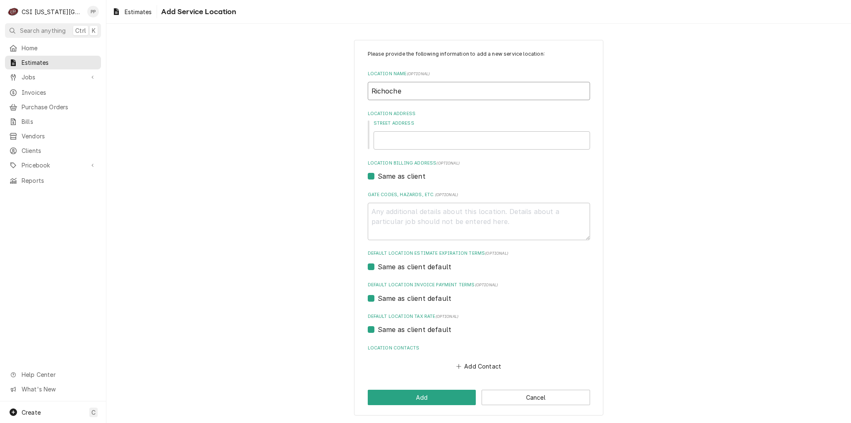
type textarea "x"
type input "RichocheT"
type textarea "x"
type input "RichocheTt"
type textarea "x"
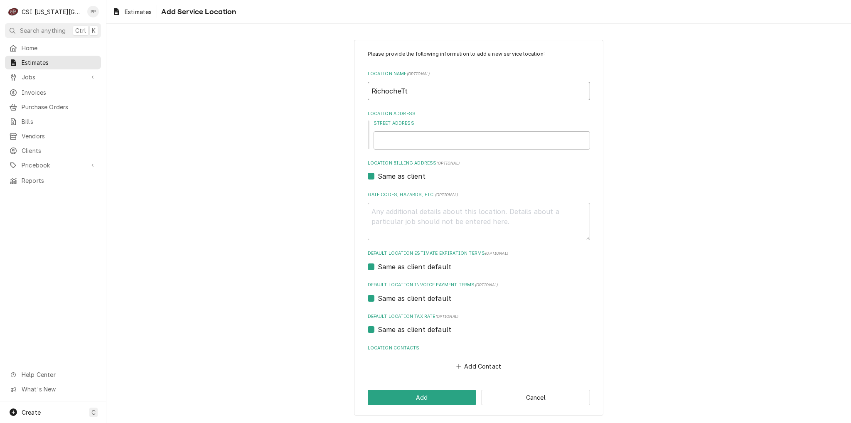
type input "RichocheT"
type textarea "x"
type input "Richoche"
type textarea "x"
type input "Richochet"
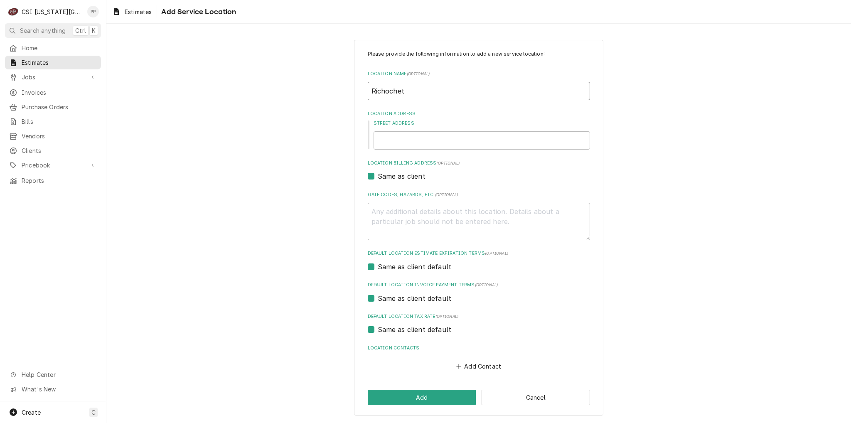
type textarea "x"
type input "Richochet"
click at [426, 136] on input "Street Address" at bounding box center [481, 140] width 216 height 18
type textarea "x"
type input "K"
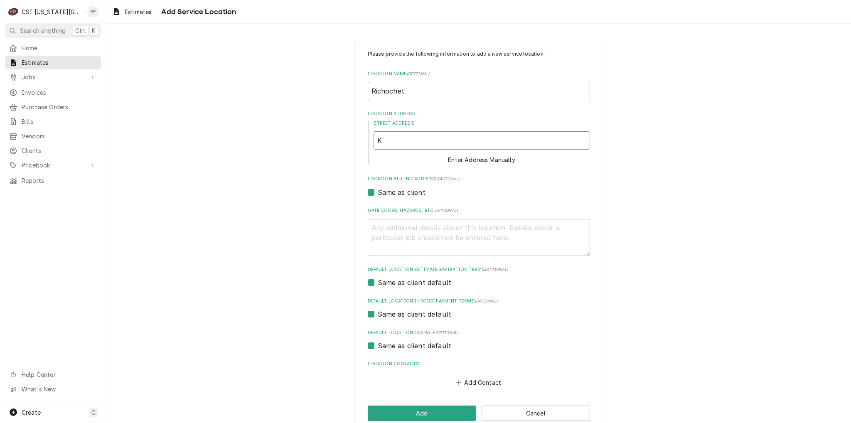
type textarea "x"
type input "KL"
type textarea "x"
type input "KLn"
type textarea "x"
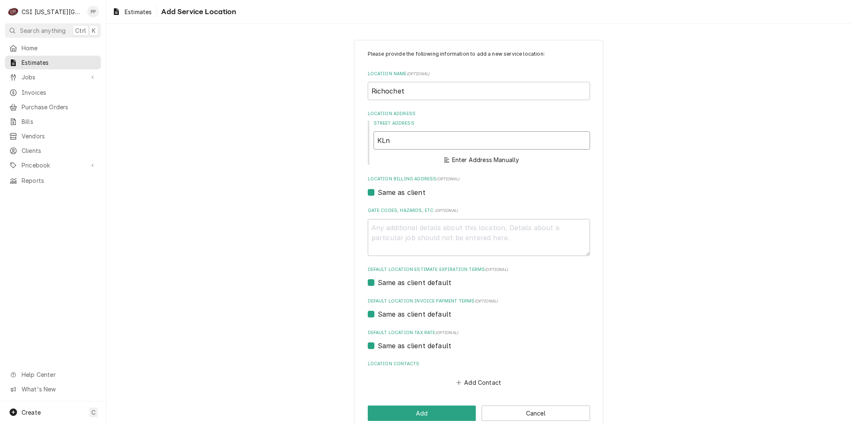
type input "KLna"
type textarea "x"
type input "KLnas"
type textarea "x"
type input "KLna"
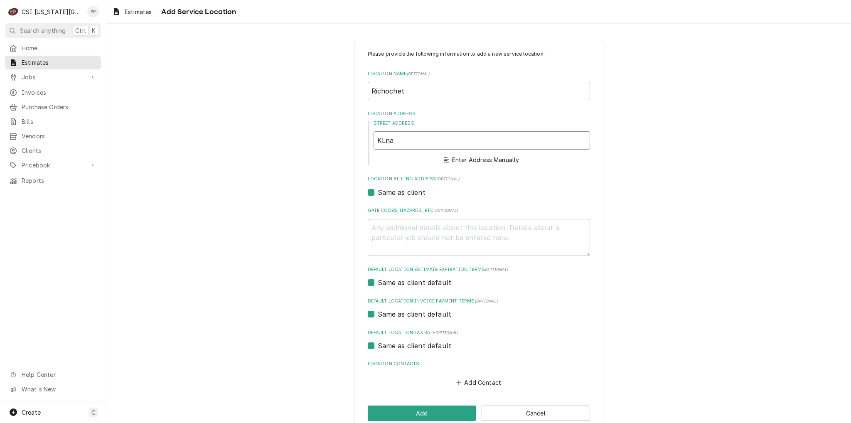
type textarea "x"
type input "KLn"
type textarea "x"
type input "KL"
type textarea "x"
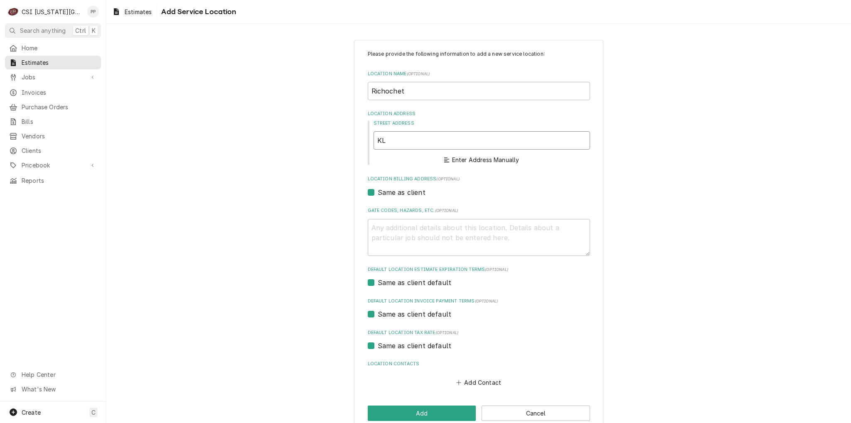
type input "K"
type textarea "x"
type input "Ka"
type textarea "x"
type input "[PERSON_NAME]"
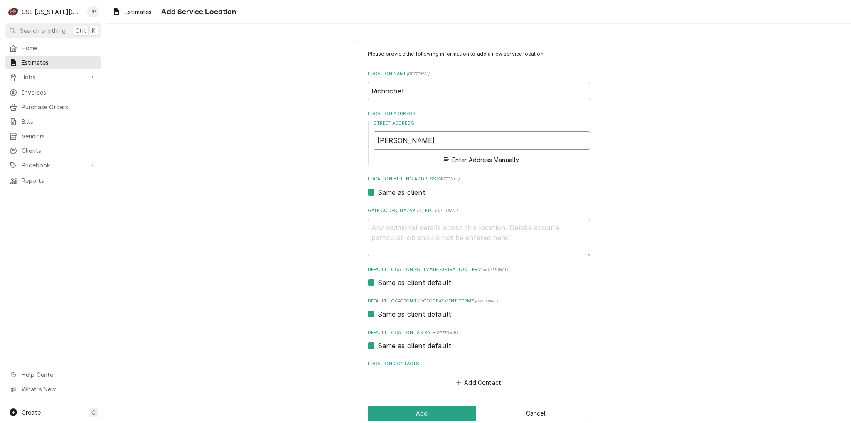
type textarea "x"
type input "Kans"
type textarea "x"
type input "Kansa"
type textarea "x"
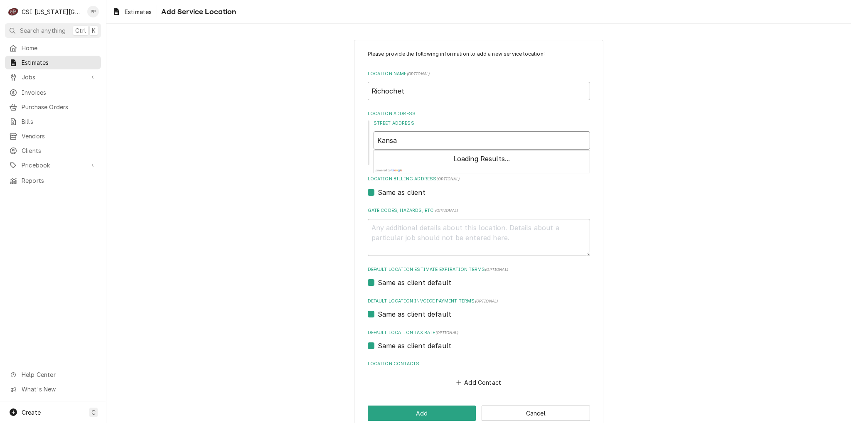
type input "[US_STATE]"
type textarea "x"
type input "[US_STATE]"
type textarea "x"
type input "[US_STATE] C"
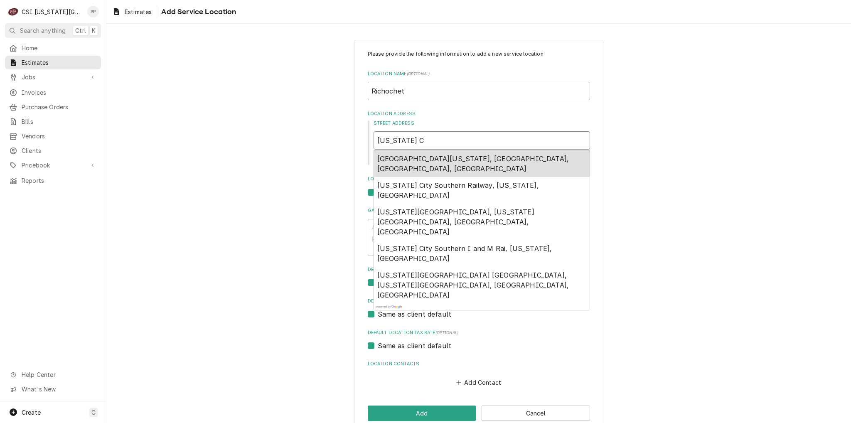
type textarea "x"
type input "[US_STATE] Ci"
type textarea "x"
type input "[US_STATE] Cit"
type textarea "x"
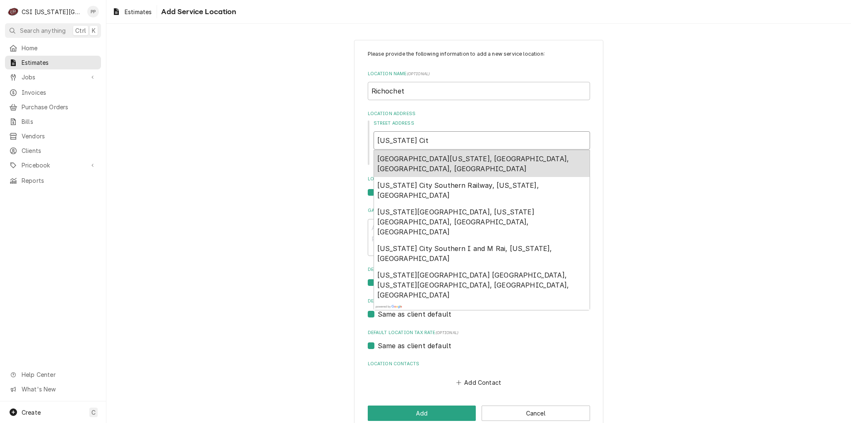
type input "[US_STATE][GEOGRAPHIC_DATA]"
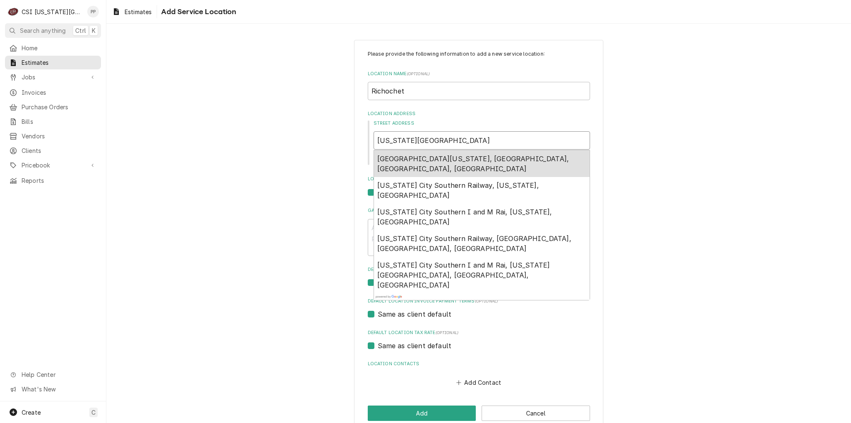
type textarea "x"
type input "[US_STATE][GEOGRAPHIC_DATA]"
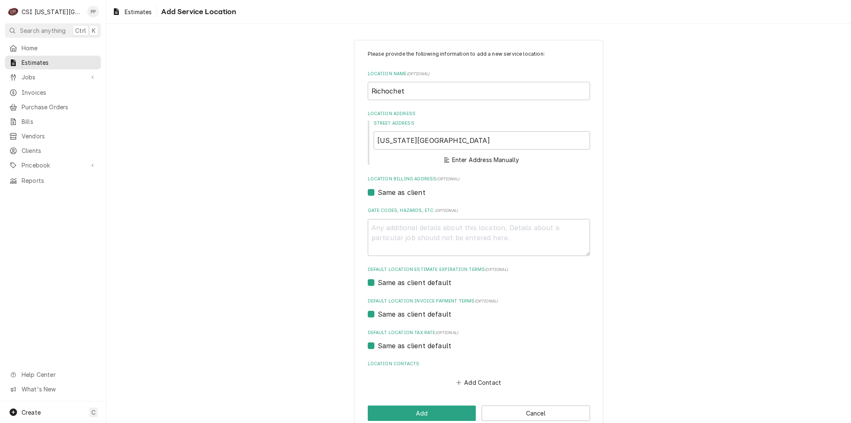
click at [628, 130] on div "Please provide the following information to add a new service location: Locatio…" at bounding box center [478, 235] width 744 height 406
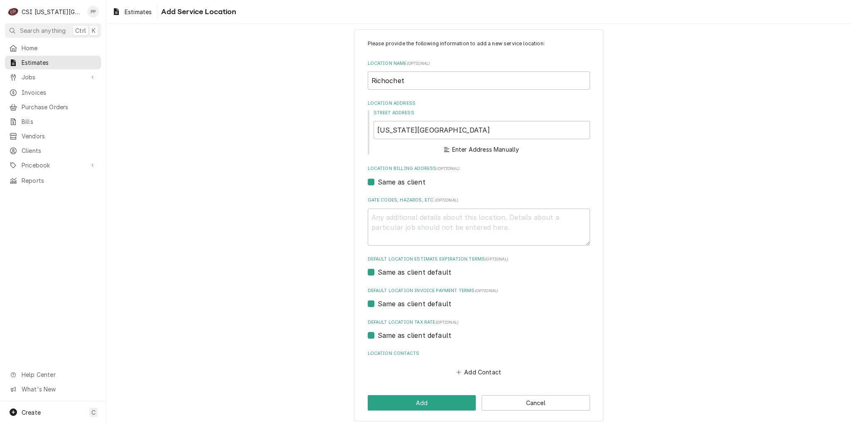
scroll to position [15, 0]
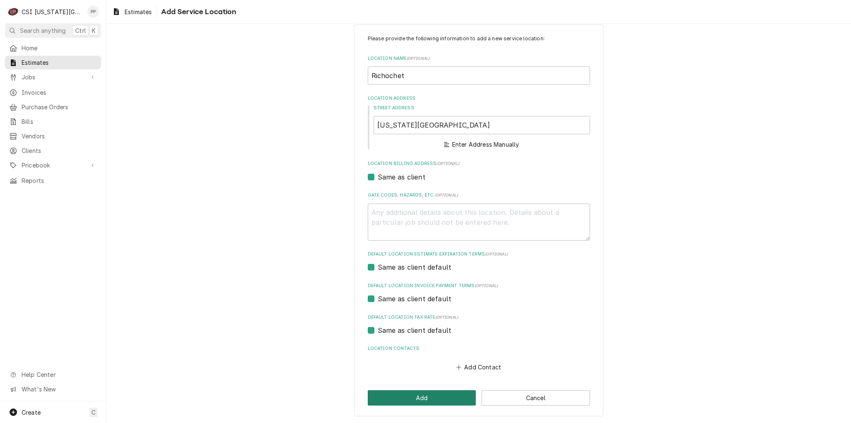
click at [425, 397] on button "Add" at bounding box center [422, 397] width 108 height 15
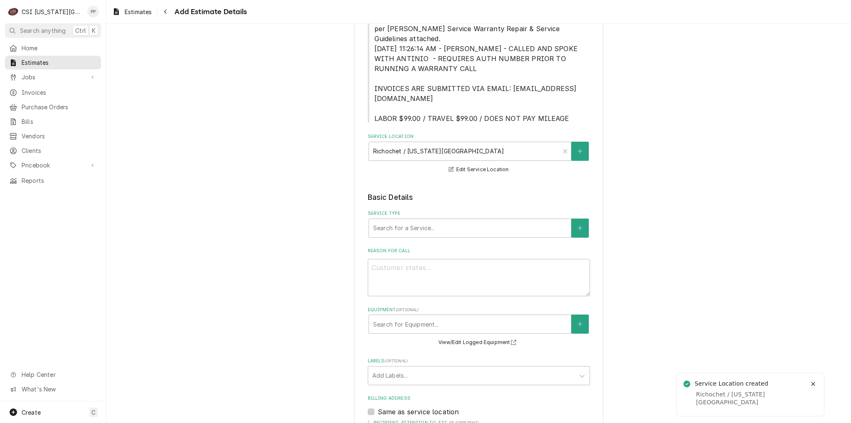
scroll to position [208, 0]
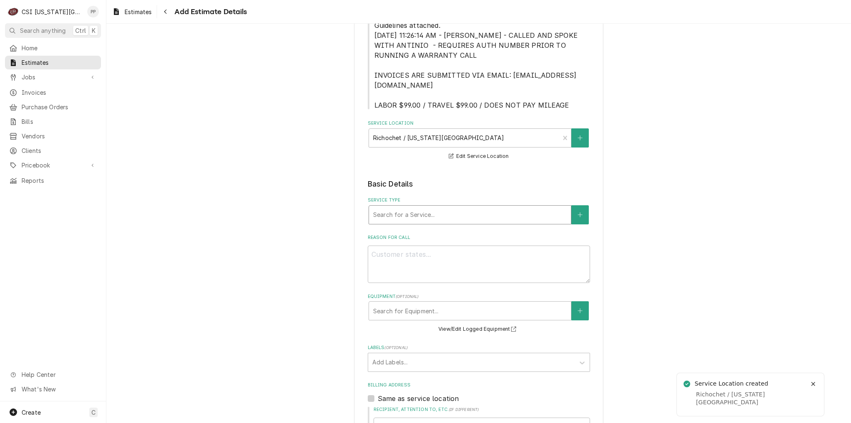
click at [402, 207] on div "Service Type" at bounding box center [470, 214] width 194 height 15
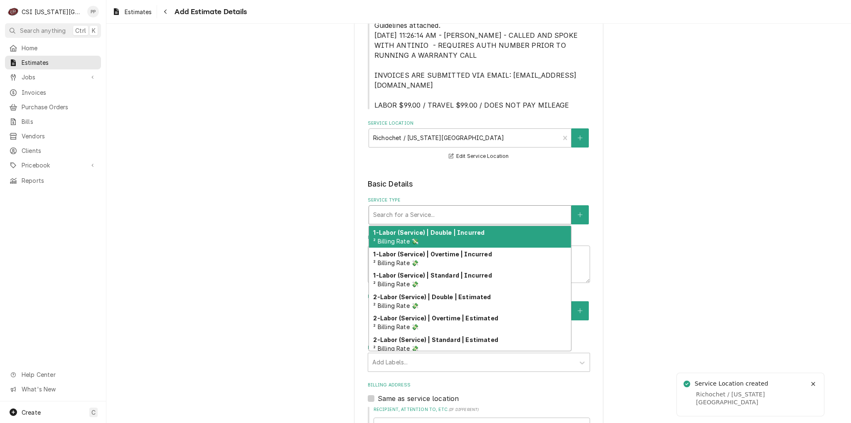
type textarea "x"
type input "j"
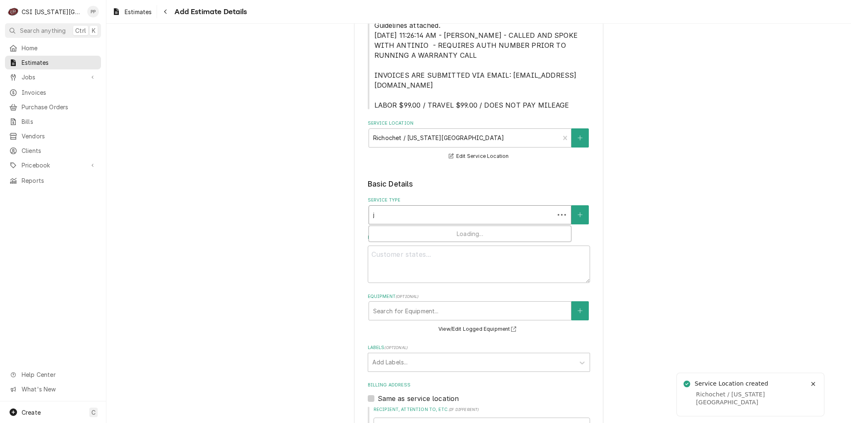
type textarea "x"
type input "jo"
type textarea "x"
type input "joi"
type textarea "x"
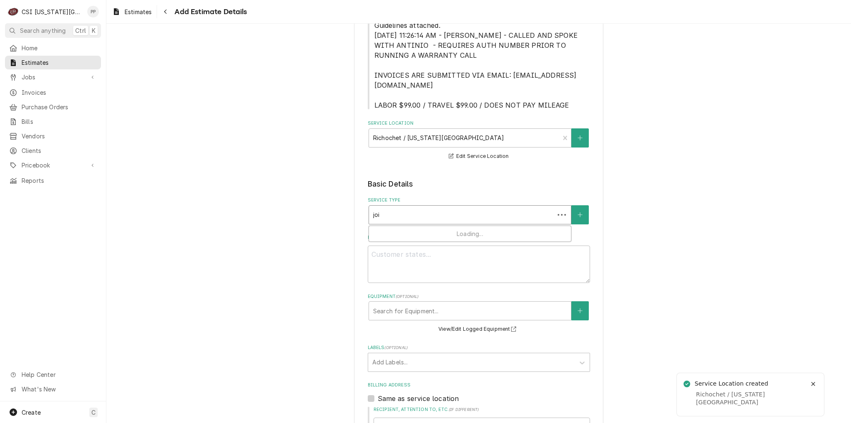
type input "joib"
type textarea "x"
type input "joib"
type textarea "x"
type input "joib i"
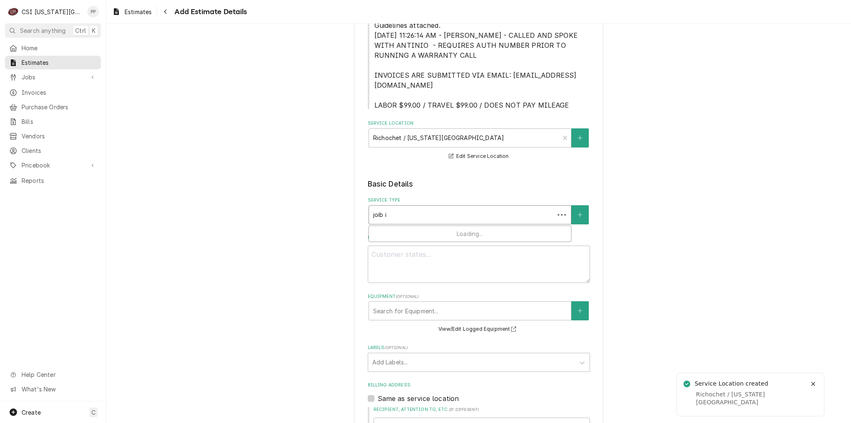
type textarea "x"
type input "joib in"
type textarea "x"
type input "joib ins"
type textarea "x"
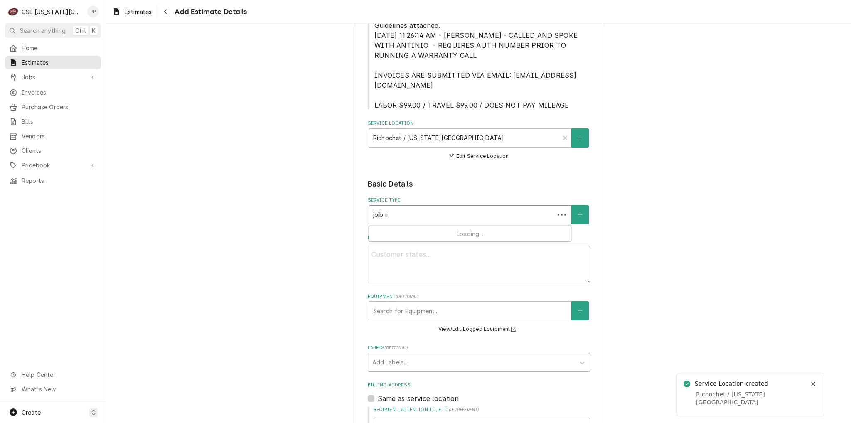
type input "joib inst"
type textarea "x"
type input "joib insta"
type textarea "x"
type input "joib instal"
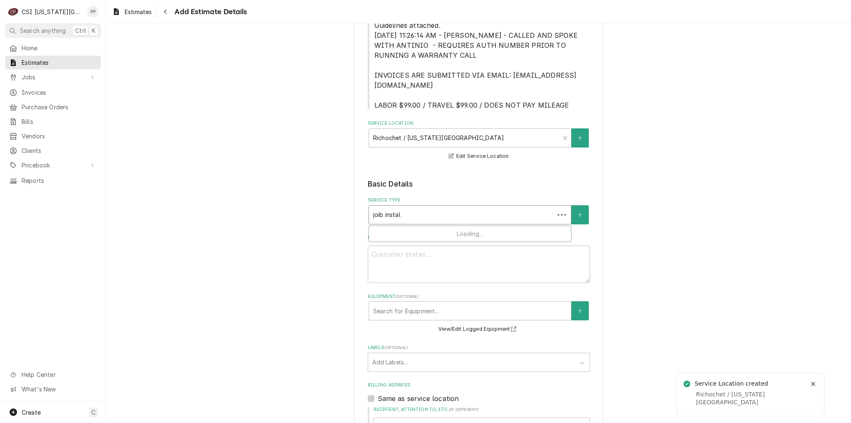
type textarea "x"
type input "joib insta"
type textarea "x"
type input "joib inst"
type textarea "x"
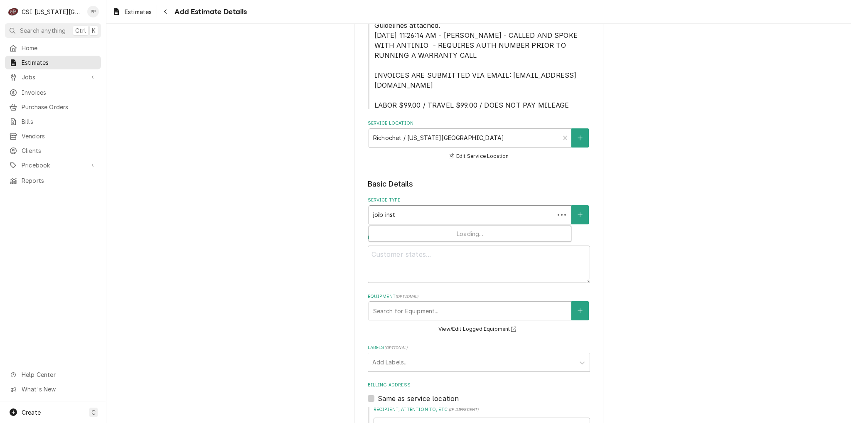
type input "joib ins"
type textarea "x"
type input "joib in"
type textarea "x"
type input "joib i"
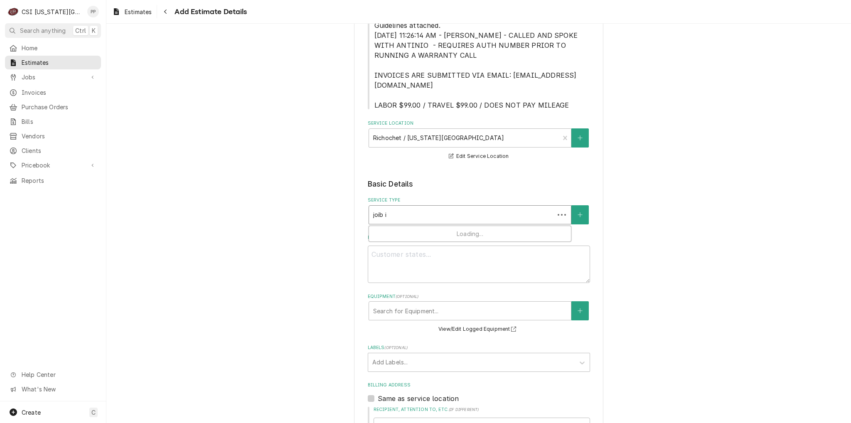
type textarea "x"
type input "joib"
type textarea "x"
type input "joib"
type textarea "x"
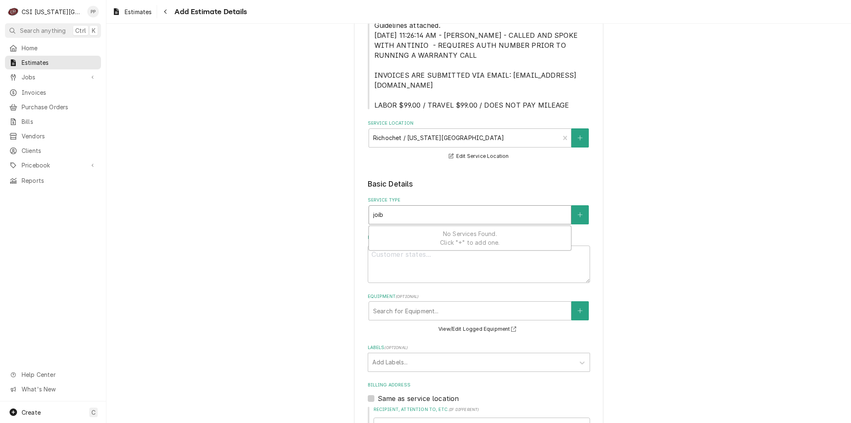
type input "joi"
type textarea "x"
type input "jo"
type textarea "x"
type input "j"
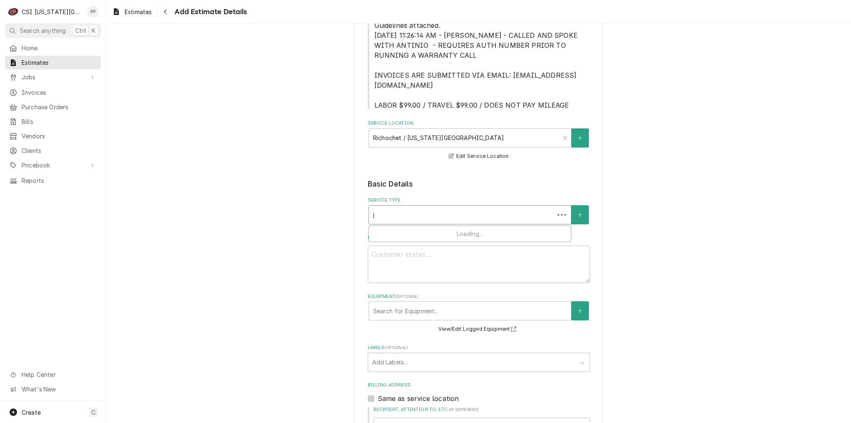
type textarea "x"
type input "jb"
type textarea "x"
type input "j"
type textarea "x"
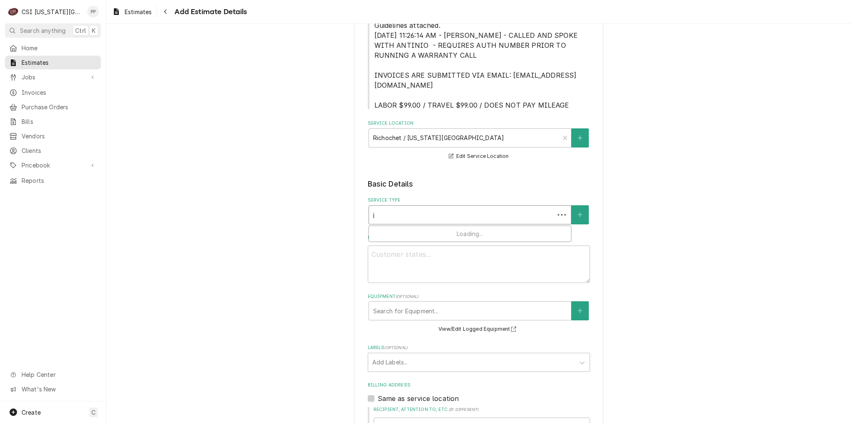
type input "jo"
type textarea "x"
type input "job"
type textarea "x"
type input "job"
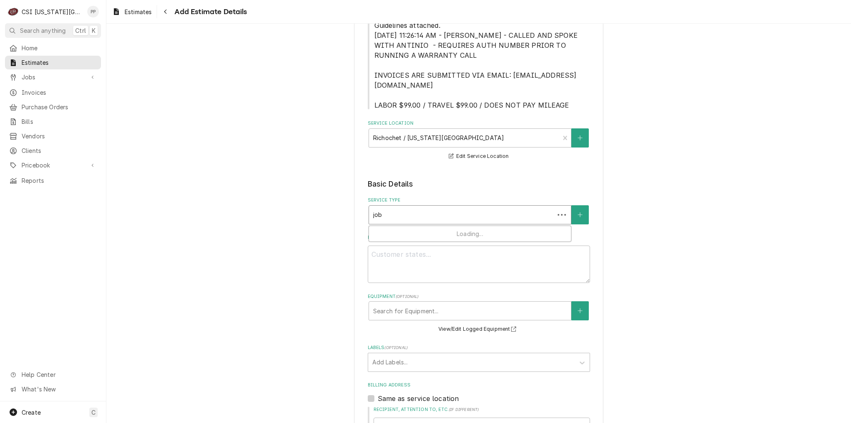
type textarea "x"
type input "job i"
type textarea "x"
type input "job in"
type textarea "x"
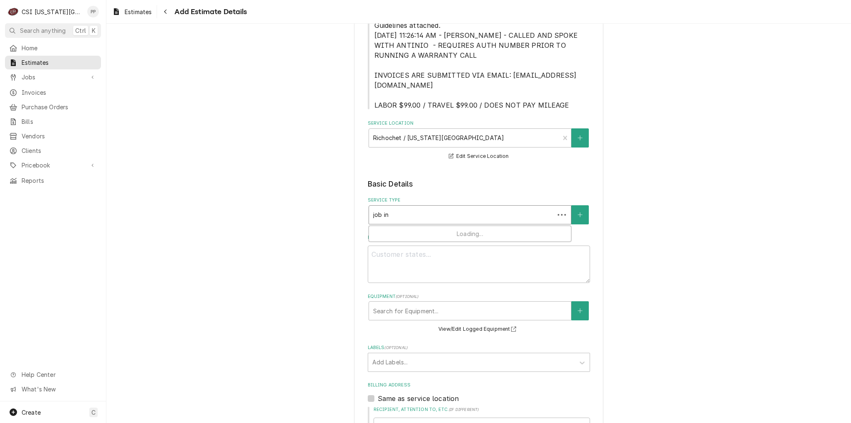
type input "job ins"
type textarea "x"
type input "job inst"
type textarea "x"
type input "job insta"
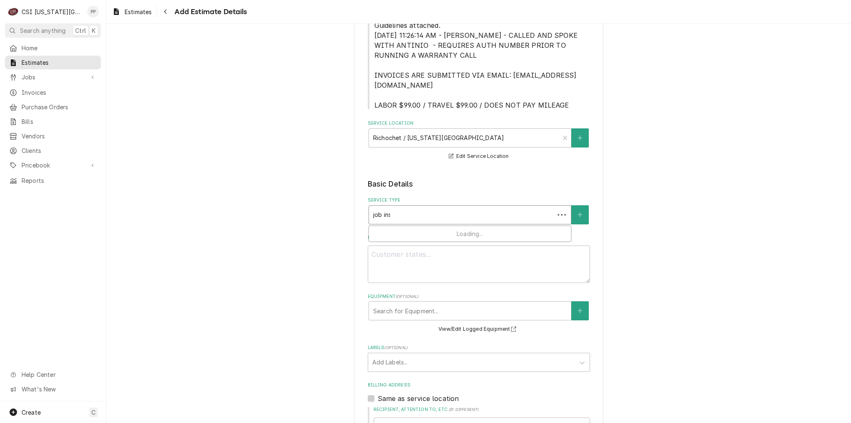
type textarea "x"
type input "job instal"
type textarea "x"
type input "job install"
type textarea "x"
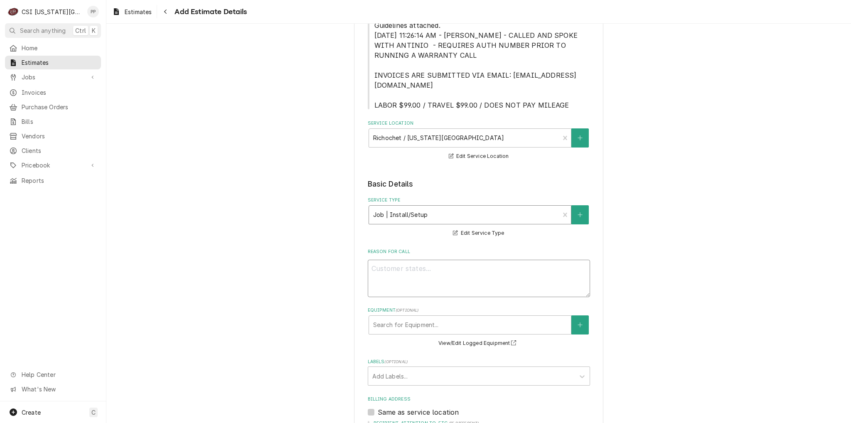
type textarea "x"
type textarea "Q"
type textarea "x"
type textarea "Qu"
type textarea "x"
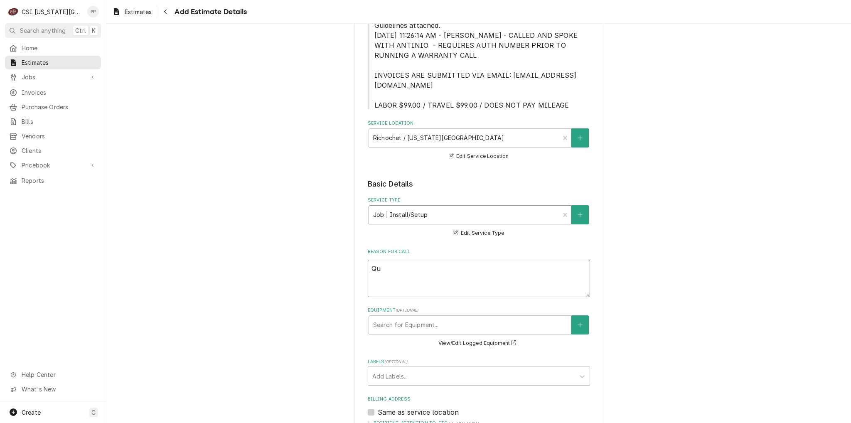
type textarea "Quo"
type textarea "x"
type textarea "Quot"
type textarea "x"
type textarea "Quote"
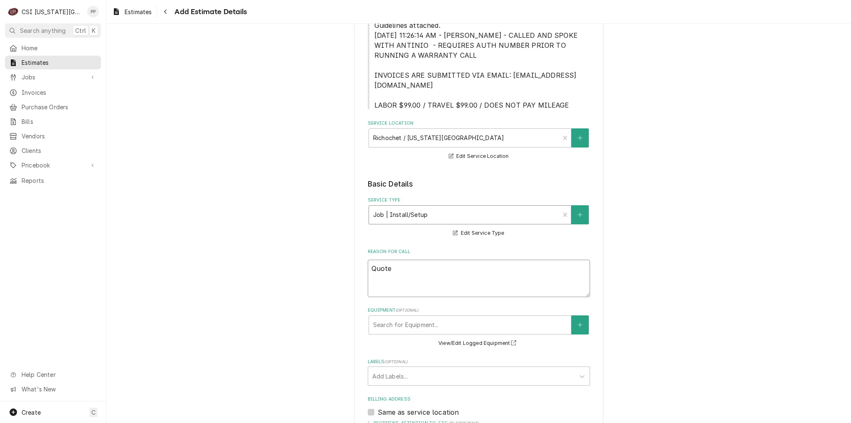
type textarea "x"
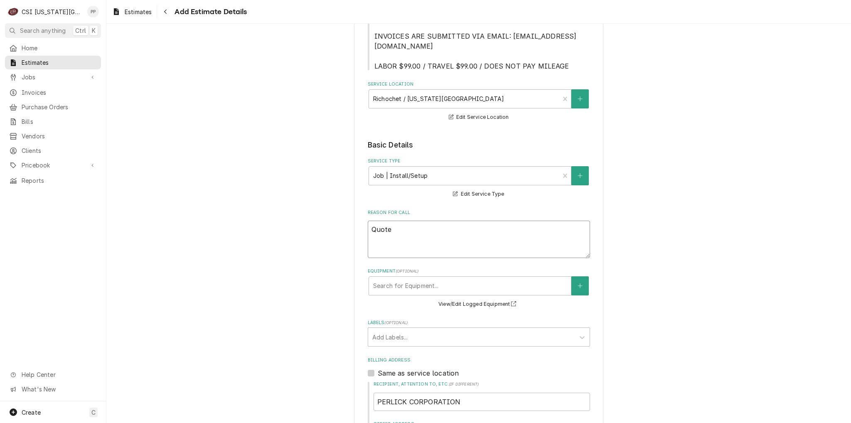
scroll to position [374, 0]
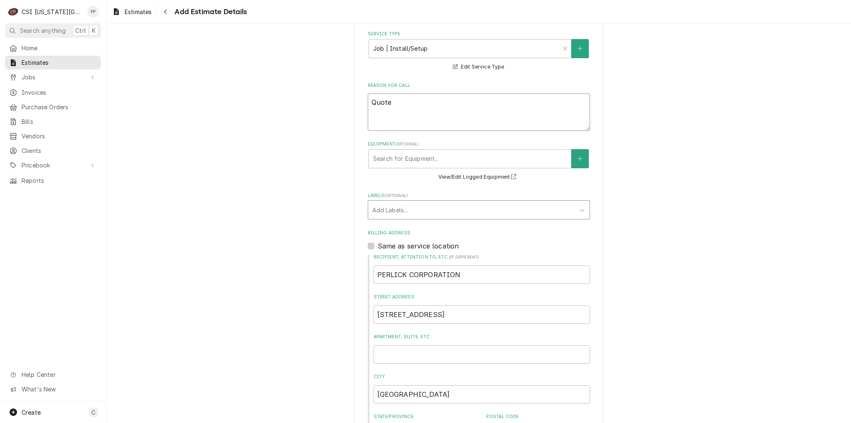
type textarea "Quote"
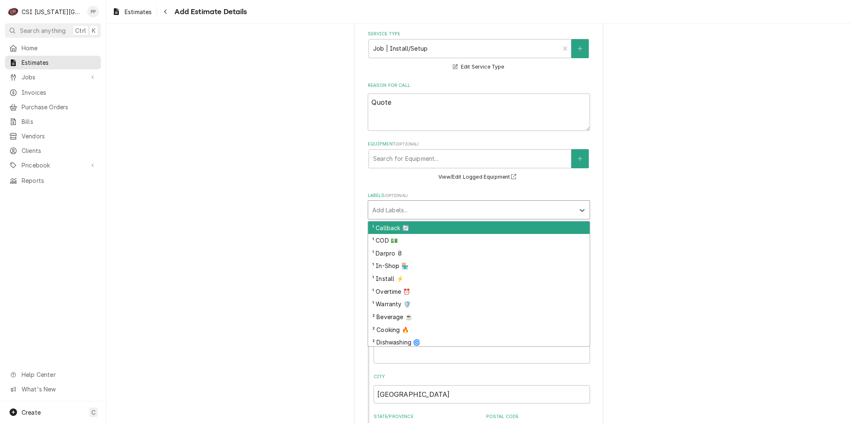
click at [407, 202] on div "Labels" at bounding box center [471, 209] width 198 height 15
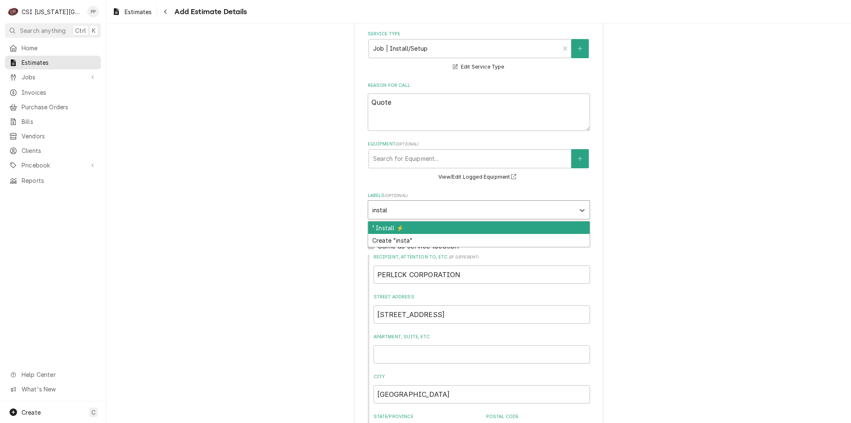
type input "install"
type textarea "x"
type input "be"
type textarea "x"
type input "[PERSON_NAME]"
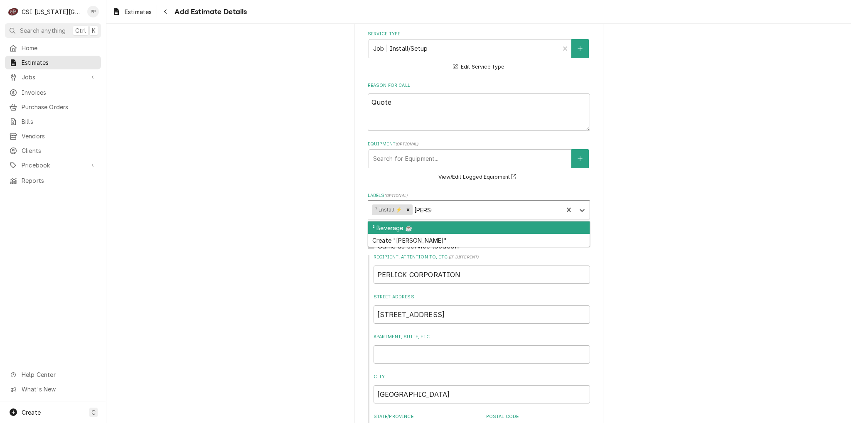
type textarea "x"
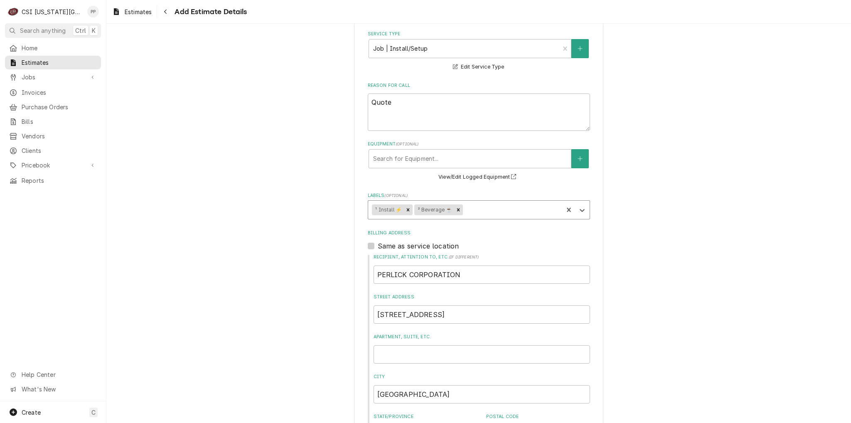
type textarea "x"
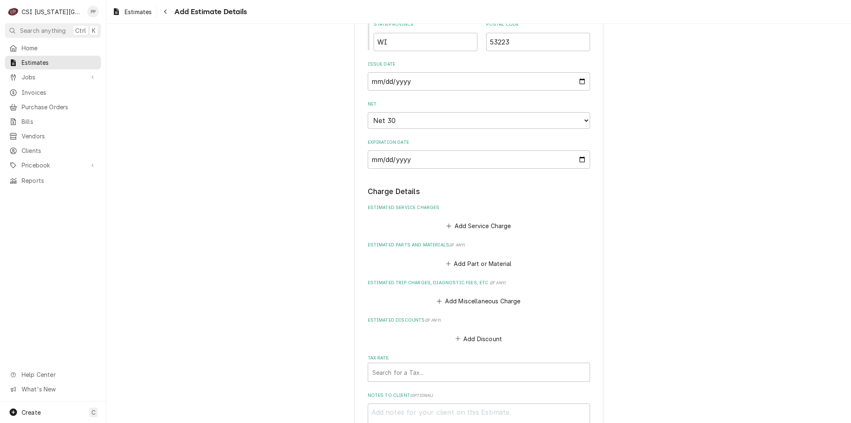
scroll to position [831, 0]
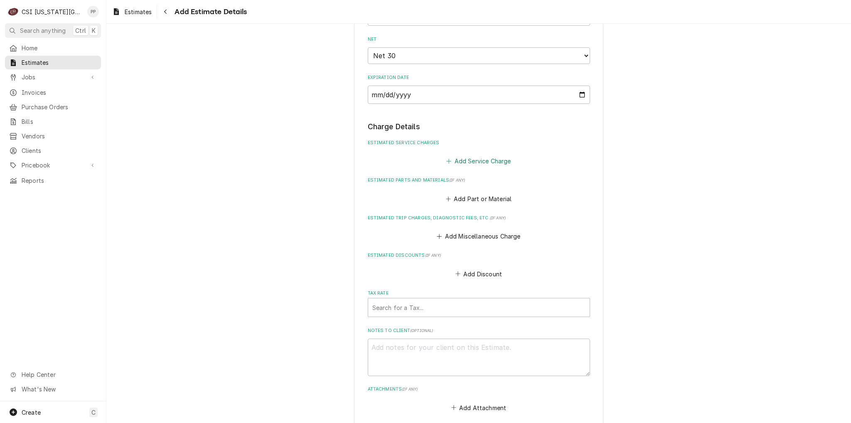
click at [490, 155] on button "Add Service Charge" at bounding box center [478, 161] width 67 height 12
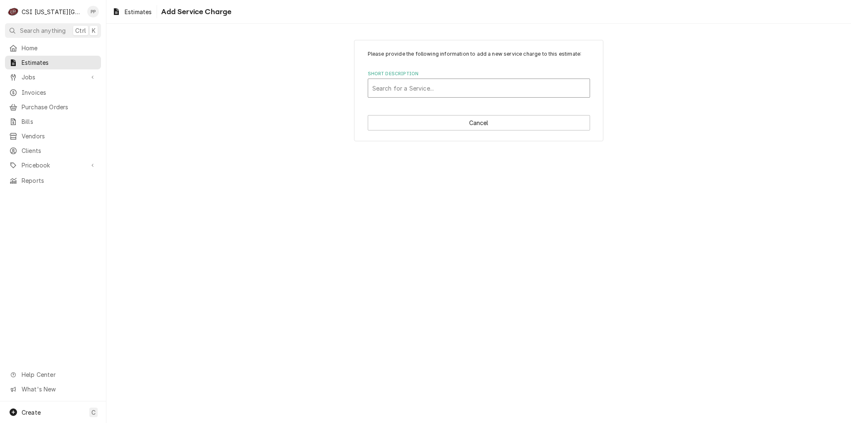
click at [429, 88] on div "Short Description" at bounding box center [478, 88] width 213 height 15
type input "long draw"
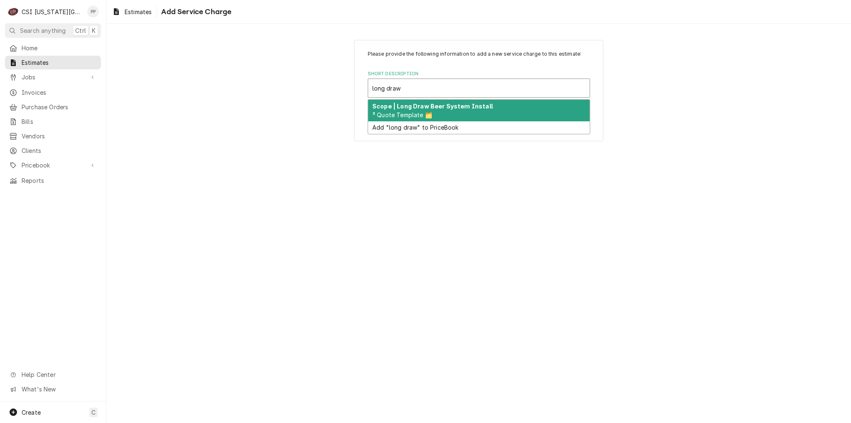
click at [427, 101] on div "Scope | Long Draw Beer System Install ³ Quote Template 🗂️" at bounding box center [478, 111] width 221 height 22
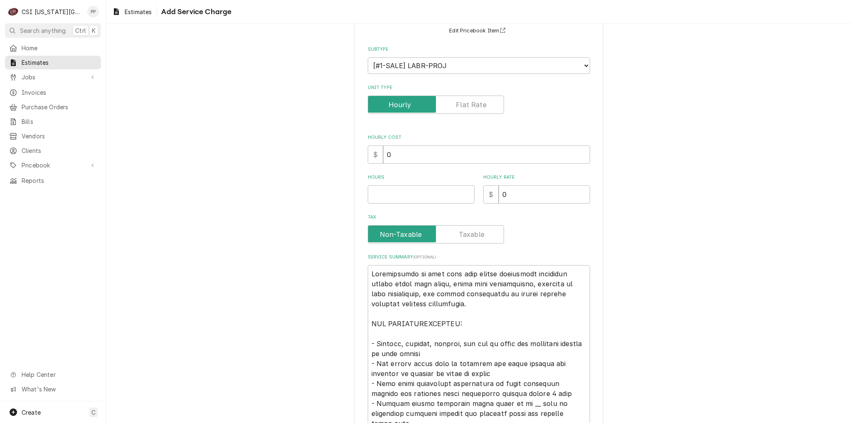
scroll to position [83, 0]
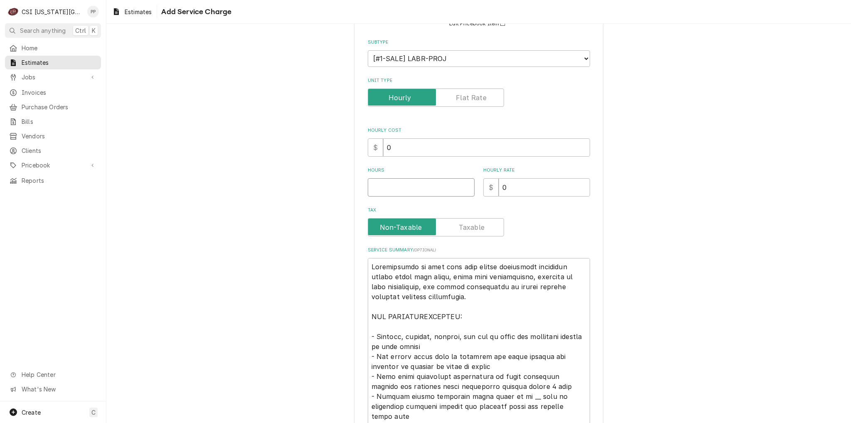
click at [431, 189] on input "Hours" at bounding box center [421, 187] width 107 height 18
type textarea "x"
type input "1"
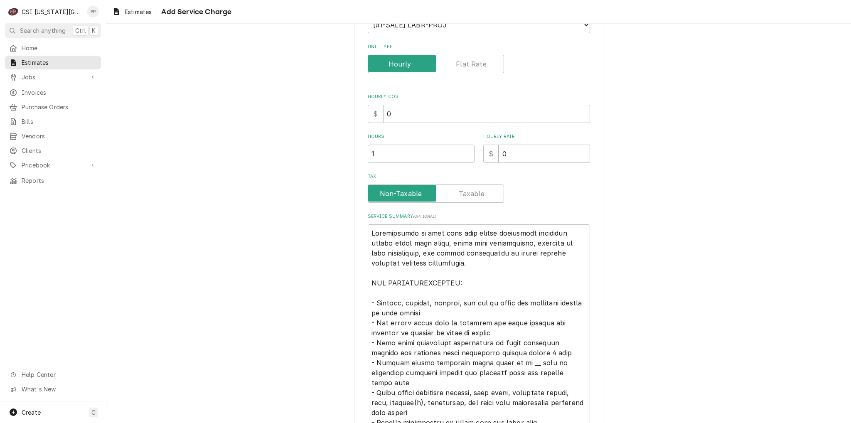
scroll to position [208, 0]
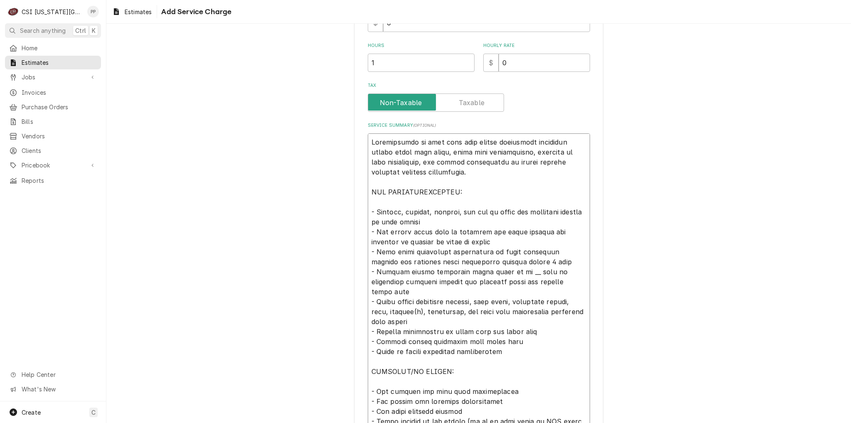
click at [460, 171] on textarea "Service Summary ( optional )" at bounding box center [479, 321] width 222 height 376
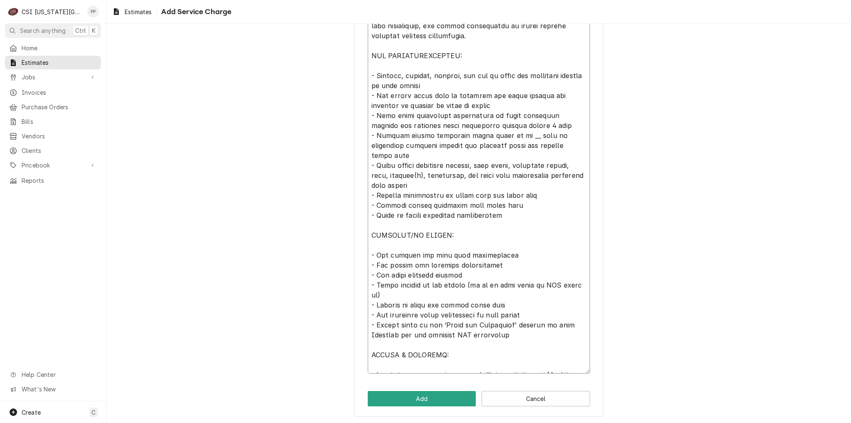
scroll to position [261, 0]
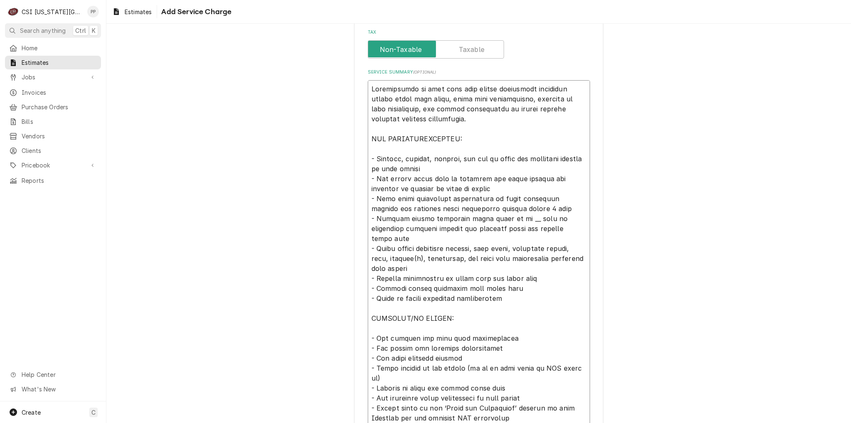
click at [465, 126] on textarea "Service Summary ( optional )" at bounding box center [479, 268] width 222 height 376
click at [454, 139] on textarea "Service Summary ( optional )" at bounding box center [479, 268] width 222 height 376
click at [432, 167] on textarea "Service Summary ( optional )" at bounding box center [479, 268] width 222 height 376
click at [469, 135] on textarea "Service Summary ( optional )" at bounding box center [479, 268] width 222 height 376
drag, startPoint x: 370, startPoint y: 83, endPoint x: 501, endPoint y: 116, distance: 135.7
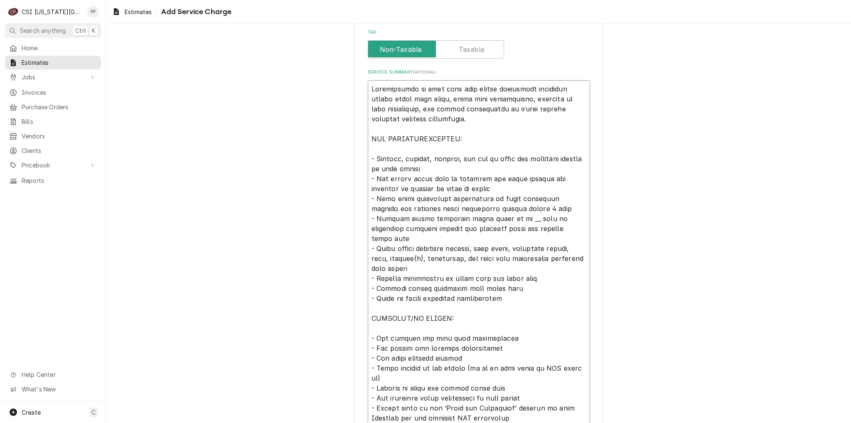
click at [501, 116] on textarea "Service Summary ( optional )" at bounding box center [479, 268] width 222 height 376
click at [486, 122] on textarea "Service Summary ( optional )" at bounding box center [479, 268] width 222 height 376
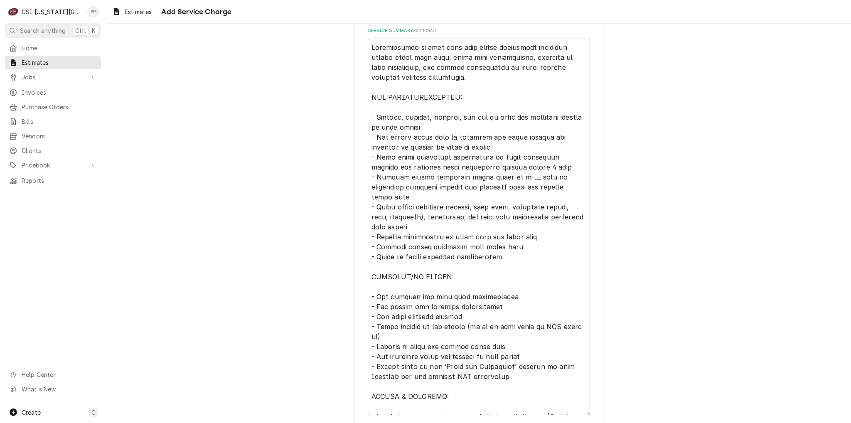
scroll to position [344, 0]
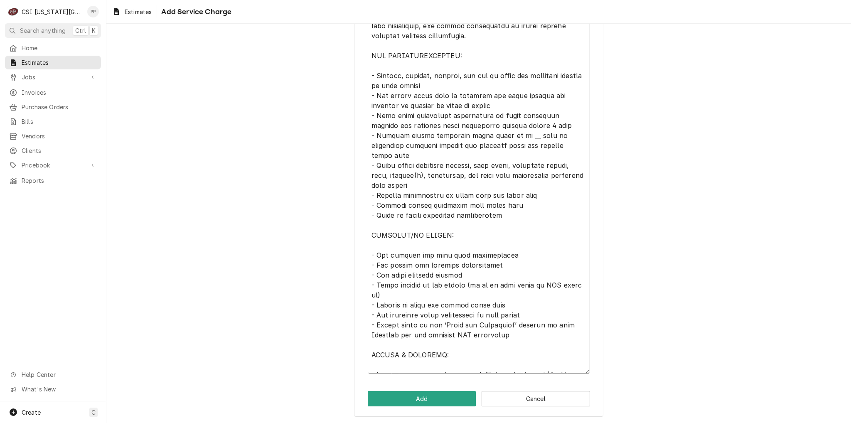
drag, startPoint x: 381, startPoint y: 75, endPoint x: 457, endPoint y: 80, distance: 76.2
click at [457, 80] on textarea "Service Summary ( optional )" at bounding box center [479, 185] width 222 height 376
drag, startPoint x: 375, startPoint y: 94, endPoint x: 554, endPoint y: 90, distance: 178.6
click at [553, 90] on textarea "Service Summary ( optional )" at bounding box center [479, 185] width 222 height 376
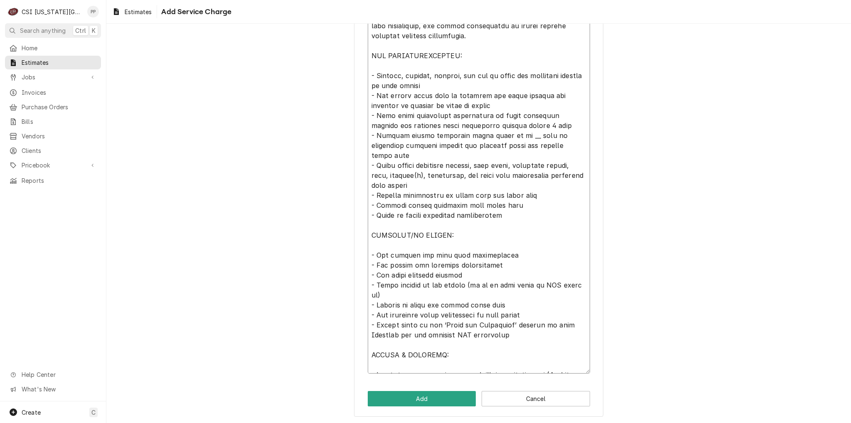
click at [555, 93] on textarea "Service Summary ( optional )" at bounding box center [479, 185] width 222 height 376
drag, startPoint x: 375, startPoint y: 115, endPoint x: 525, endPoint y: 126, distance: 150.4
click at [525, 126] on textarea "Service Summary ( optional )" at bounding box center [479, 185] width 222 height 376
click at [520, 125] on textarea "Service Summary ( optional )" at bounding box center [479, 185] width 222 height 376
drag, startPoint x: 379, startPoint y: 135, endPoint x: 564, endPoint y: 137, distance: 184.8
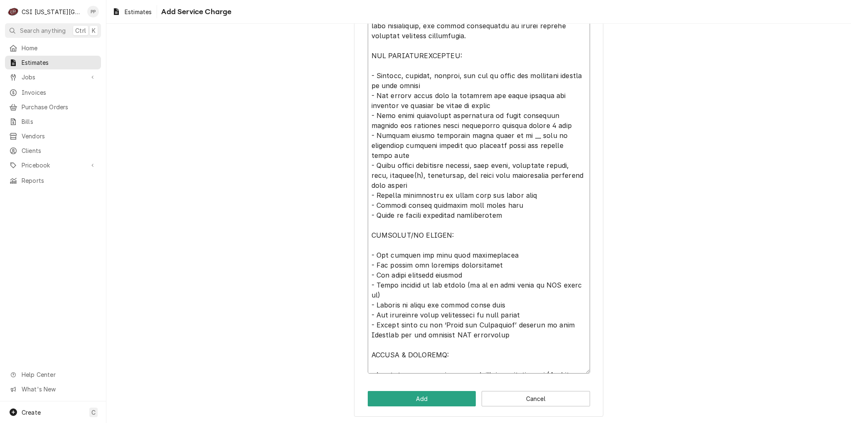
click at [564, 137] on textarea "Service Summary ( optional )" at bounding box center [479, 185] width 222 height 376
click at [504, 137] on textarea "Service Summary ( optional )" at bounding box center [479, 185] width 222 height 376
click at [510, 135] on textarea "Service Summary ( optional )" at bounding box center [479, 185] width 222 height 376
type textarea "x"
type textarea "Installation of long draw beer system components including glycol power pack se…"
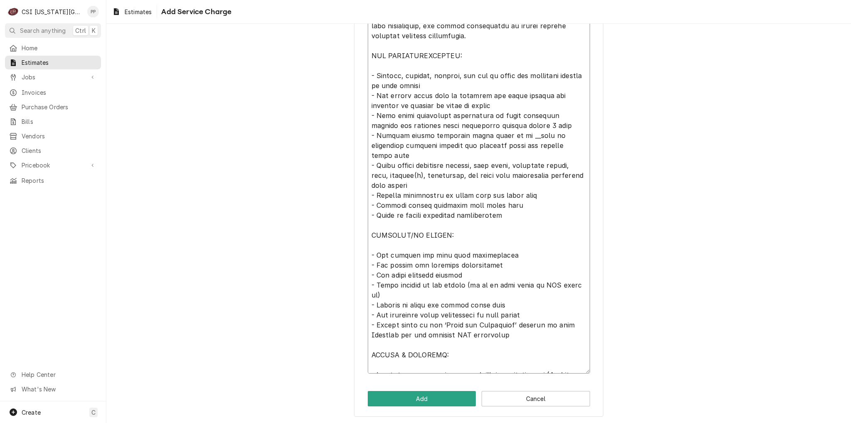
type textarea "x"
type textarea "Installation of long draw beer system components including glycol power pack se…"
type textarea "x"
type textarea "Installation of long draw beer system components including glycol power pack se…"
type textarea "x"
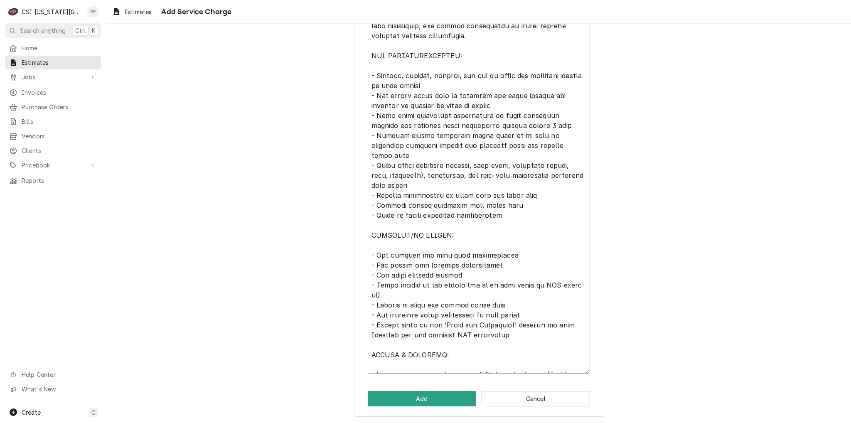
type textarea "Installation of long draw beer system components including glycol power pack se…"
type textarea "x"
type textarea "Installation of long draw beer system components including glycol power pack se…"
type textarea "x"
type textarea "Installation of long draw beer system components including glycol power pack se…"
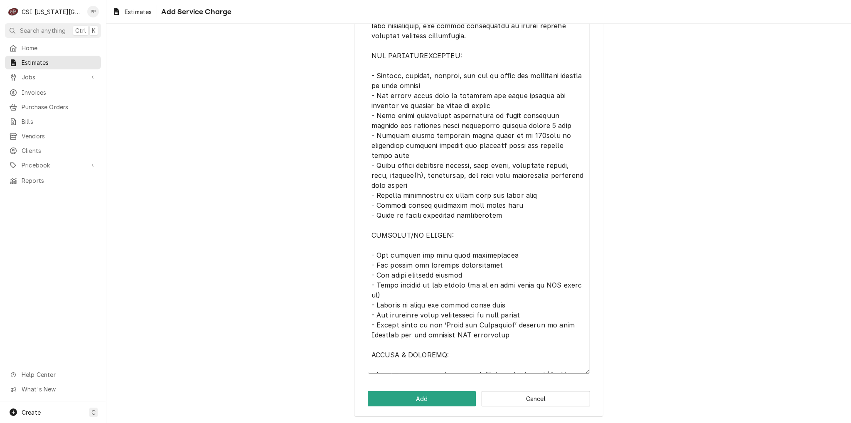
type textarea "x"
type textarea "Installation of long draw beer system components including glycol power pack se…"
click at [391, 133] on textarea "Service Summary ( optional )" at bounding box center [479, 185] width 222 height 376
click at [395, 135] on textarea "Service Summary ( optional )" at bounding box center [479, 185] width 222 height 376
type textarea "x"
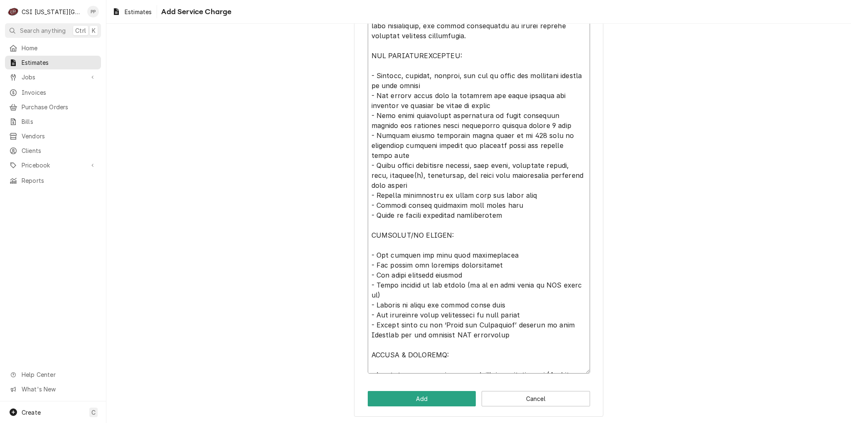
type textarea "Installation of long draw beer system components including glycol power pack se…"
type textarea "x"
type textarea "Installation of long draw beer system components including glycol power pack se…"
type textarea "x"
type textarea "Installation of long draw beer system components including glycol power pack se…"
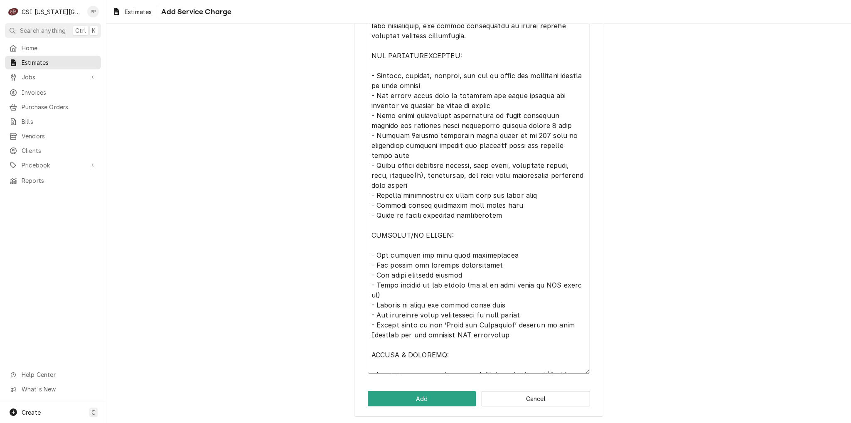
type textarea "x"
type textarea "Installation of long draw beer system components including glycol power pack se…"
type textarea "x"
type textarea "Installation of long draw beer system components including glycol power pack se…"
click at [574, 143] on textarea "Service Summary ( optional )" at bounding box center [479, 185] width 222 height 376
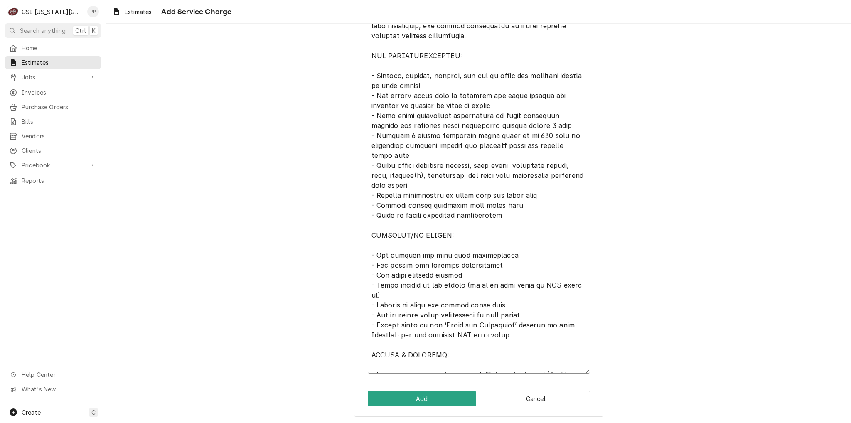
click at [474, 172] on textarea "Service Summary ( optional )" at bounding box center [479, 185] width 222 height 376
click at [532, 186] on textarea "Service Summary ( optional )" at bounding box center [479, 185] width 222 height 376
click at [521, 196] on textarea "Service Summary ( optional )" at bounding box center [479, 185] width 222 height 376
click at [514, 204] on textarea "Service Summary ( optional )" at bounding box center [479, 185] width 222 height 376
drag, startPoint x: 396, startPoint y: 194, endPoint x: 376, endPoint y: 194, distance: 19.5
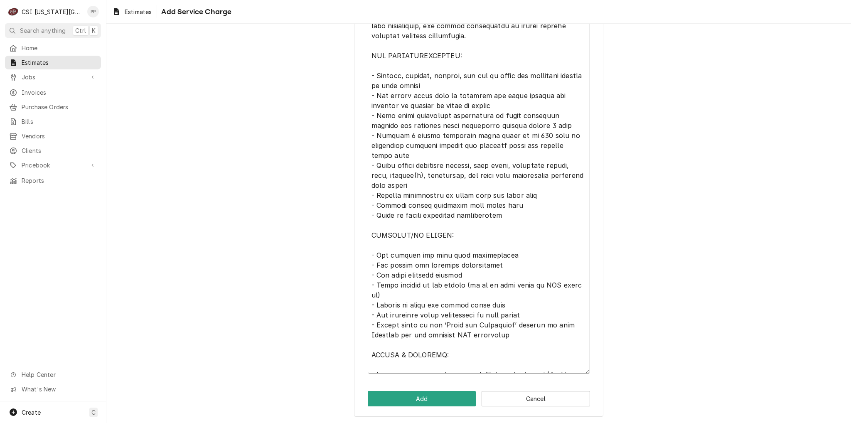
click at [376, 194] on textarea "Service Summary ( optional )" at bounding box center [479, 185] width 222 height 376
click at [515, 204] on textarea "Service Summary ( optional )" at bounding box center [479, 185] width 222 height 376
click at [424, 391] on button "Add" at bounding box center [422, 398] width 108 height 15
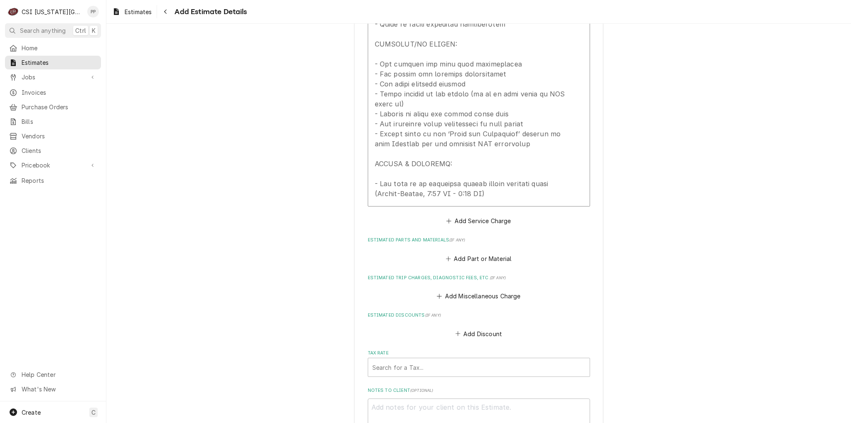
scroll to position [1360, 0]
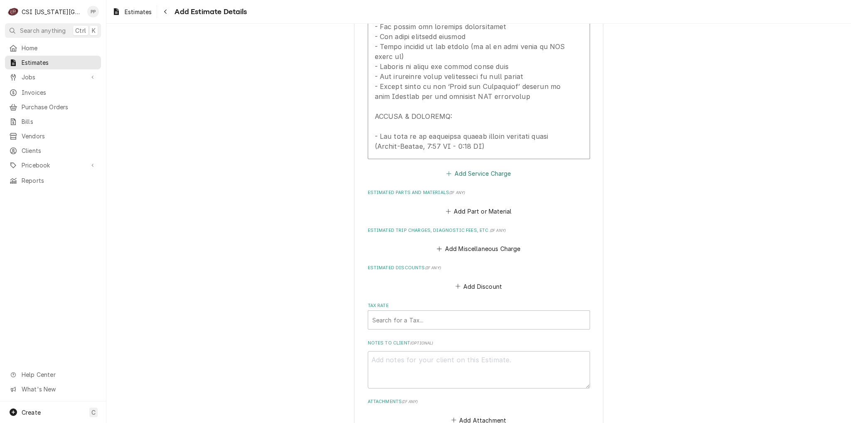
click at [482, 168] on button "Add Service Charge" at bounding box center [478, 174] width 67 height 12
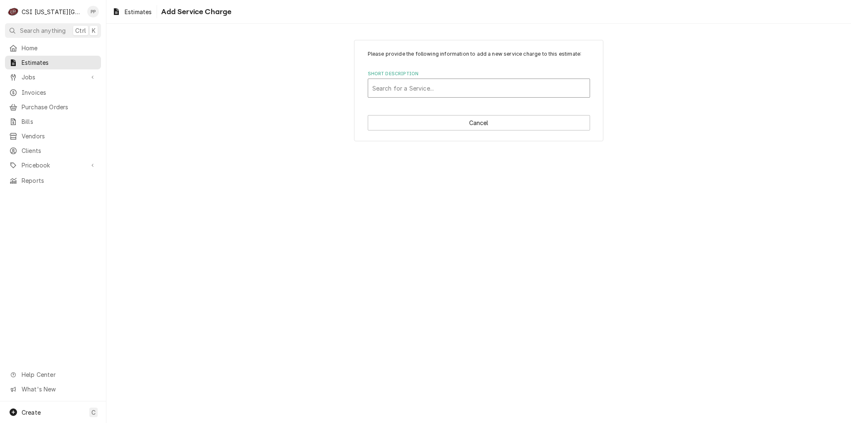
click at [450, 92] on div "Short Description" at bounding box center [478, 88] width 213 height 15
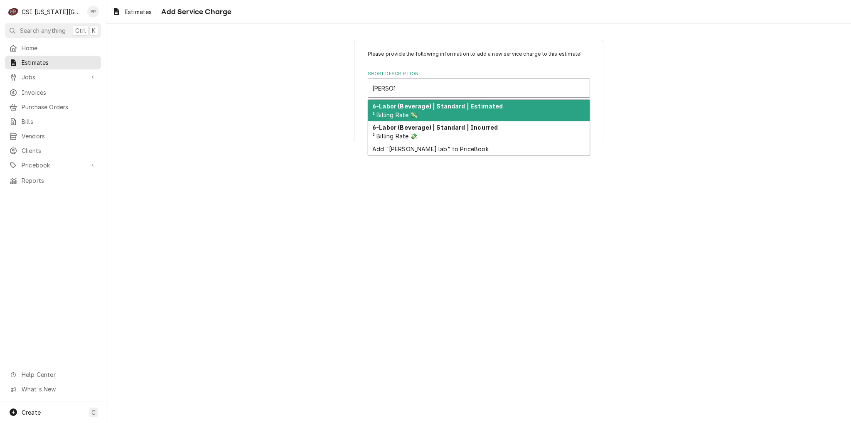
click at [451, 112] on div "6-Labor (Beverage) | Standard | Estimated ² Billing Rate 💸" at bounding box center [478, 111] width 221 height 22
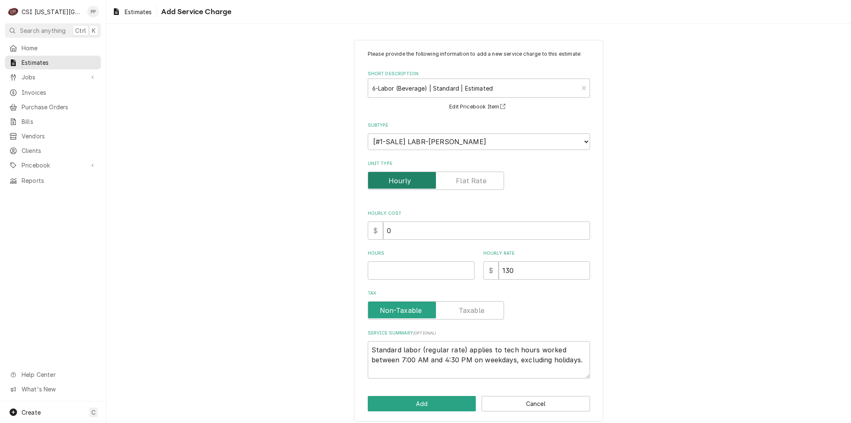
click at [446, 180] on input "Unit Type" at bounding box center [435, 181] width 129 height 18
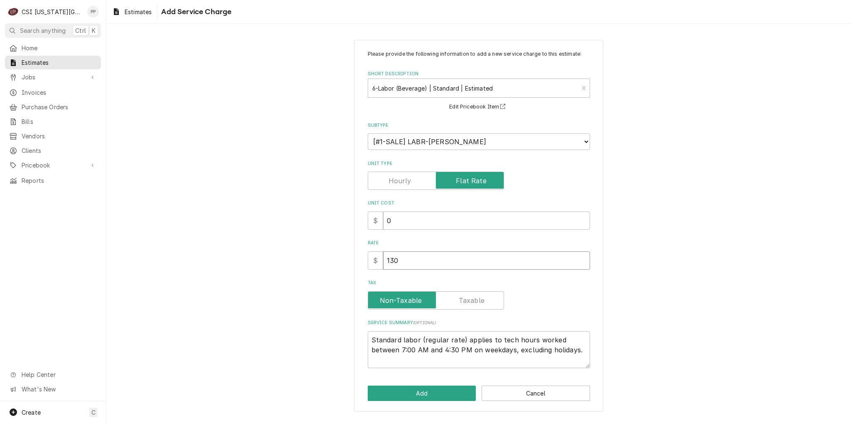
drag, startPoint x: 396, startPoint y: 261, endPoint x: 368, endPoint y: 258, distance: 28.0
click at [365, 261] on div "Please provide the following information to add a new service charge to this es…" at bounding box center [478, 226] width 249 height 372
click at [394, 395] on button "Add" at bounding box center [422, 392] width 108 height 15
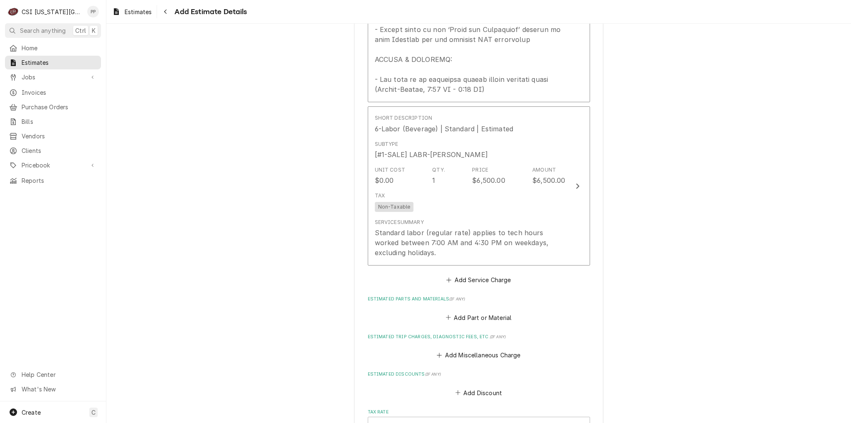
scroll to position [1500, 0]
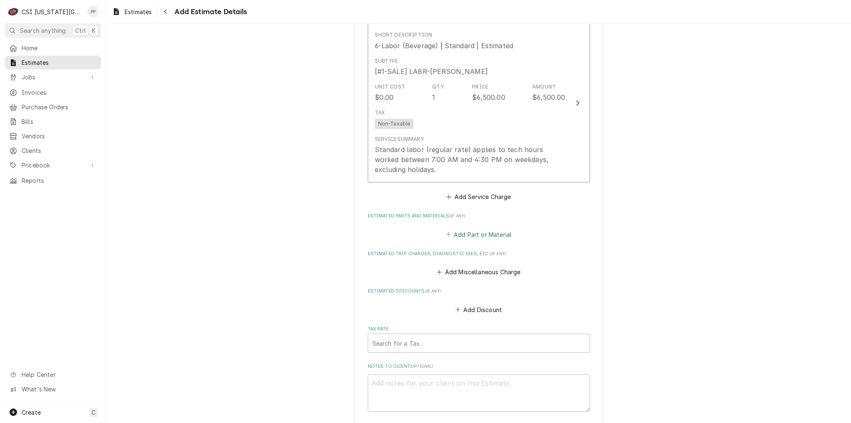
click at [480, 228] on button "Add Part or Material" at bounding box center [478, 234] width 69 height 12
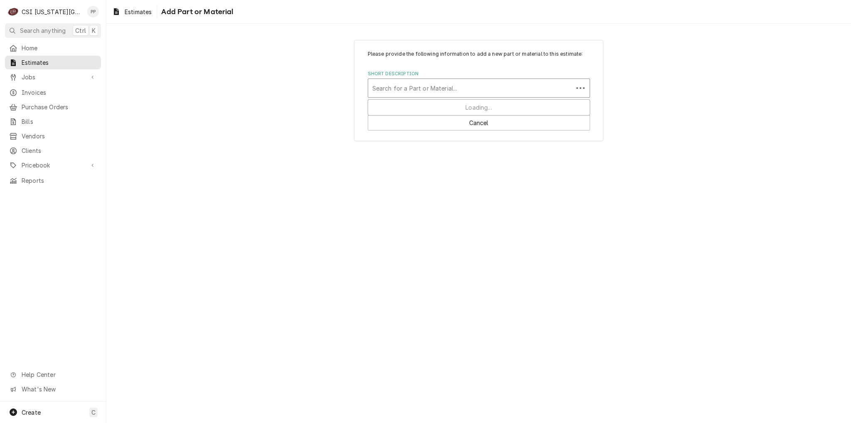
click at [455, 92] on div "Short Description" at bounding box center [470, 88] width 196 height 15
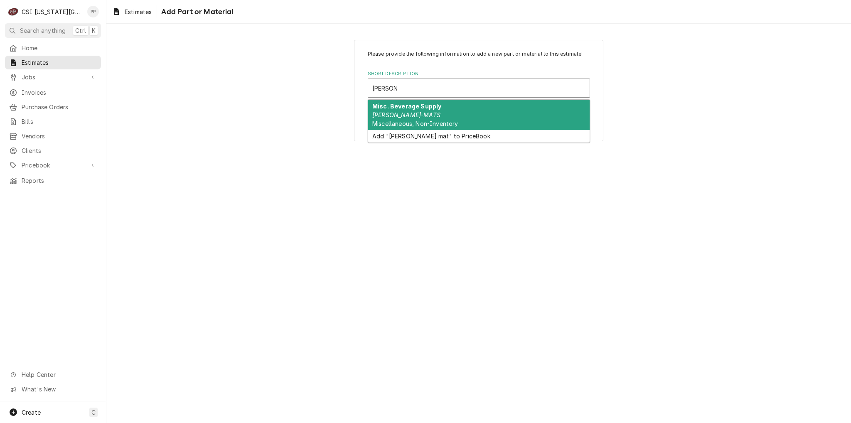
click at [446, 108] on div "Misc. Beverage Supply [PERSON_NAME]-MATS Miscellaneous, Non-Inventory" at bounding box center [478, 115] width 221 height 30
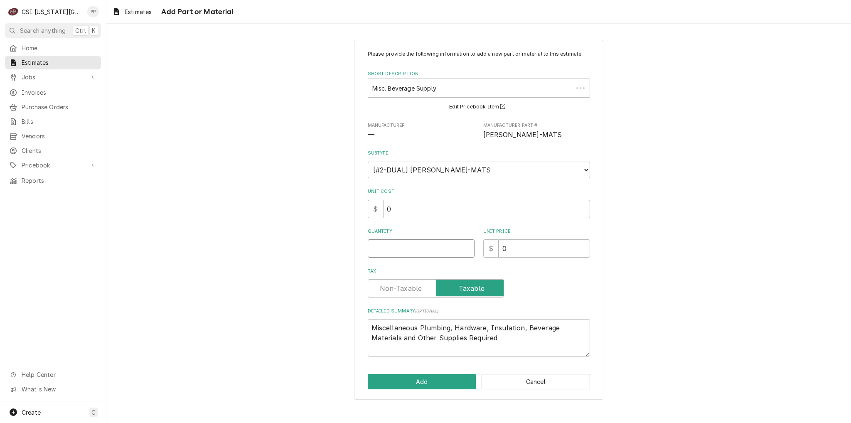
click at [442, 247] on input "Quantity" at bounding box center [421, 248] width 107 height 18
click at [414, 389] on div "Please provide the following information to add a new part or material to this …" at bounding box center [478, 220] width 249 height 360
click at [420, 383] on button "Add" at bounding box center [422, 381] width 108 height 15
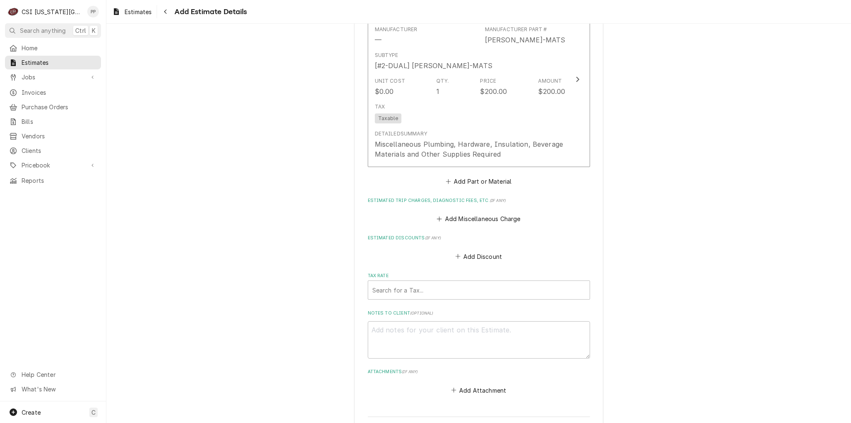
scroll to position [1749, 0]
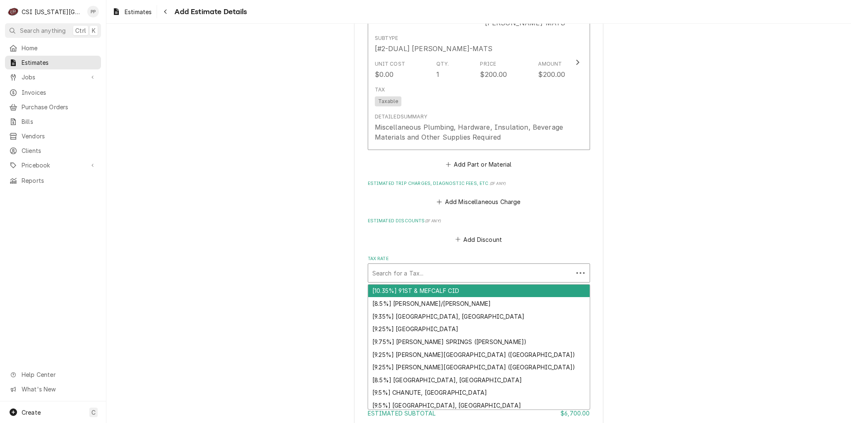
click at [472, 264] on div "Search for a Tax..." at bounding box center [470, 273] width 205 height 18
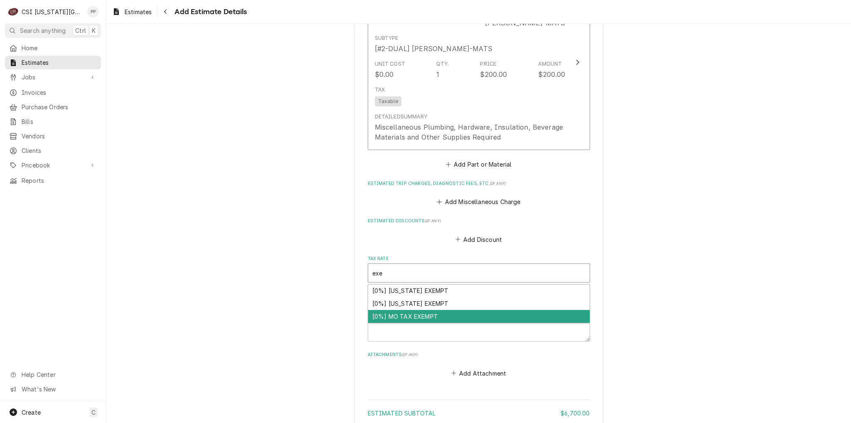
click at [454, 310] on div "[0%] MO TAX EXEMPT" at bounding box center [478, 316] width 221 height 13
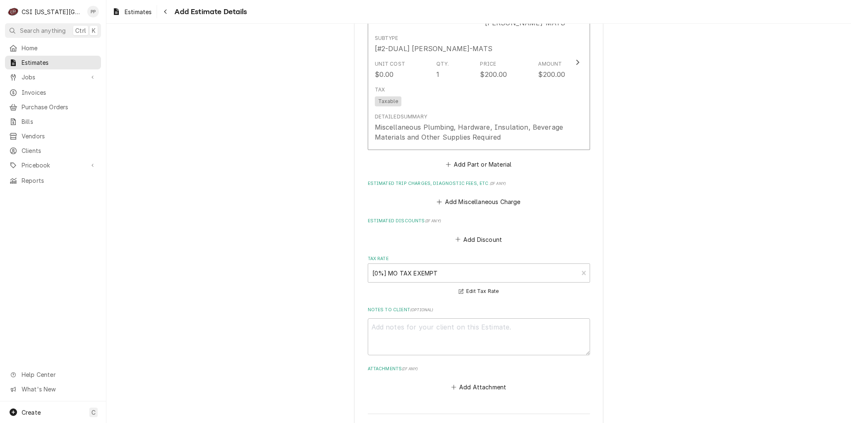
scroll to position [1889, 0]
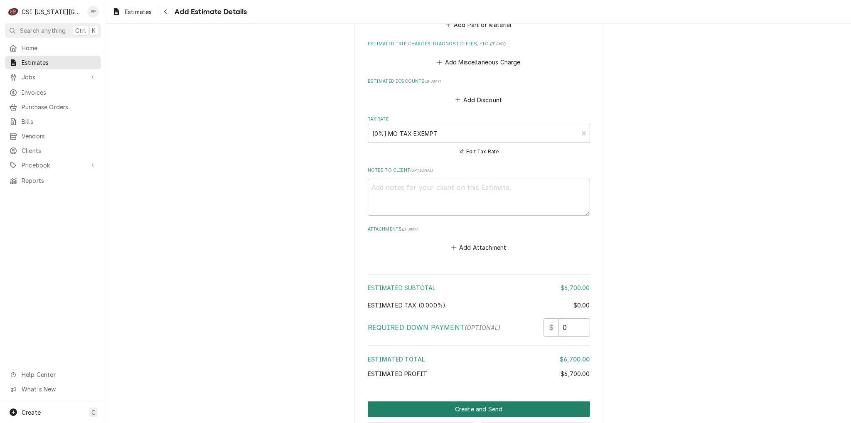
click at [471, 401] on button "Create and Send" at bounding box center [479, 408] width 222 height 15
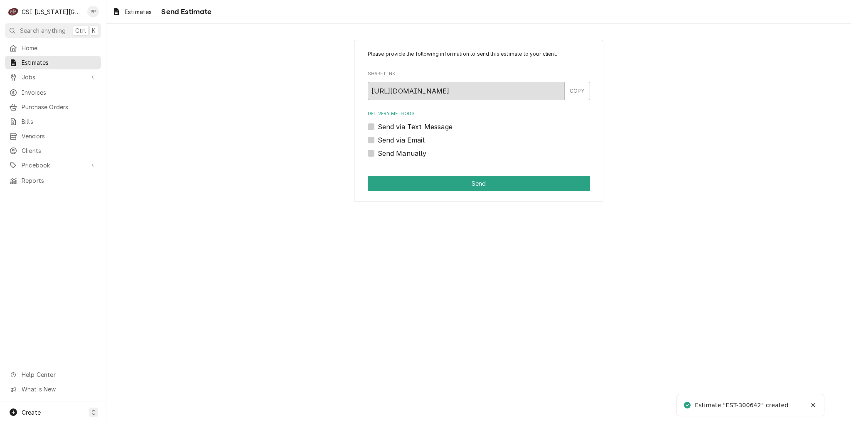
click at [378, 142] on label "Send via Email" at bounding box center [401, 140] width 47 height 10
click at [378, 142] on input "Send via Email" at bounding box center [489, 144] width 222 height 18
checkbox input "true"
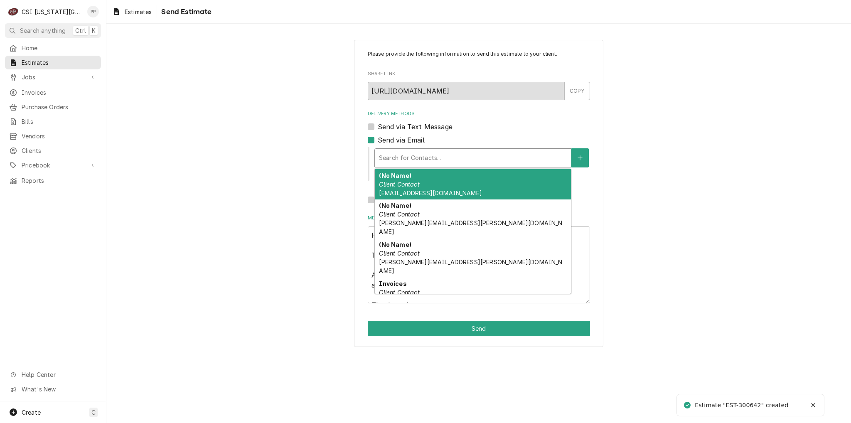
click at [419, 158] on div "Delivery Methods" at bounding box center [473, 157] width 188 height 15
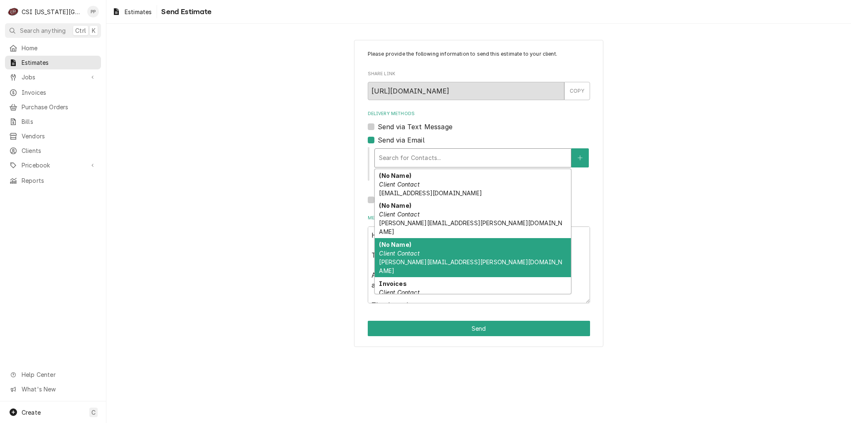
click at [642, 193] on div "Please provide the following information to send this estimate to your client. …" at bounding box center [478, 192] width 744 height 321
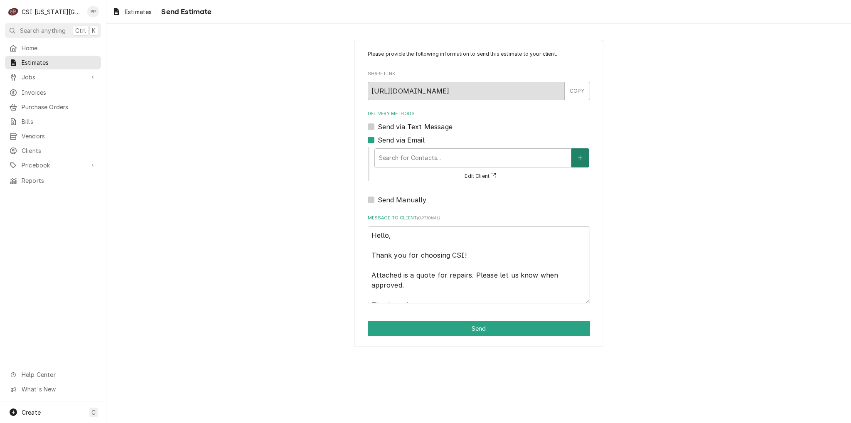
click at [584, 160] on button "Delivery Methods" at bounding box center [579, 157] width 17 height 19
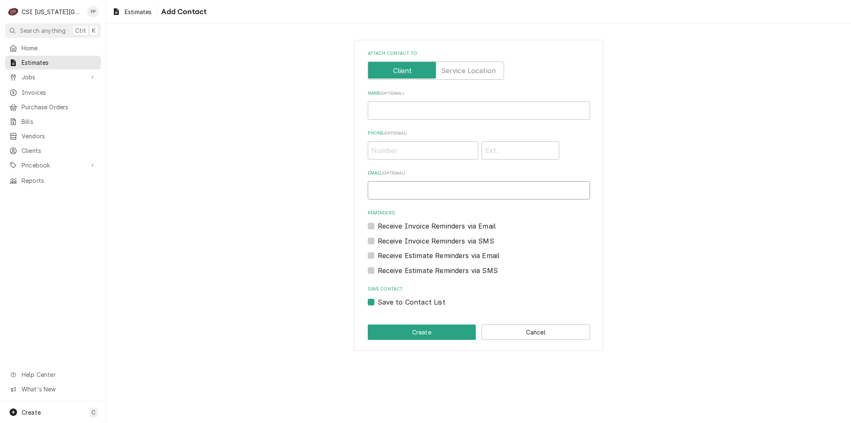
click at [466, 183] on input "Email ( optional )" at bounding box center [479, 190] width 222 height 18
type input "Phil@csi1.com"
click at [415, 324] on button "Create" at bounding box center [422, 331] width 108 height 15
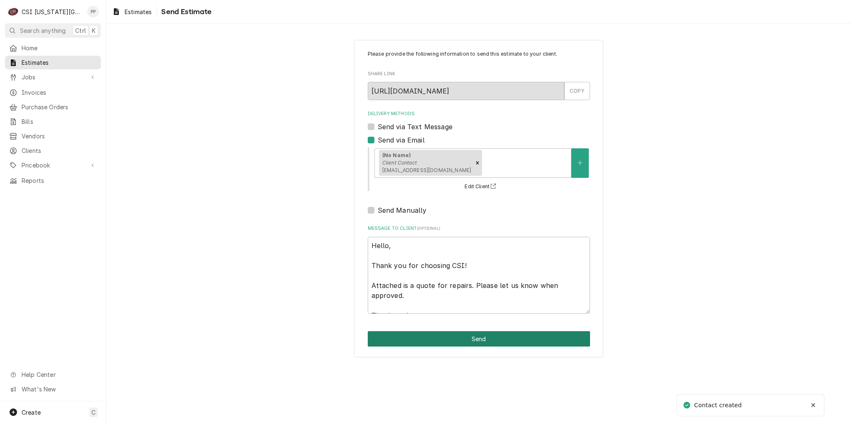
click at [481, 339] on button "Send" at bounding box center [479, 338] width 222 height 15
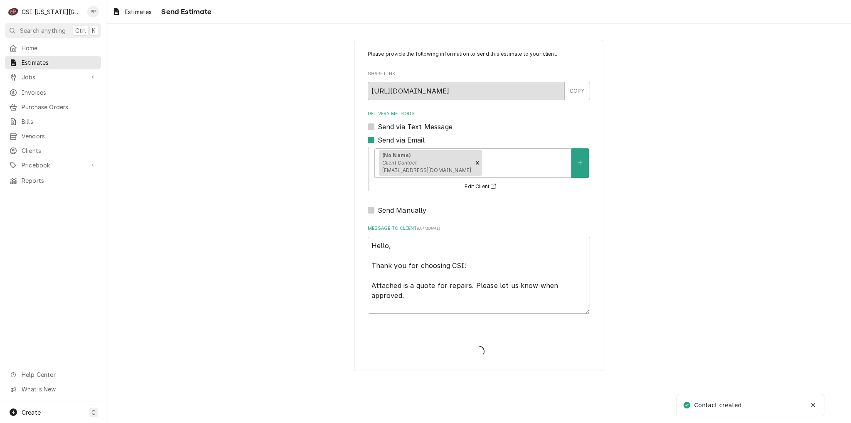
type textarea "x"
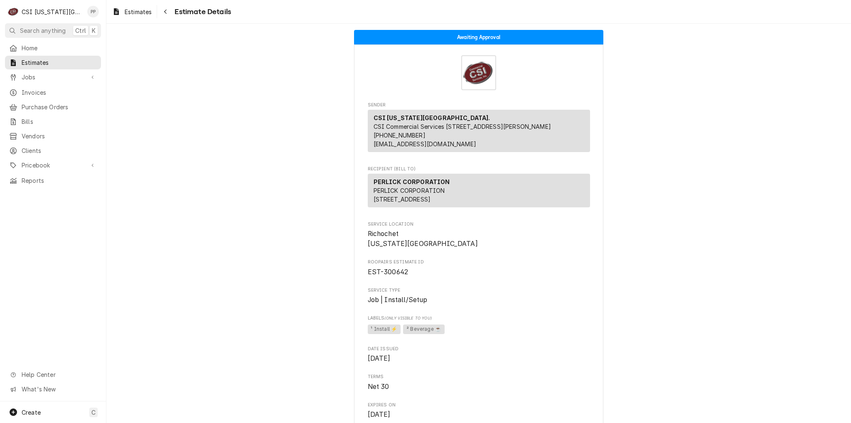
click at [2, 192] on div "Home Estimates Jobs Jobs Job Series Invoices Purchase Orders Bills Vendors Clie…" at bounding box center [53, 221] width 106 height 360
